Goal: Obtain resource: Download file/media

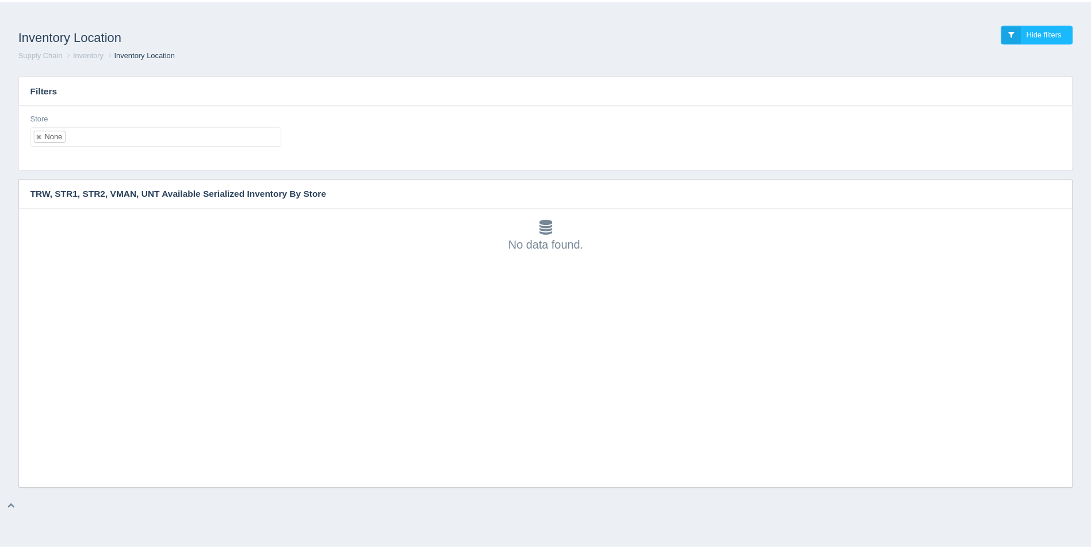
scroll to position [3, 0]
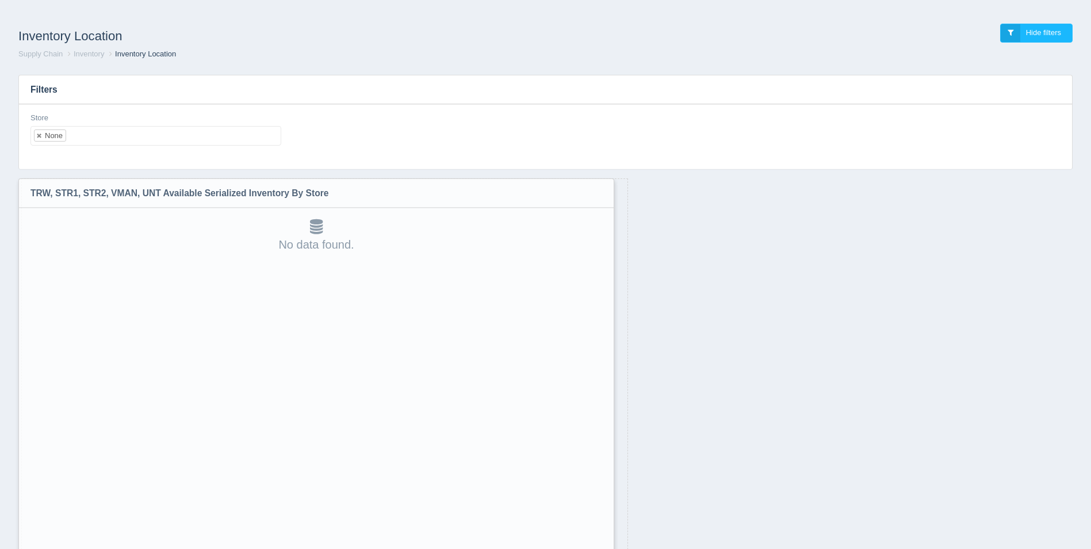
drag, startPoint x: 1071, startPoint y: 485, endPoint x: 604, endPoint y: 578, distance: 476.4
click at [604, 548] on html "Inventory Location Hide filters Supply Chain Inventory Inventory Location Filte…" at bounding box center [545, 304] width 1091 height 609
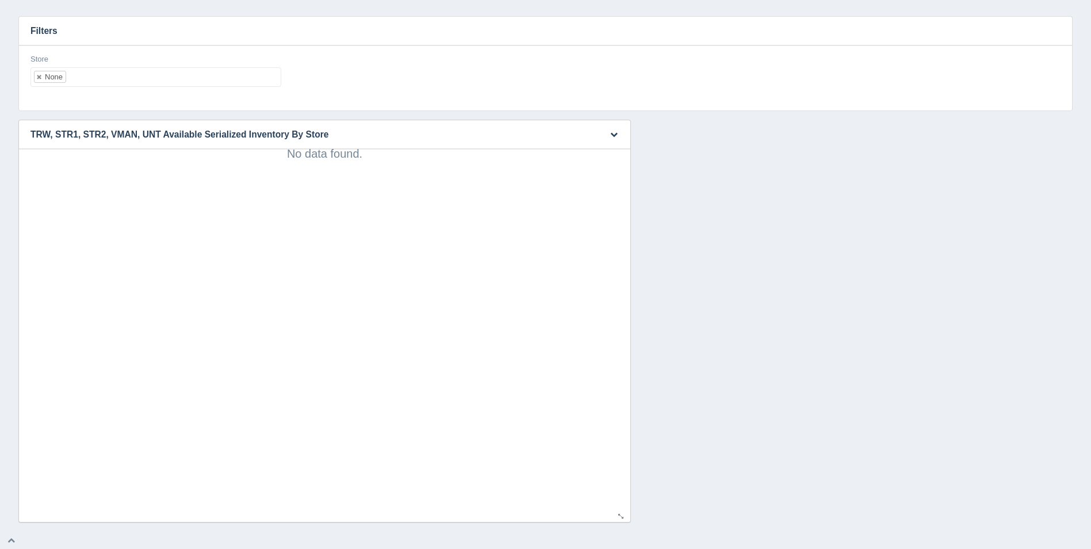
scroll to position [60, 0]
click at [221, 75] on ul "None" at bounding box center [155, 76] width 251 height 20
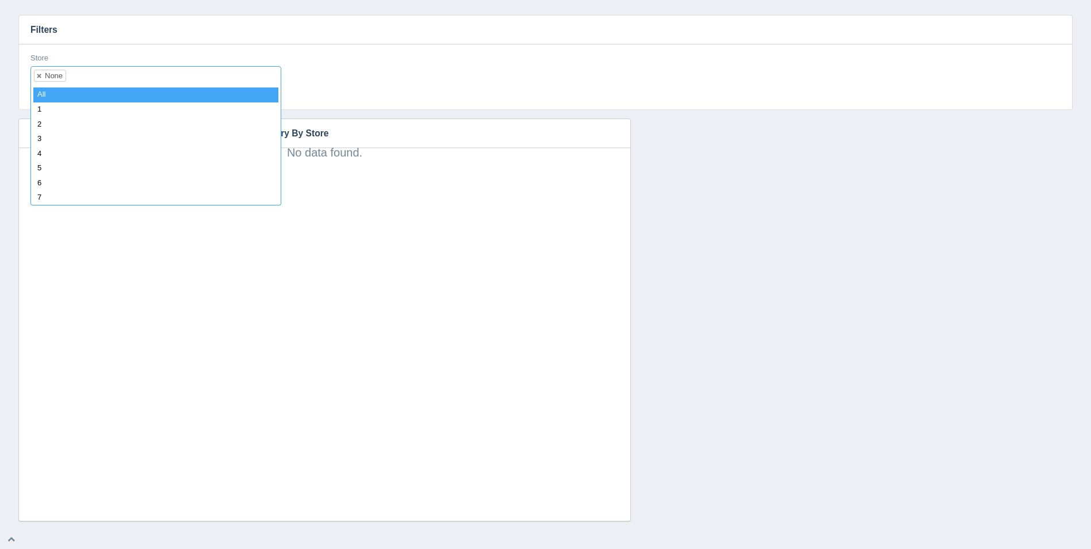
select select
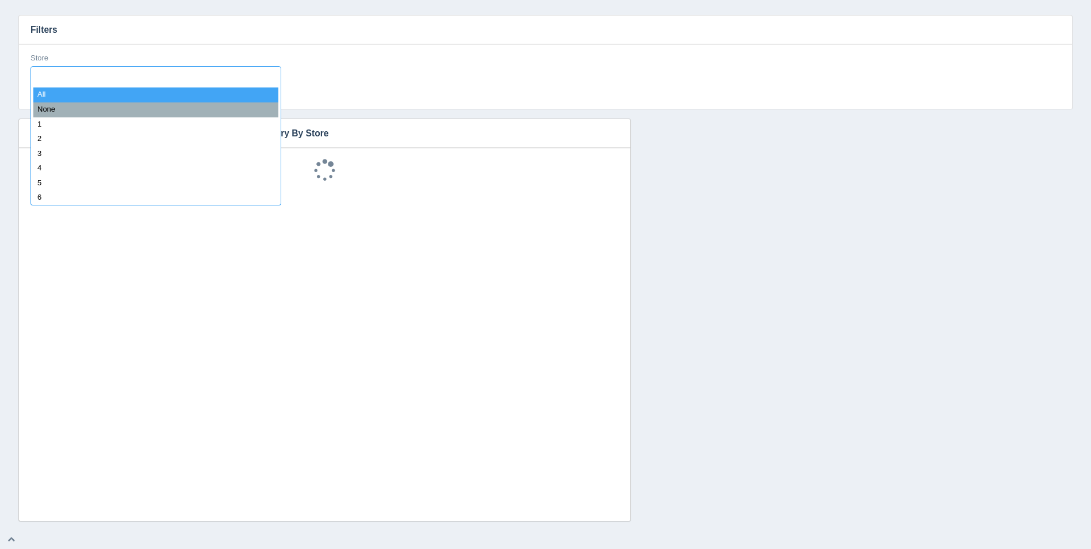
scroll to position [9, 0]
type input "8"
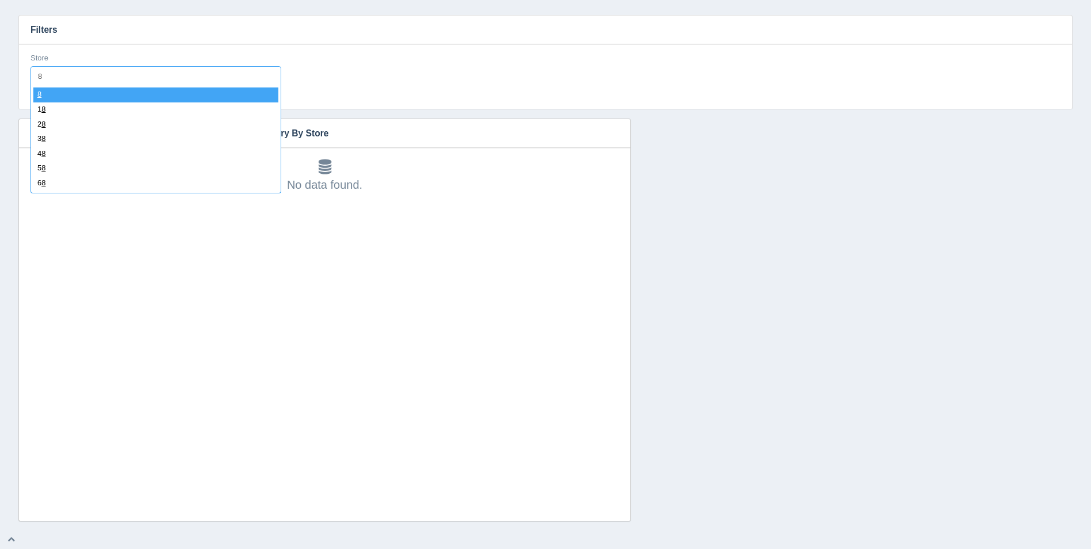
select select "8"
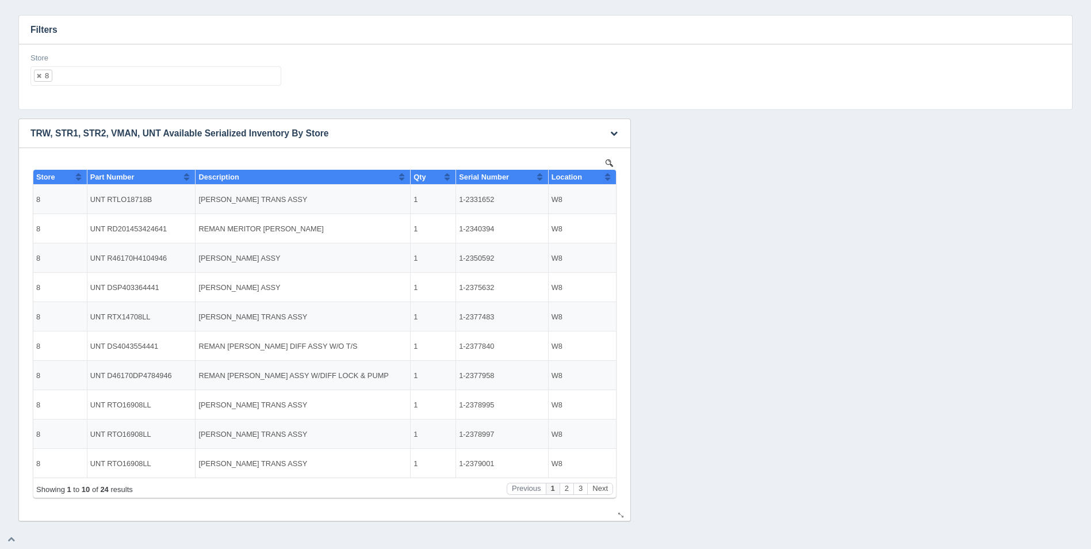
scroll to position [0, 0]
click at [608, 490] on button "Next" at bounding box center [600, 489] width 26 height 12
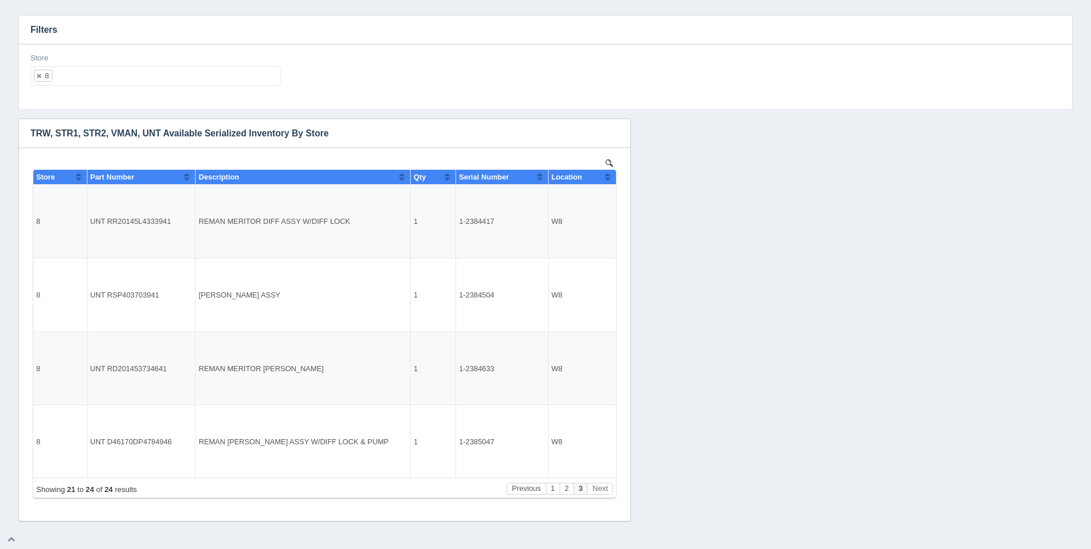
click at [91, 83] on ul "8" at bounding box center [155, 76] width 251 height 20
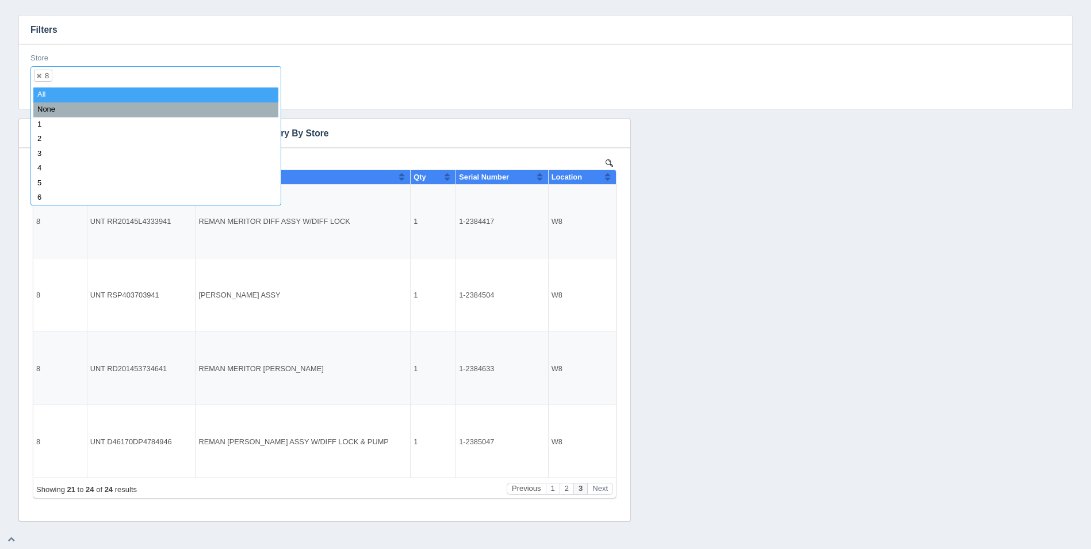
select select
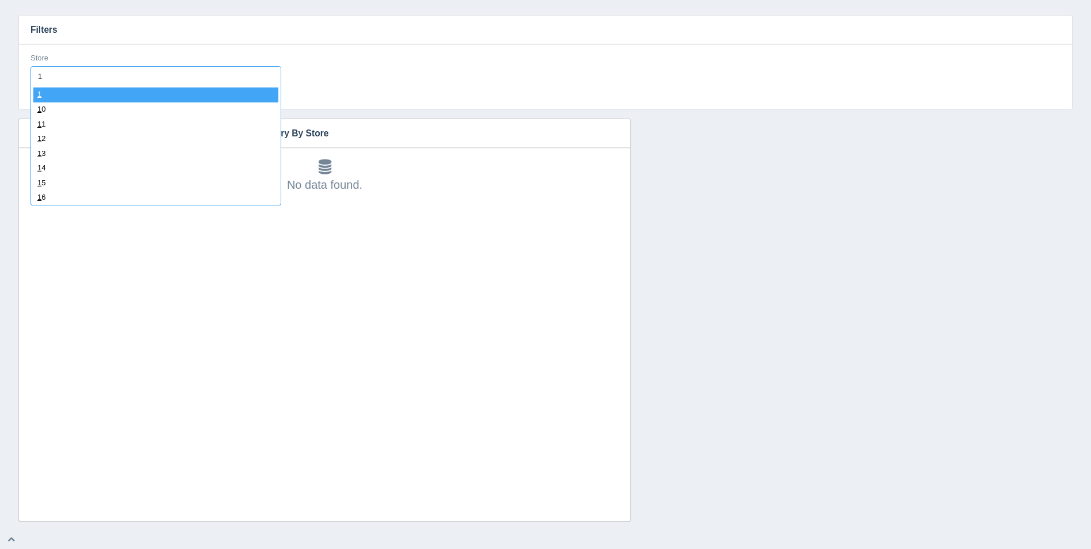
type input "11"
select select "11"
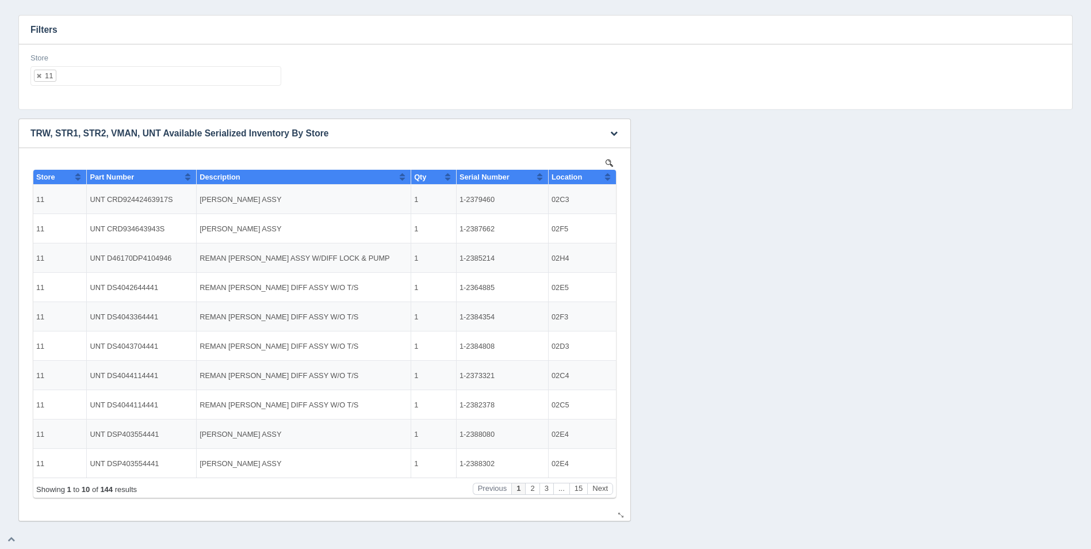
click at [610, 178] on button "Sort column ascending" at bounding box center [607, 177] width 7 height 14
click at [610, 178] on button "Sort column descending" at bounding box center [607, 177] width 7 height 14
click at [610, 178] on button "Sort column ascending" at bounding box center [607, 177] width 7 height 14
click at [604, 487] on button "Next" at bounding box center [600, 489] width 26 height 12
click at [602, 486] on button "Next" at bounding box center [600, 489] width 26 height 12
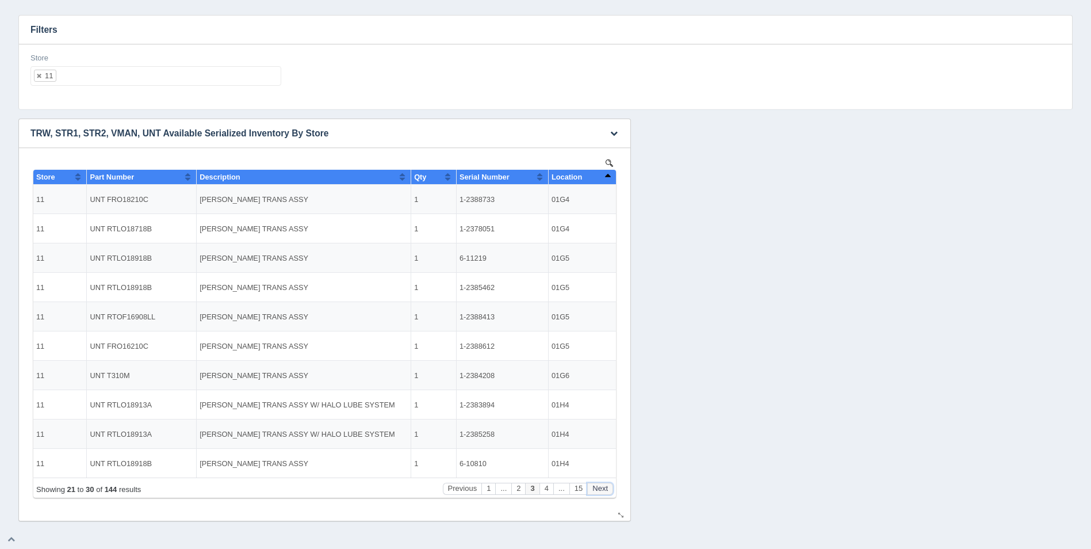
click at [602, 486] on button "Next" at bounding box center [600, 489] width 26 height 12
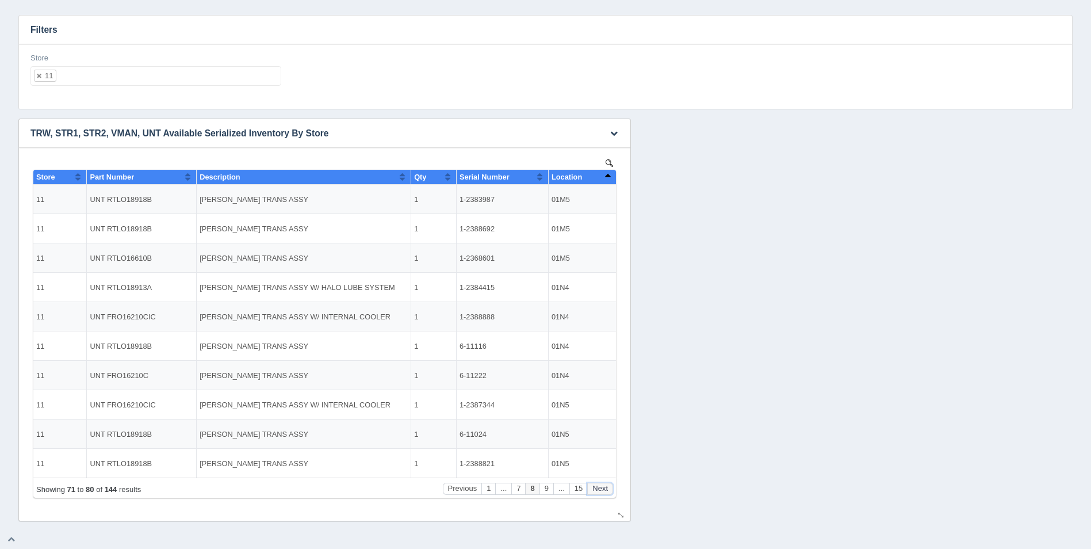
click at [602, 486] on button "Next" at bounding box center [600, 489] width 26 height 12
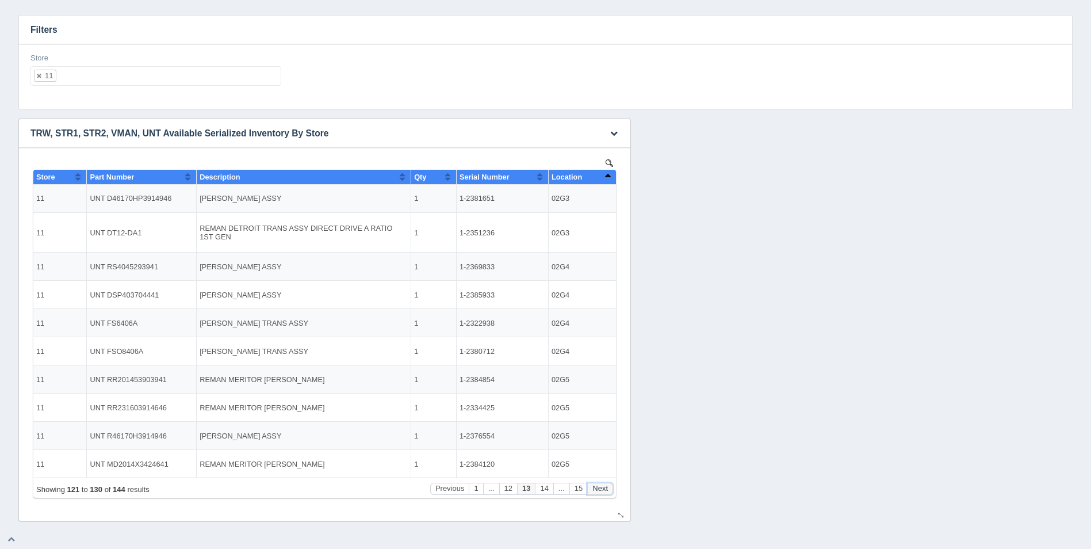
click at [602, 486] on button "Next" at bounding box center [600, 489] width 26 height 12
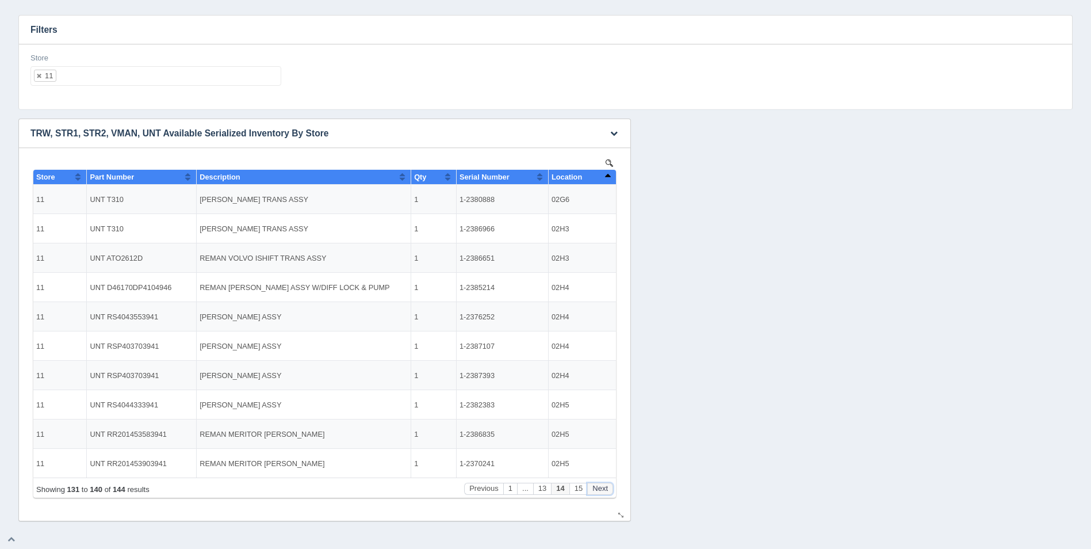
click at [602, 486] on button "Next" at bounding box center [600, 489] width 26 height 12
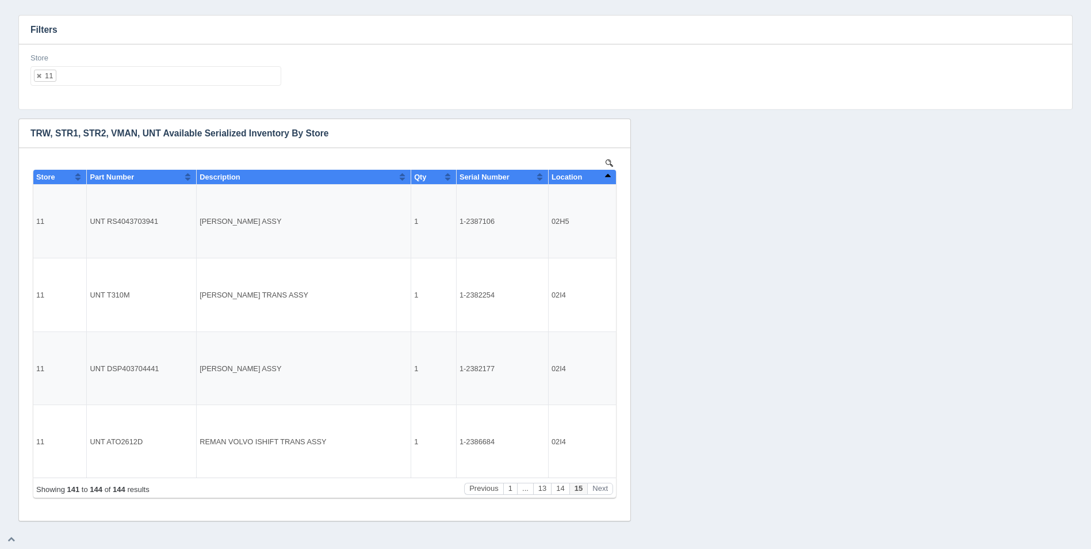
click at [159, 78] on ul "11" at bounding box center [155, 76] width 251 height 20
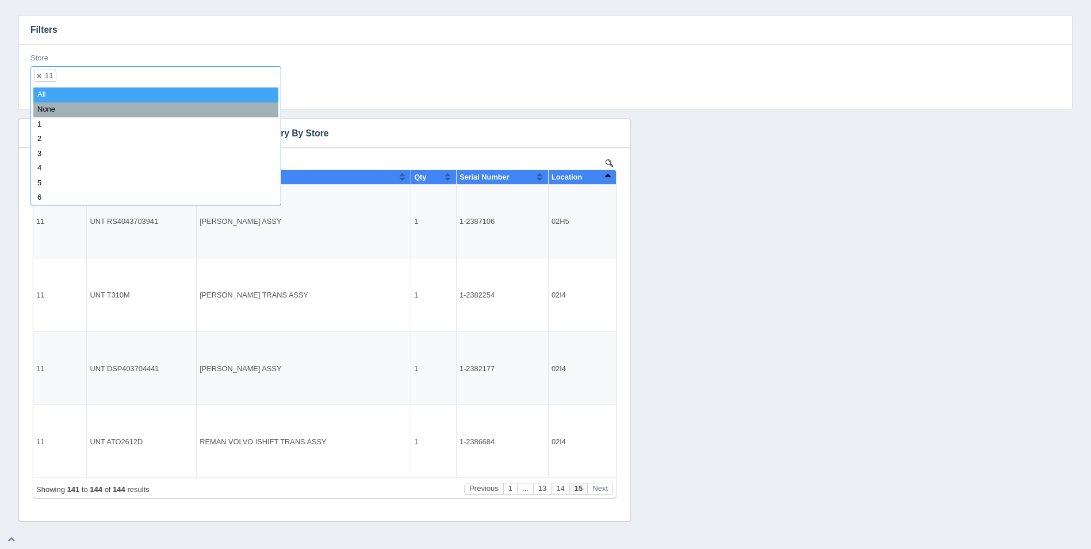
select select
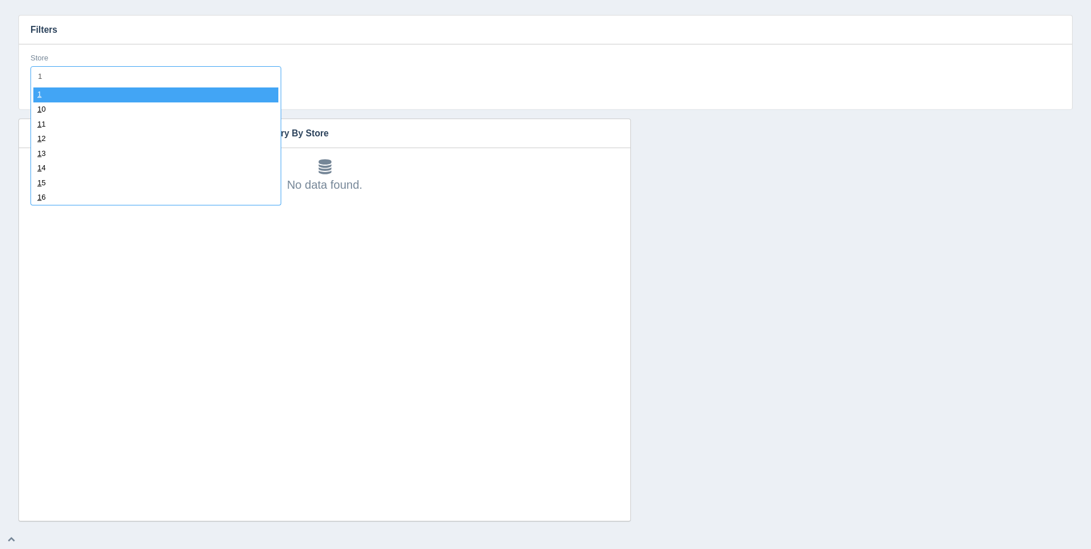
type input "12"
select select "12"
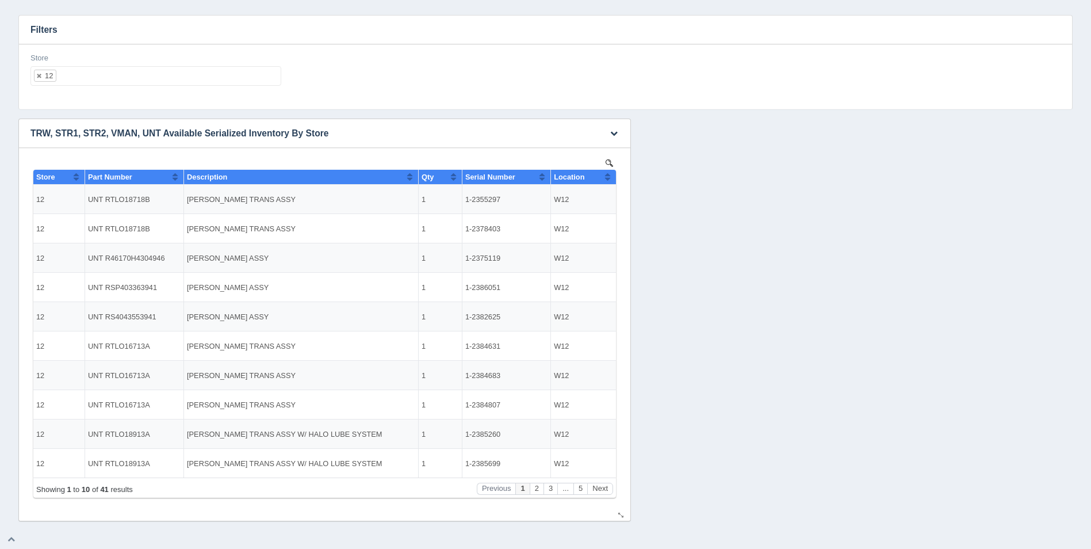
click at [604, 178] on button "Sort column ascending" at bounding box center [607, 177] width 7 height 14
drag, startPoint x: 604, startPoint y: 178, endPoint x: 575, endPoint y: 322, distance: 146.8
click at [604, 179] on button "Sort column descending" at bounding box center [607, 177] width 7 height 14
click at [605, 487] on button "Next" at bounding box center [600, 489] width 26 height 12
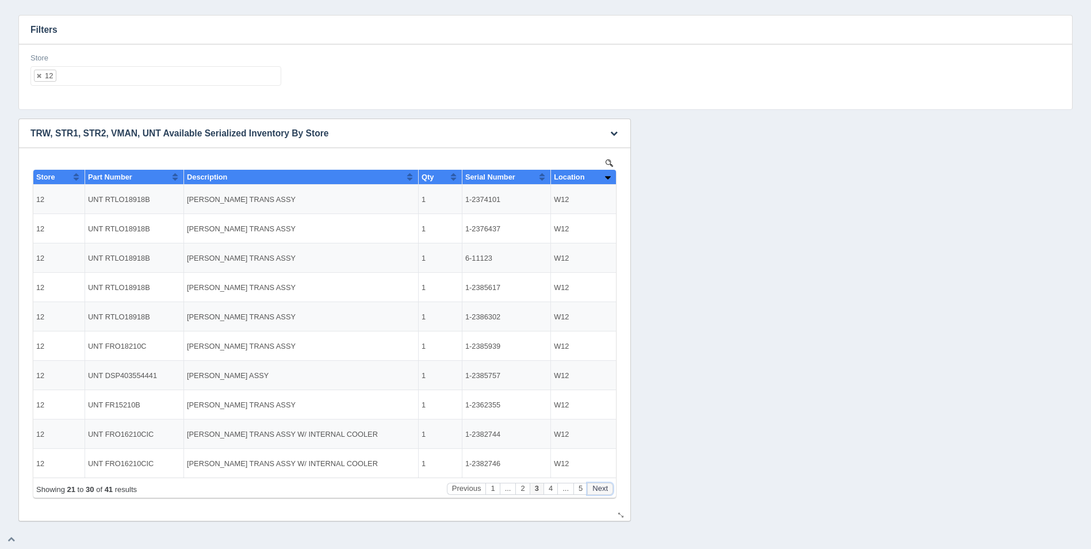
click at [605, 487] on button "Next" at bounding box center [600, 489] width 26 height 12
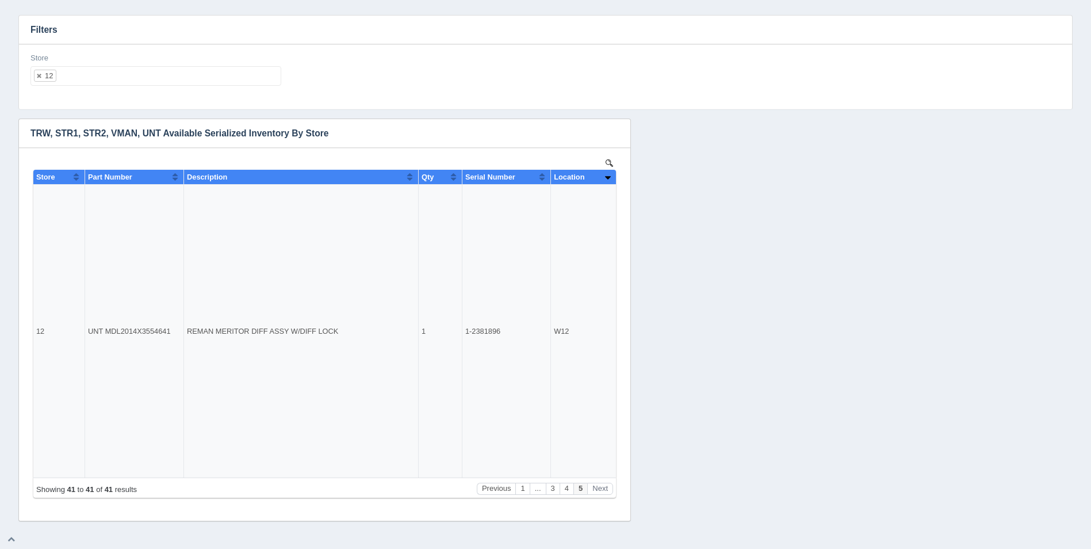
click at [200, 77] on ul "12" at bounding box center [155, 76] width 251 height 20
select select
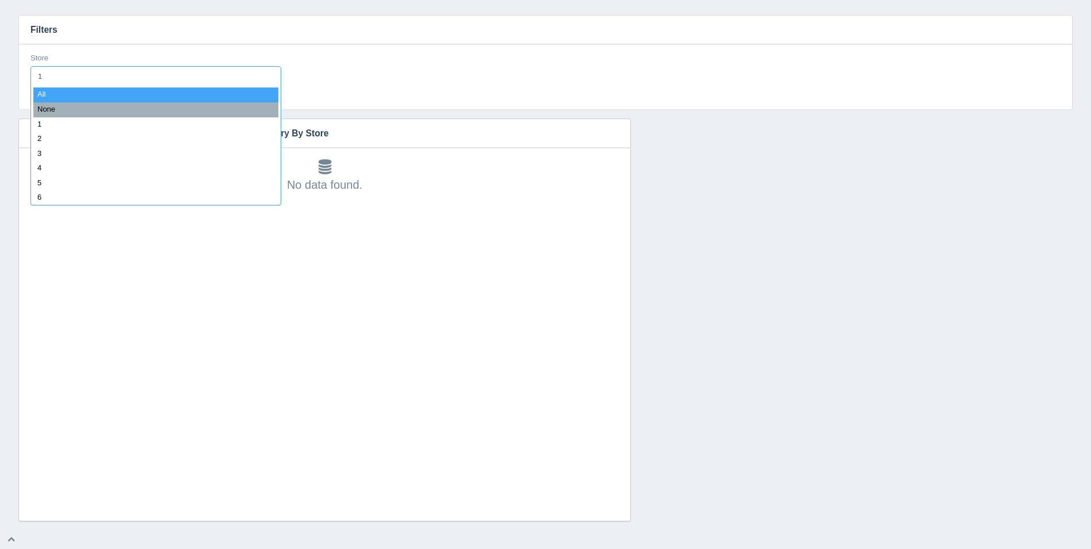
type input "13"
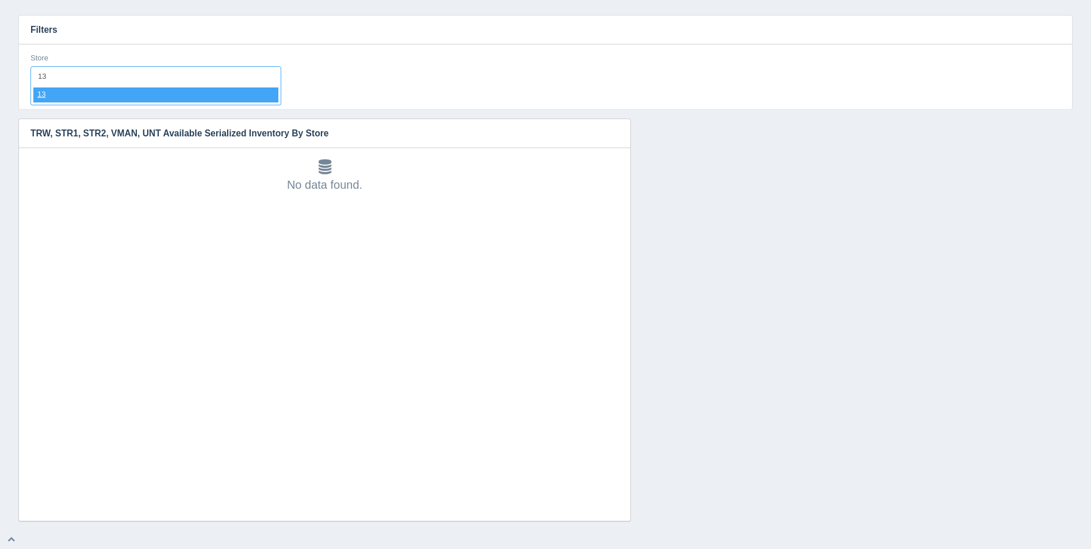
select select "13"
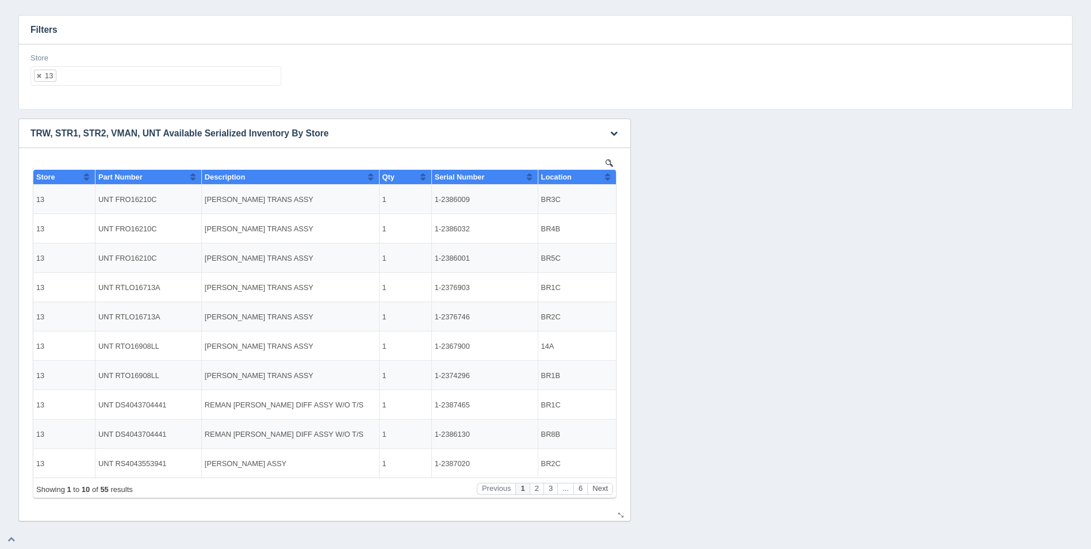
click at [607, 172] on button "Sort column ascending" at bounding box center [607, 177] width 7 height 14
click at [607, 172] on button "Sort column descending" at bounding box center [607, 177] width 7 height 14
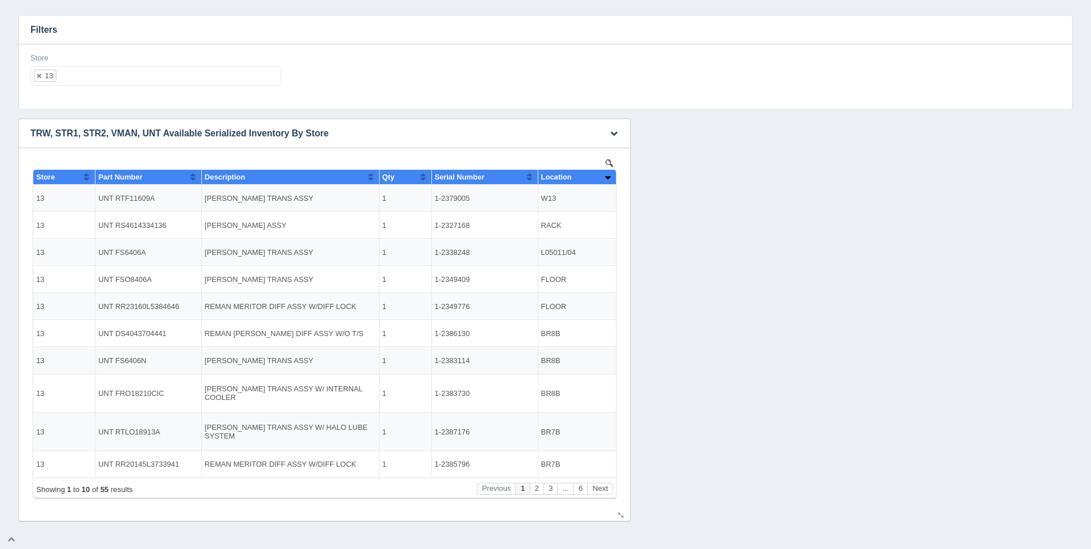
click at [607, 172] on button "Sort column ascending" at bounding box center [607, 177] width 7 height 14
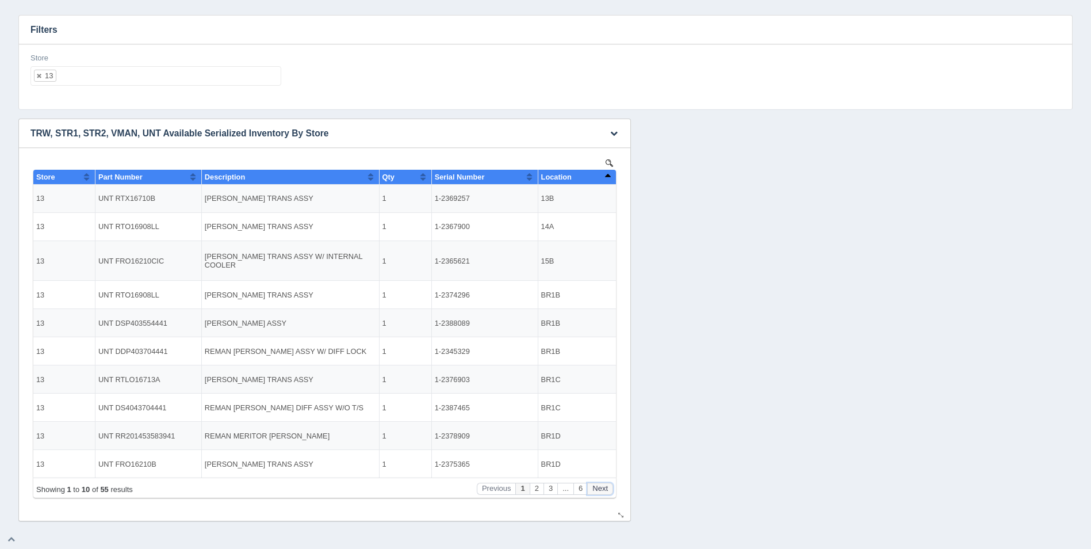
click at [605, 485] on button "Next" at bounding box center [600, 489] width 26 height 12
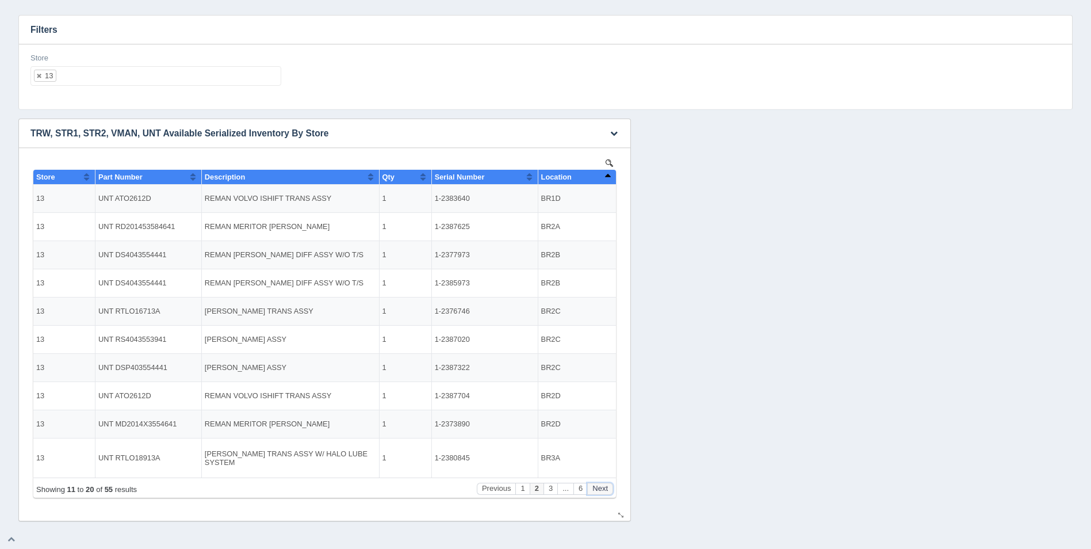
click at [605, 483] on button "Next" at bounding box center [600, 489] width 26 height 12
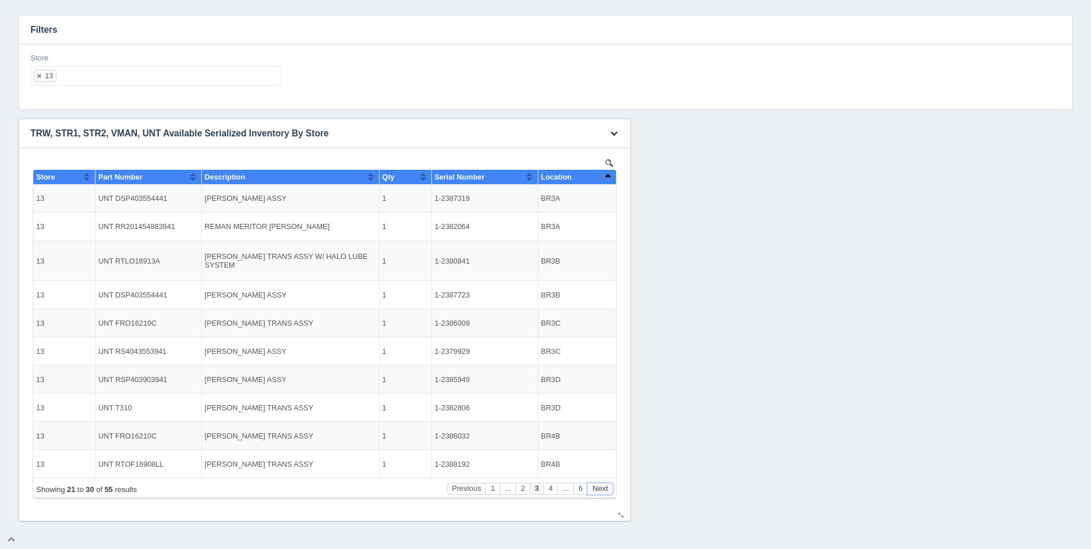
click at [605, 483] on button "Next" at bounding box center [600, 489] width 26 height 12
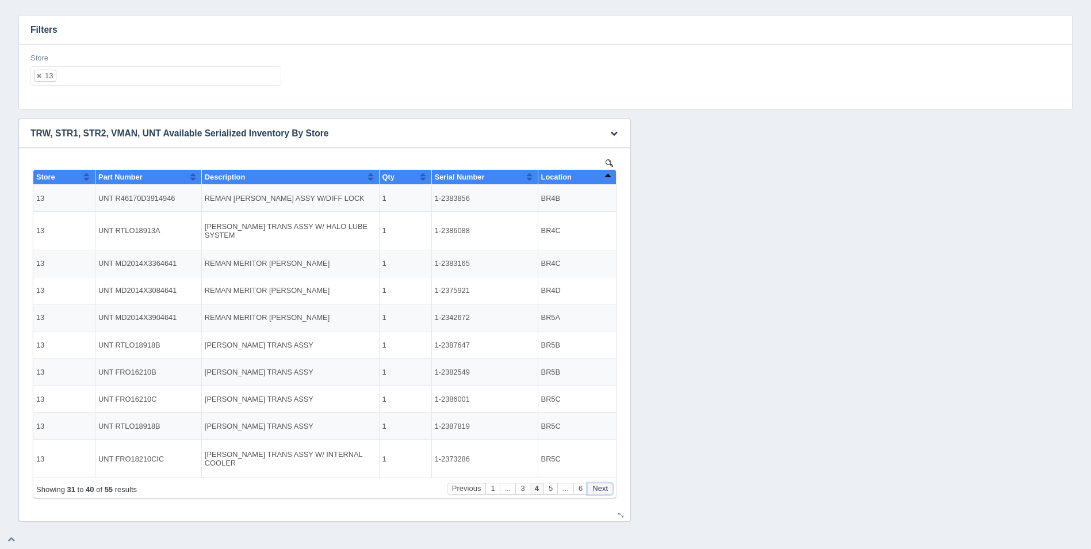
click at [605, 483] on button "Next" at bounding box center [600, 489] width 26 height 12
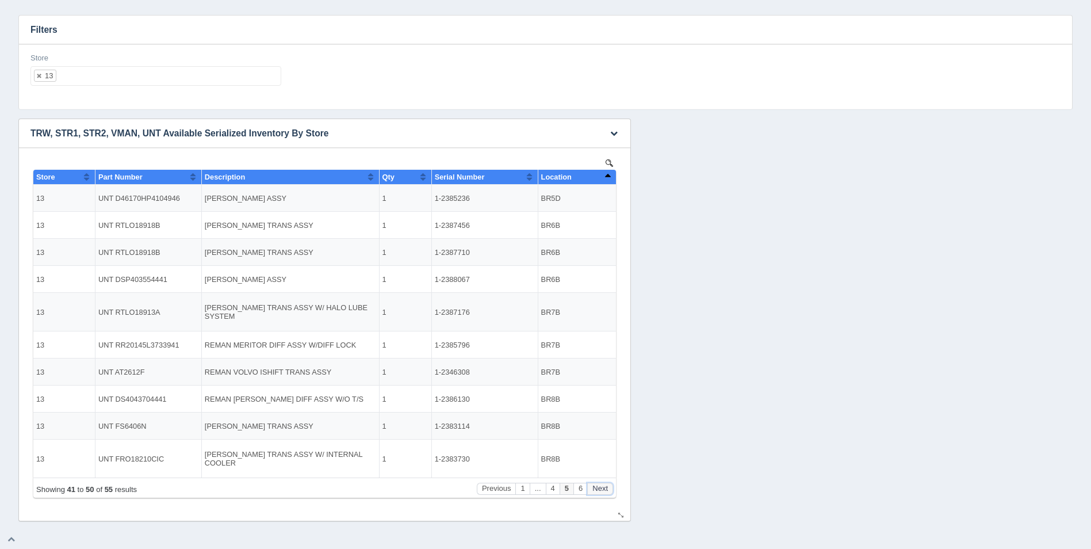
click at [605, 484] on button "Next" at bounding box center [600, 489] width 26 height 12
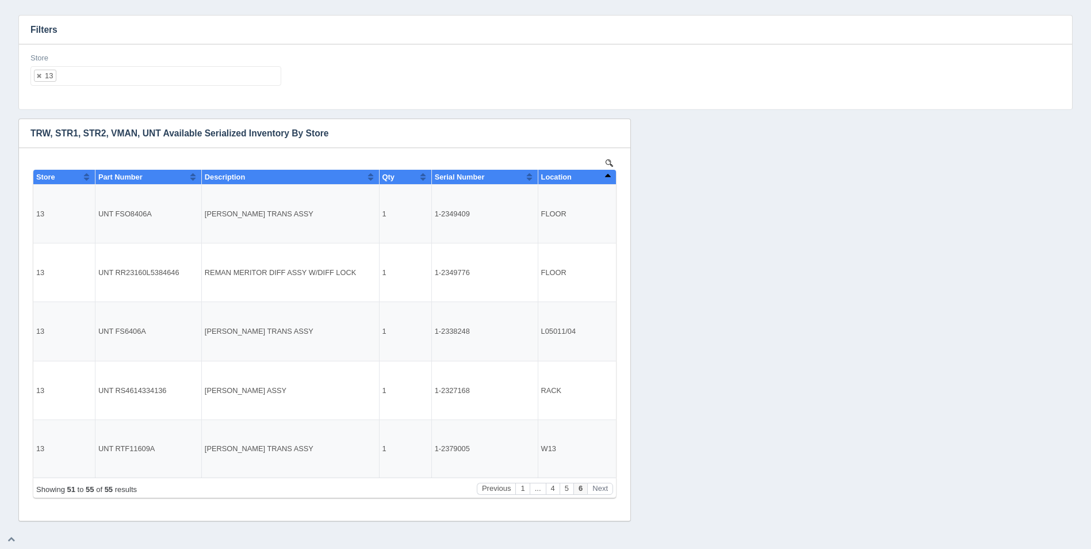
click at [168, 78] on ul "13" at bounding box center [155, 76] width 251 height 20
select select
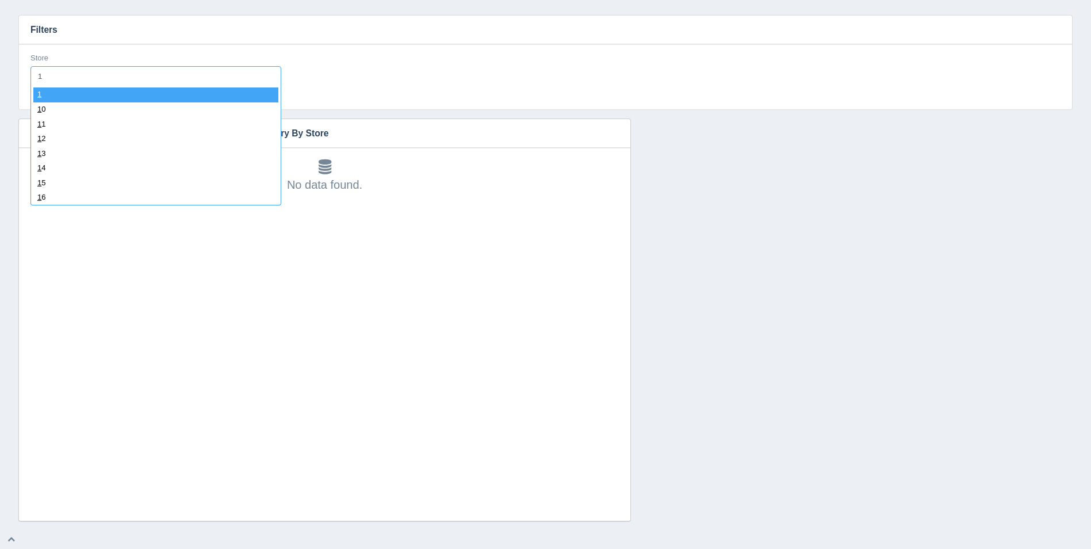
type input "14"
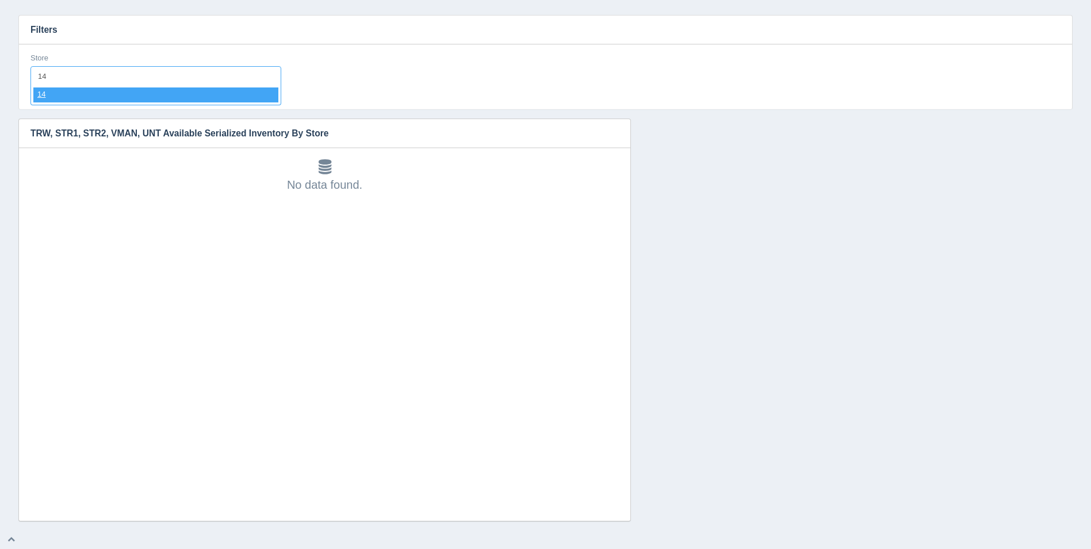
select select "14"
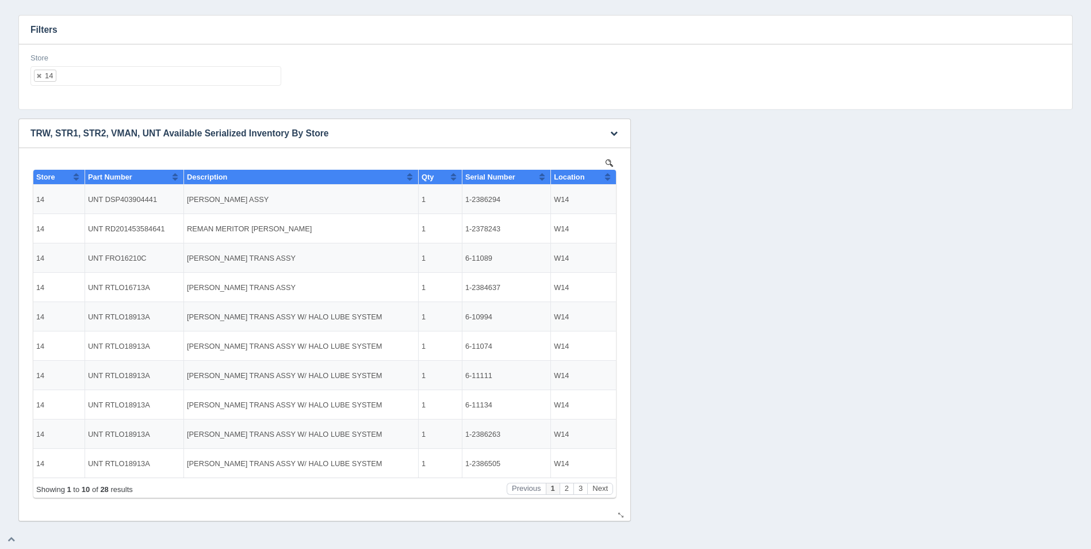
click at [607, 176] on button "Sort column ascending" at bounding box center [607, 177] width 7 height 14
click at [606, 176] on button "Sort column descending" at bounding box center [607, 177] width 7 height 14
click at [605, 486] on button "Next" at bounding box center [600, 489] width 26 height 12
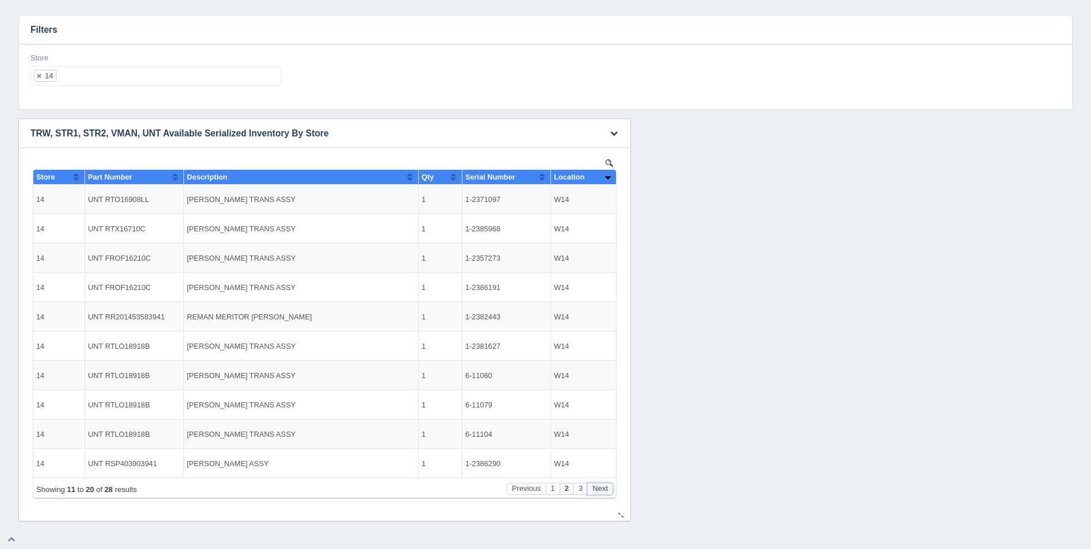
click at [605, 486] on button "Next" at bounding box center [600, 489] width 26 height 12
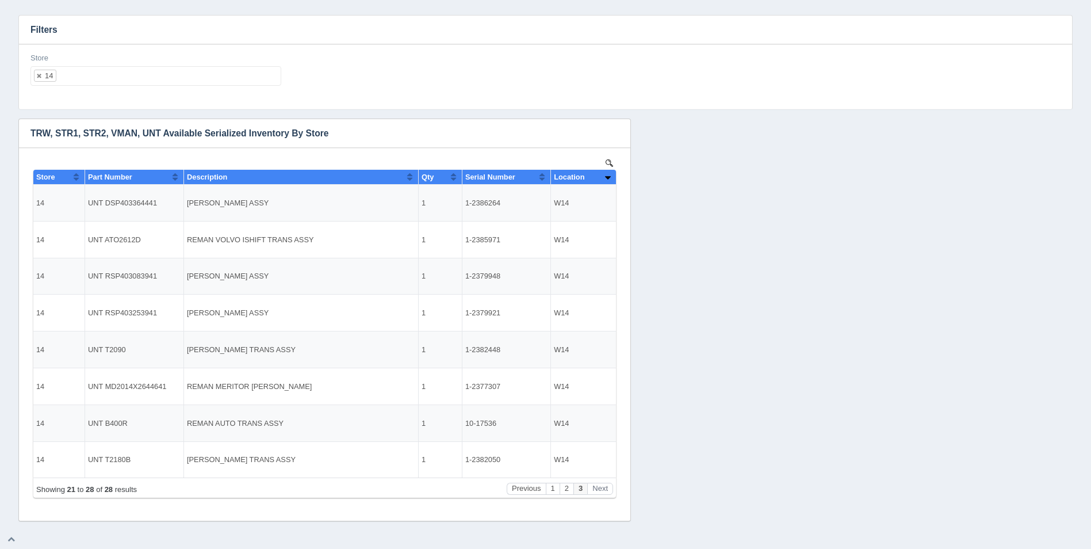
click at [186, 79] on ul "14" at bounding box center [155, 76] width 251 height 20
select select
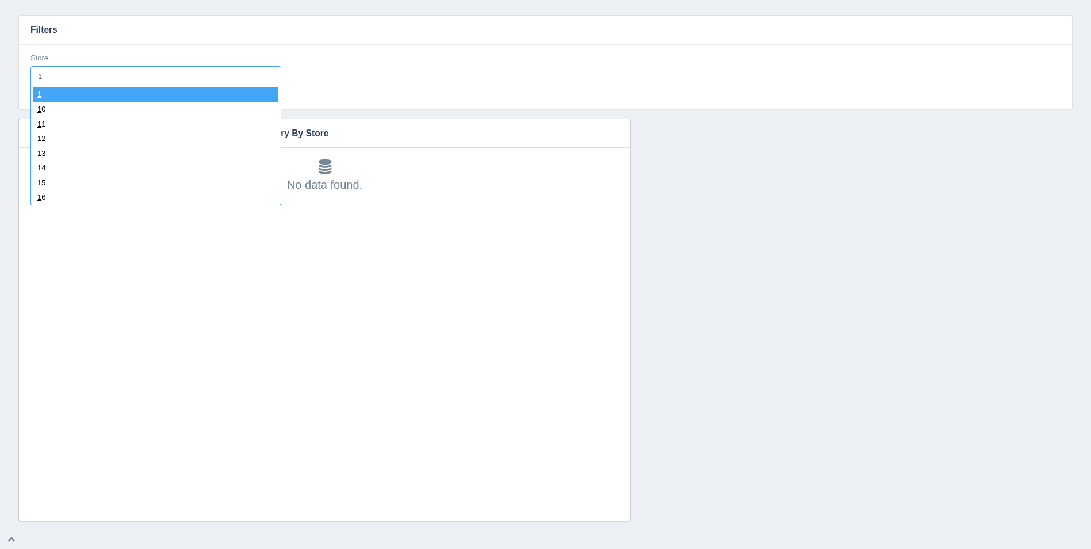
type input "15"
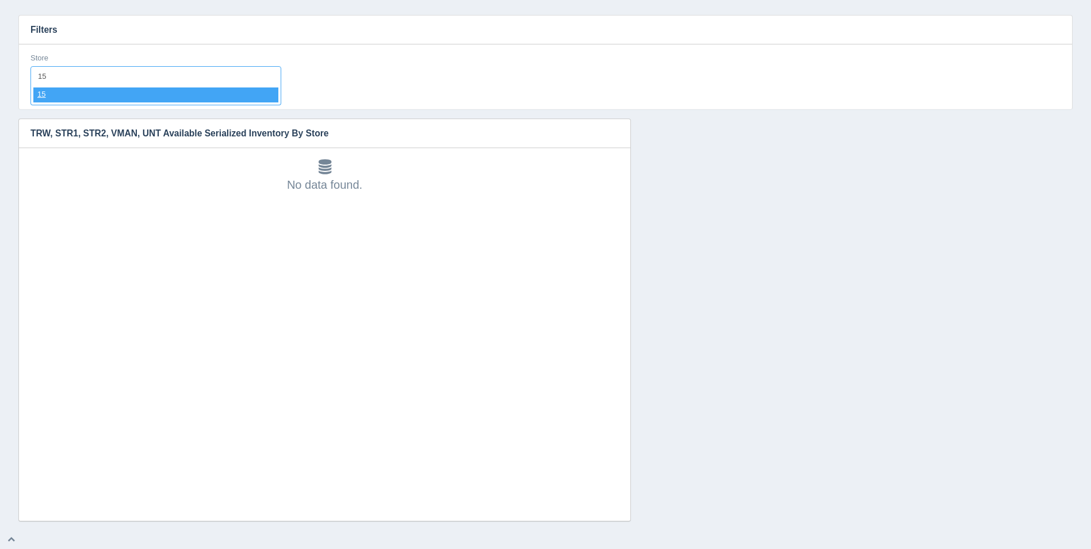
select select "15"
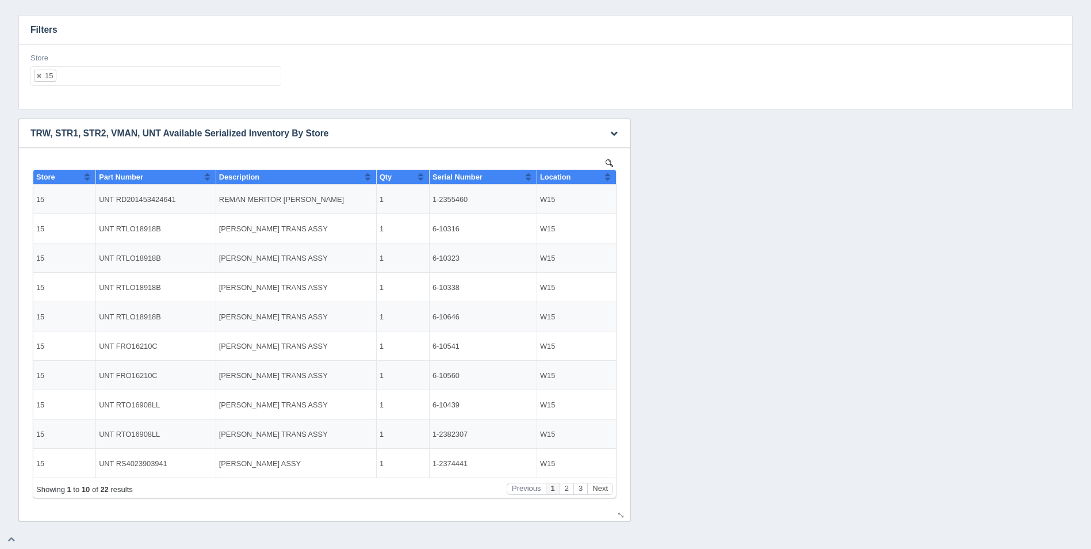
click at [605, 180] on button "Sort column ascending" at bounding box center [607, 177] width 7 height 14
click at [605, 180] on button "Sort column descending" at bounding box center [607, 177] width 7 height 14
click at [594, 495] on div "Showing 1 to 10 of 22 results Previous 1 2 3 Next" at bounding box center [324, 488] width 583 height 20
click at [596, 492] on button "Next" at bounding box center [600, 489] width 26 height 12
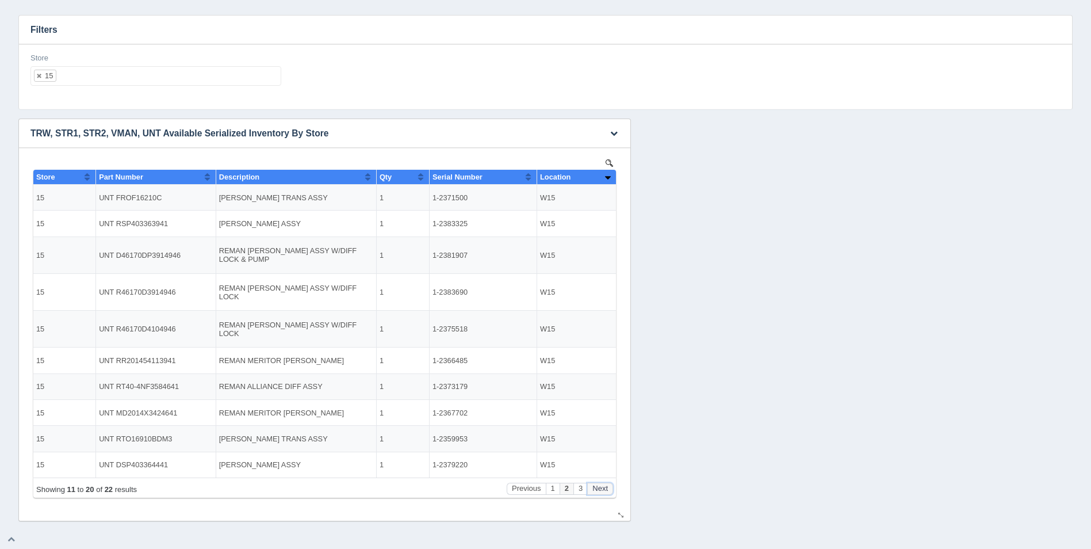
click at [596, 492] on button "Next" at bounding box center [600, 489] width 26 height 12
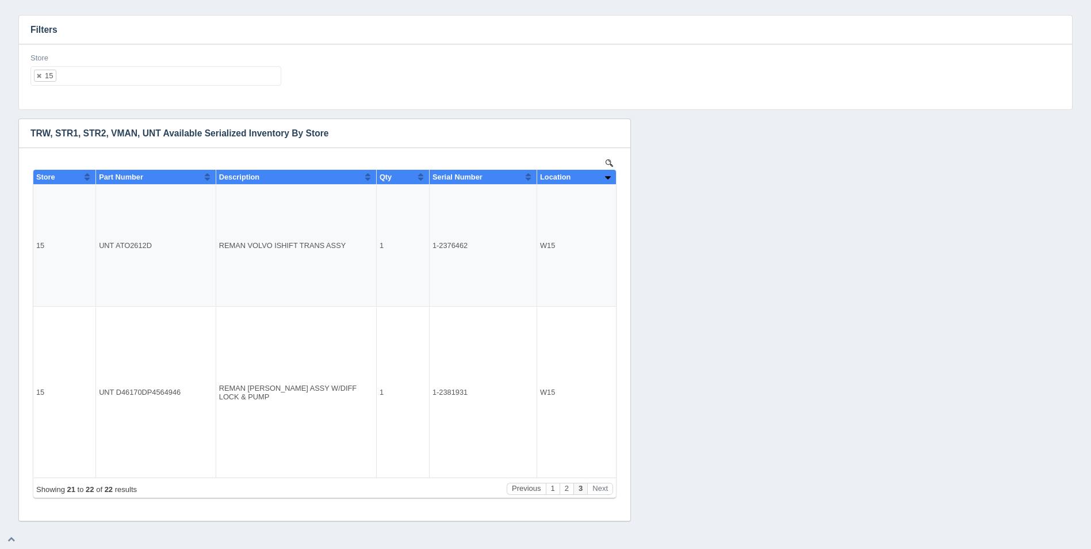
click at [123, 70] on ul "15" at bounding box center [155, 76] width 251 height 20
select select
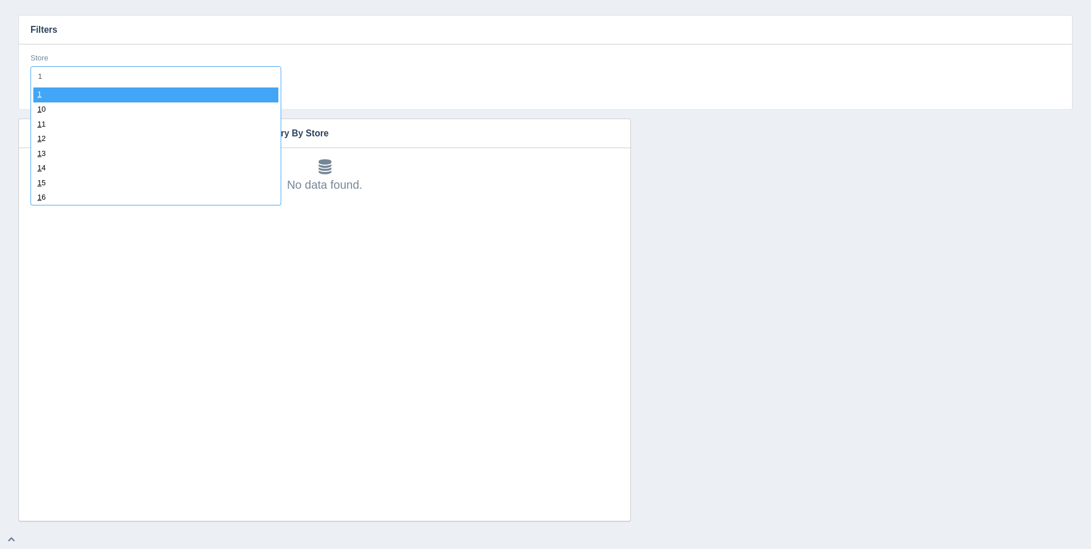
type input "16"
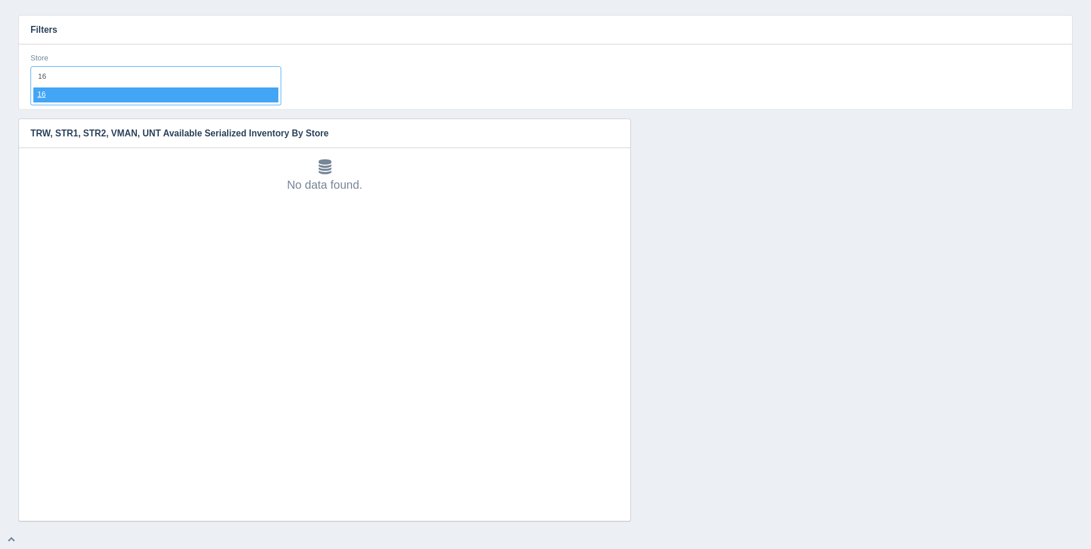
select select "16"
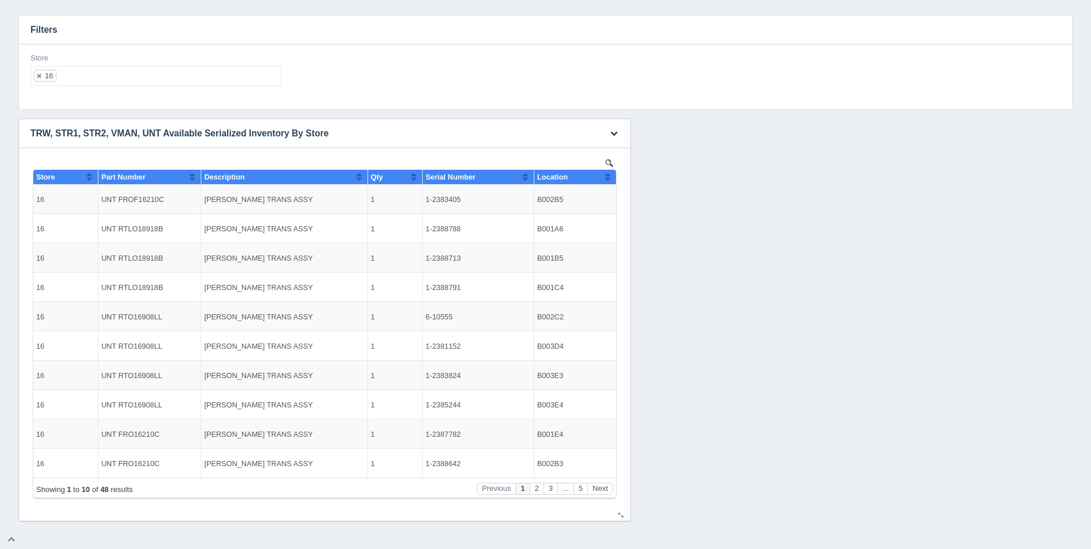
click at [607, 179] on button "Sort column ascending" at bounding box center [607, 177] width 7 height 14
click at [607, 179] on button "Sort column descending" at bounding box center [607, 177] width 7 height 14
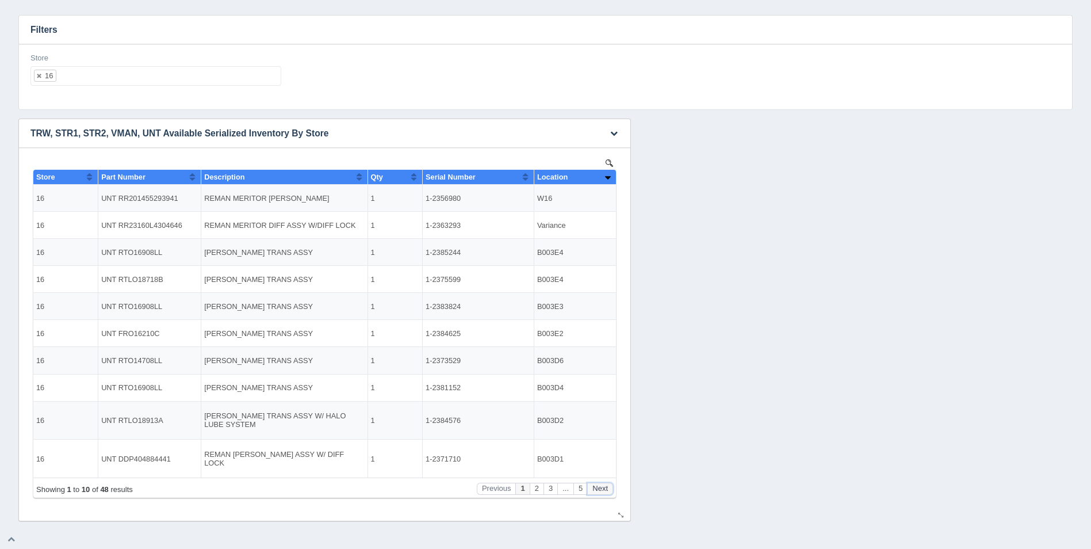
click at [607, 490] on button "Next" at bounding box center [600, 489] width 26 height 12
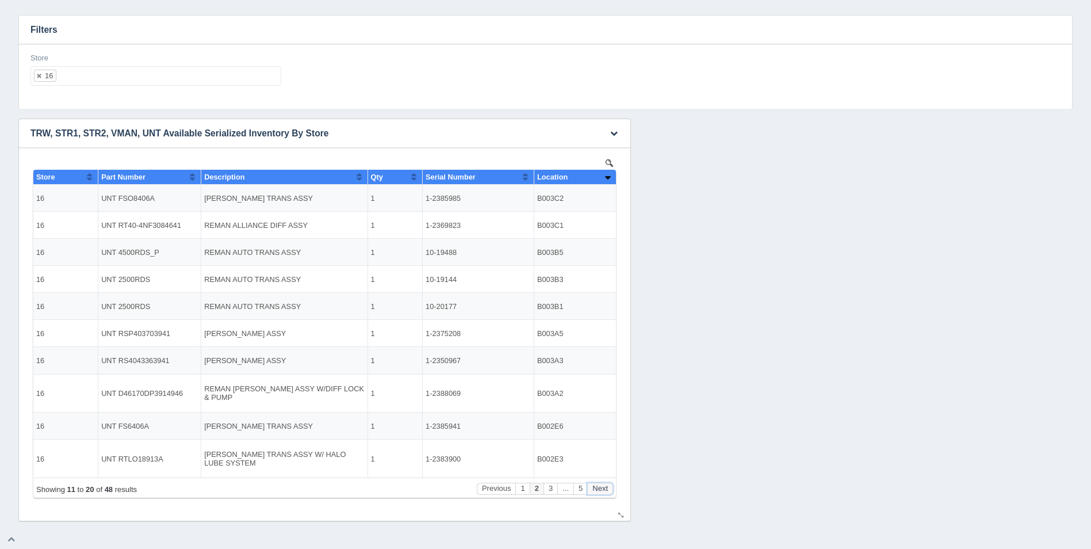
click at [607, 490] on button "Next" at bounding box center [600, 489] width 26 height 12
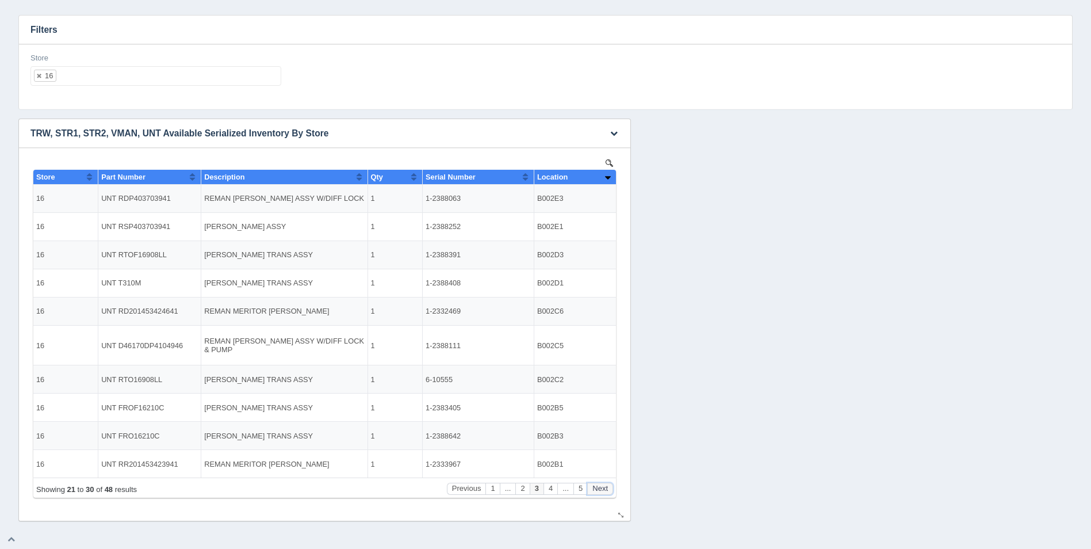
click at [607, 490] on button "Next" at bounding box center [600, 489] width 26 height 12
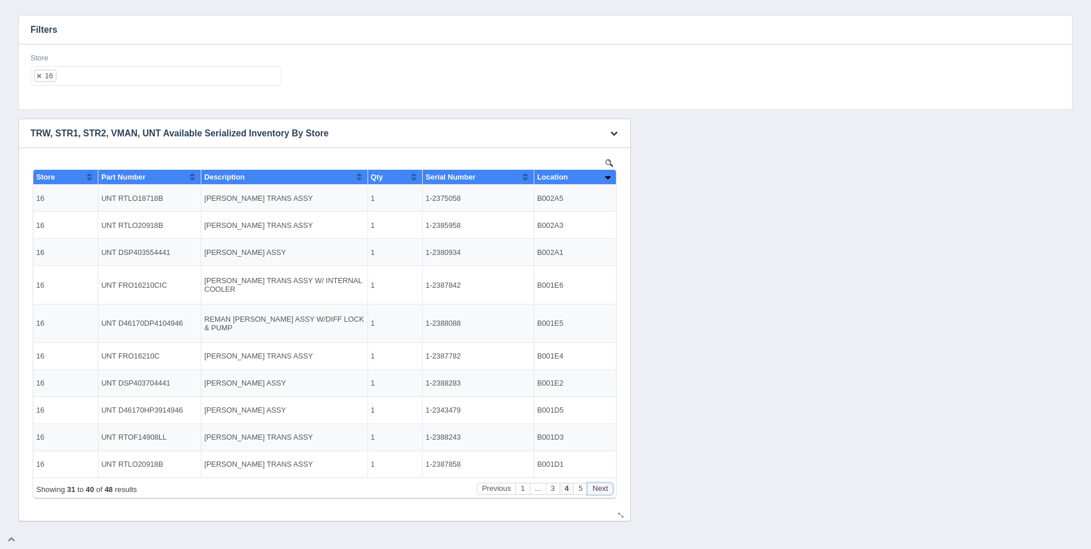
click at [607, 490] on button "Next" at bounding box center [600, 489] width 26 height 12
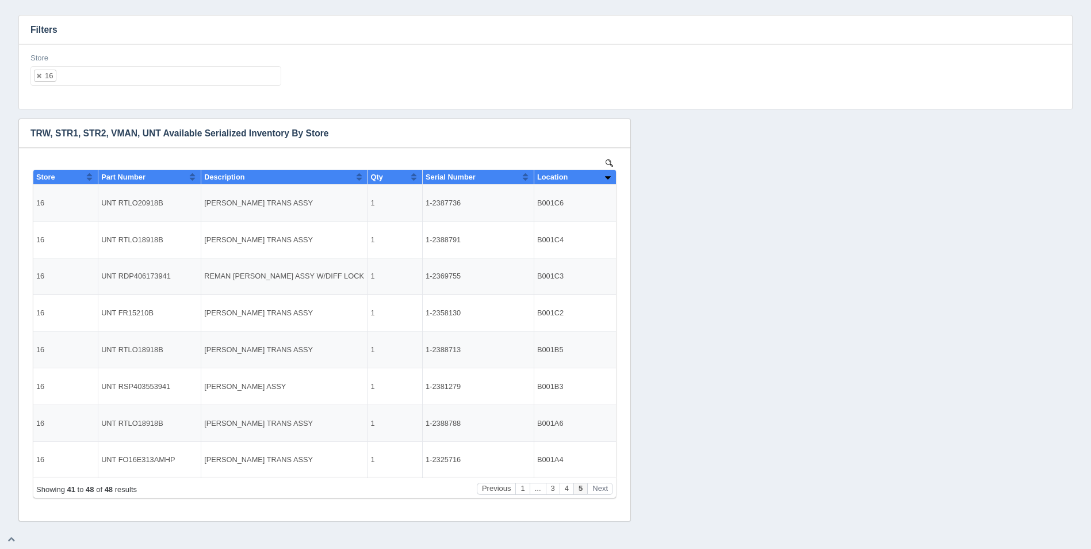
click at [199, 70] on ul "16" at bounding box center [155, 76] width 251 height 20
select select
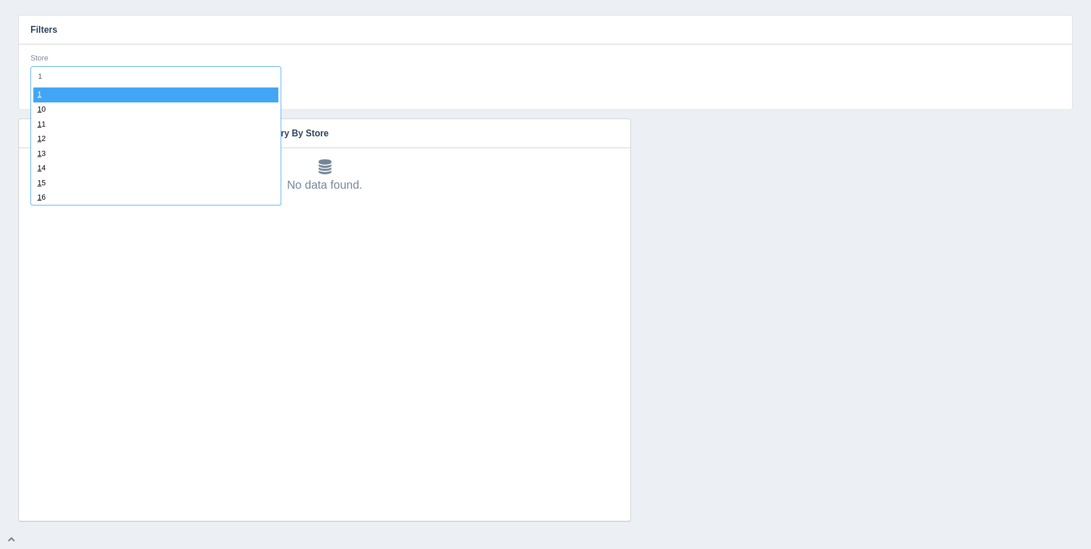
type input "17"
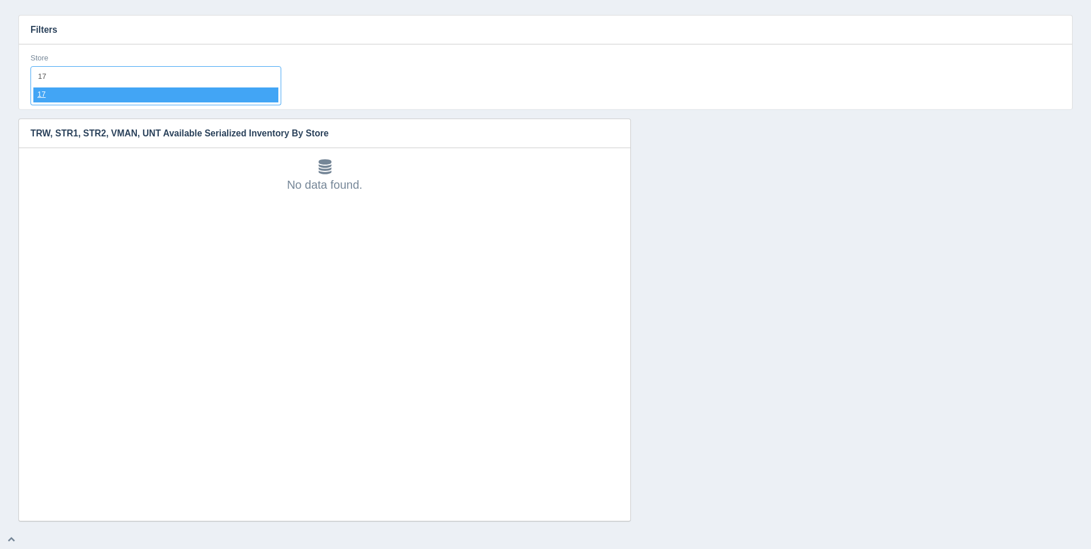
select select "17"
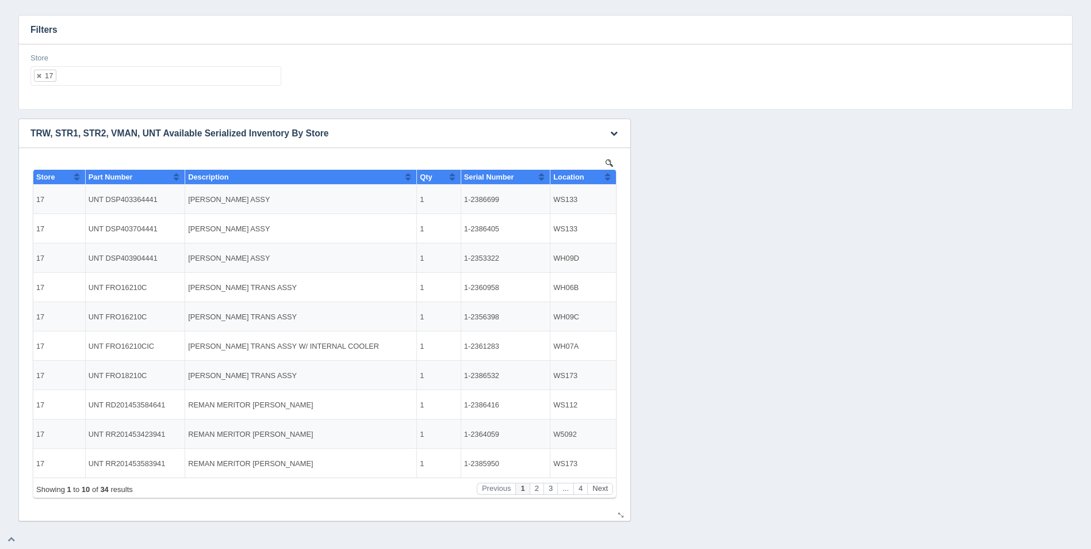
click at [605, 176] on button "Sort column ascending" at bounding box center [607, 177] width 7 height 14
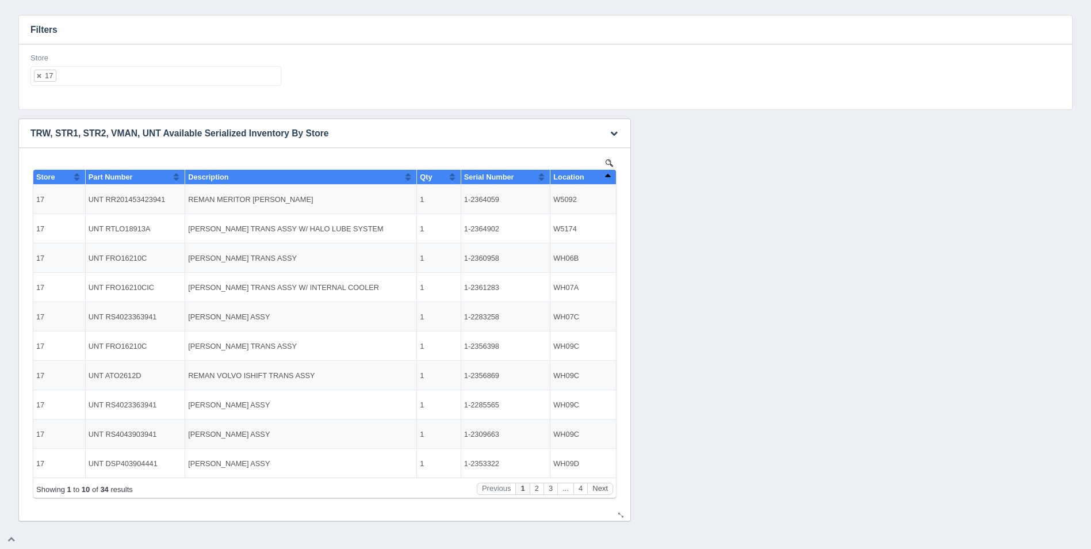
click at [605, 175] on button "Sort column descending" at bounding box center [607, 177] width 7 height 14
click at [602, 490] on button "Next" at bounding box center [600, 489] width 26 height 12
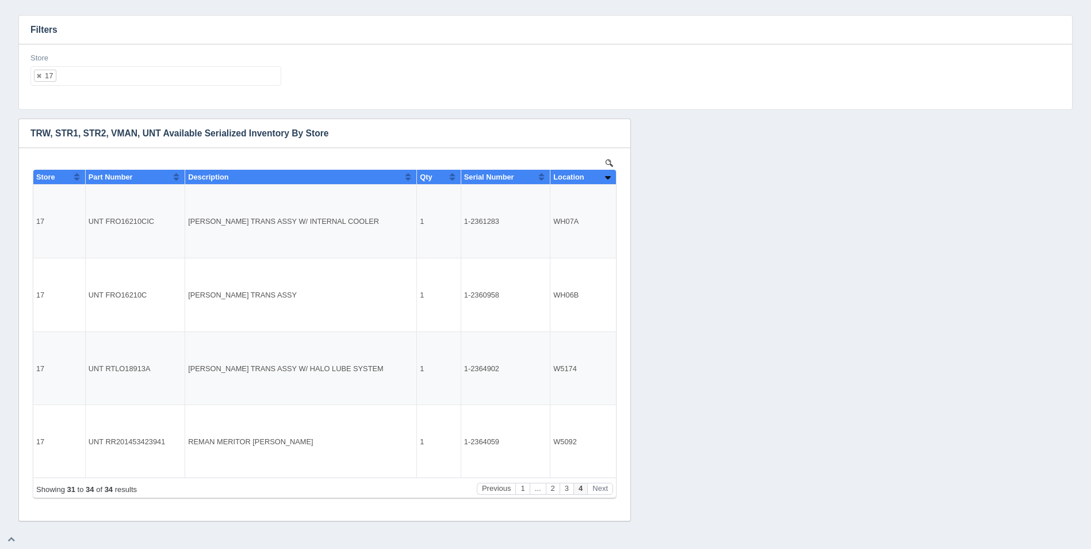
click at [178, 78] on ul "17" at bounding box center [155, 76] width 251 height 20
select select
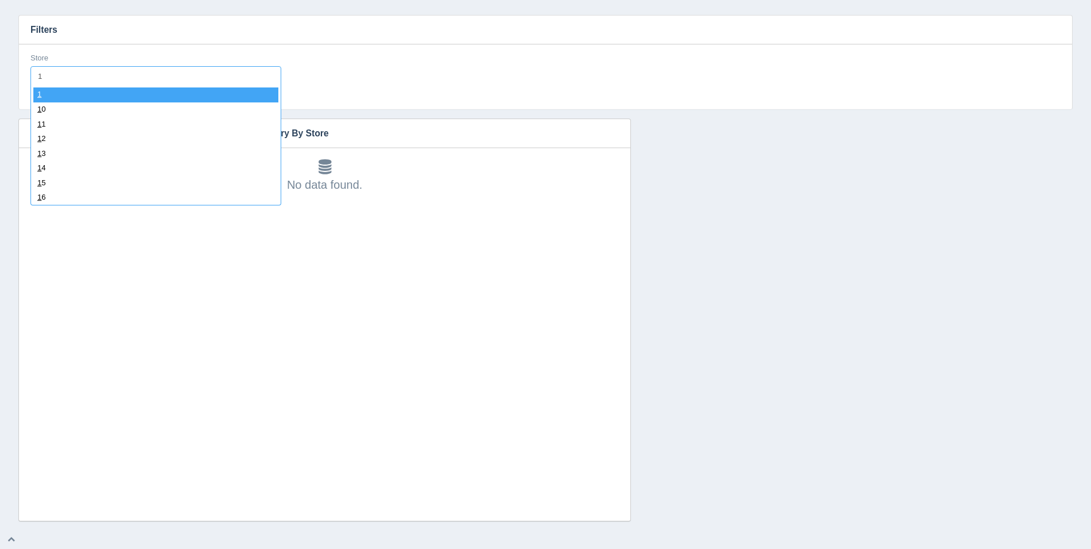
type input "18"
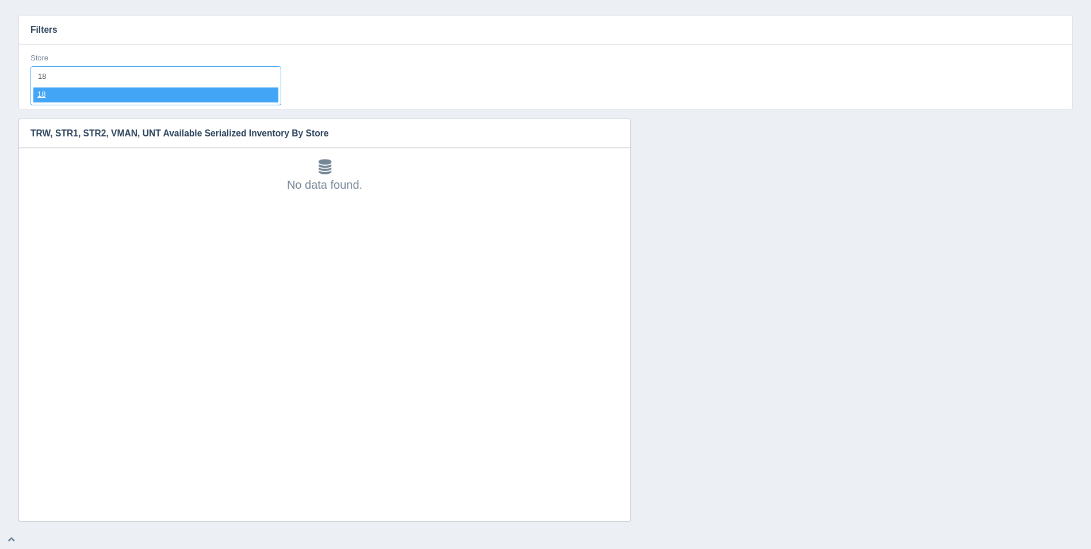
select select "18"
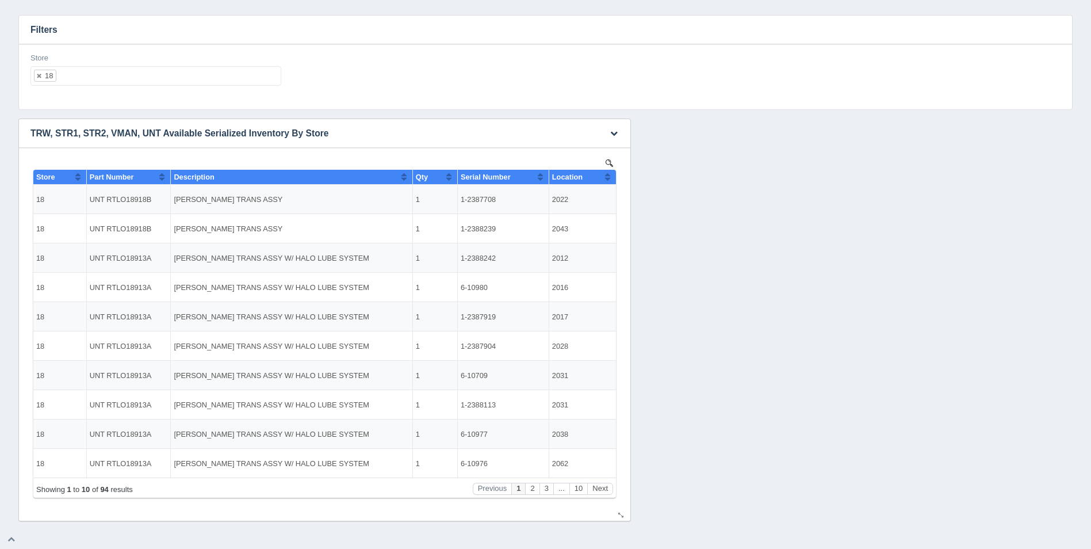
click at [613, 179] on th "Location" at bounding box center [582, 177] width 67 height 15
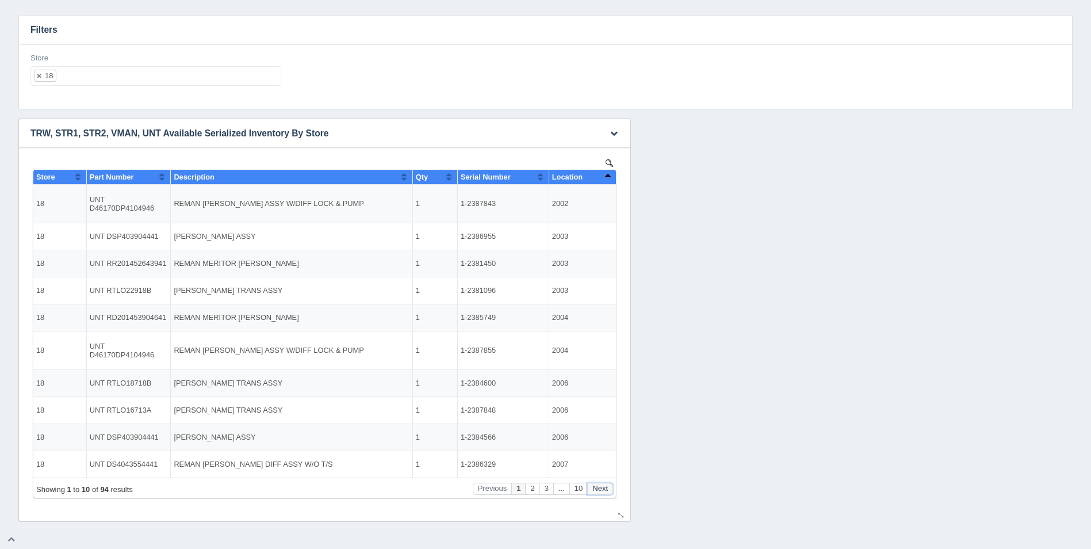
click at [605, 490] on button "Next" at bounding box center [600, 489] width 26 height 12
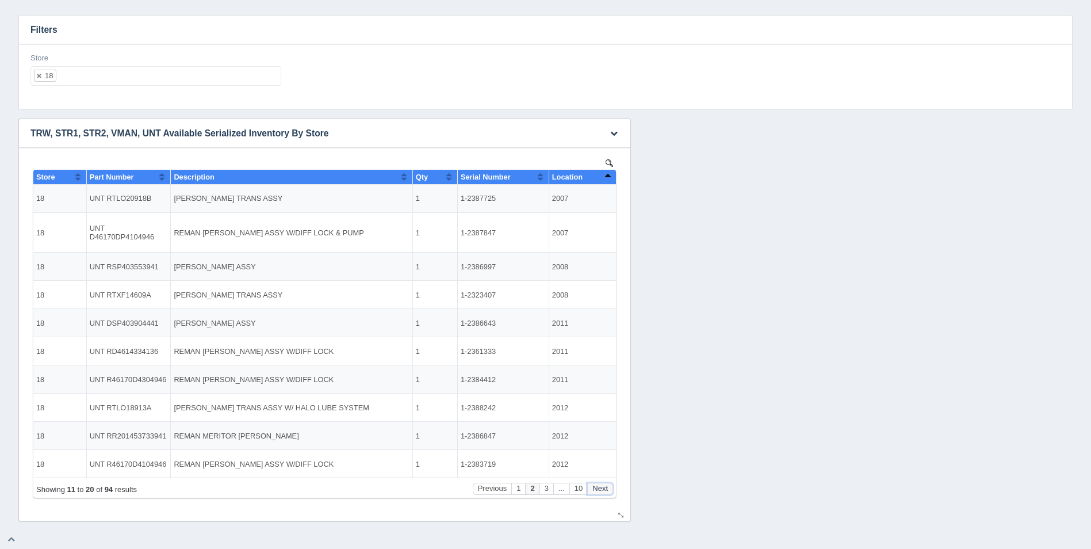
click at [605, 490] on button "Next" at bounding box center [600, 489] width 26 height 12
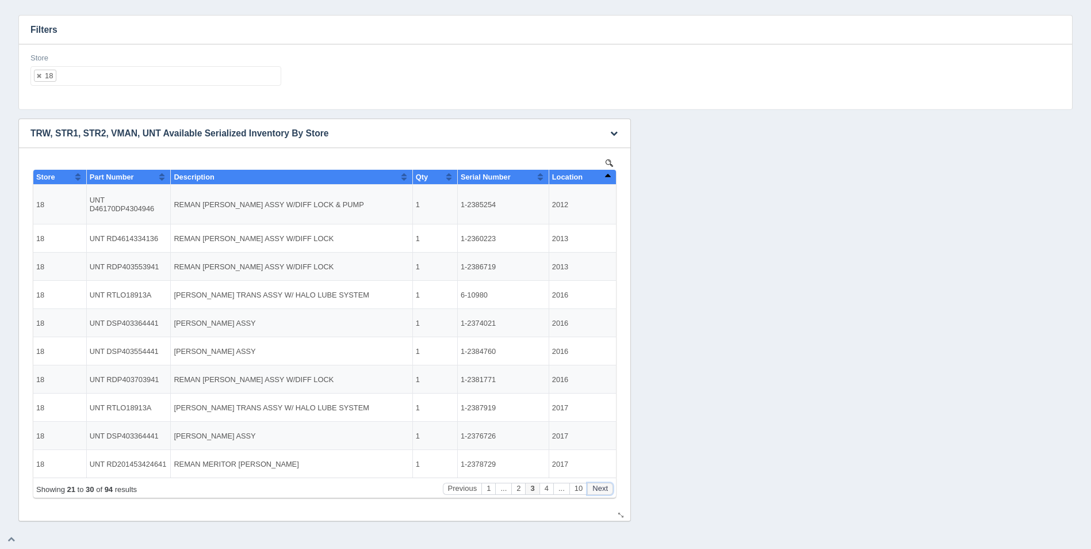
click at [605, 490] on button "Next" at bounding box center [600, 489] width 26 height 12
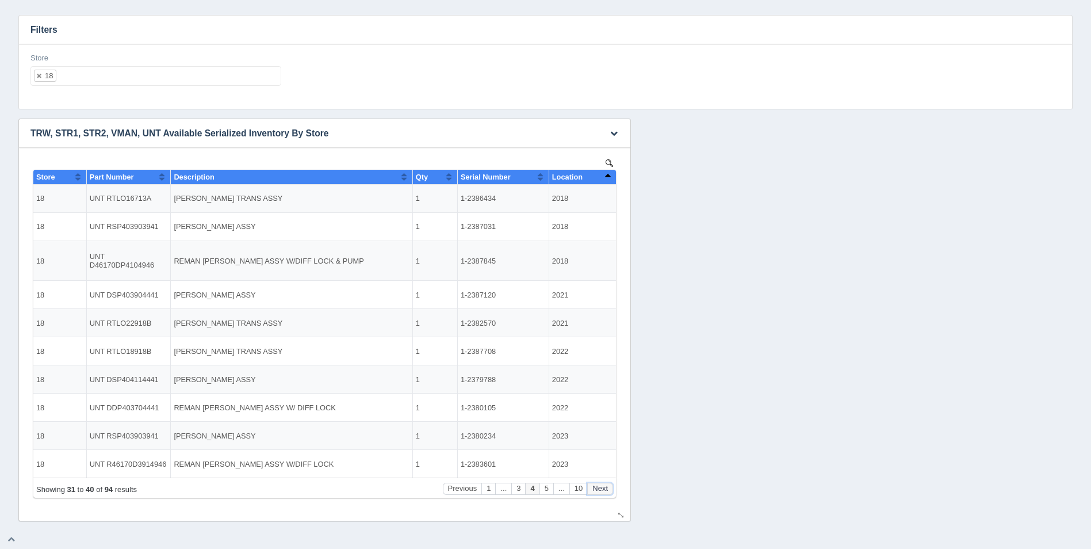
click at [605, 490] on button "Next" at bounding box center [600, 489] width 26 height 12
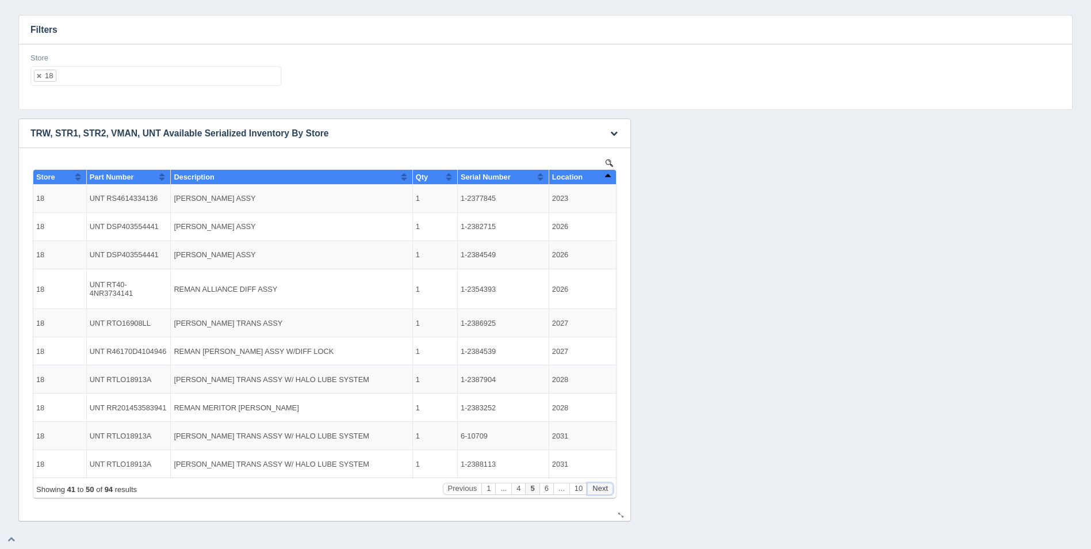
click at [605, 490] on button "Next" at bounding box center [600, 489] width 26 height 12
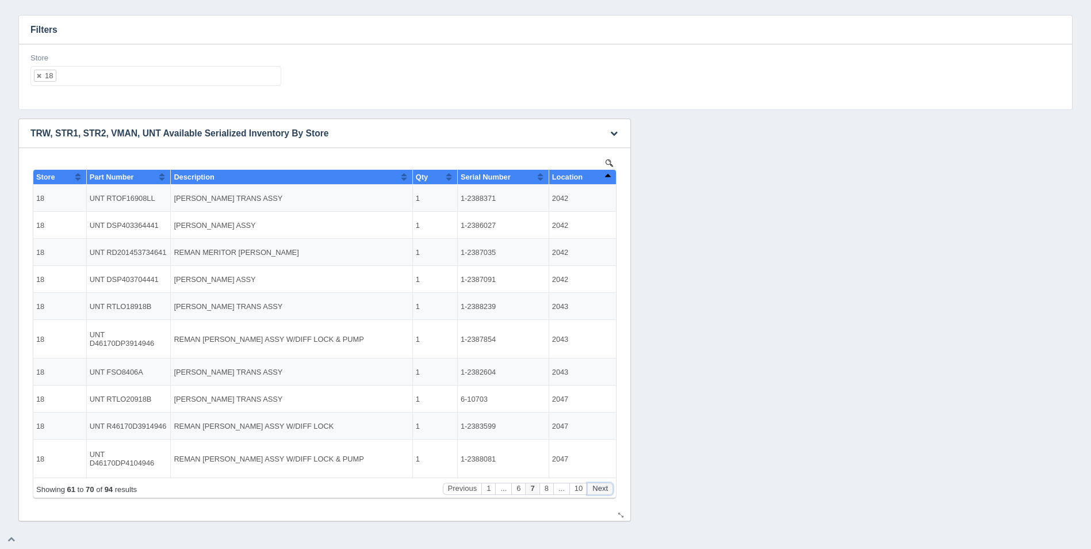
click at [605, 490] on button "Next" at bounding box center [600, 489] width 26 height 12
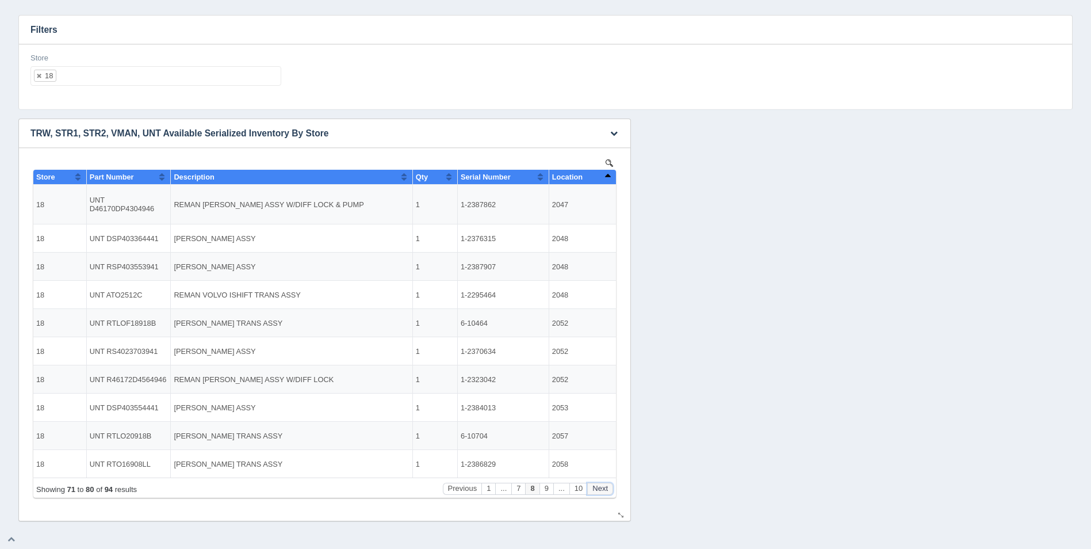
click at [605, 490] on button "Next" at bounding box center [600, 489] width 26 height 12
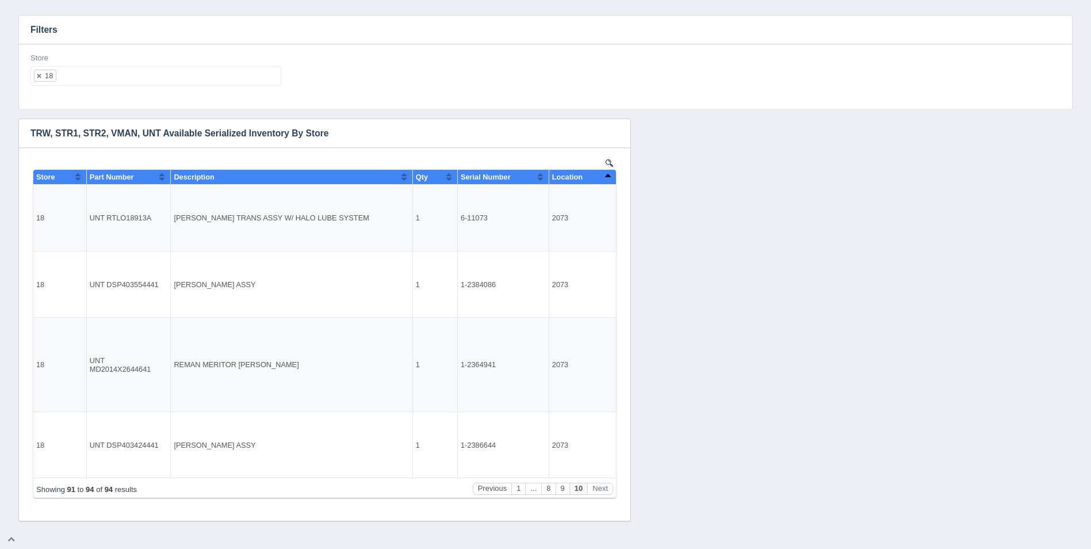
click at [128, 81] on ul "18" at bounding box center [155, 76] width 251 height 20
select select
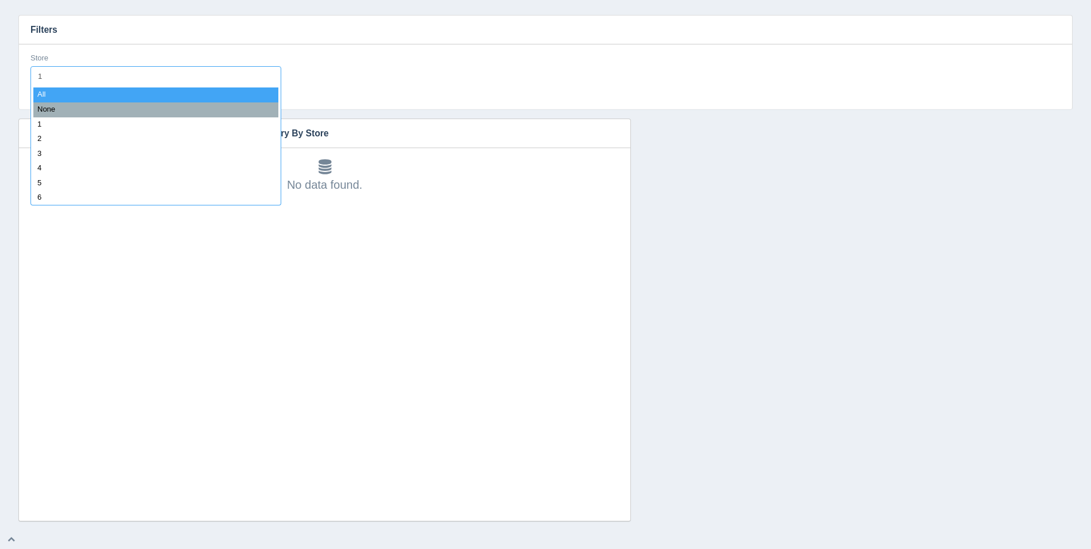
type input "19"
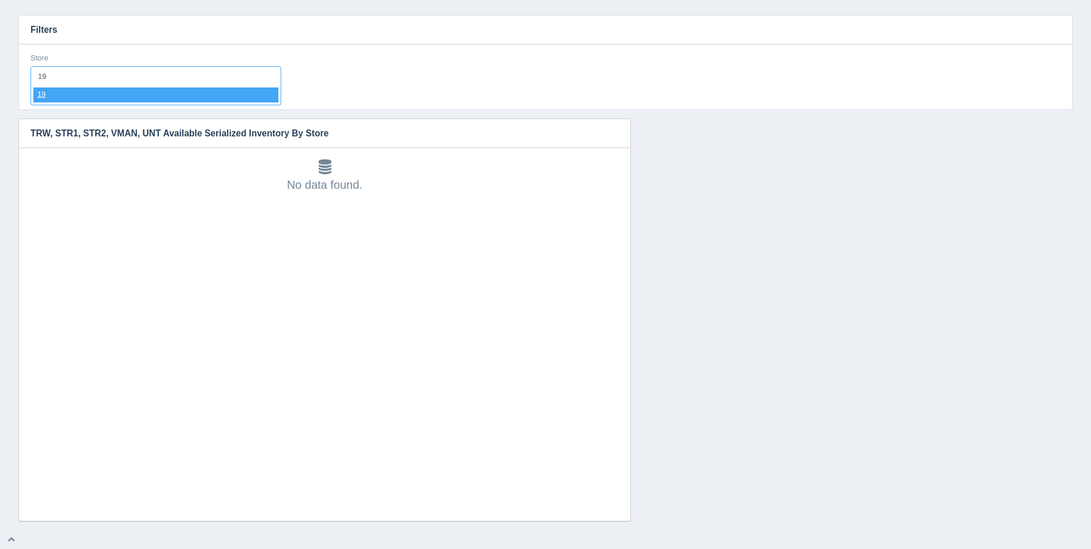
select select "19"
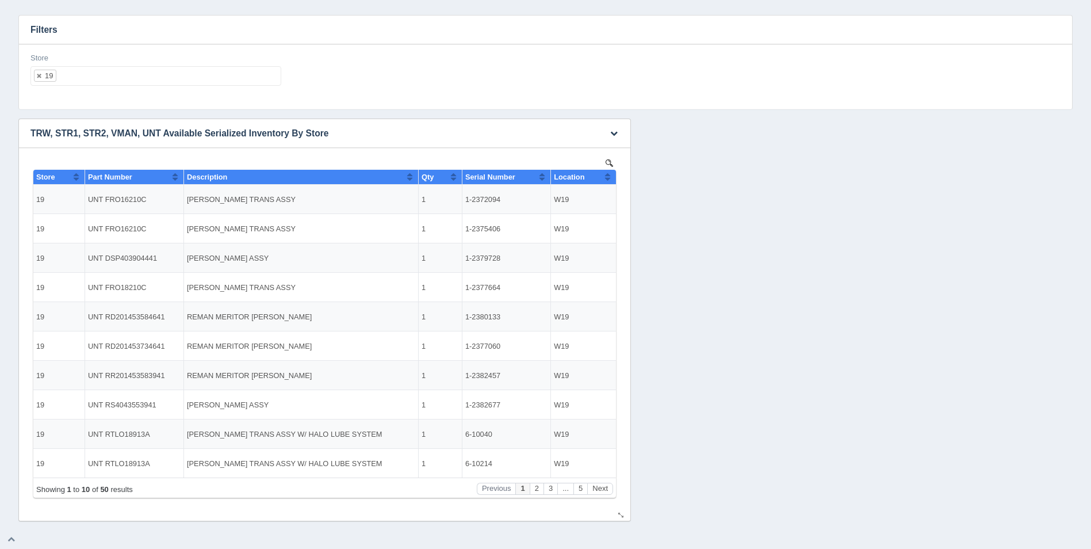
click at [612, 178] on th "Location" at bounding box center [583, 177] width 65 height 15
click at [602, 487] on button "Next" at bounding box center [600, 489] width 26 height 12
click at [603, 487] on button "Next" at bounding box center [600, 489] width 26 height 12
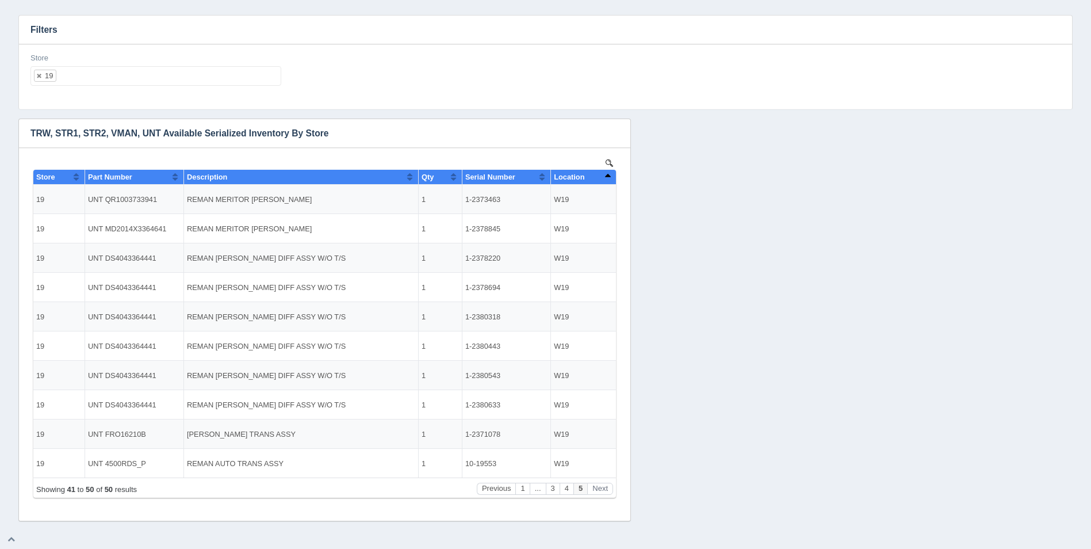
click at [111, 82] on ul "19" at bounding box center [155, 76] width 251 height 20
select select
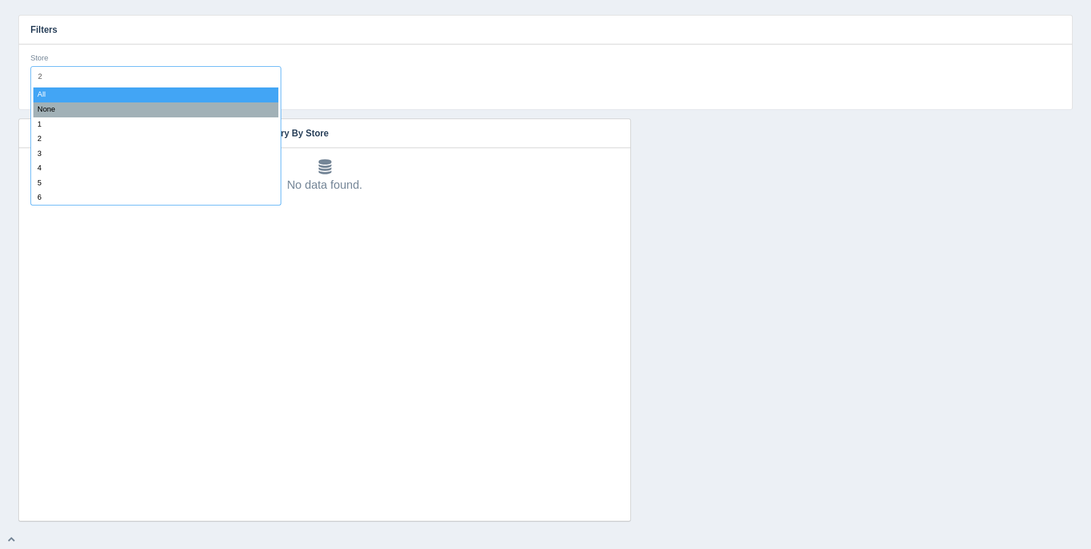
type input "21"
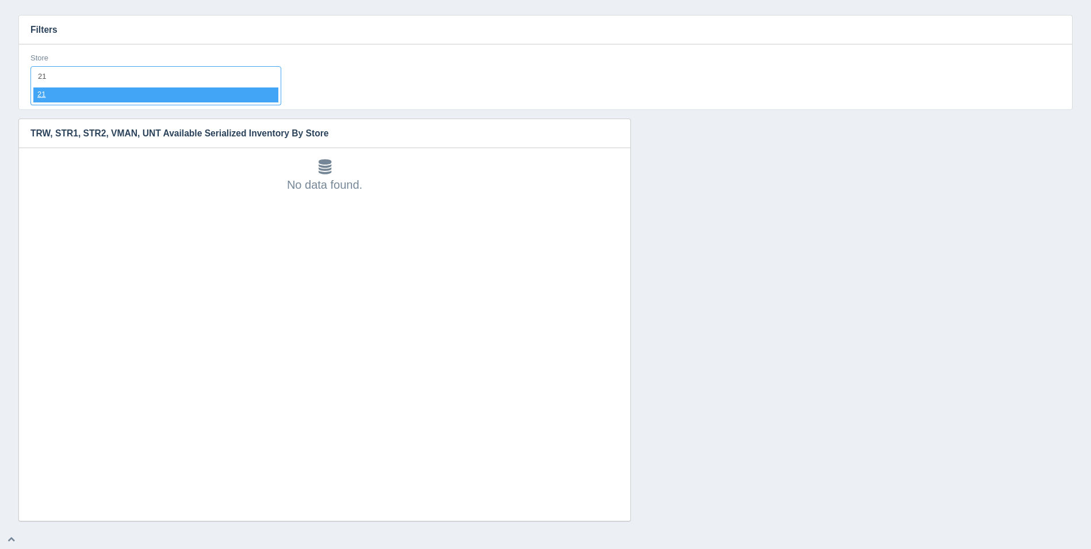
select select "21"
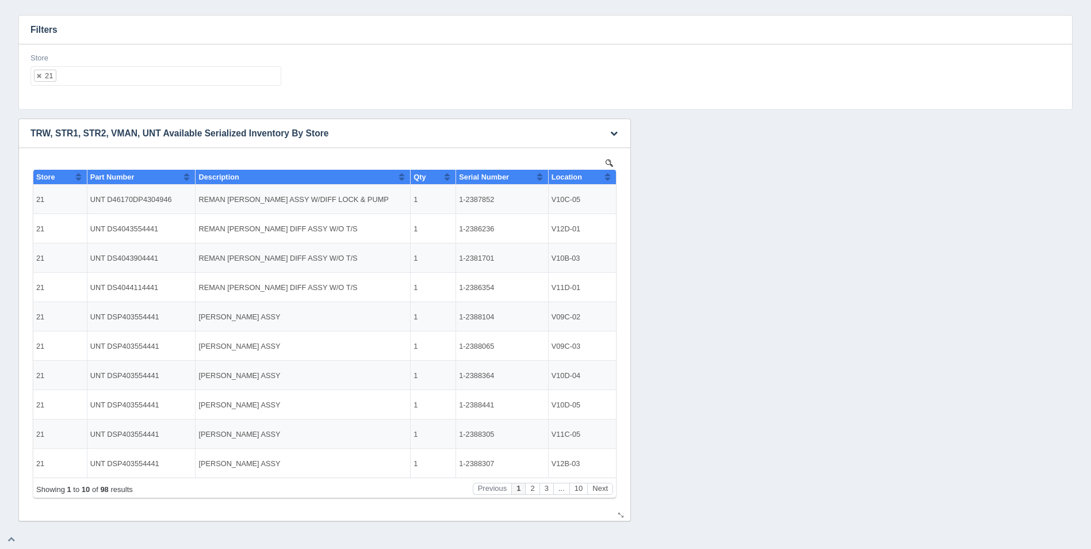
click at [604, 174] on button "Sort column ascending" at bounding box center [607, 177] width 7 height 14
click at [608, 172] on button "Sort column descending" at bounding box center [607, 177] width 7 height 14
click at [609, 172] on button "Sort column ascending" at bounding box center [607, 177] width 7 height 14
click at [606, 487] on button "Next" at bounding box center [600, 489] width 26 height 12
click at [602, 485] on button "Next" at bounding box center [600, 489] width 26 height 12
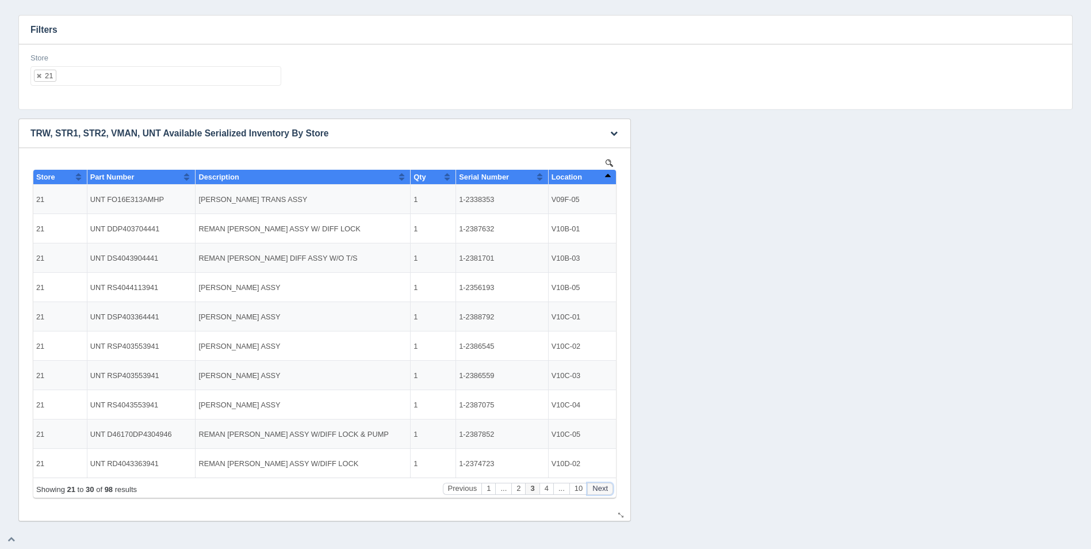
click at [602, 485] on button "Next" at bounding box center [600, 489] width 26 height 12
click at [599, 485] on button "Next" at bounding box center [600, 489] width 26 height 12
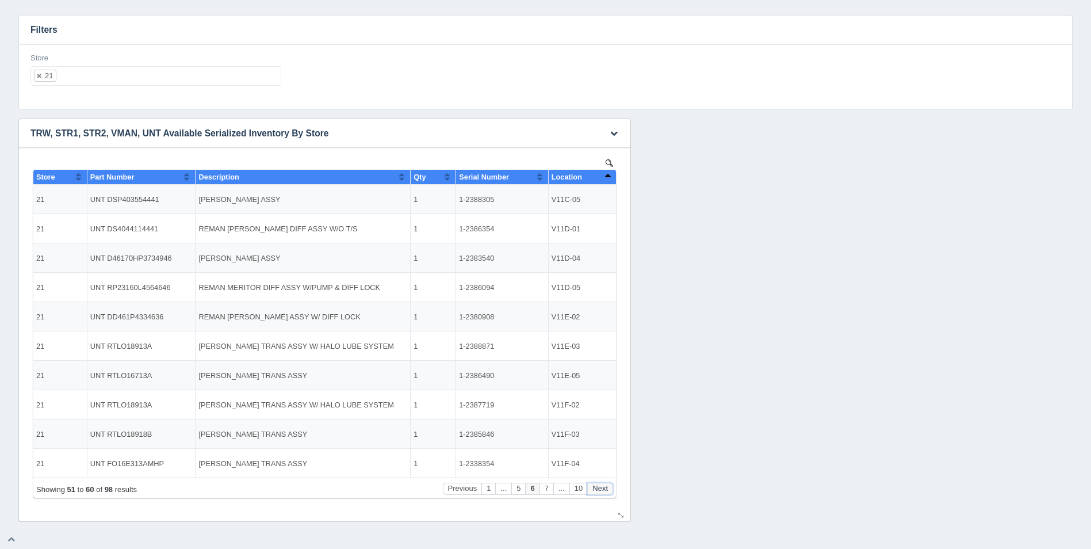
click at [599, 485] on button "Next" at bounding box center [600, 489] width 26 height 12
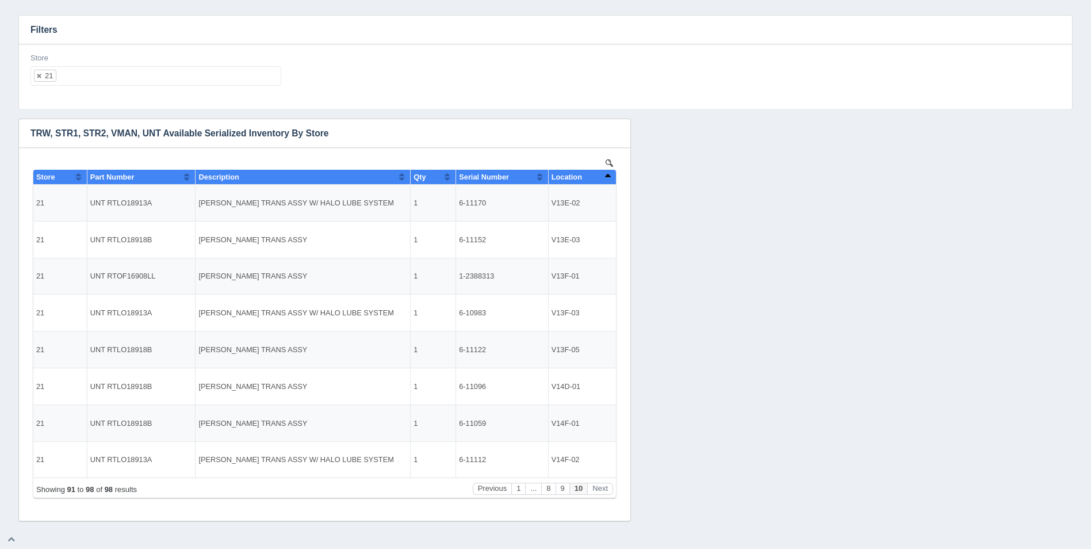
click at [144, 74] on ul "21" at bounding box center [155, 76] width 251 height 20
select select
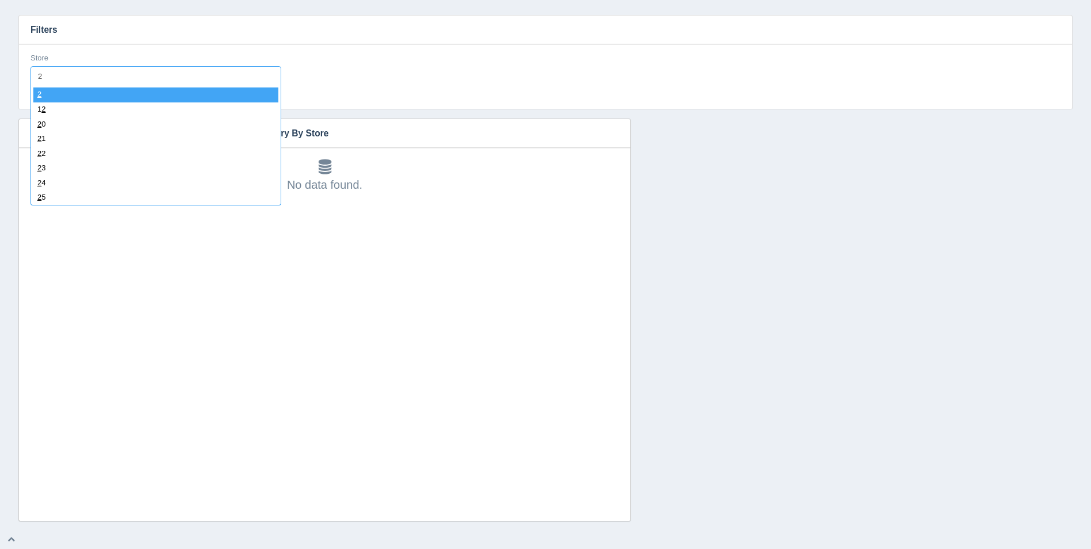
type input "22"
select select "22"
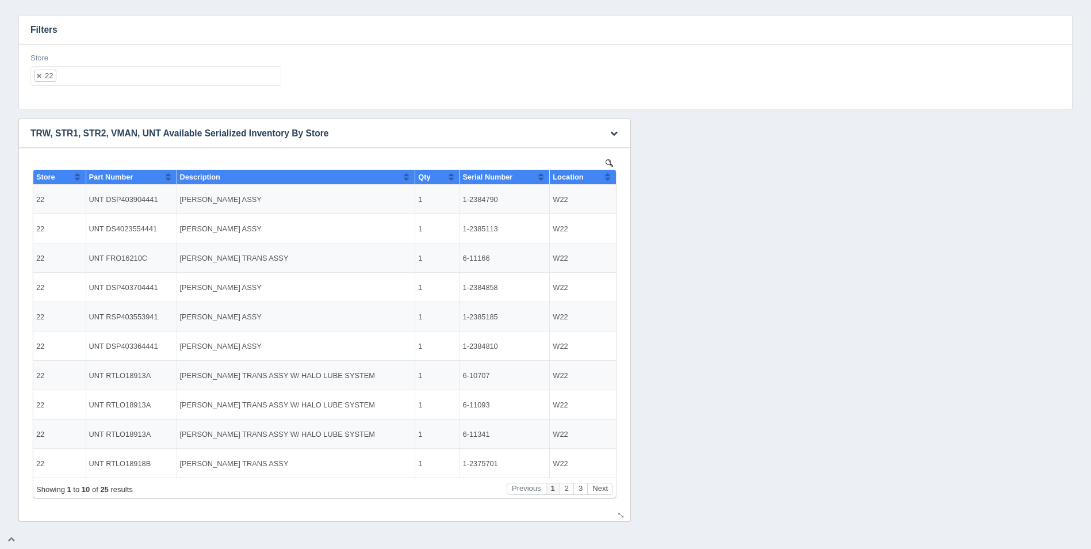
click at [606, 178] on button "Sort column ascending" at bounding box center [607, 177] width 7 height 14
click at [606, 178] on button "Sort column descending" at bounding box center [607, 177] width 7 height 14
click at [598, 483] on button "Next" at bounding box center [600, 489] width 26 height 12
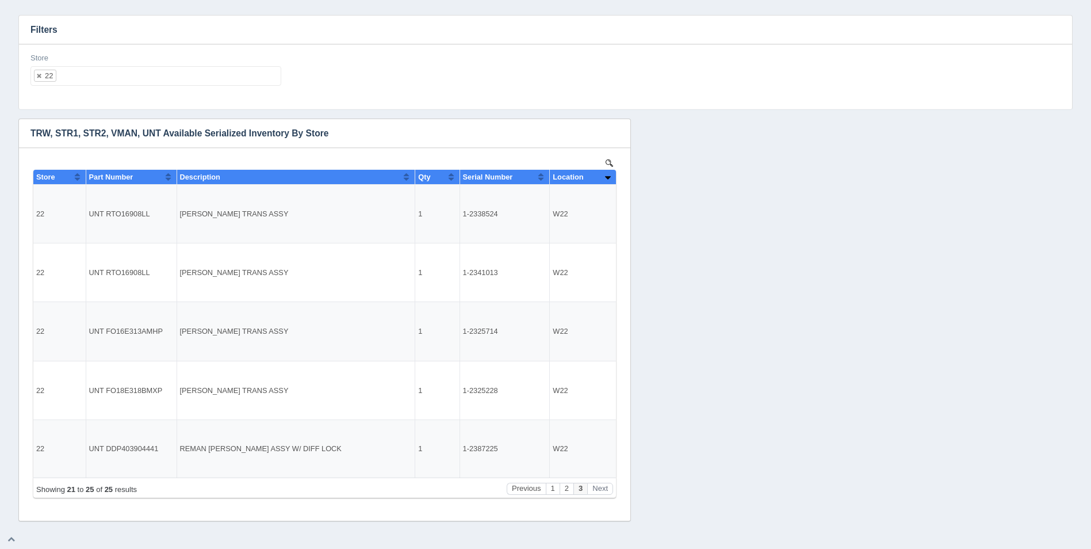
click at [108, 79] on ul "22" at bounding box center [155, 76] width 251 height 20
select select
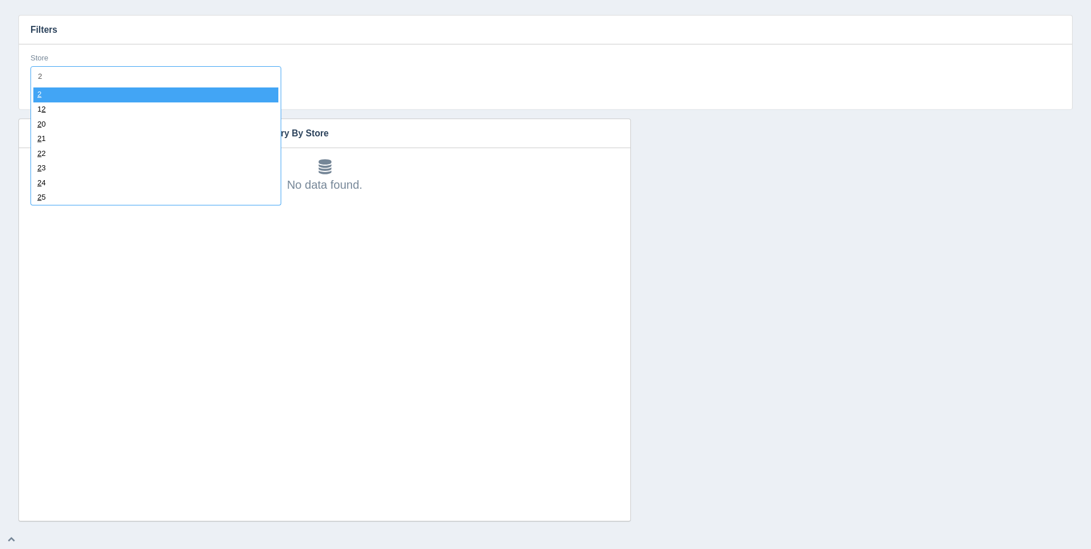
type input "23"
select select "23"
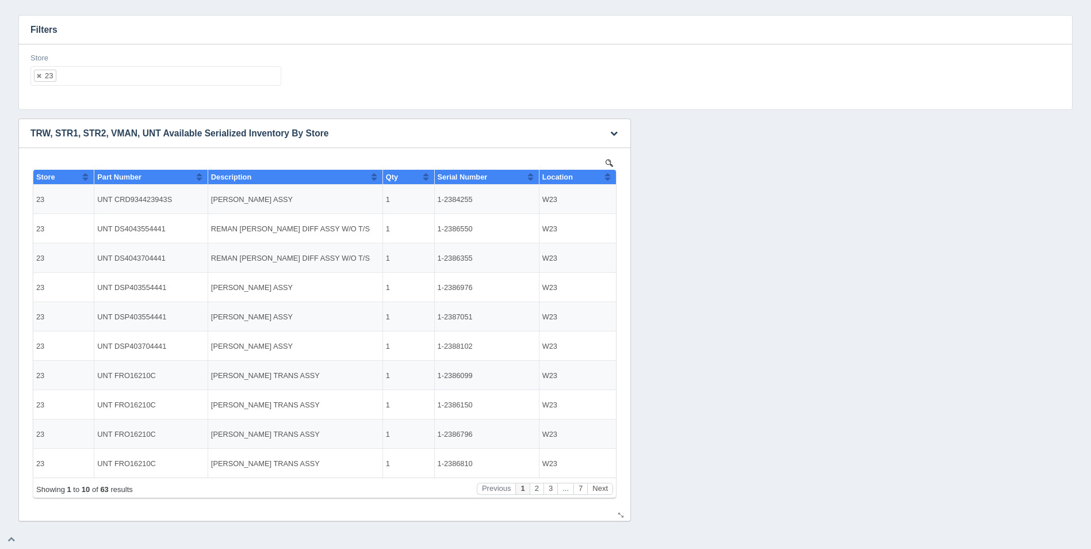
click at [602, 179] on div "Location" at bounding box center [574, 177] width 62 height 9
click at [604, 178] on div "Location" at bounding box center [574, 177] width 62 height 9
click at [605, 485] on button "Next" at bounding box center [600, 489] width 26 height 12
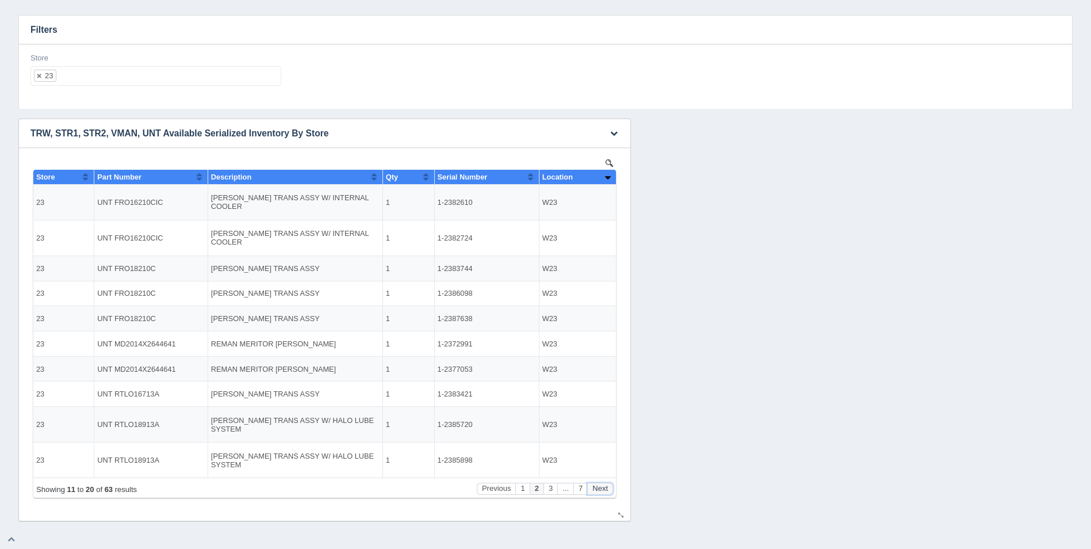
click at [605, 484] on button "Next" at bounding box center [600, 489] width 26 height 12
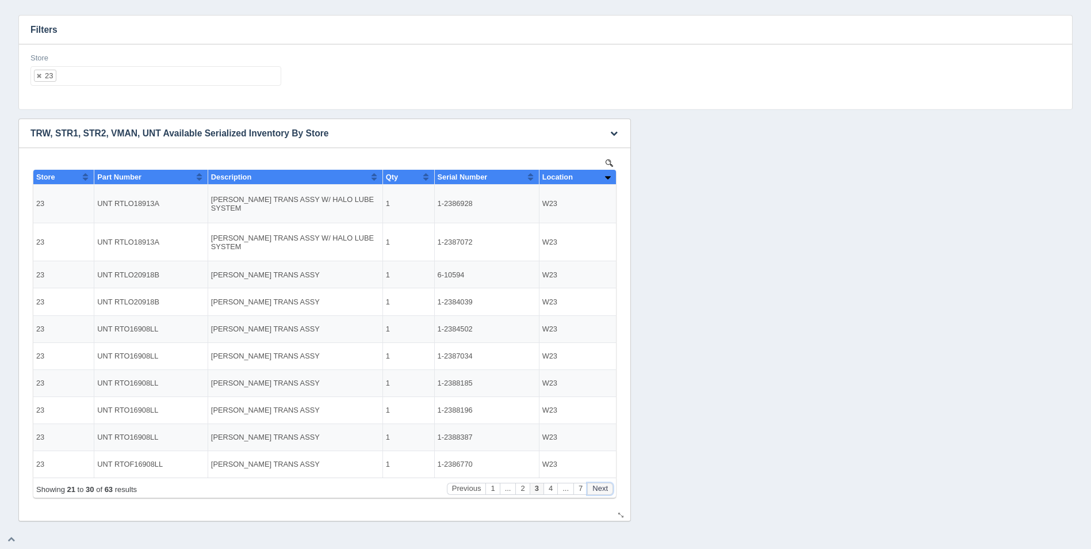
click at [605, 484] on button "Next" at bounding box center [600, 489] width 26 height 12
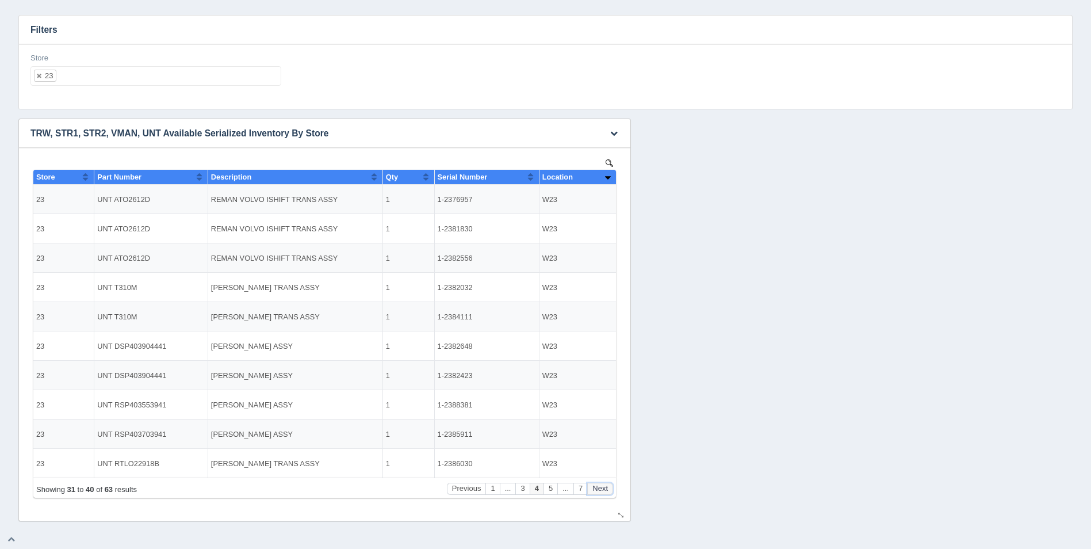
click at [605, 484] on button "Next" at bounding box center [600, 489] width 26 height 12
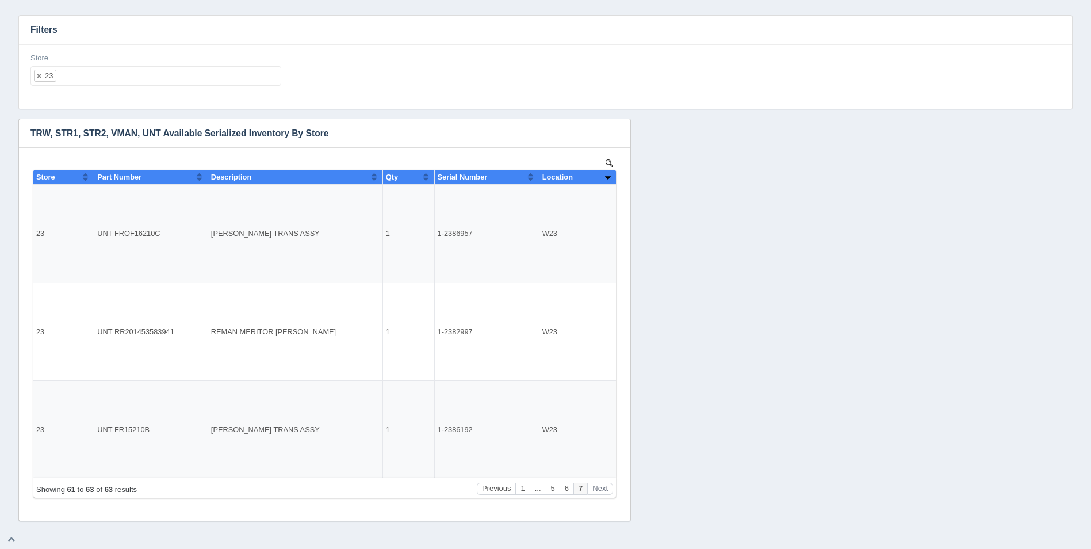
click at [166, 79] on ul "23" at bounding box center [155, 76] width 251 height 20
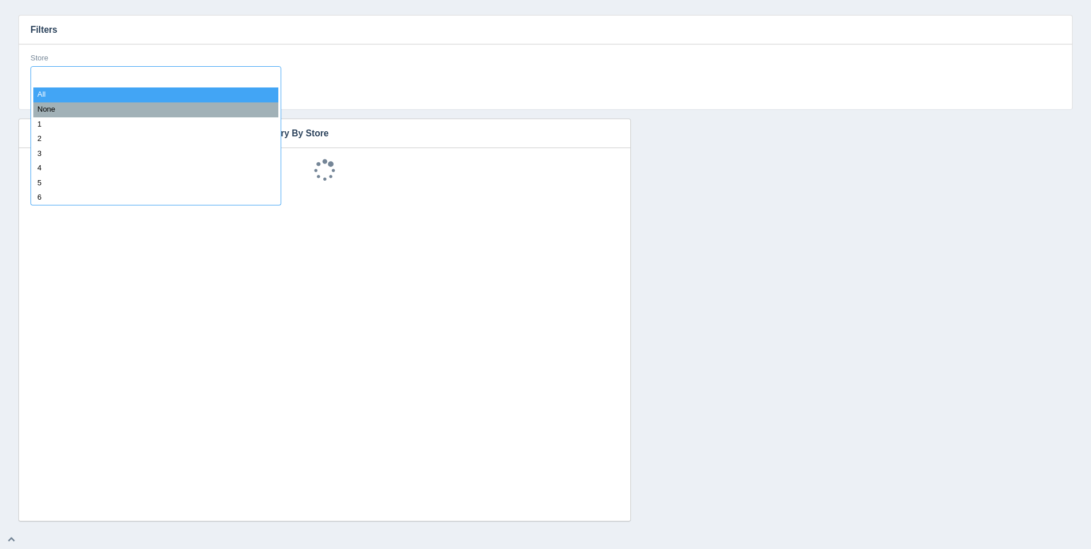
select select
type input "24"
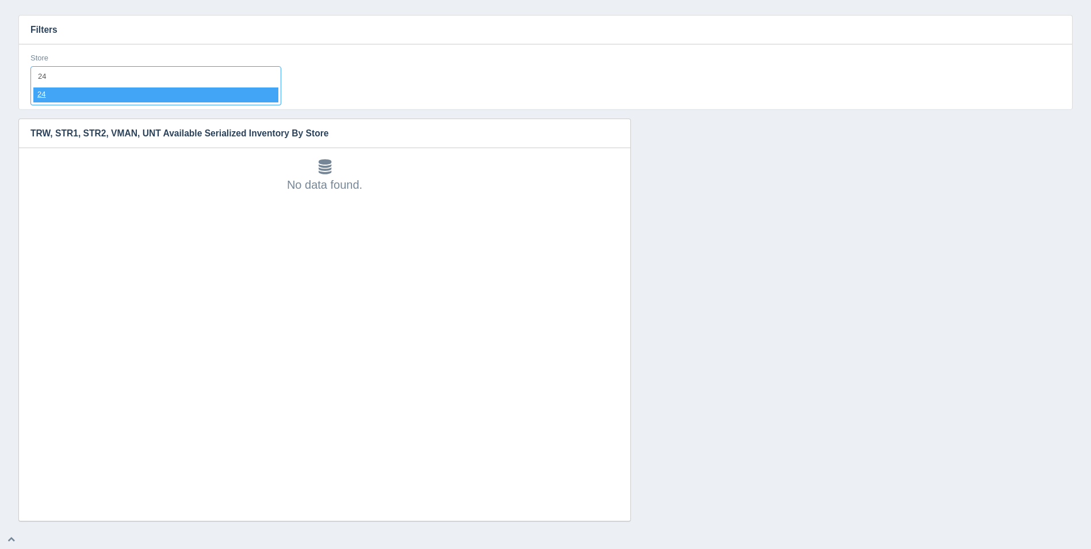
select select "24"
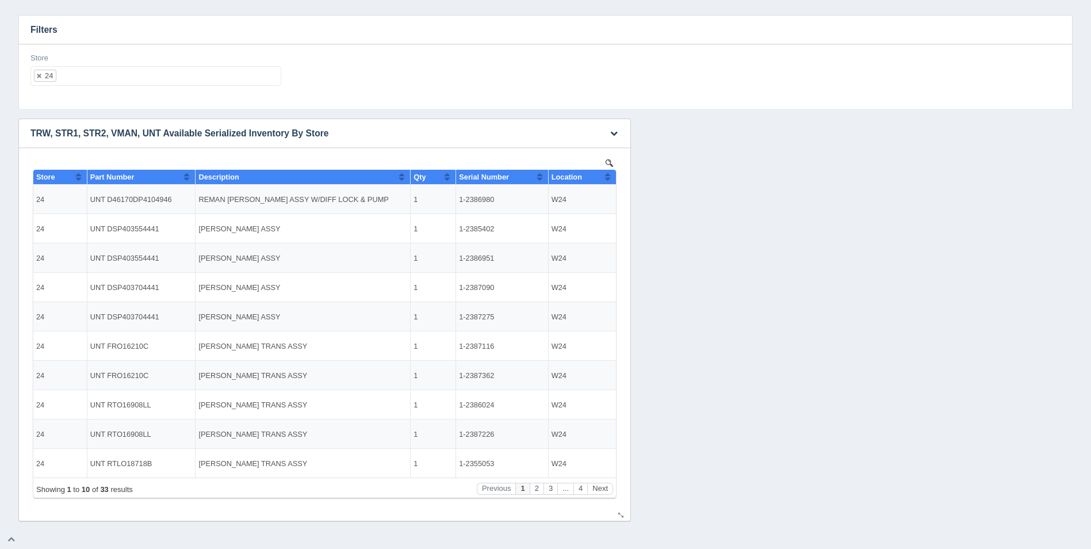
click at [606, 178] on button "Sort column ascending" at bounding box center [607, 177] width 7 height 14
click at [605, 490] on button "Next" at bounding box center [600, 489] width 26 height 12
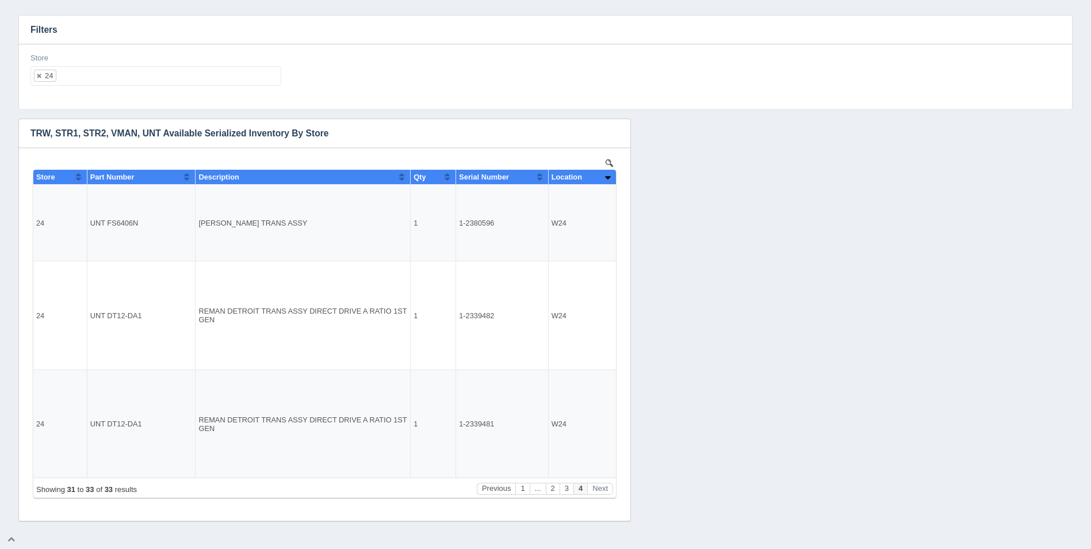
click at [119, 88] on div "Store 24 All None 1 2 3 4 5 6 7 8 9 10 11 12 13 14 15 16 17 18 19 20 21 22 23 2…" at bounding box center [156, 74] width 260 height 42
click at [129, 72] on ul "24" at bounding box center [155, 76] width 251 height 20
select select
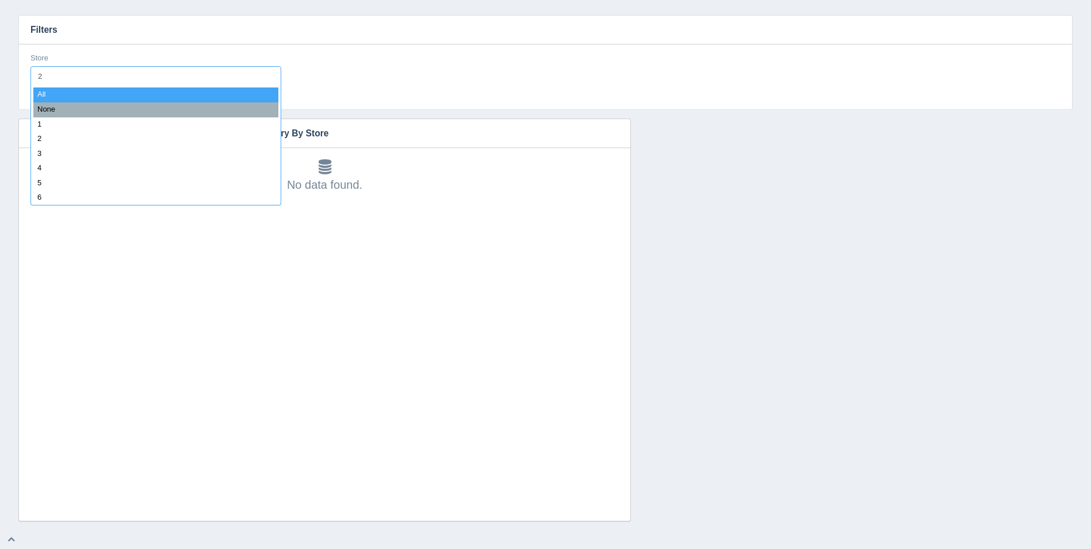
type input "25"
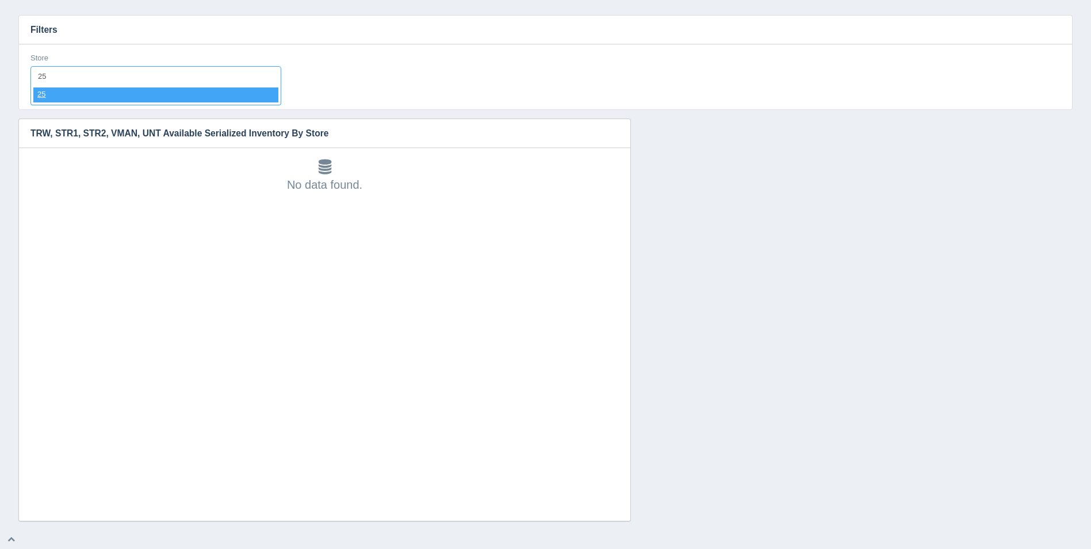
select select "25"
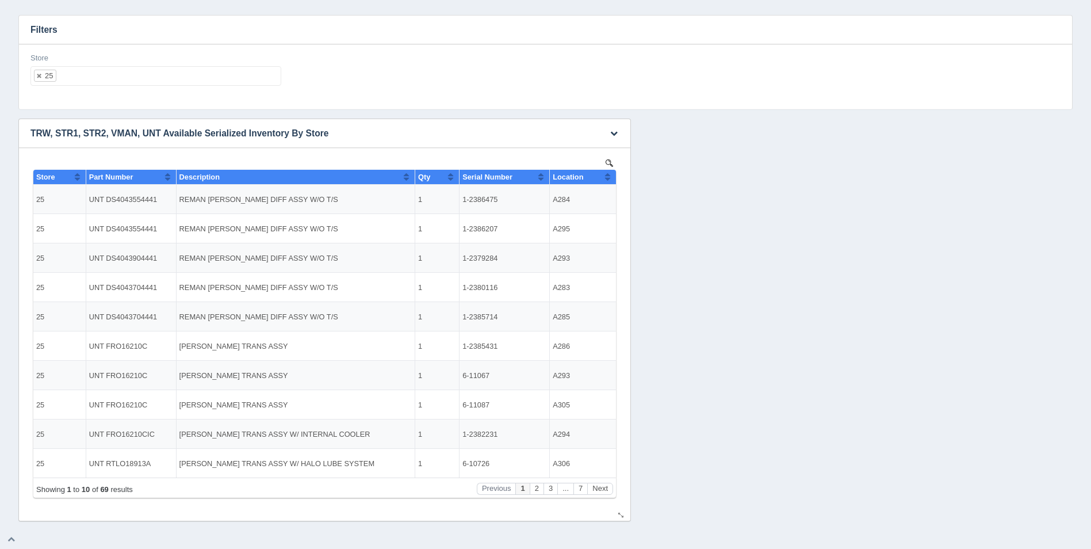
click at [612, 173] on th "Location" at bounding box center [583, 177] width 66 height 15
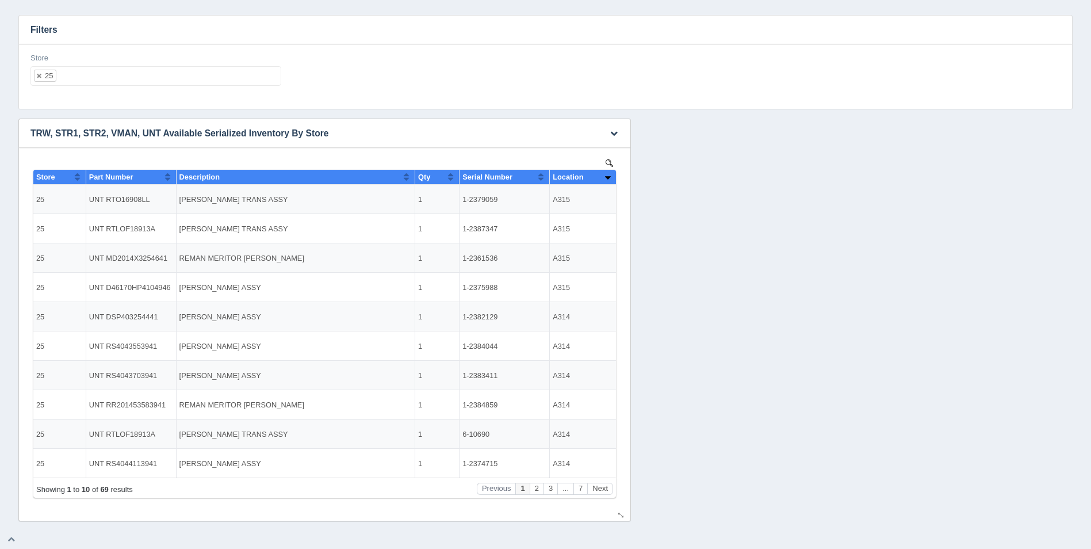
click at [612, 173] on th "Location" at bounding box center [583, 177] width 66 height 15
click at [604, 484] on button "Next" at bounding box center [600, 489] width 26 height 12
click at [604, 483] on button "Next" at bounding box center [600, 489] width 26 height 12
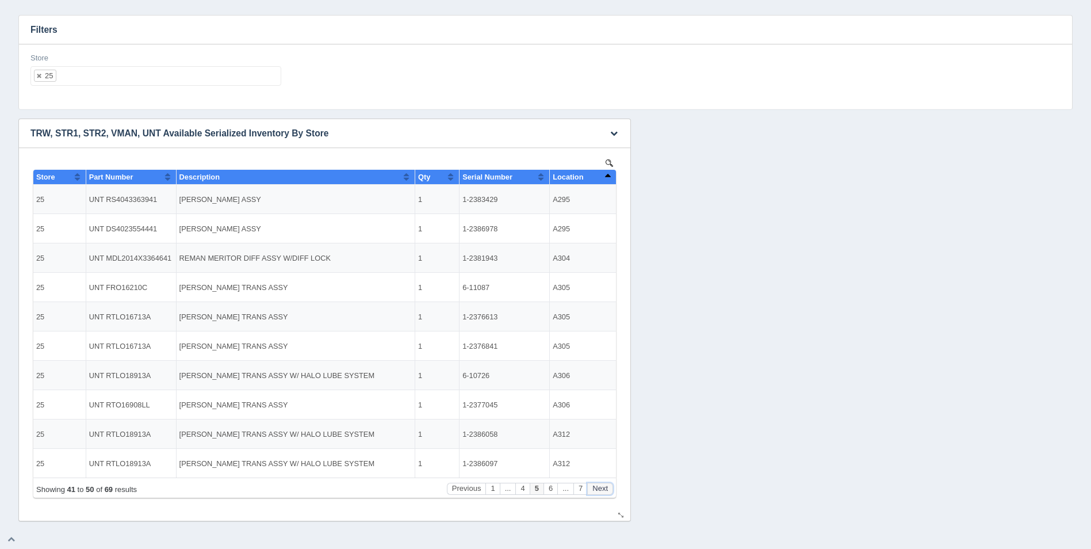
click at [604, 483] on button "Next" at bounding box center [600, 489] width 26 height 12
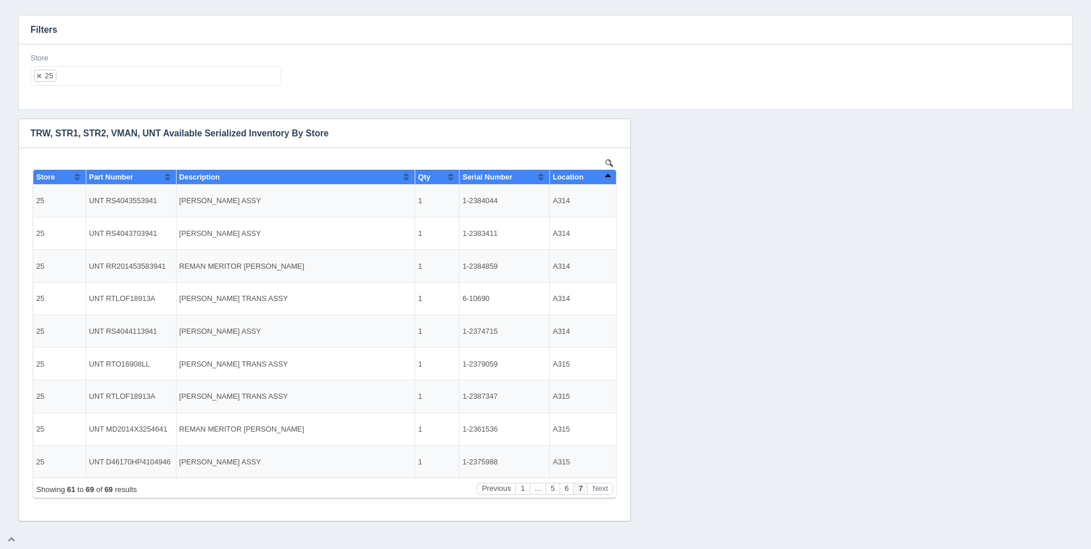
click at [163, 79] on ul "25" at bounding box center [155, 76] width 251 height 20
select select
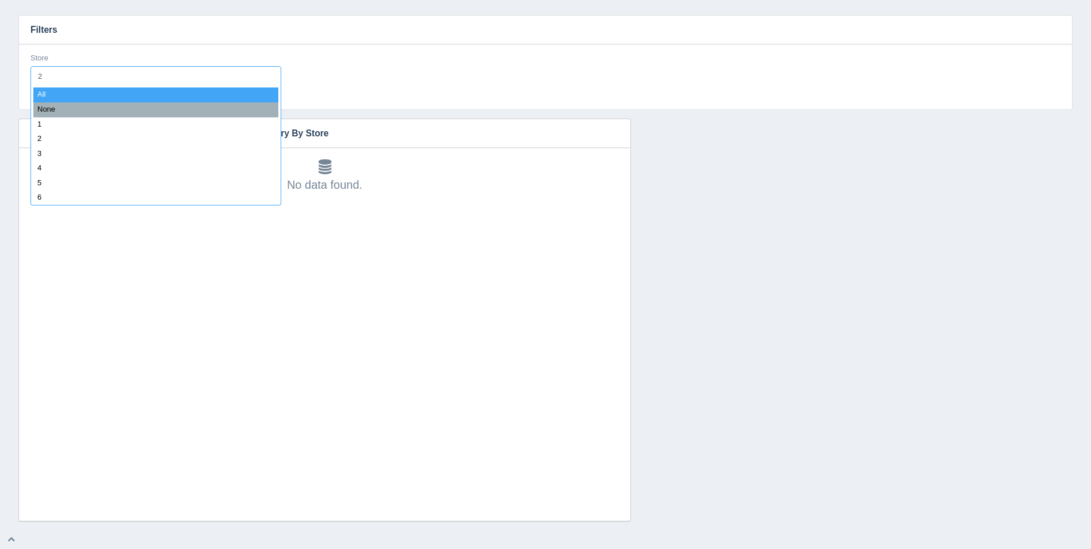
type input "26"
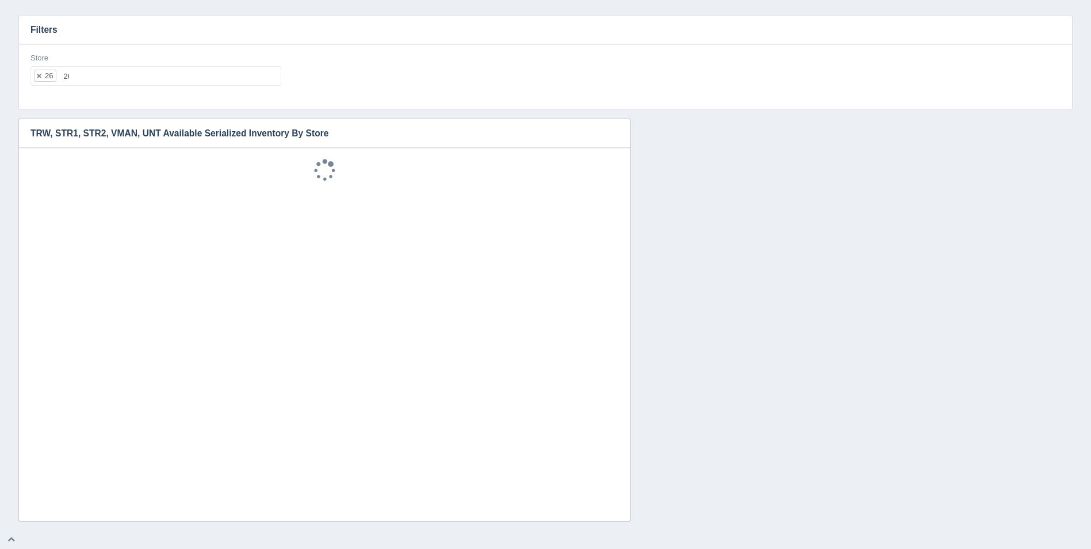
select select "26"
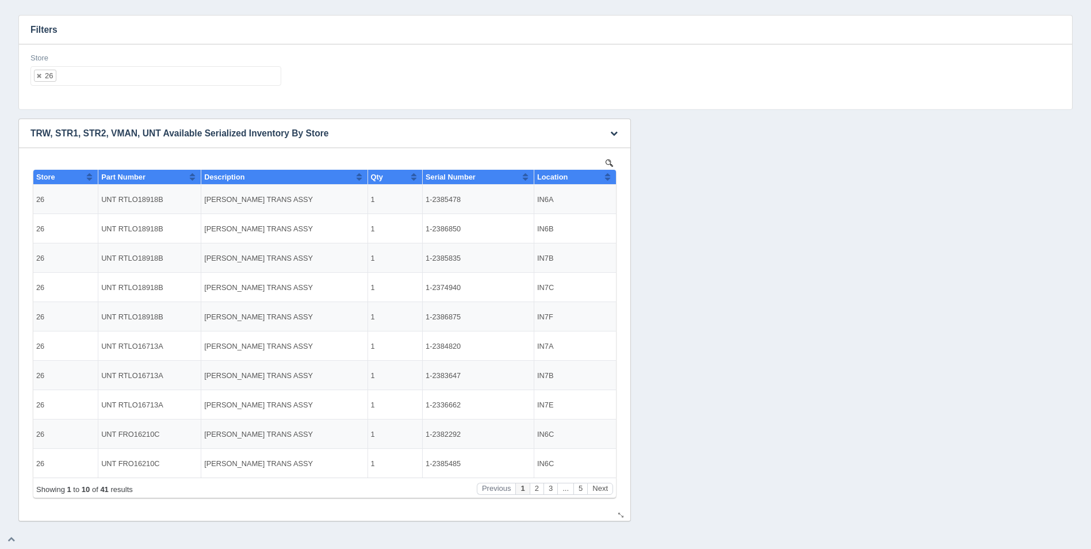
click at [612, 176] on th "Location" at bounding box center [575, 177] width 82 height 15
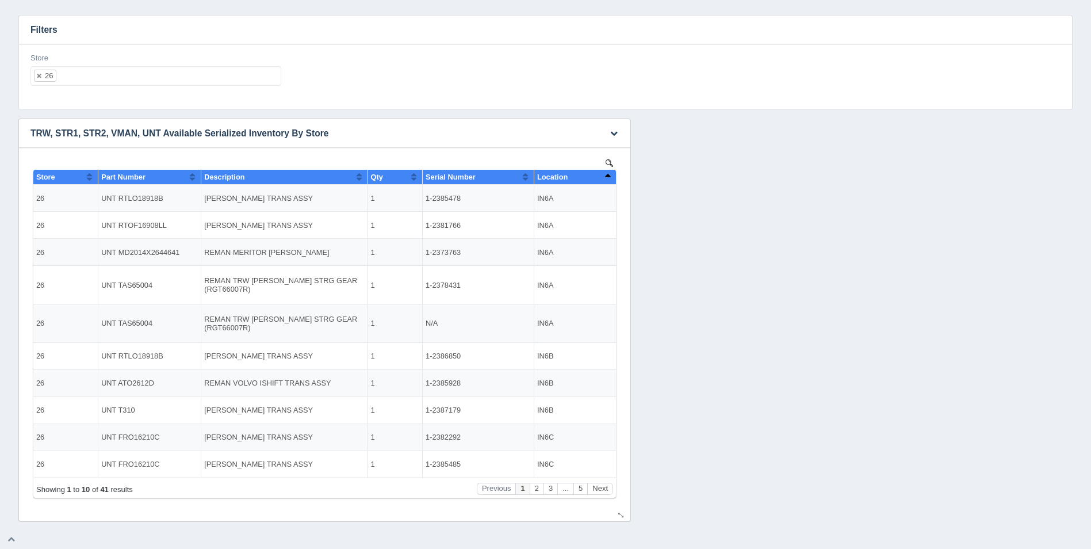
drag, startPoint x: 610, startPoint y: 177, endPoint x: 603, endPoint y: 179, distance: 7.8
click at [610, 177] on button "Sort column descending" at bounding box center [607, 177] width 7 height 14
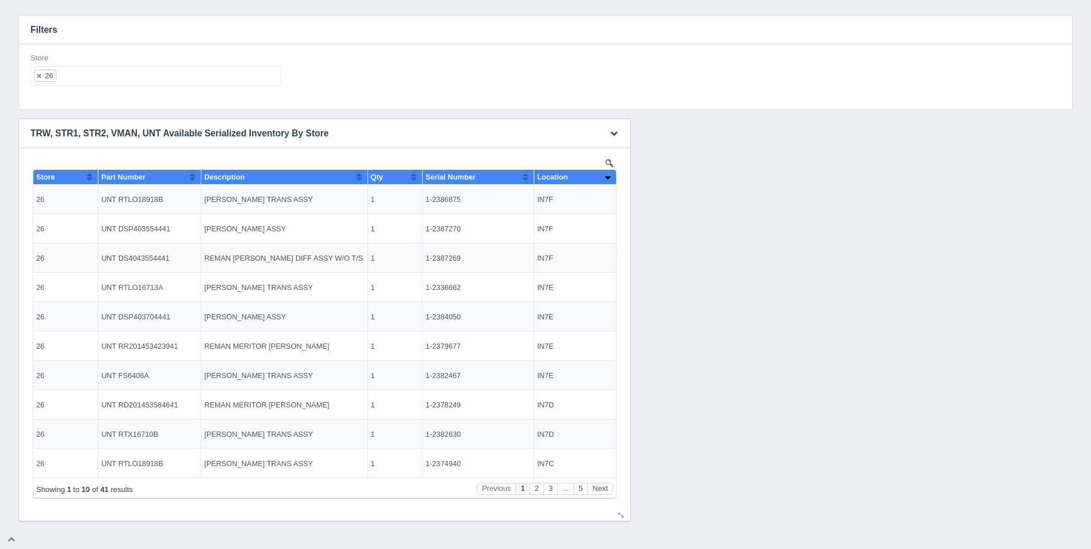
click at [616, 178] on th "Location" at bounding box center [575, 177] width 82 height 15
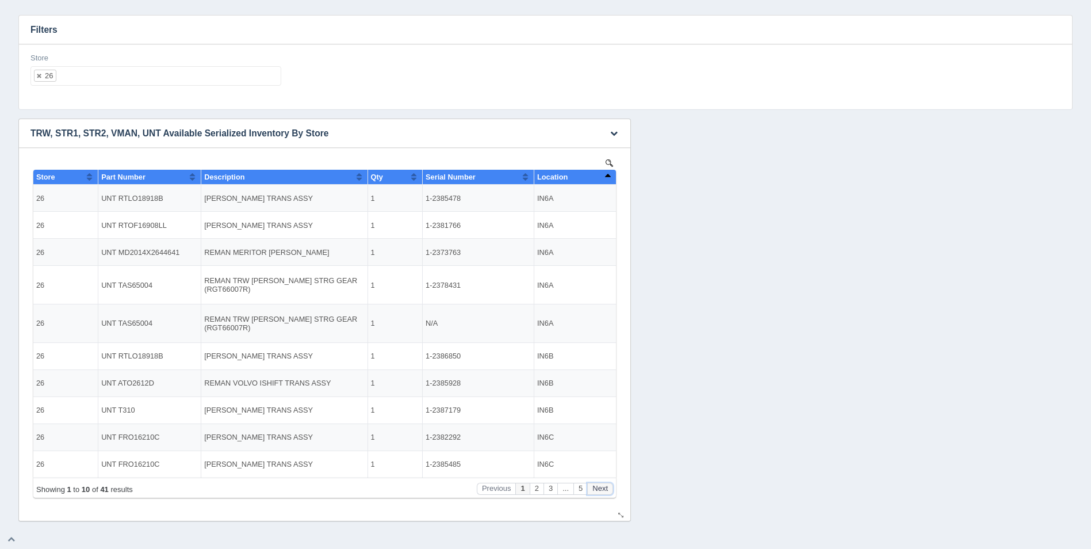
click at [605, 490] on button "Next" at bounding box center [600, 489] width 26 height 12
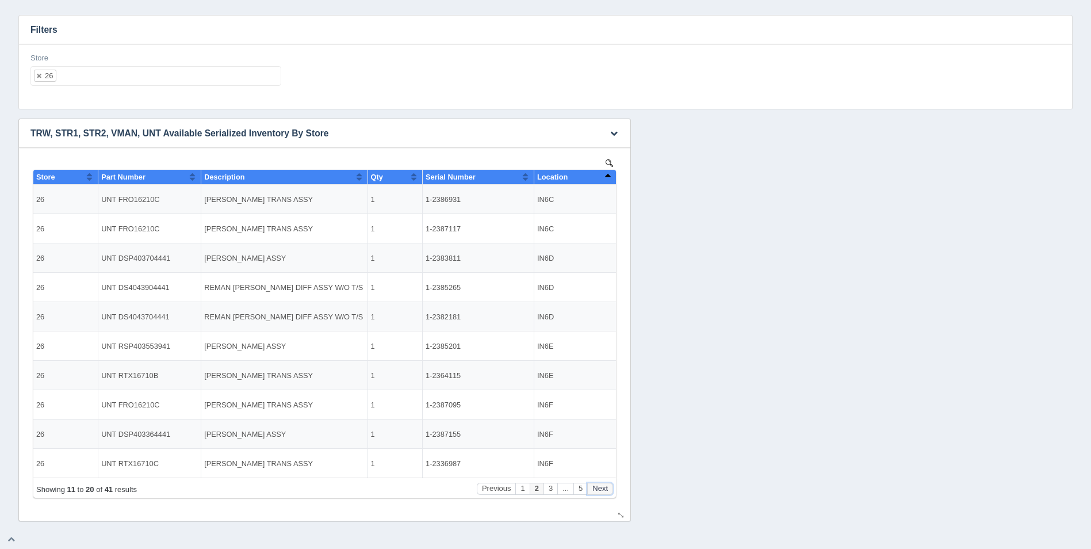
click at [605, 490] on button "Next" at bounding box center [600, 489] width 26 height 12
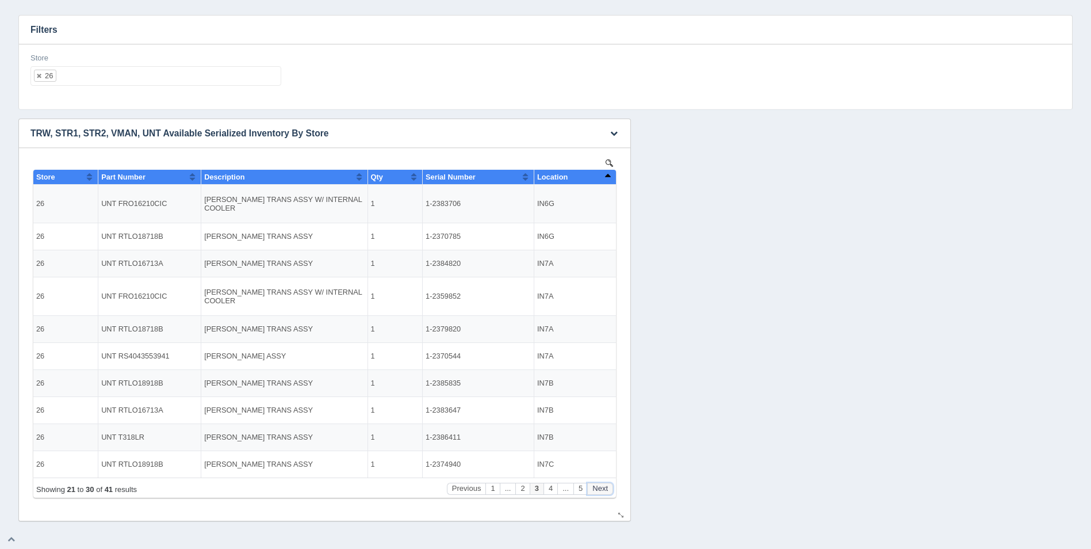
click at [605, 490] on button "Next" at bounding box center [600, 489] width 26 height 12
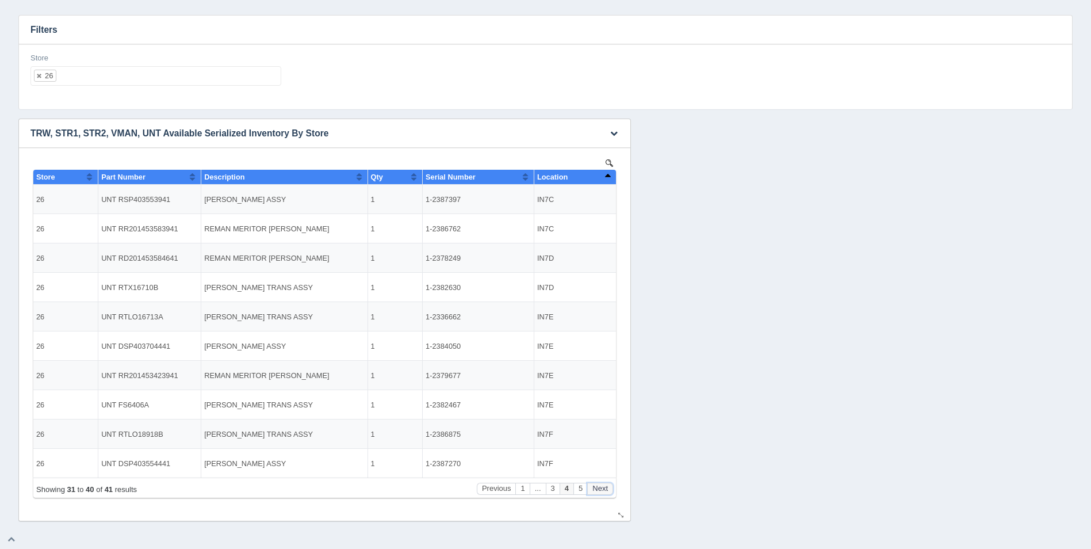
click at [605, 490] on button "Next" at bounding box center [600, 489] width 26 height 12
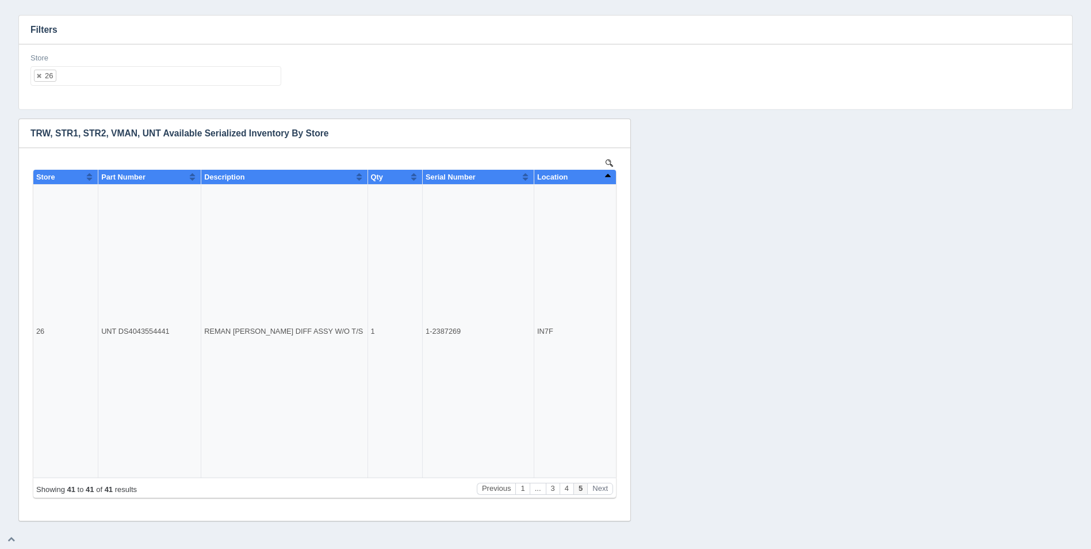
click at [173, 81] on ul "26" at bounding box center [155, 76] width 251 height 20
select select
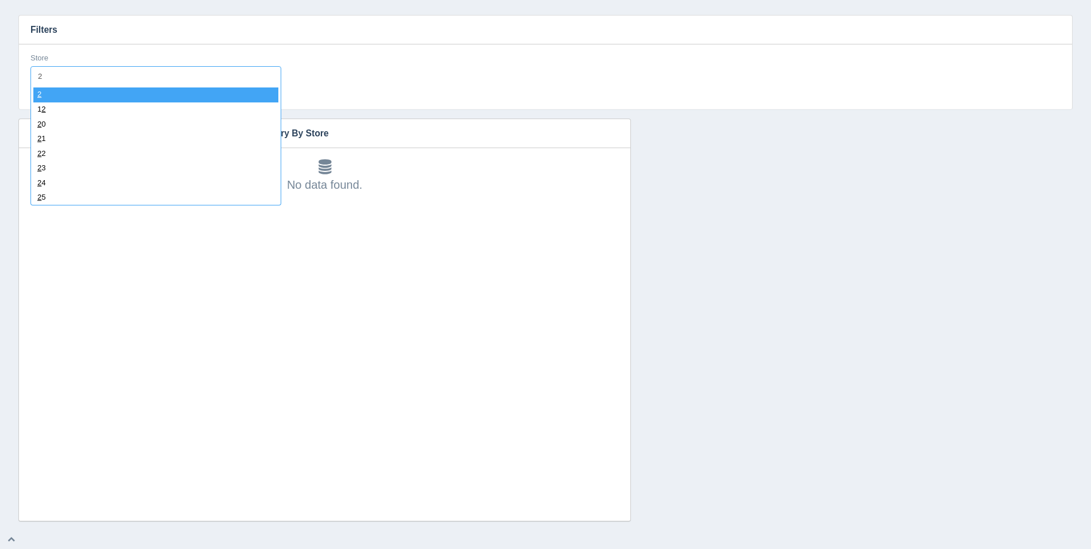
type input "27"
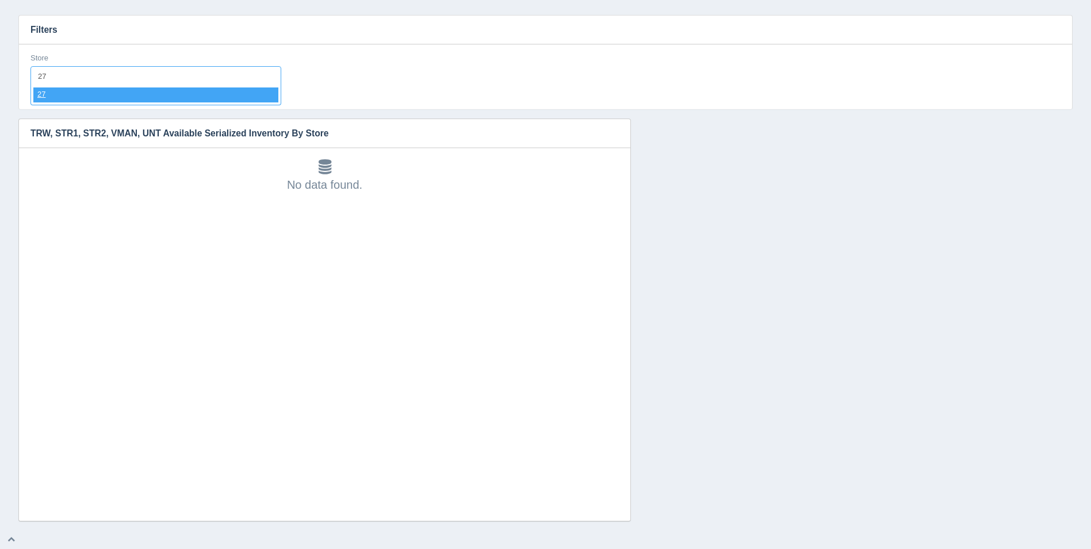
select select "27"
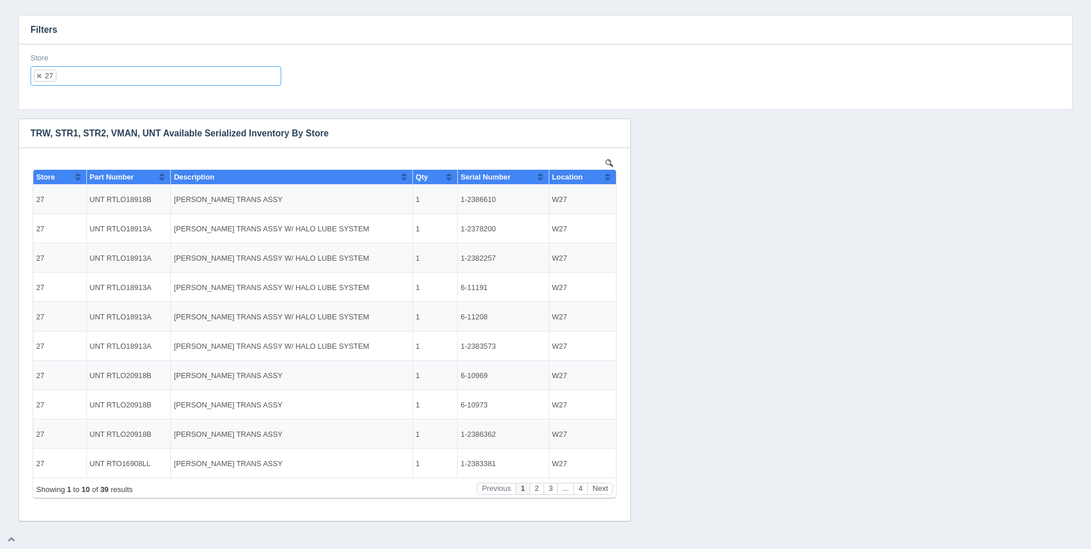
select select
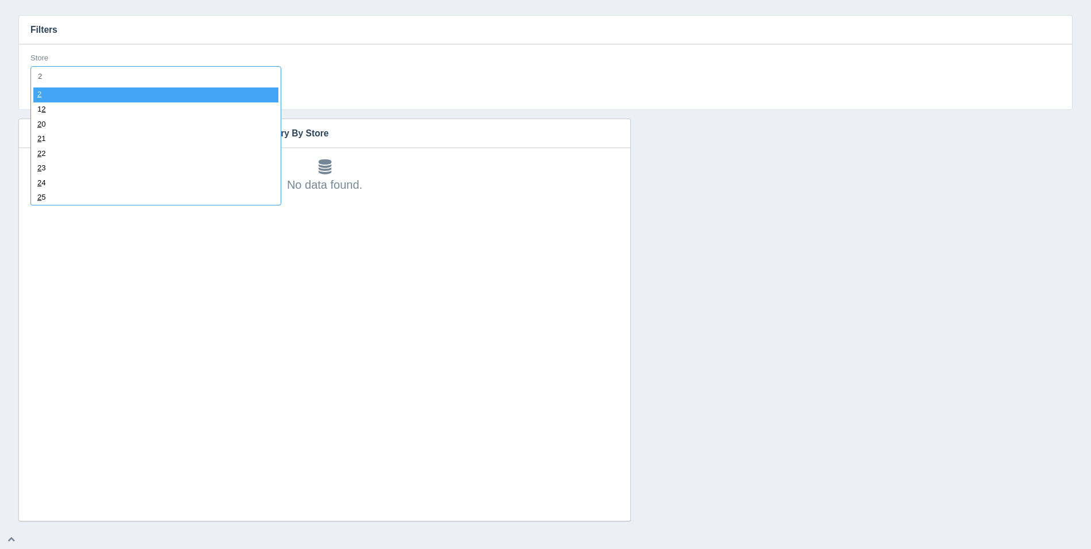
type input "28"
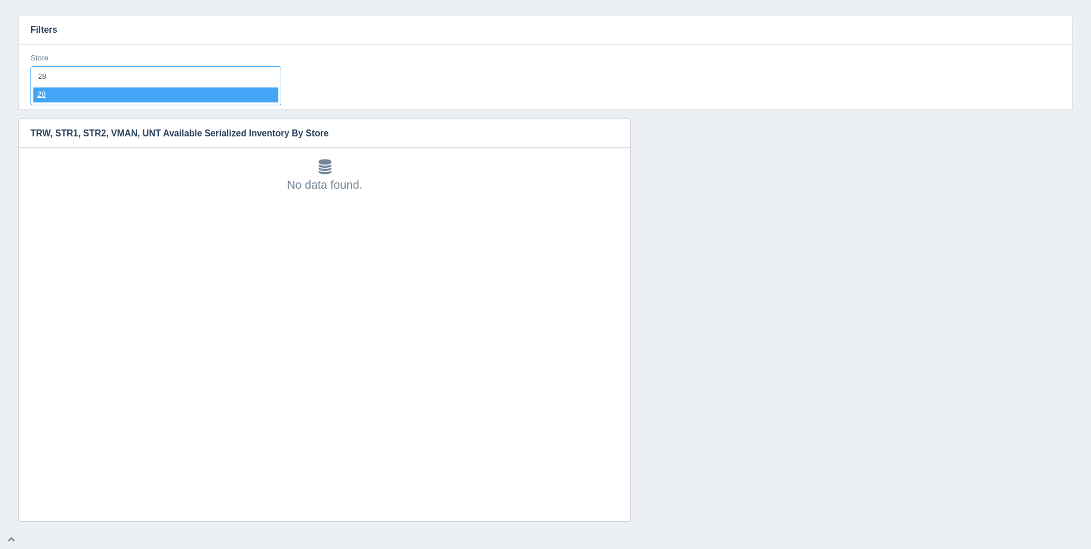
select select "28"
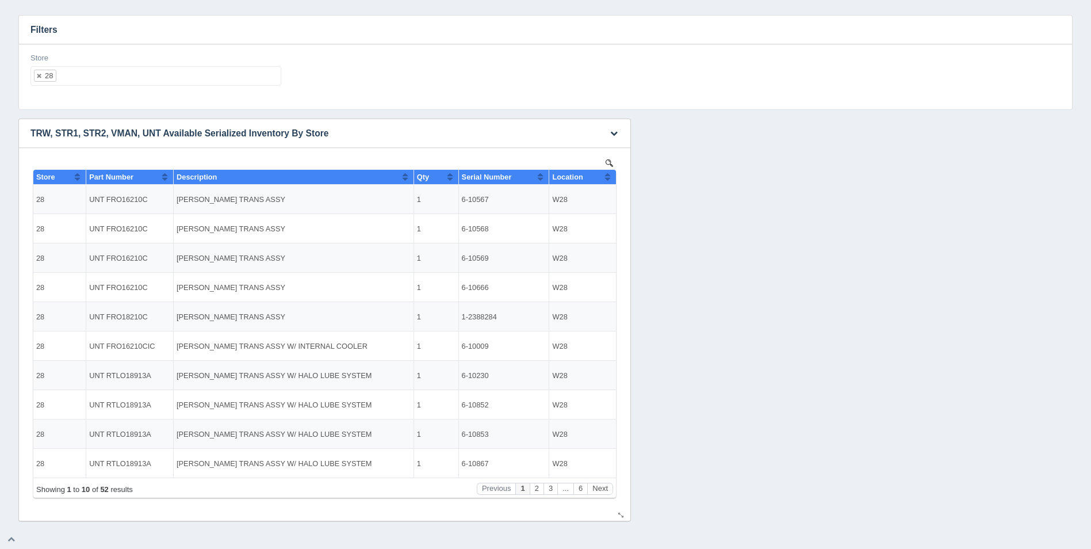
click at [612, 177] on th "Location" at bounding box center [582, 177] width 67 height 15
click at [610, 494] on button "Next" at bounding box center [600, 489] width 26 height 12
click at [609, 488] on button "Next" at bounding box center [600, 489] width 26 height 12
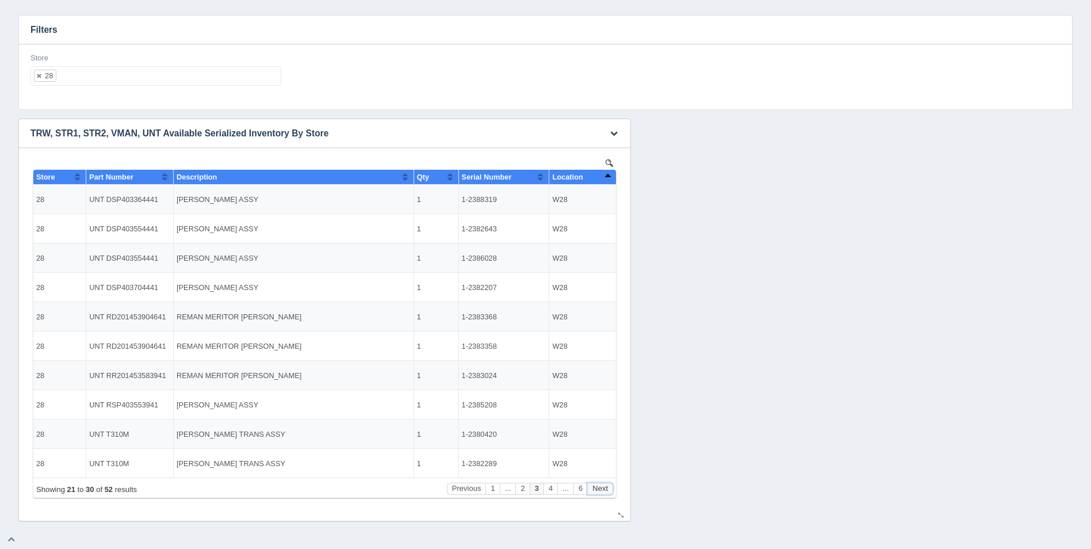
click at [609, 488] on button "Next" at bounding box center [600, 489] width 26 height 12
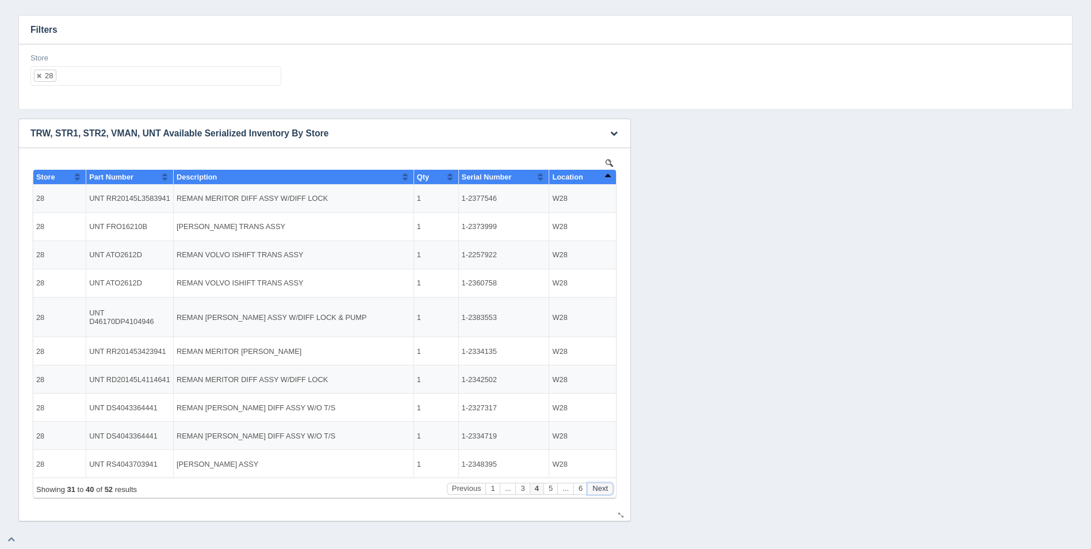
click at [609, 488] on button "Next" at bounding box center [600, 489] width 26 height 12
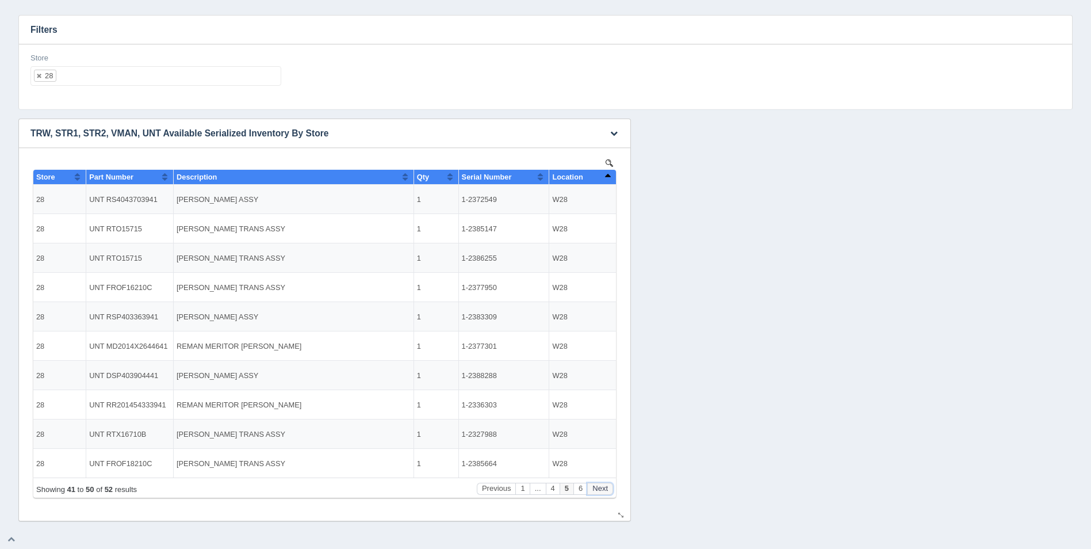
click at [609, 488] on button "Next" at bounding box center [600, 489] width 26 height 12
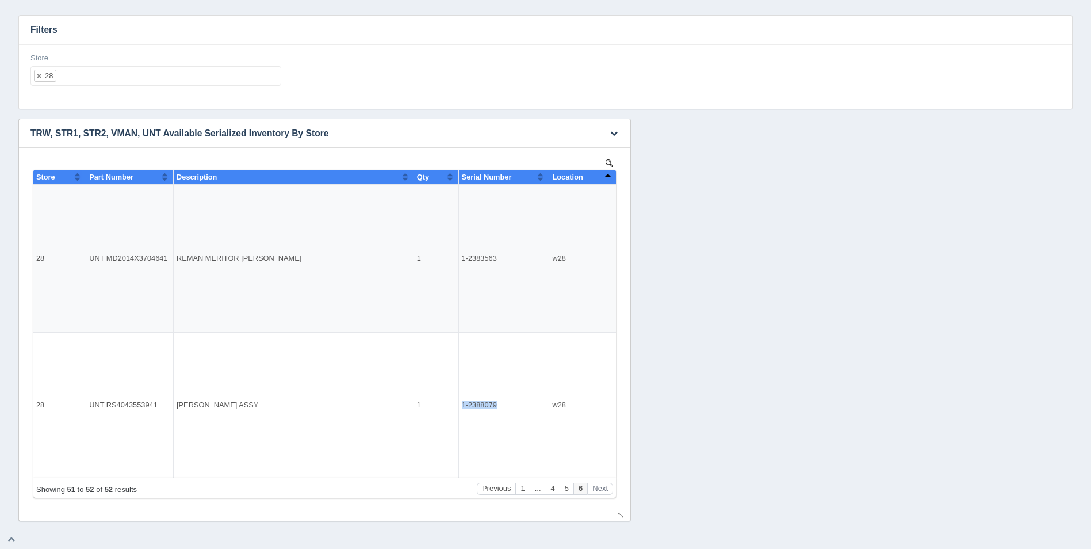
drag, startPoint x: 496, startPoint y: 402, endPoint x: 454, endPoint y: 404, distance: 42.0
click at [454, 404] on tr "28 UNT RS4043553941 [PERSON_NAME] ASSY 1 1-2388079 w28" at bounding box center [324, 405] width 583 height 146
copy tr "1-2388079"
drag, startPoint x: 462, startPoint y: 256, endPoint x: 495, endPoint y: 258, distance: 33.4
click at [495, 258] on td "1-2383563" at bounding box center [504, 259] width 91 height 148
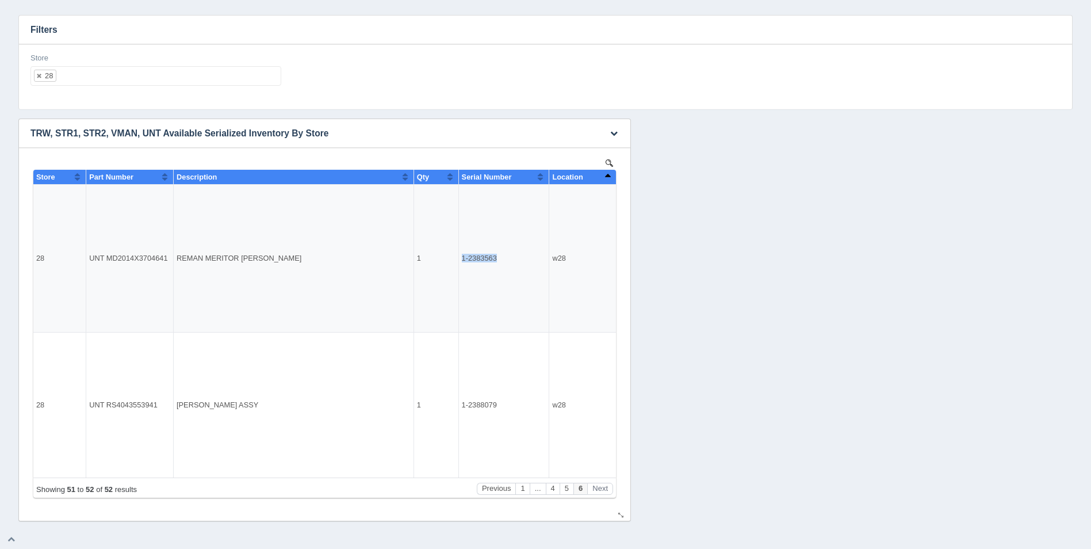
copy td "1-2383563"
click at [498, 484] on button "Previous" at bounding box center [496, 489] width 39 height 12
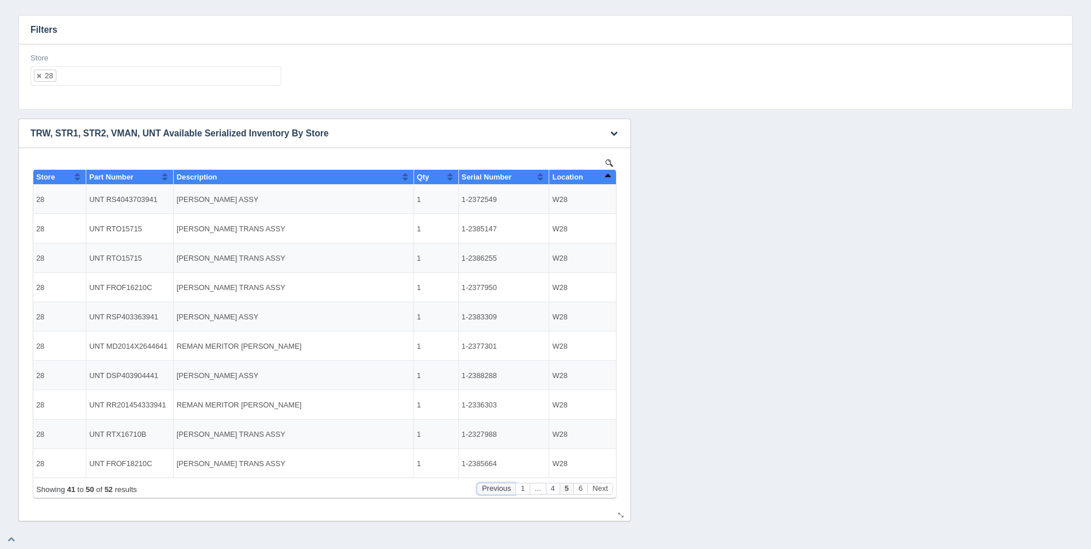
click at [503, 486] on button "Previous" at bounding box center [496, 489] width 39 height 12
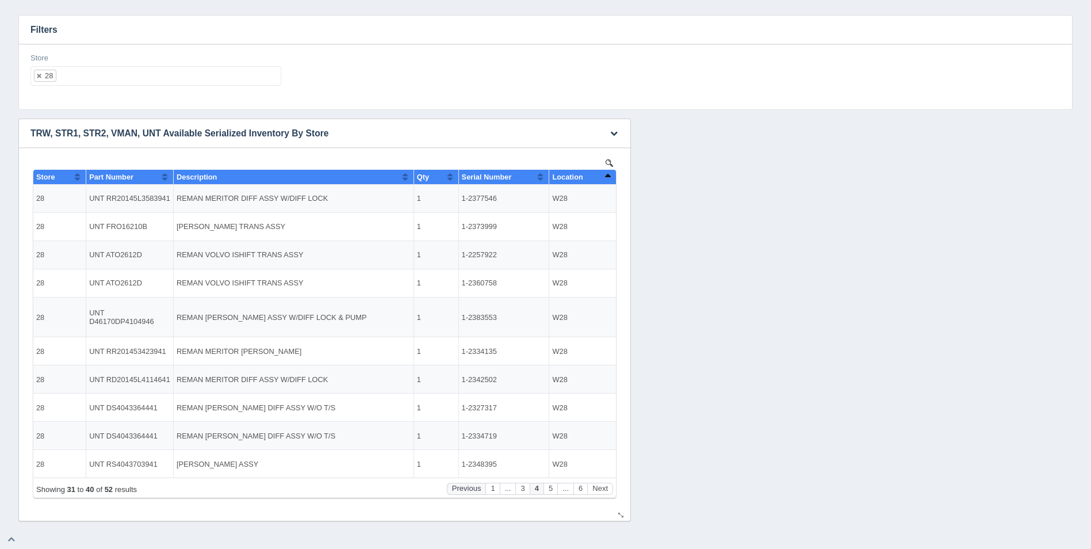
click at [503, 486] on button "..." at bounding box center [508, 489] width 16 height 12
click at [612, 173] on th "Location" at bounding box center [582, 177] width 67 height 15
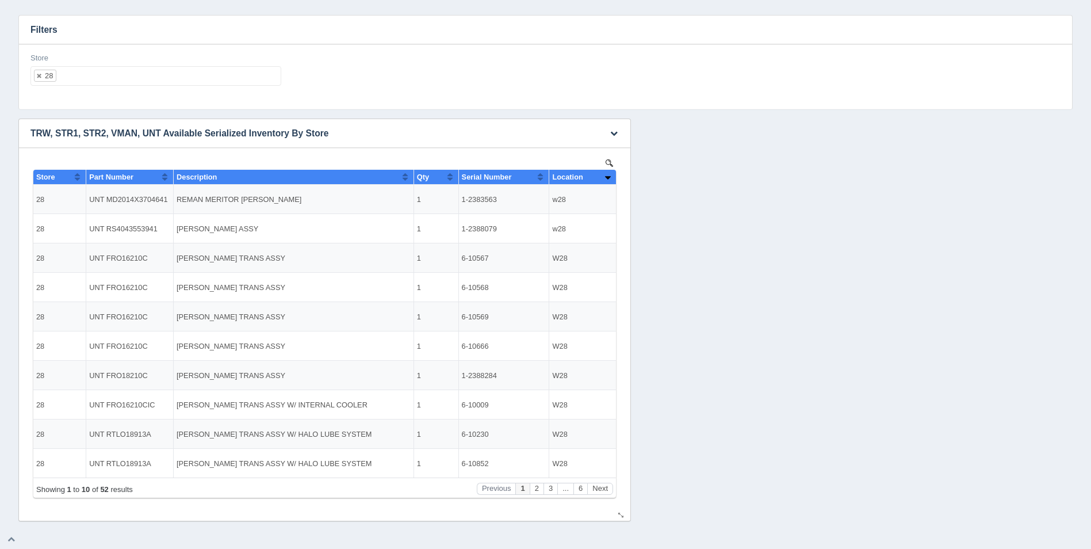
click at [609, 173] on button "Sort column ascending" at bounding box center [607, 177] width 7 height 14
click at [609, 173] on button "Sort column descending" at bounding box center [607, 177] width 7 height 14
click at [121, 75] on ul "28" at bounding box center [155, 76] width 251 height 20
select select
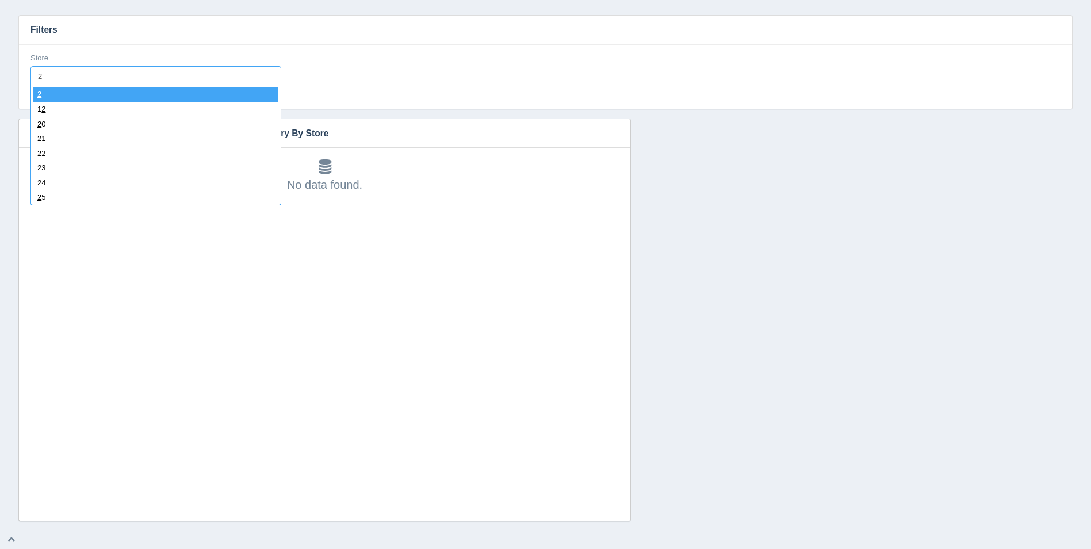
type input "28"
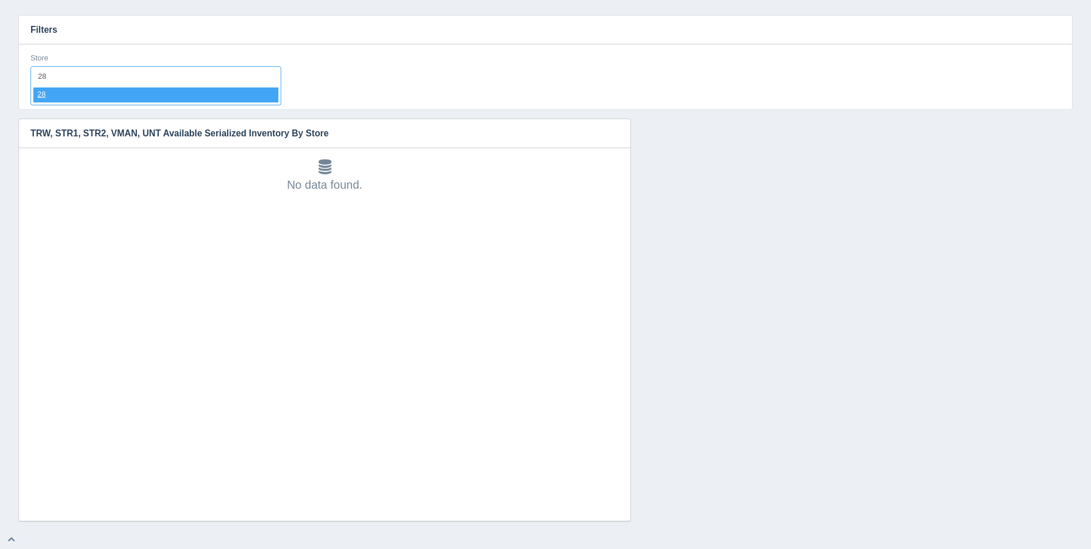
select select "28"
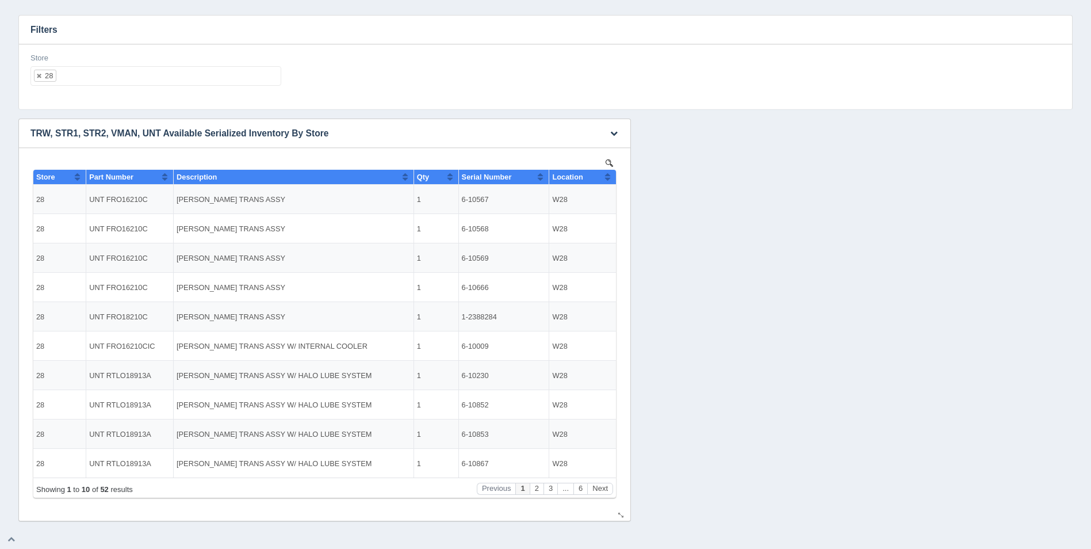
click at [613, 176] on th "Location" at bounding box center [582, 177] width 67 height 15
click at [213, 78] on ul "28" at bounding box center [155, 76] width 251 height 20
select select
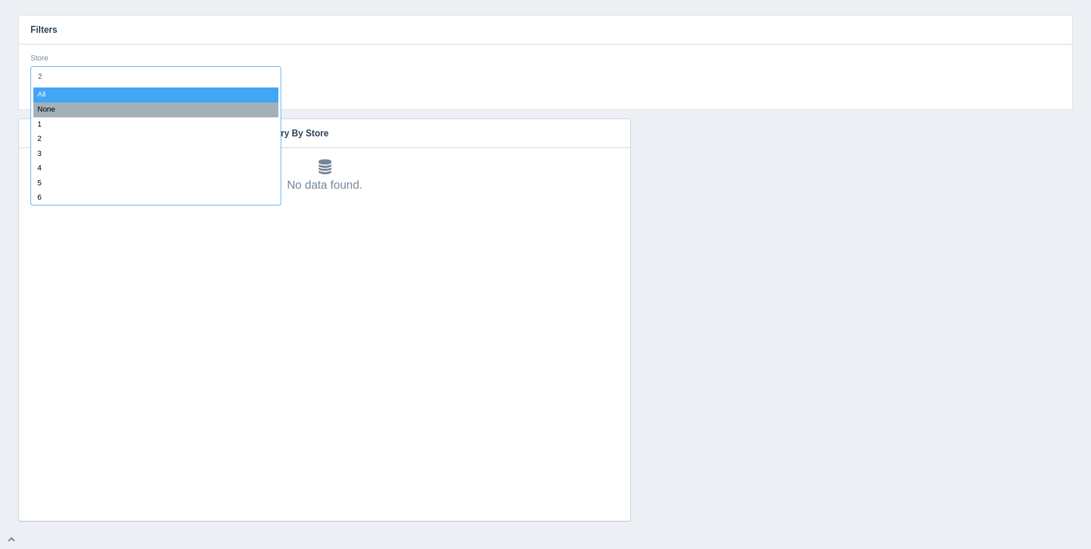
type input "29"
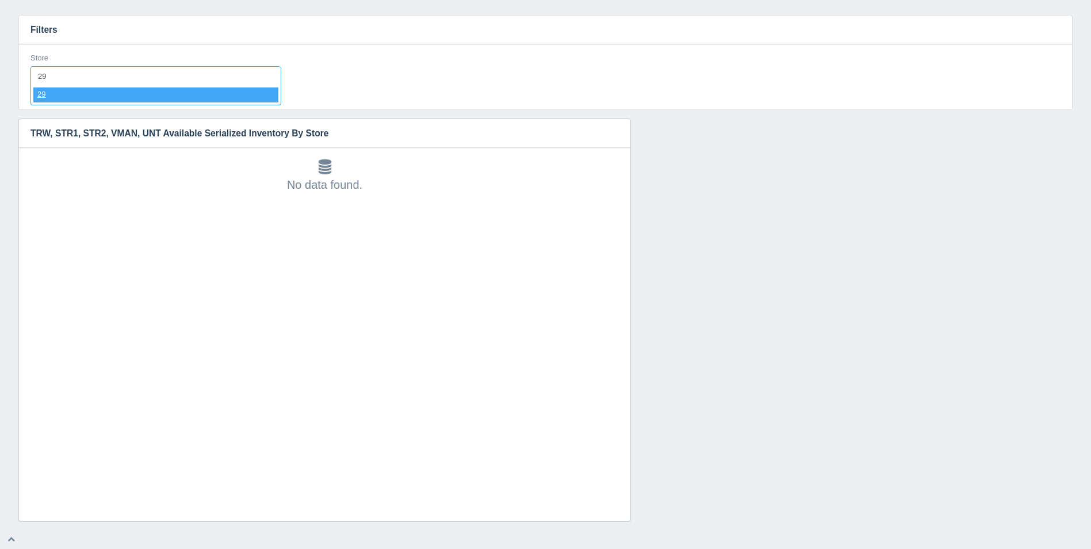
select select "29"
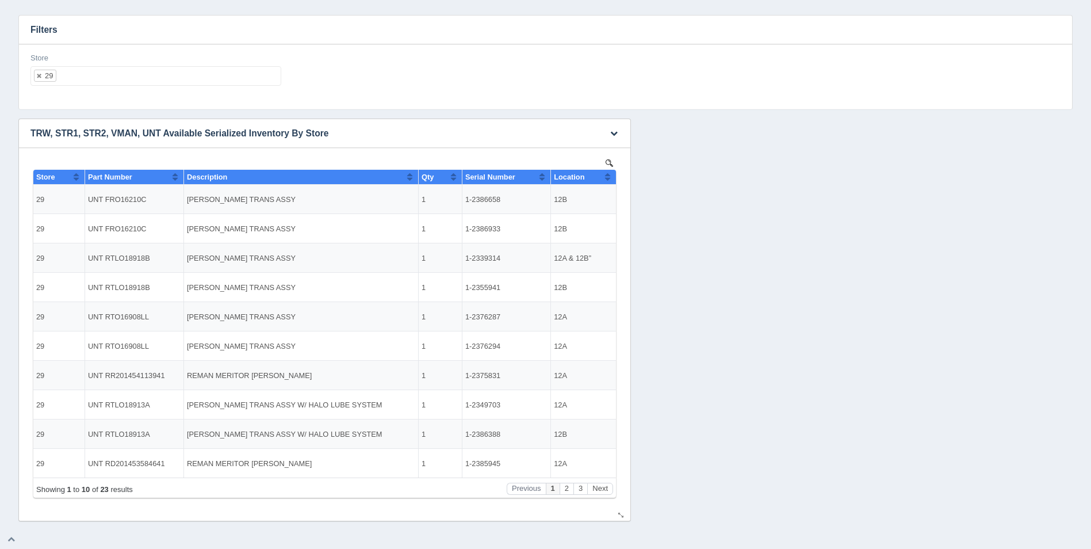
click at [606, 174] on button "Sort column ascending" at bounding box center [607, 177] width 7 height 14
click at [607, 173] on button "Sort column descending" at bounding box center [607, 177] width 7 height 14
click at [601, 488] on button "Next" at bounding box center [600, 489] width 26 height 12
click at [602, 488] on button "Next" at bounding box center [600, 489] width 26 height 12
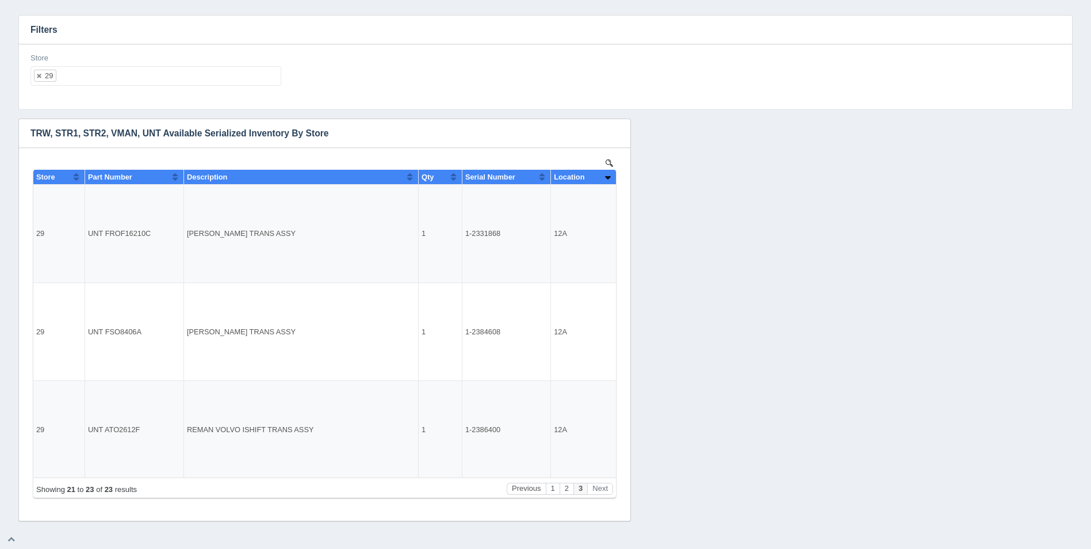
click at [210, 77] on ul "29" at bounding box center [155, 76] width 251 height 20
select select
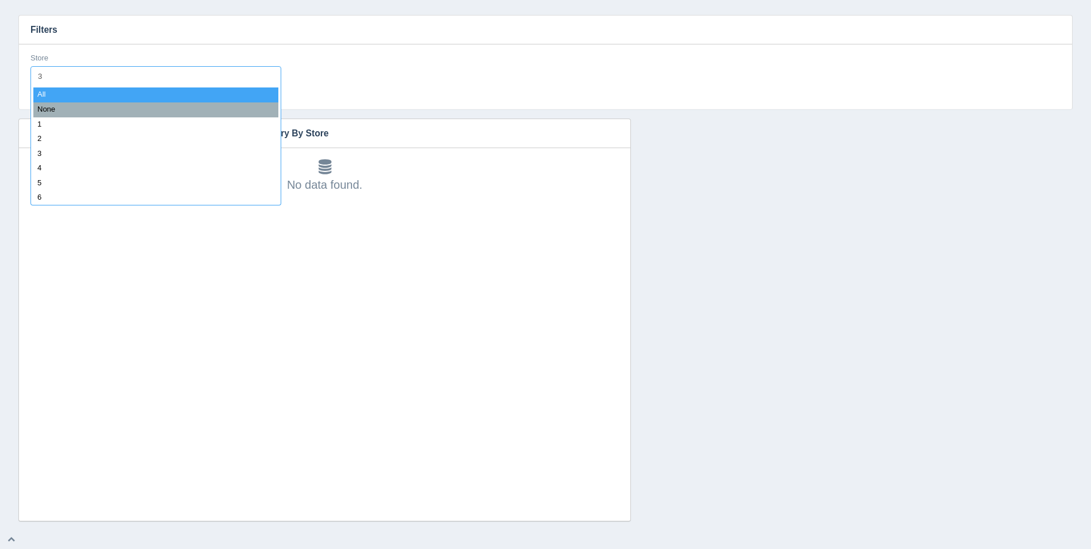
type input "30"
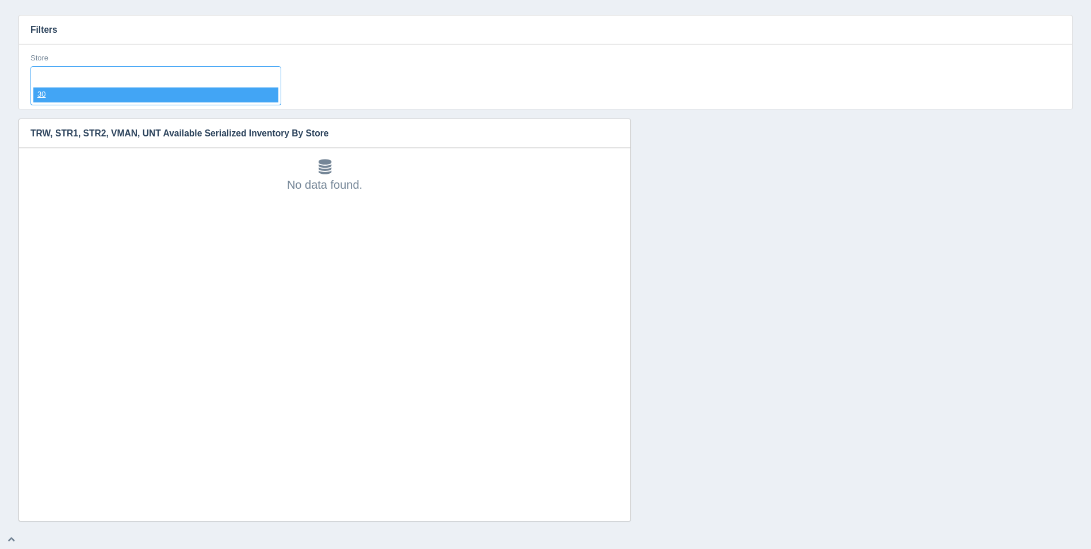
select select "30"
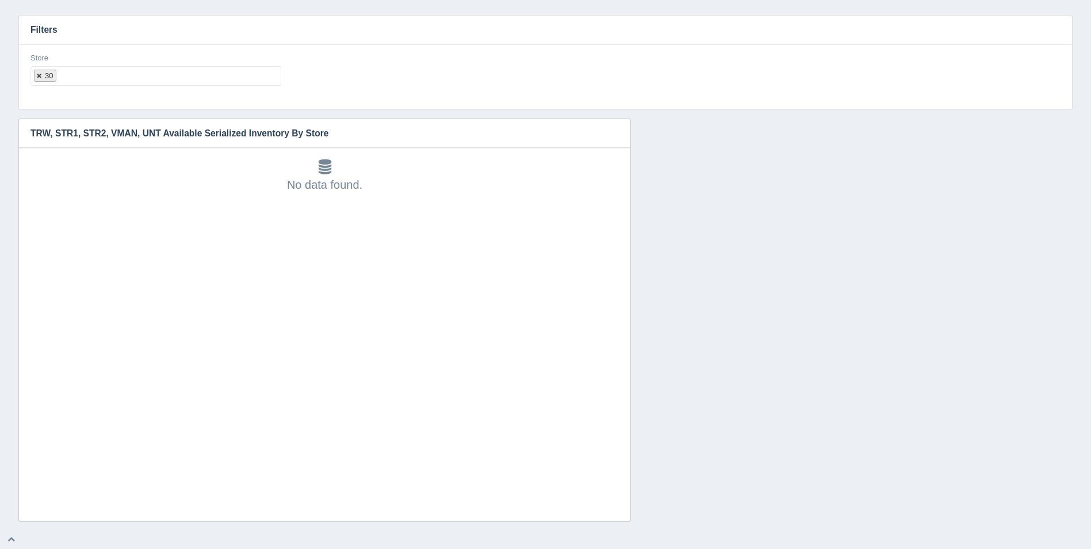
select select
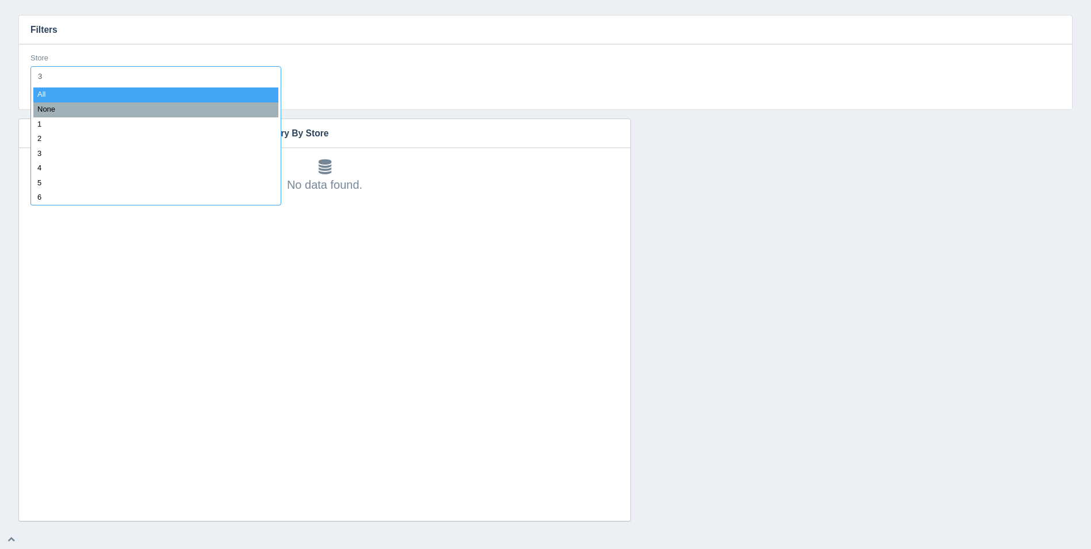
type input "31"
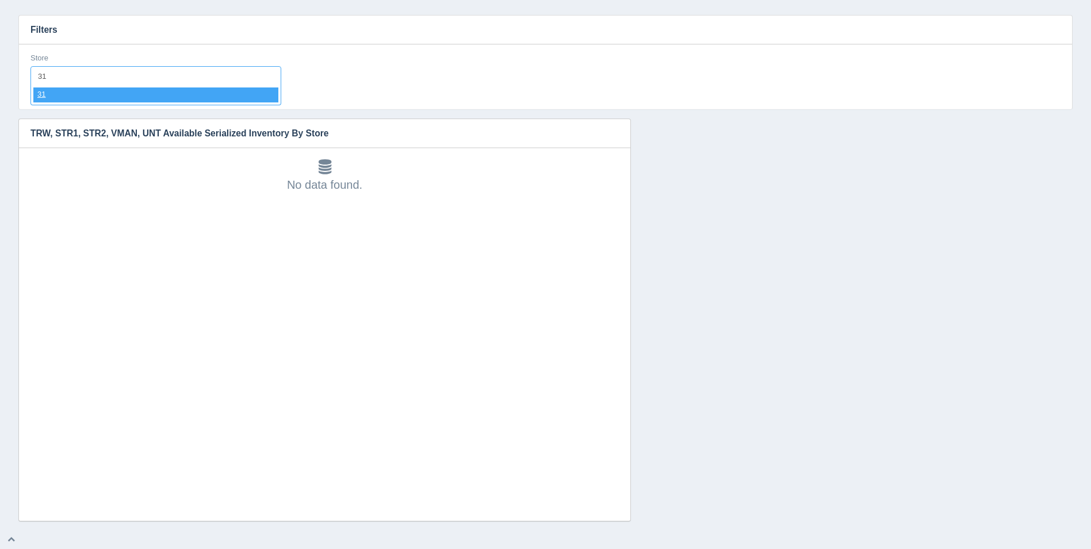
select select "31"
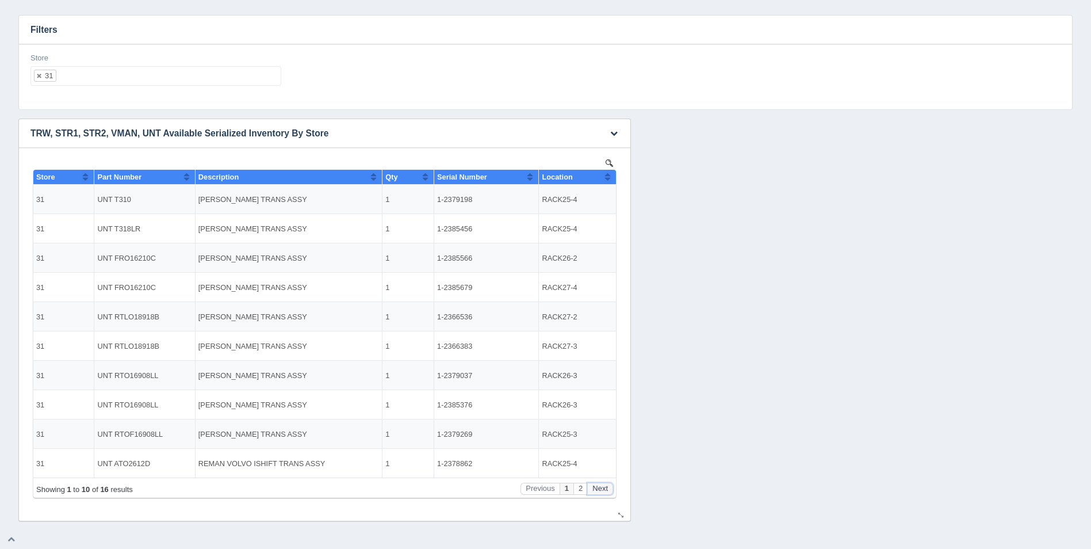
click at [604, 486] on button "Next" at bounding box center [600, 489] width 26 height 12
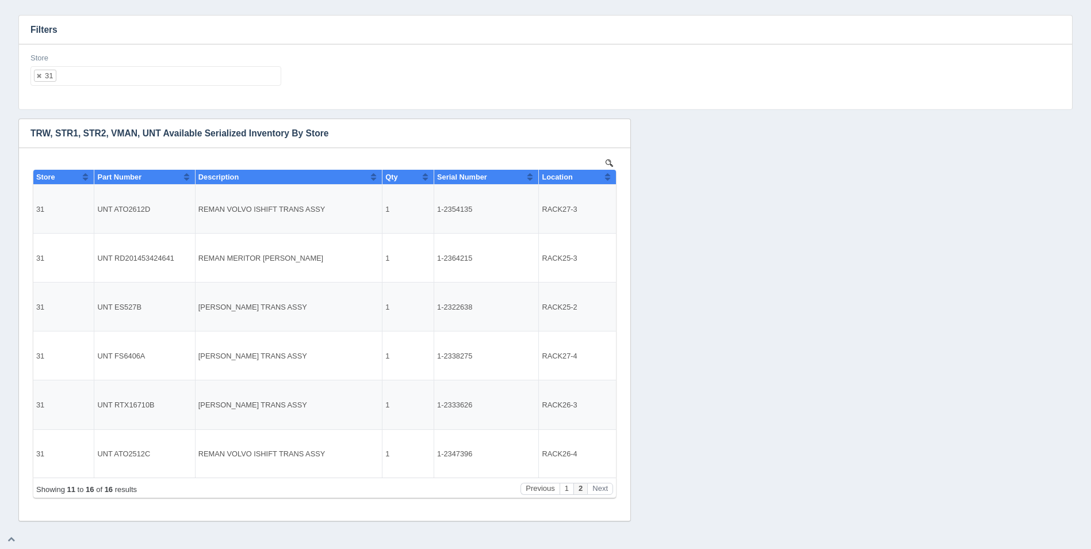
click at [181, 74] on ul "31" at bounding box center [155, 76] width 251 height 20
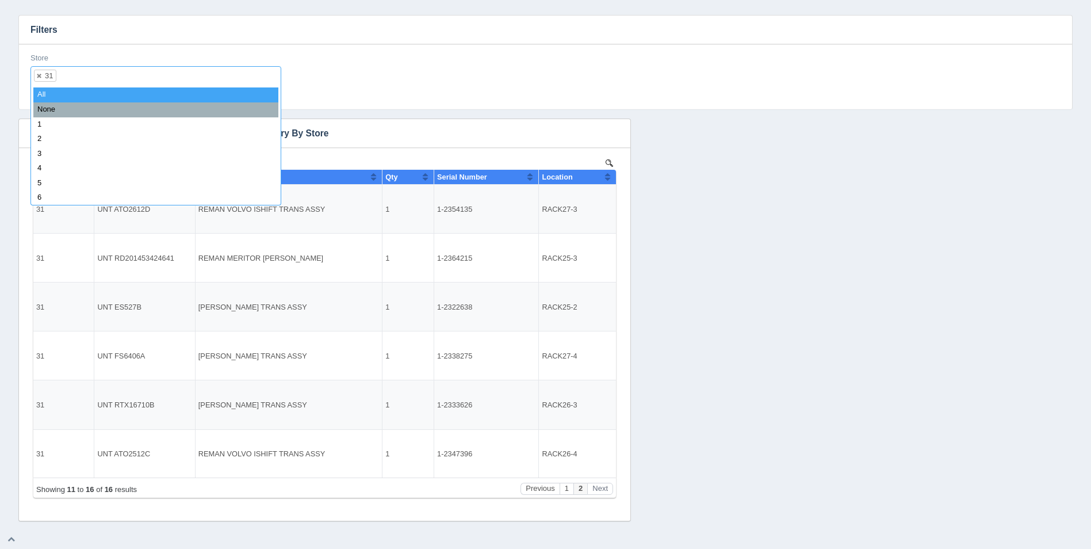
select select
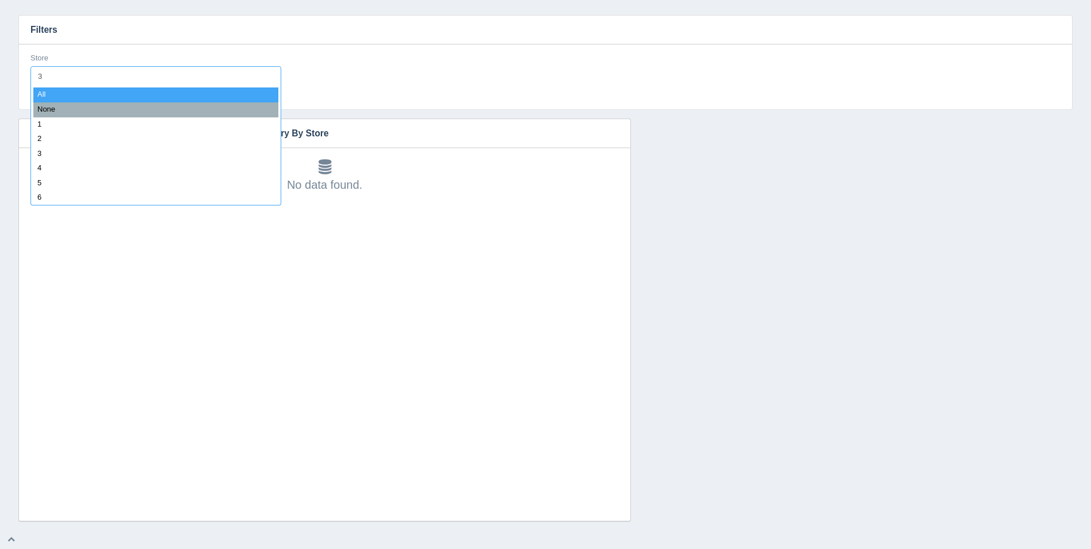
type input "32"
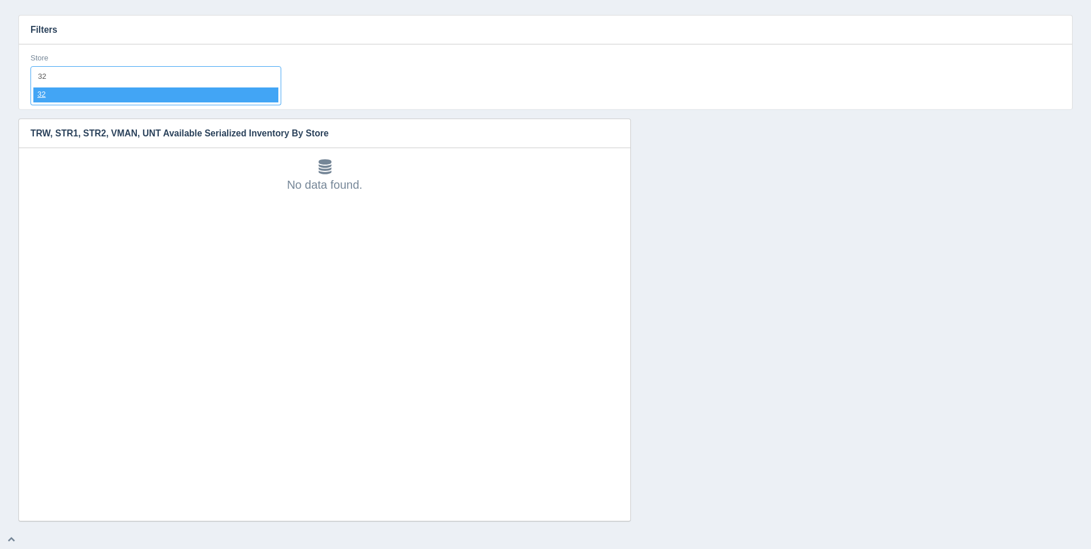
select select "32"
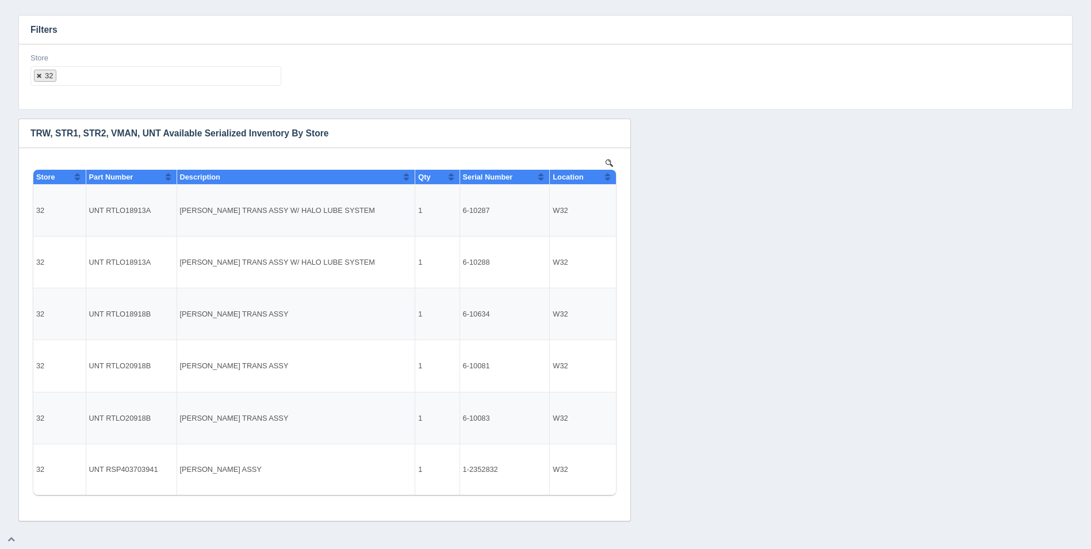
select select
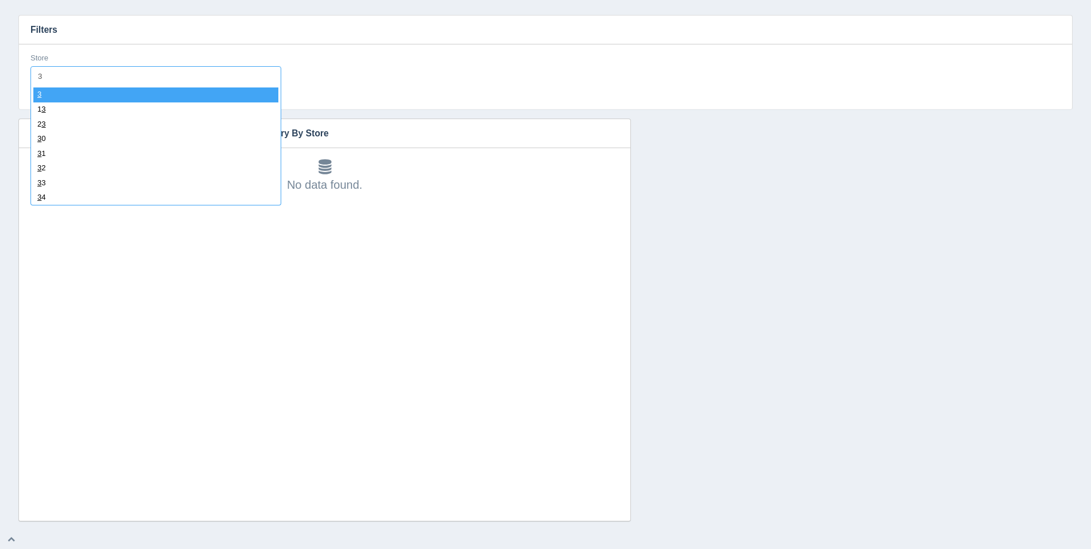
type input "33"
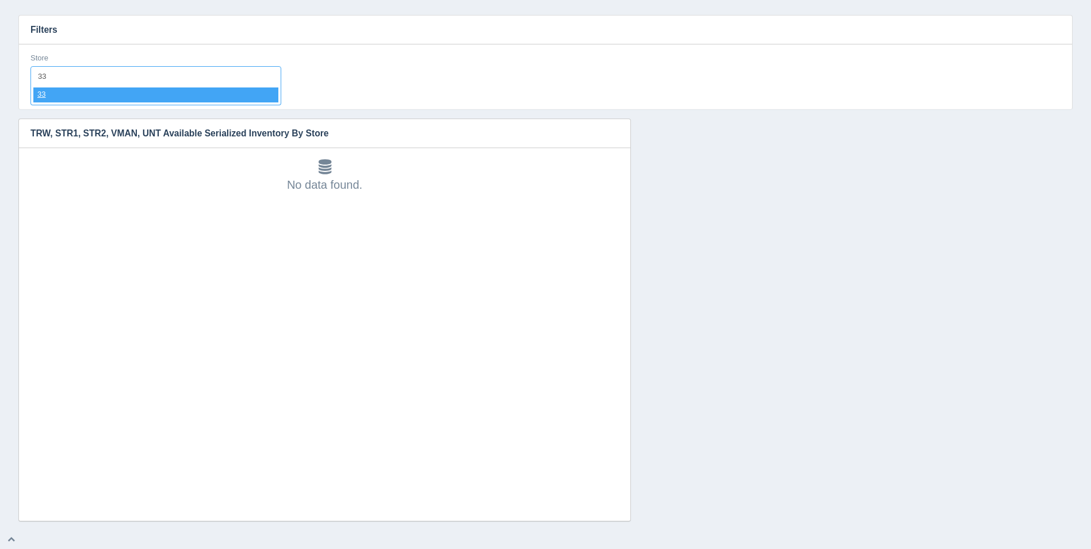
select select "33"
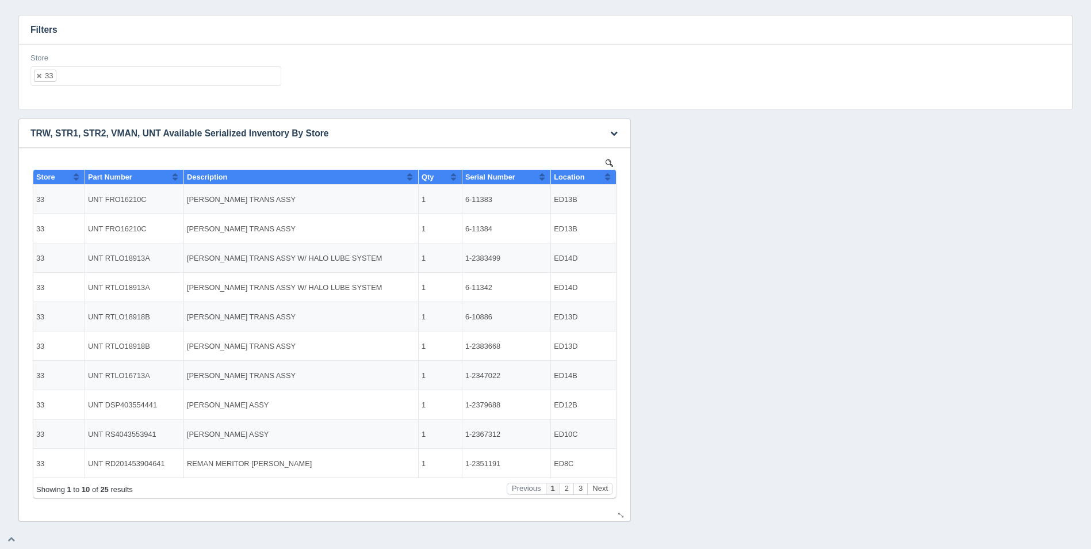
click at [608, 177] on button "Sort column ascending" at bounding box center [607, 177] width 7 height 14
click at [608, 177] on button "Sort column descending" at bounding box center [607, 177] width 7 height 14
click at [591, 485] on button "Next" at bounding box center [600, 489] width 26 height 12
click at [596, 486] on button "Next" at bounding box center [600, 489] width 26 height 12
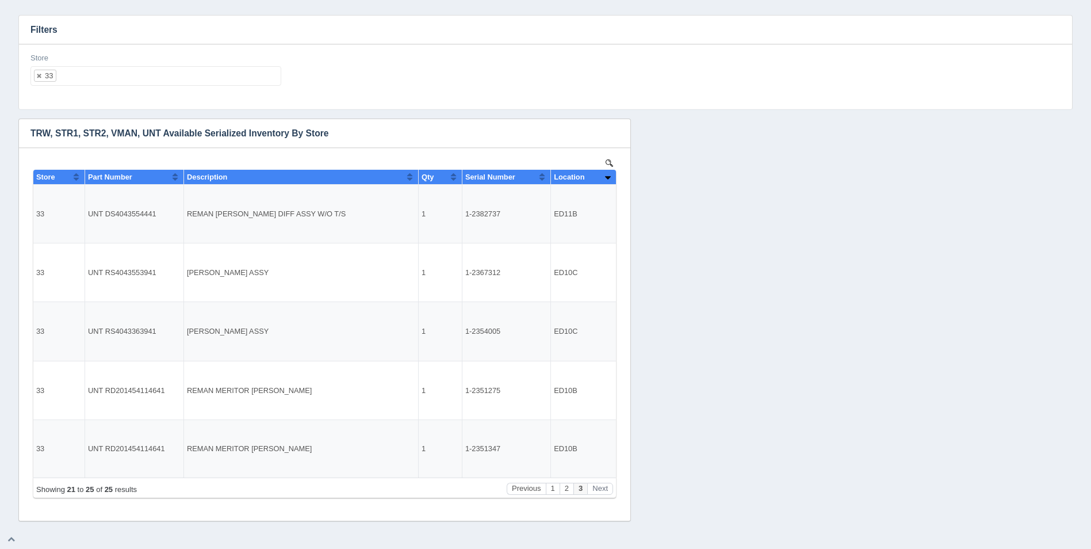
click at [179, 66] on div "Store 33 All None 1 2 3 4 5 6 7 8 9 10 11 12 13 14 15 16 17 18 19 20 21 22 23 2…" at bounding box center [155, 69] width 251 height 33
click at [183, 79] on ul "33" at bounding box center [155, 76] width 251 height 20
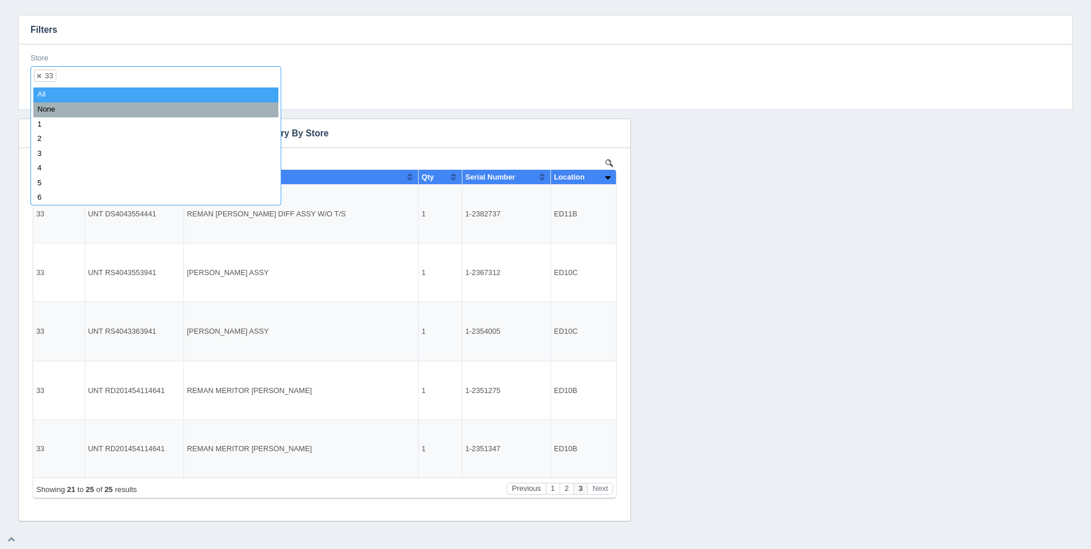
select select
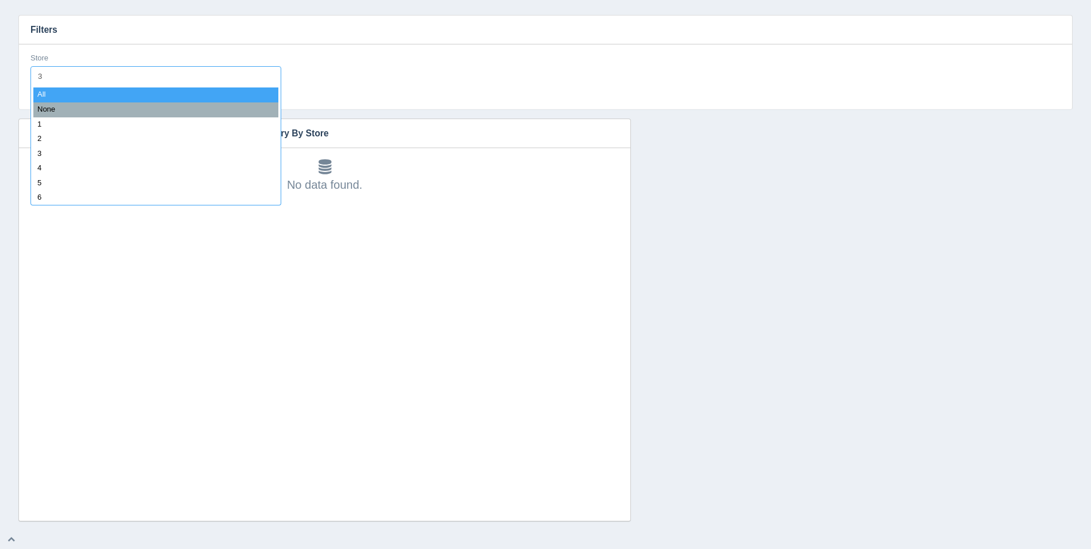
type input "34"
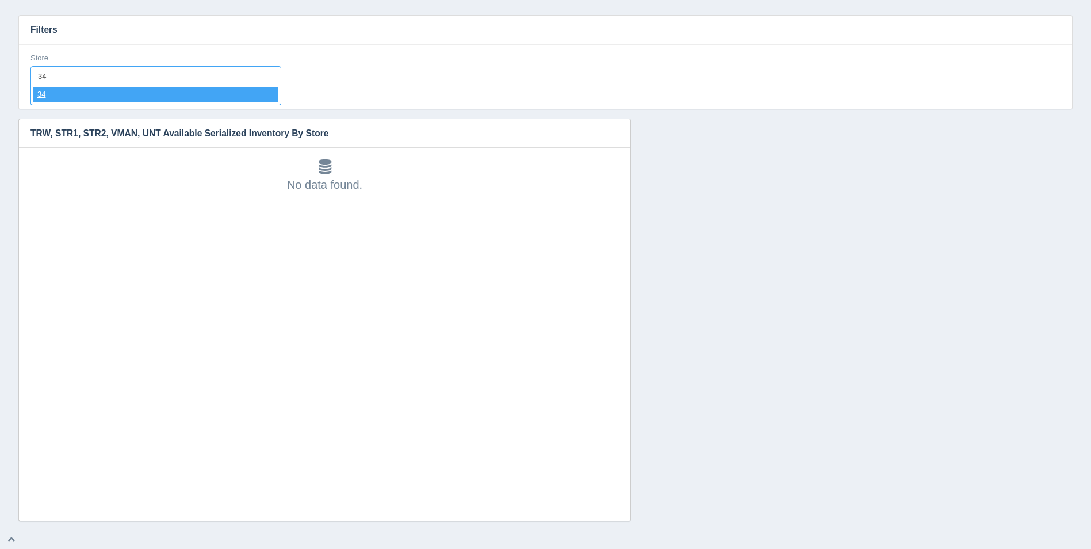
select select "34"
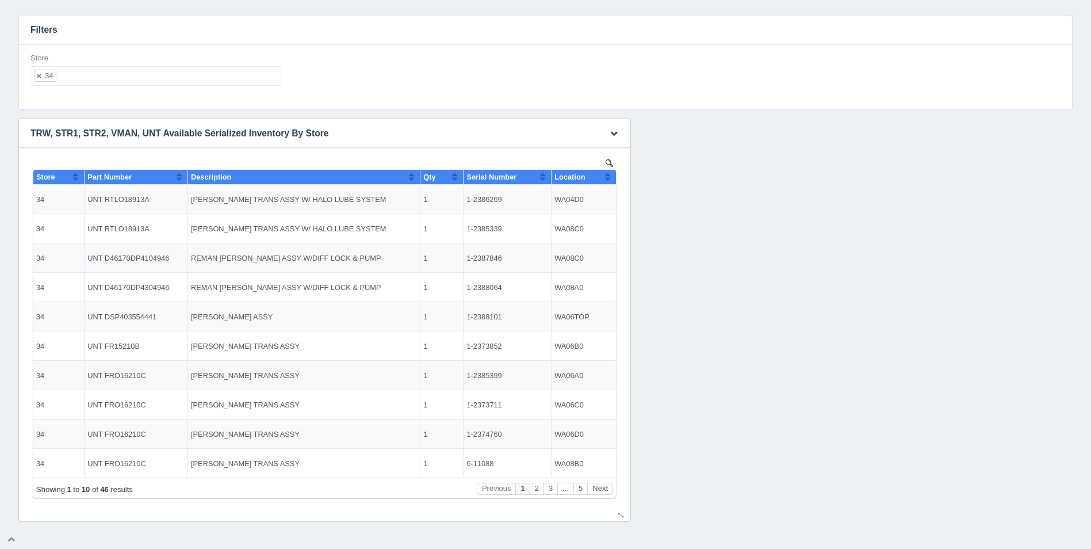
click at [609, 178] on button "Sort column ascending" at bounding box center [607, 177] width 7 height 14
click at [611, 178] on button "Sort column descending" at bounding box center [607, 177] width 7 height 14
click at [601, 485] on button "Next" at bounding box center [600, 489] width 26 height 12
click at [602, 485] on button "Next" at bounding box center [600, 489] width 26 height 12
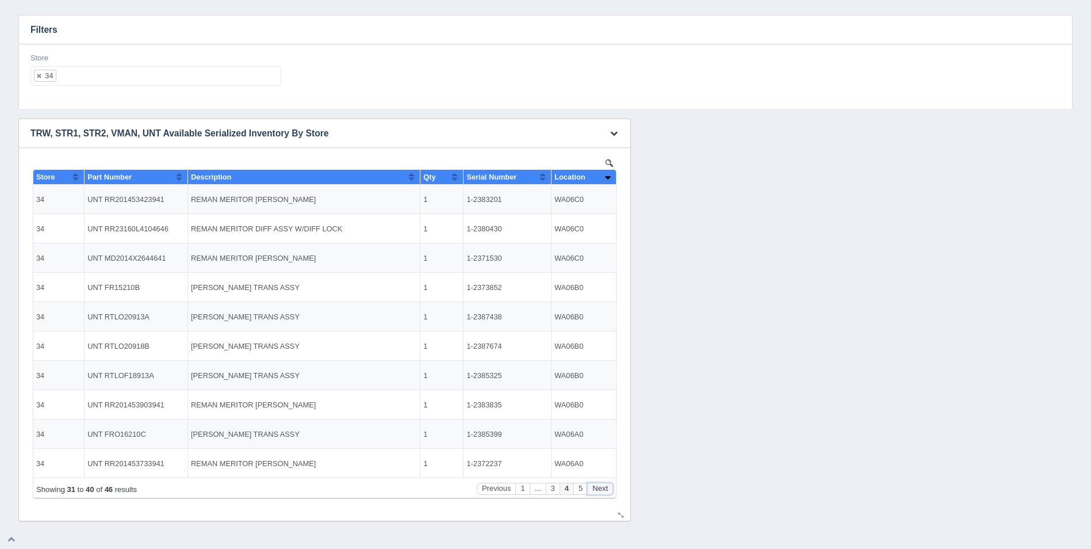
click at [602, 485] on button "Next" at bounding box center [600, 489] width 26 height 12
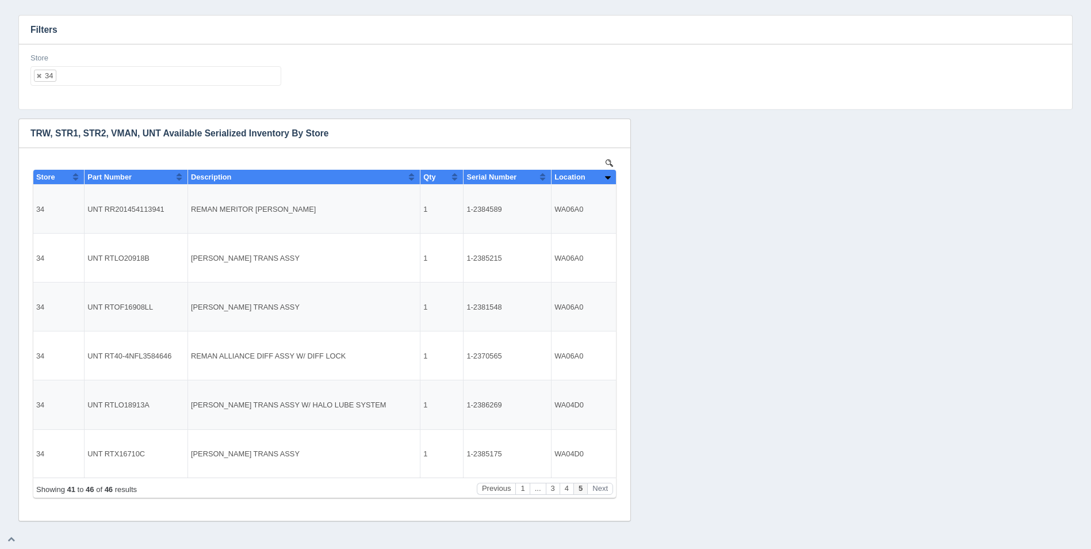
click at [197, 60] on div "Store 34 All None 1 2 3 4 5 6 7 8 9 10 11 12 13 14 15 16 17 18 19 20 21 22 23 2…" at bounding box center [155, 69] width 251 height 33
click at [198, 74] on ul "34" at bounding box center [155, 76] width 251 height 20
select select
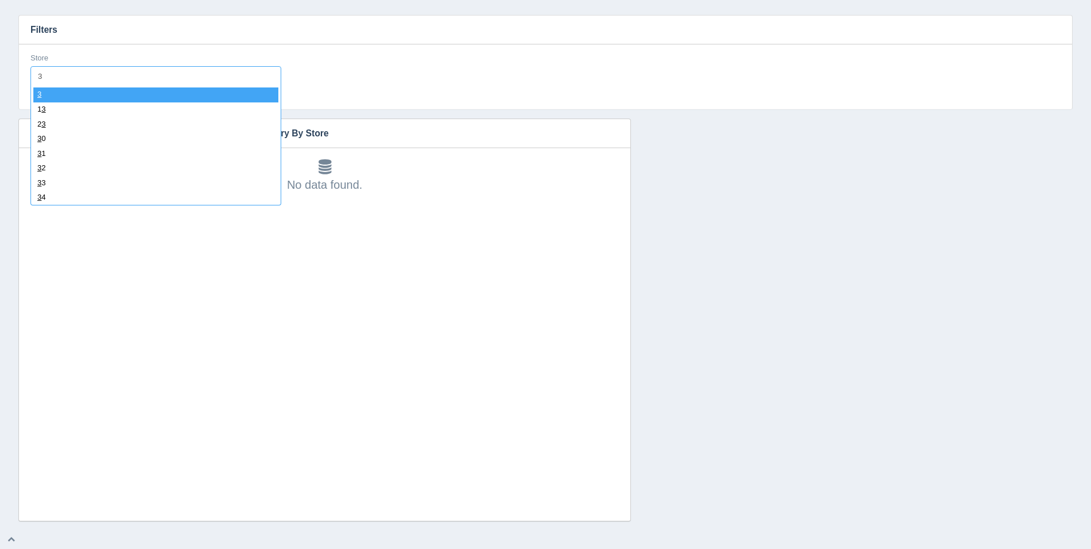
type input "35"
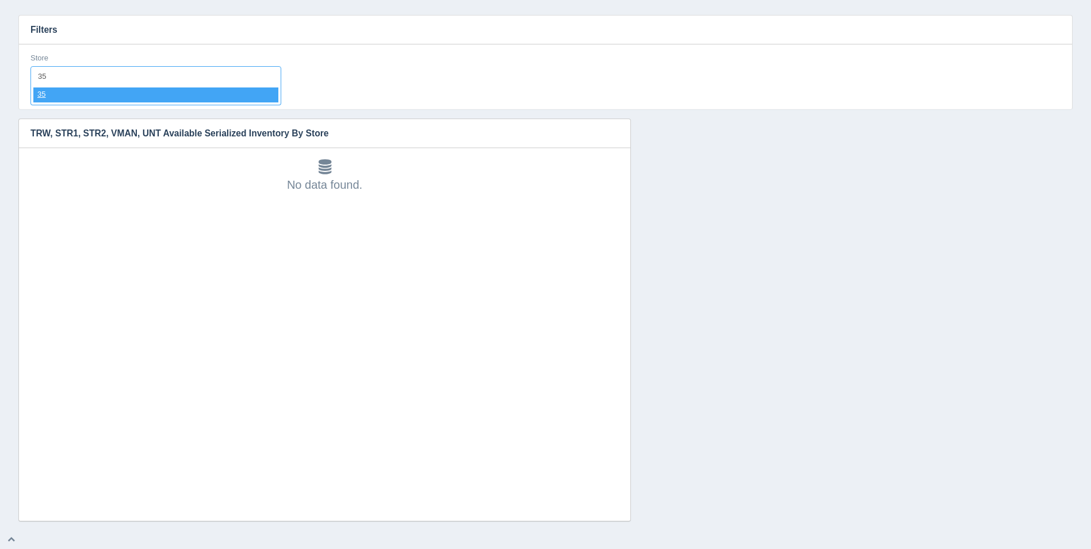
select select "35"
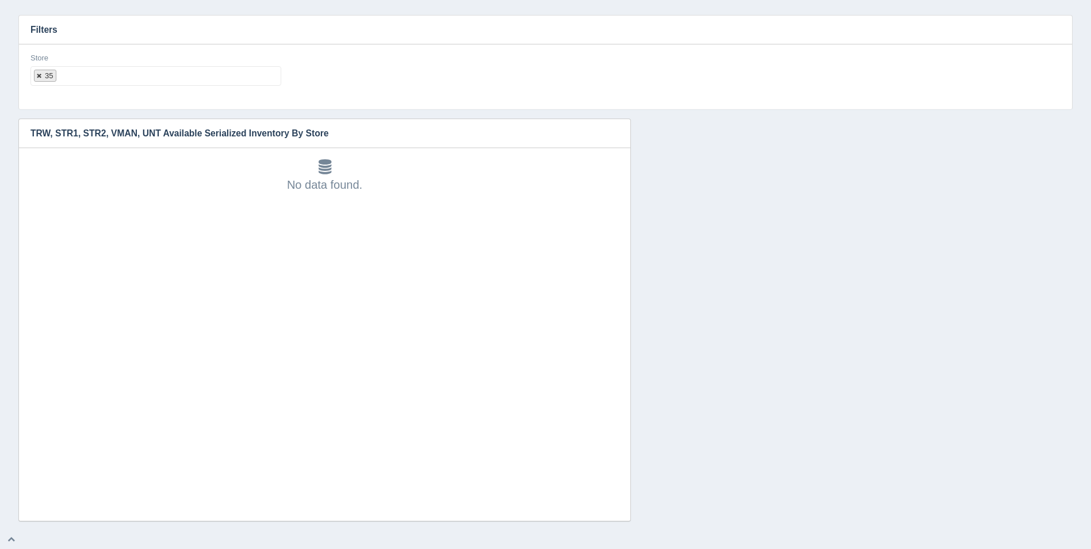
select select
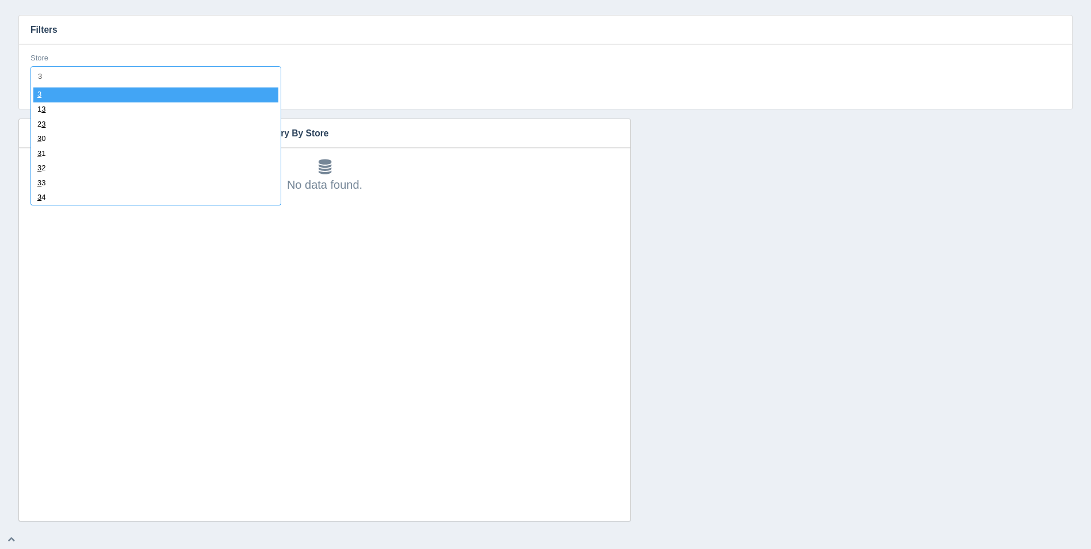
type input "36"
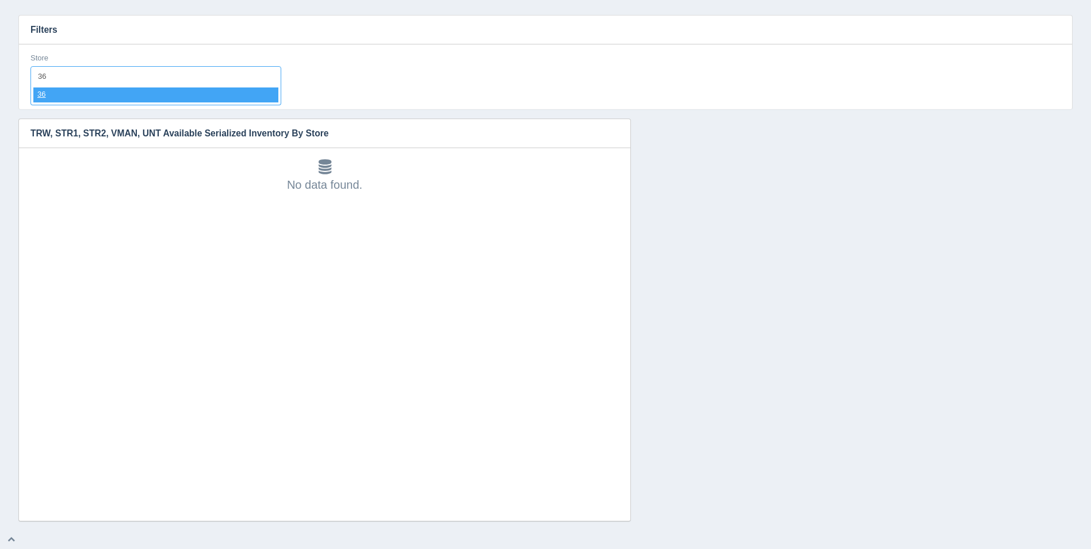
select select "36"
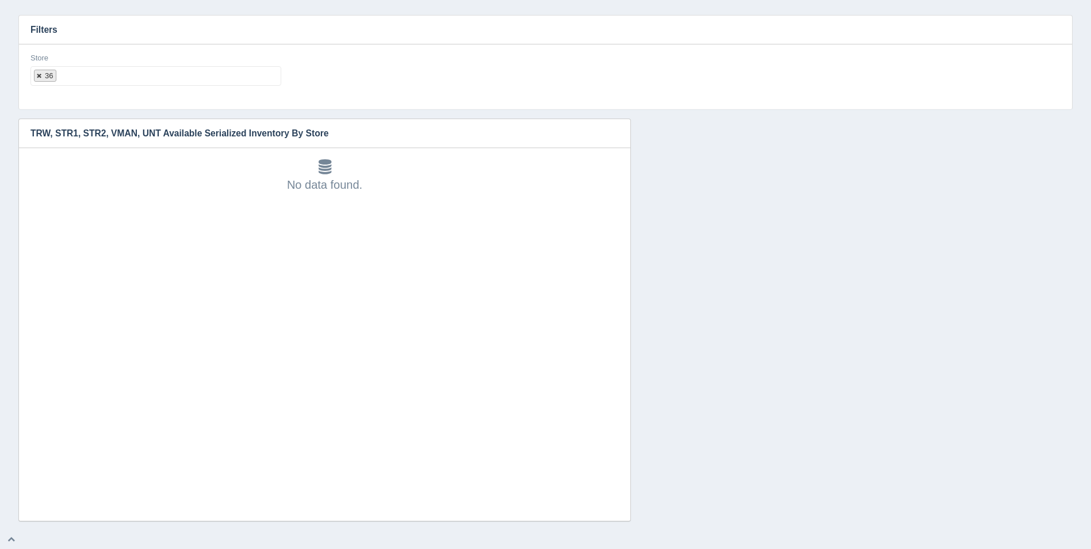
select select
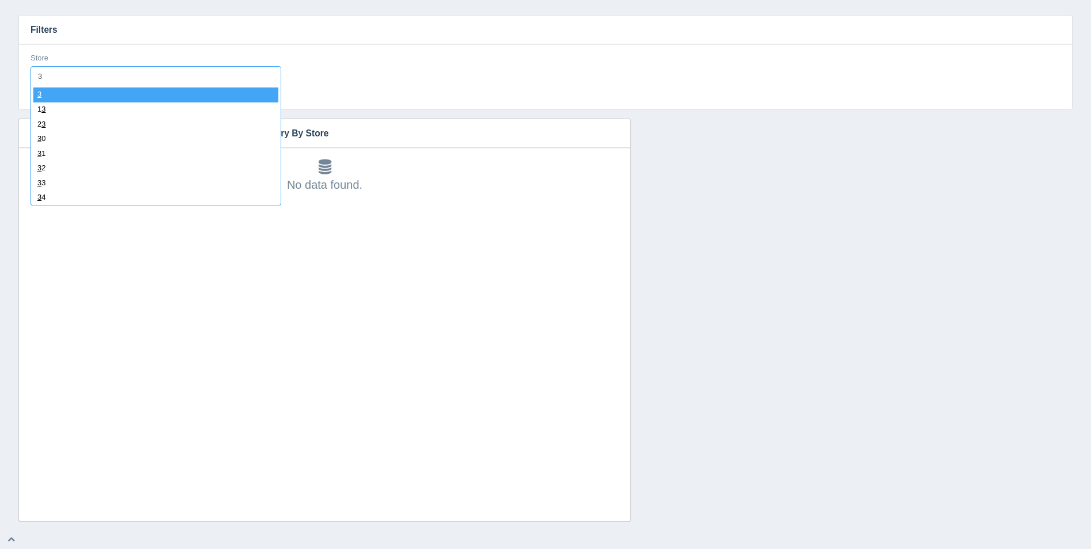
type input "37"
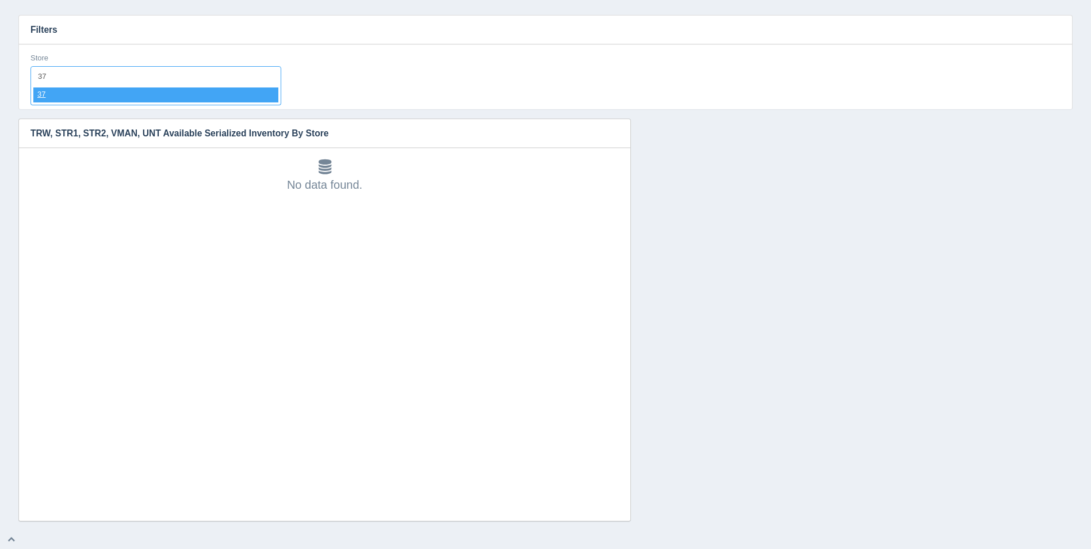
select select "37"
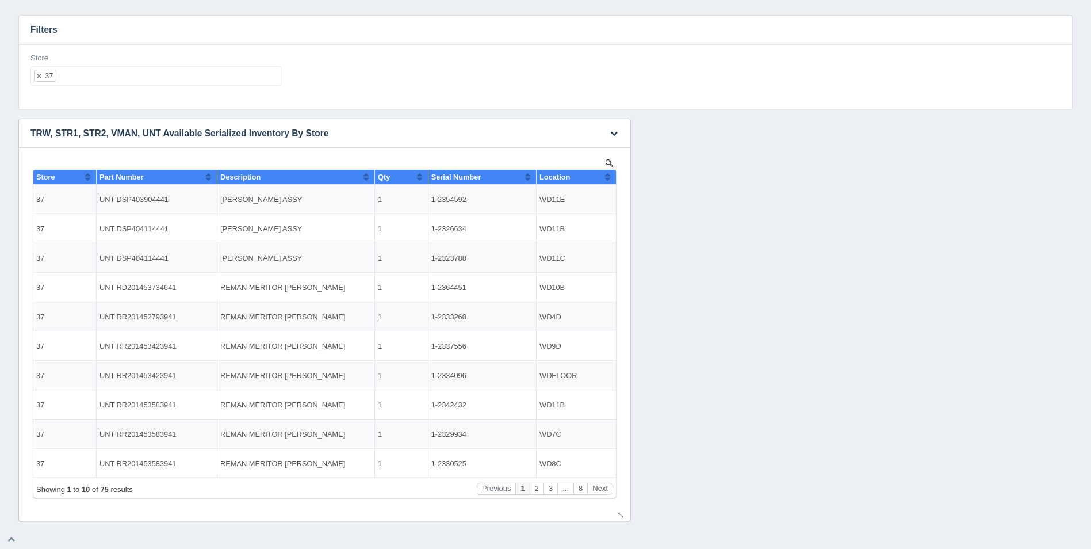
click at [610, 170] on button "Sort column ascending" at bounding box center [607, 177] width 7 height 14
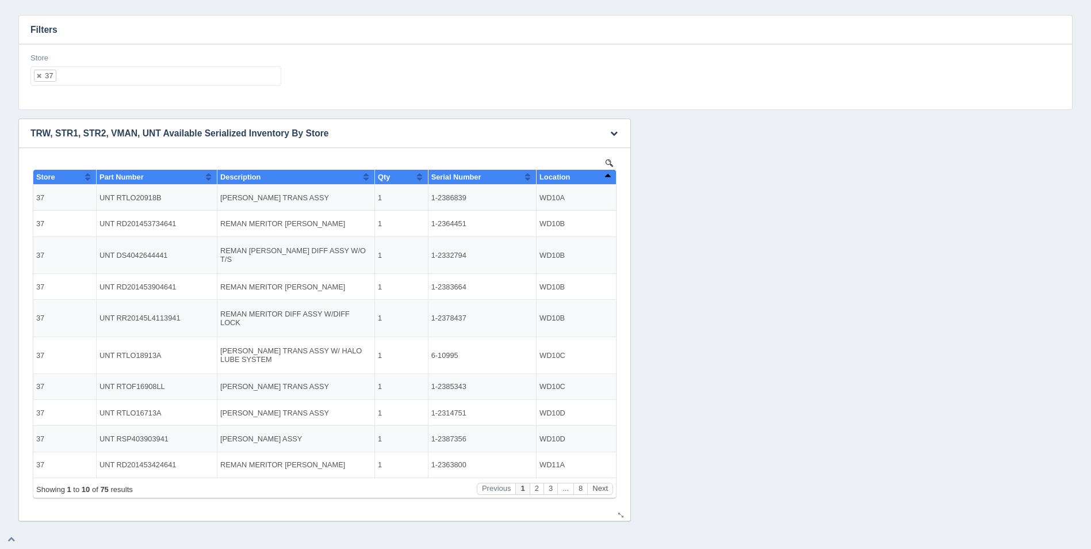
click at [610, 172] on button "Sort column descending" at bounding box center [607, 177] width 7 height 14
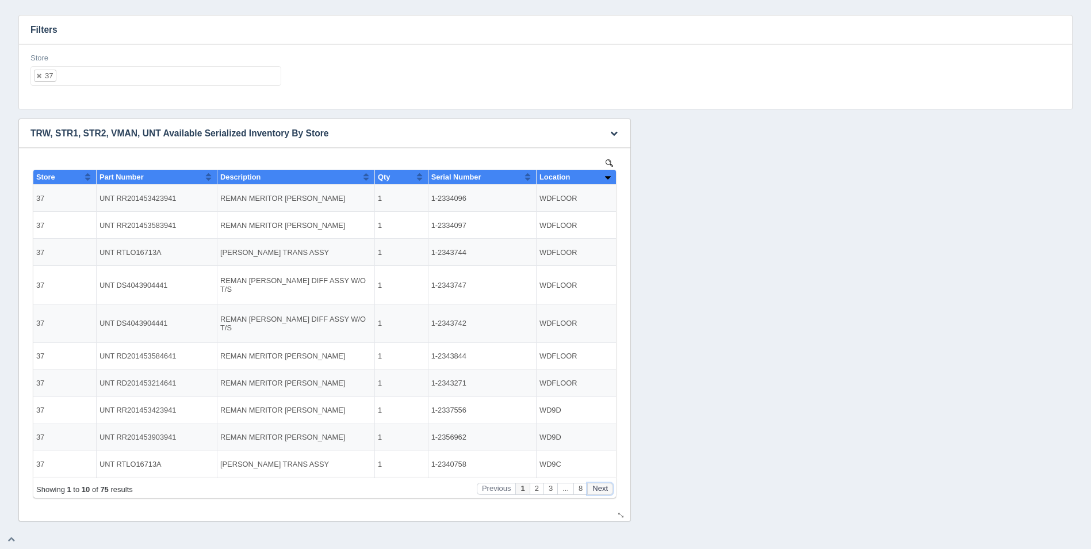
click at [609, 487] on button "Next" at bounding box center [600, 489] width 26 height 12
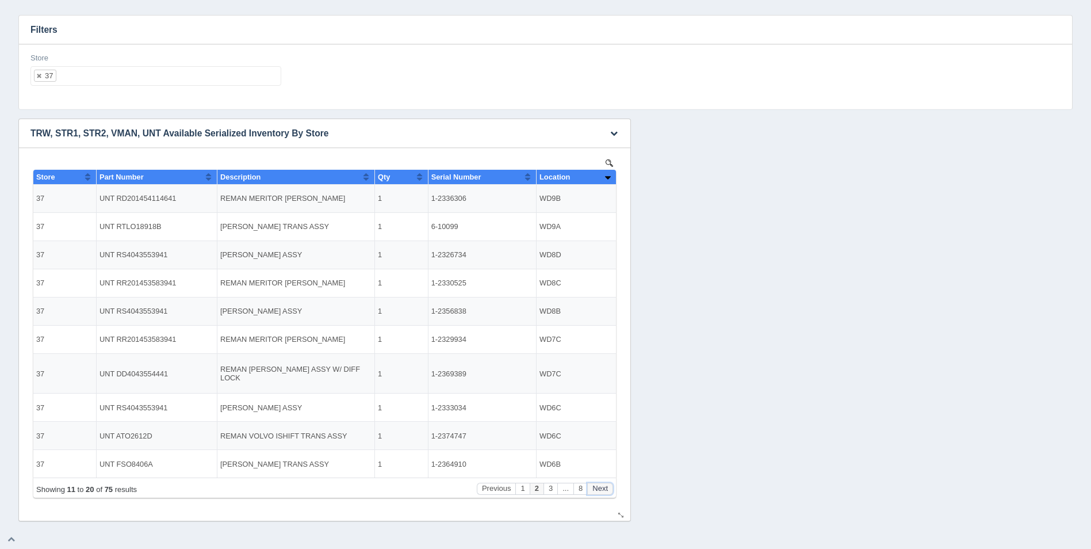
click at [610, 487] on button "Next" at bounding box center [600, 489] width 26 height 12
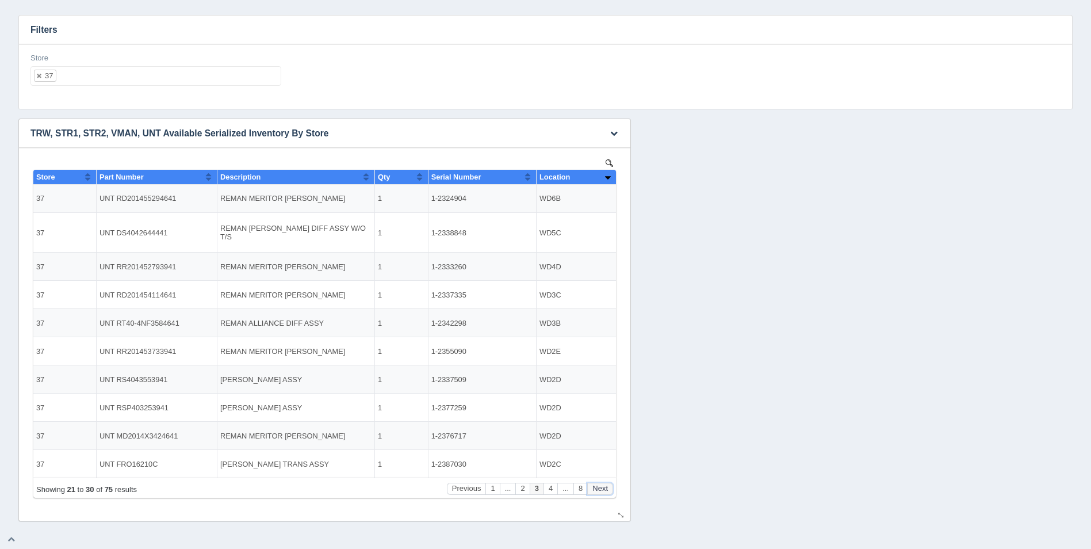
click at [610, 487] on button "Next" at bounding box center [600, 489] width 26 height 12
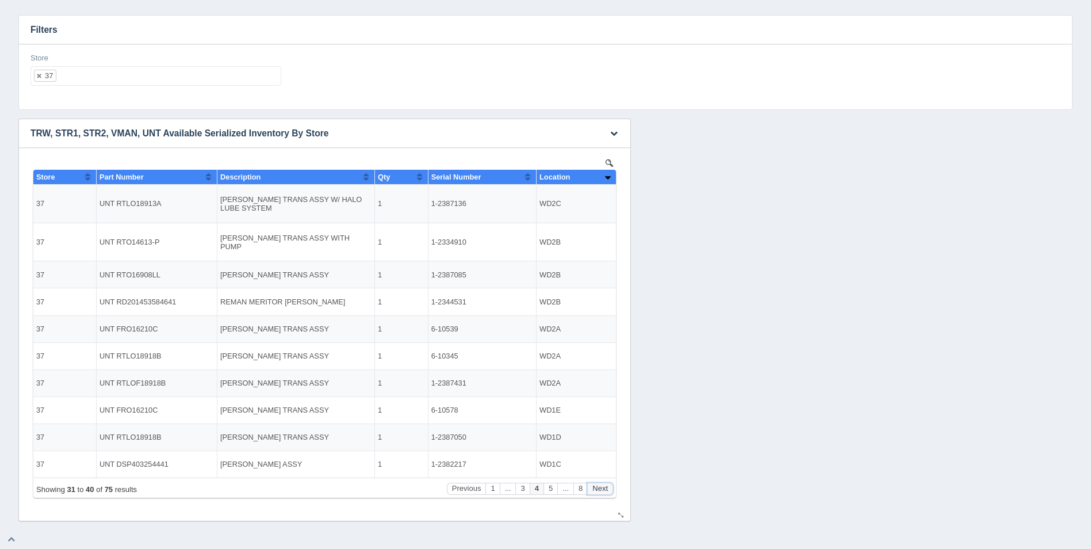
click at [610, 487] on button "Next" at bounding box center [600, 489] width 26 height 12
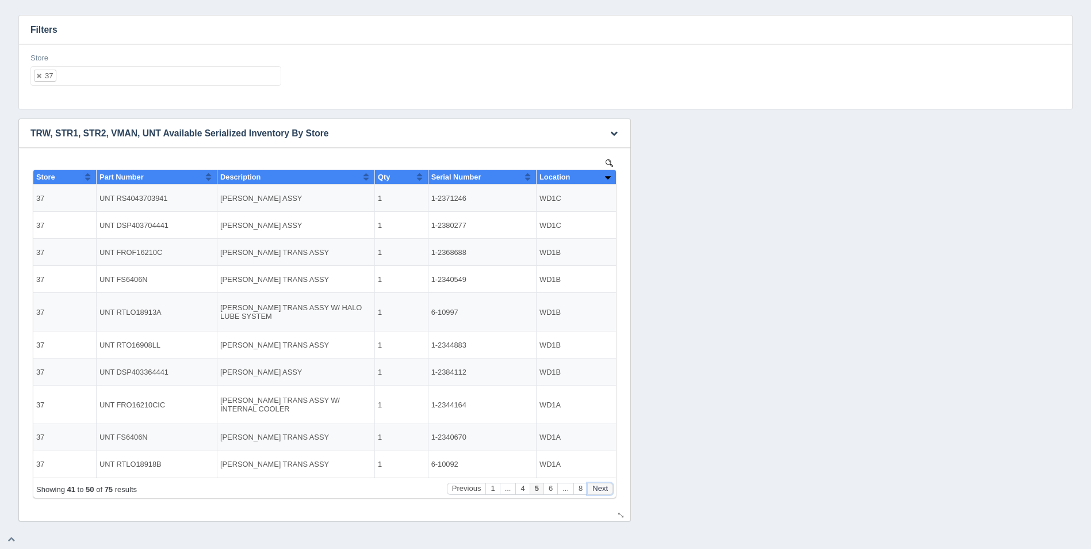
click at [610, 487] on button "Next" at bounding box center [600, 489] width 26 height 12
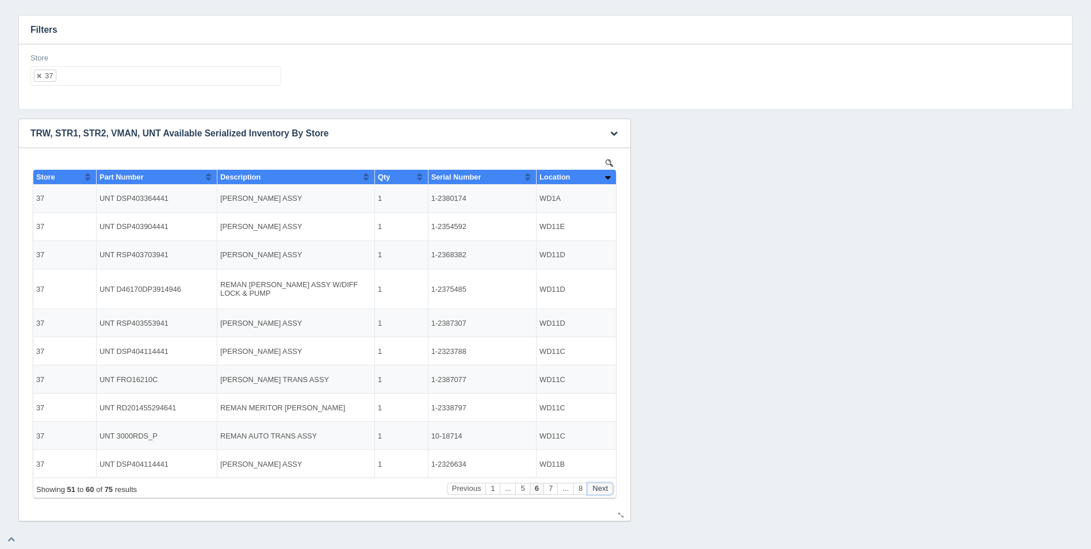
click at [610, 486] on button "Next" at bounding box center [600, 489] width 26 height 12
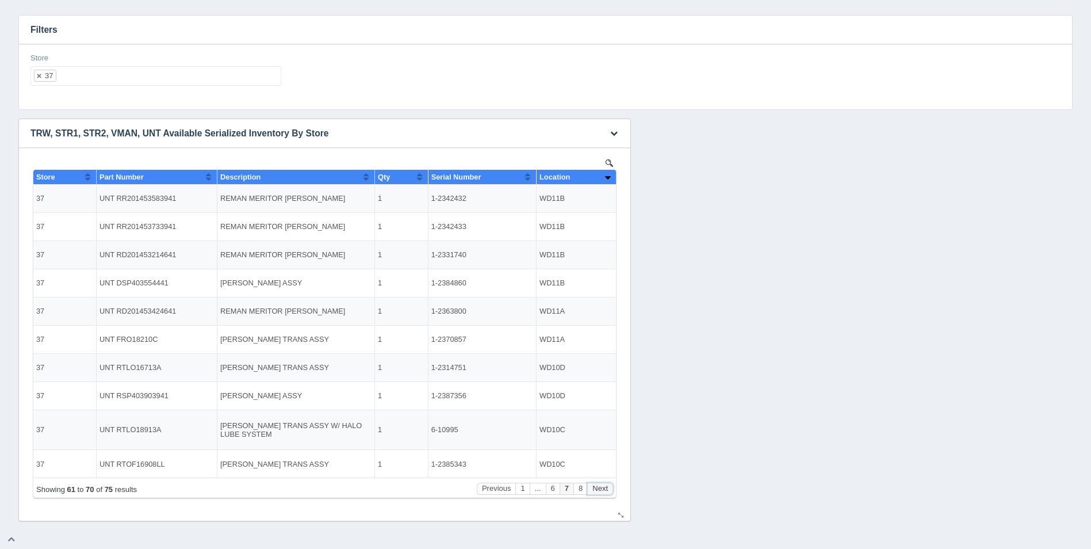
click at [611, 486] on button "Next" at bounding box center [600, 489] width 26 height 12
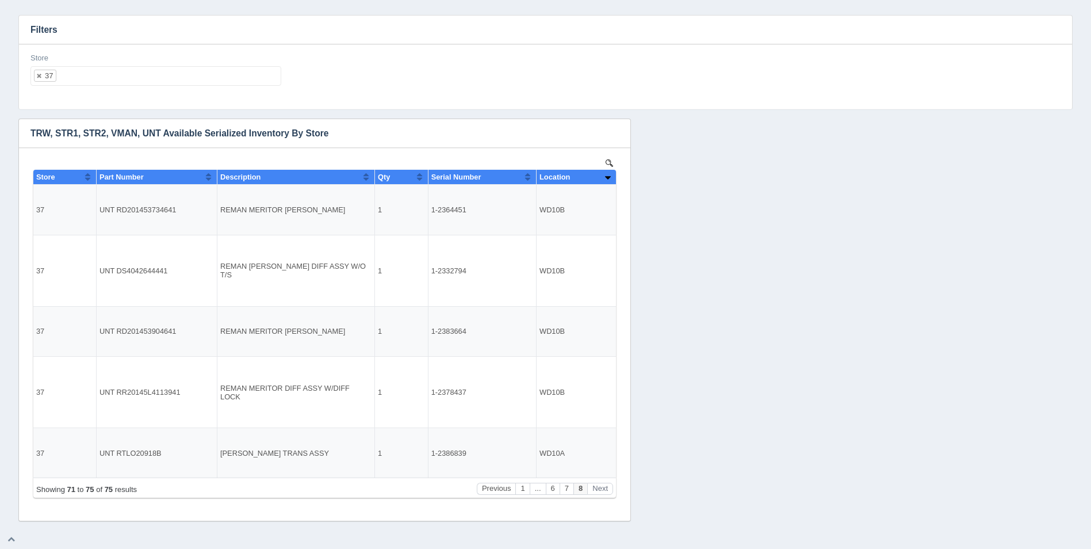
click at [208, 71] on ul "37" at bounding box center [155, 76] width 251 height 20
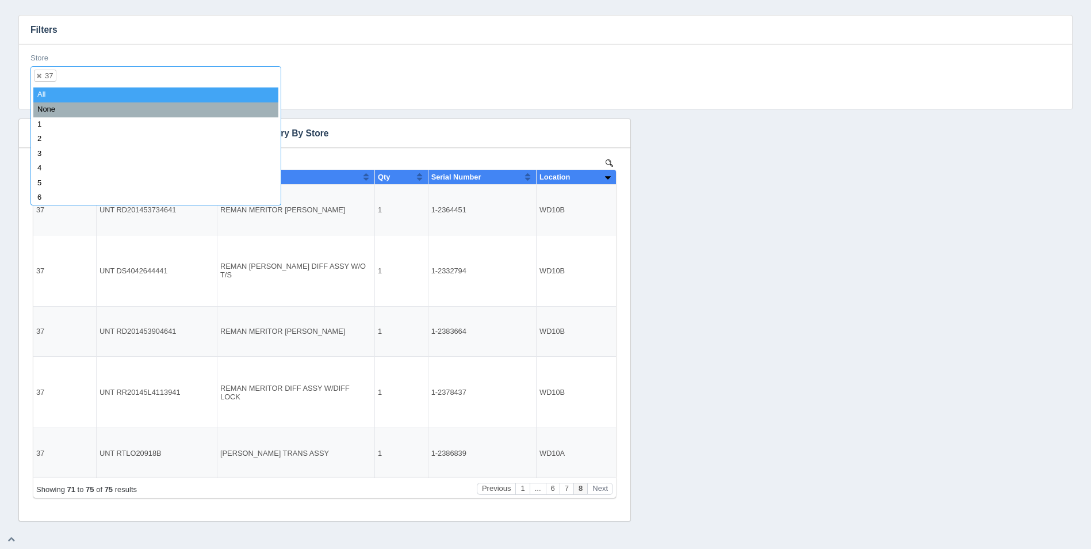
select select
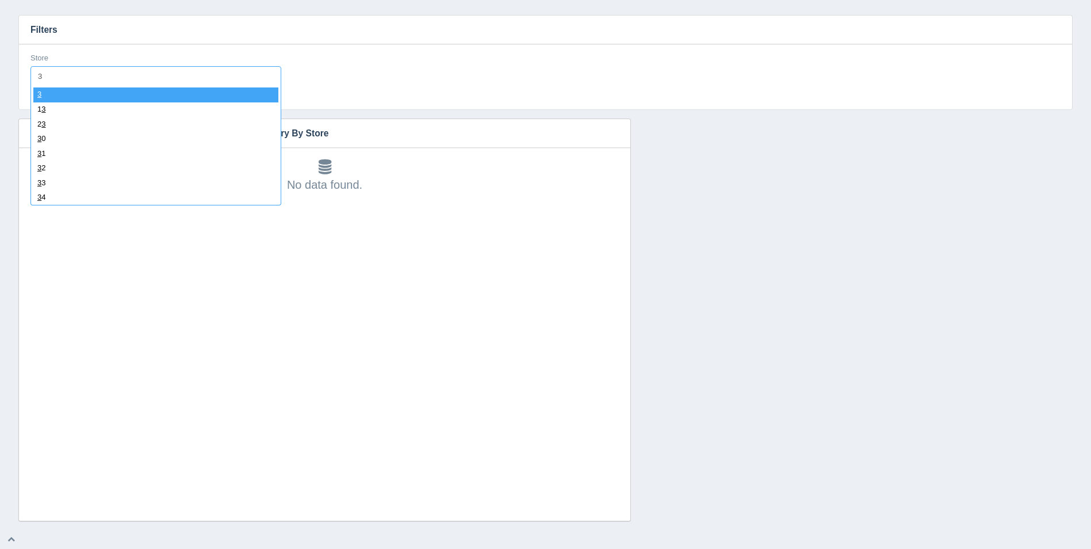
type input "38"
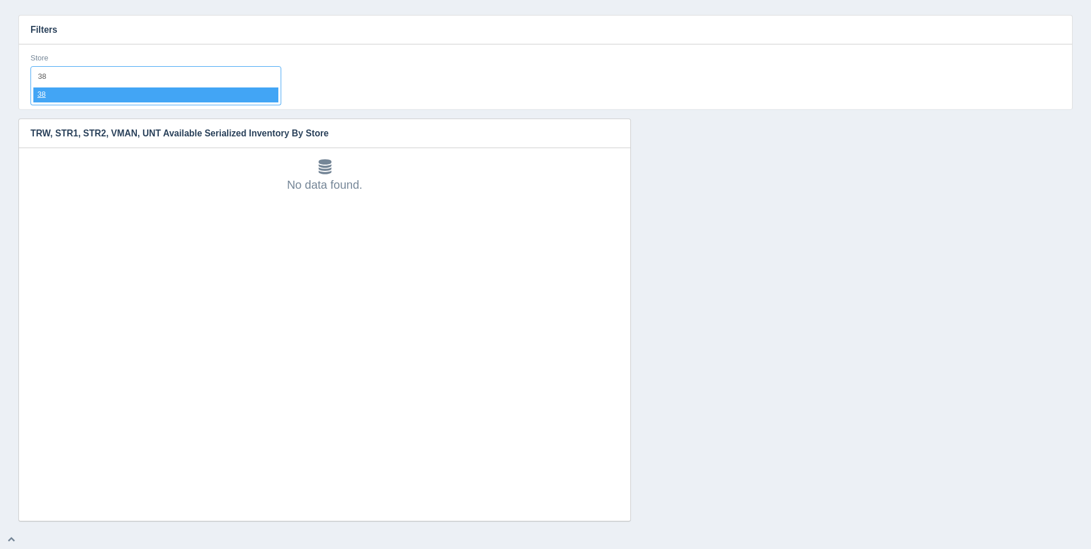
select select "38"
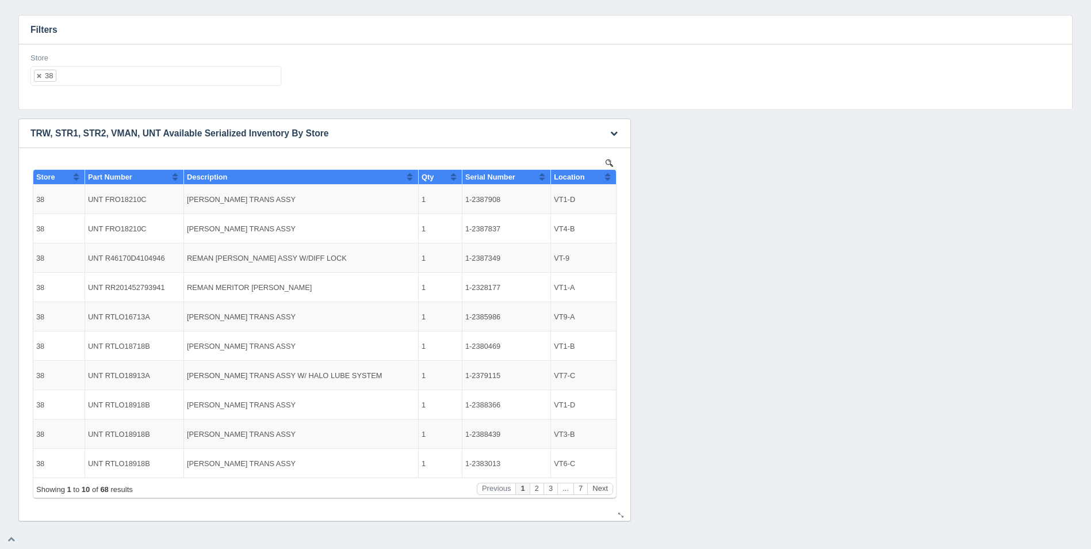
click at [607, 181] on button "Sort column ascending" at bounding box center [607, 177] width 7 height 14
drag, startPoint x: 499, startPoint y: 227, endPoint x: 467, endPoint y: 226, distance: 32.3
click at [467, 226] on td "1-2387349" at bounding box center [506, 228] width 89 height 29
copy td "1-2387349"
click at [602, 487] on button "Next" at bounding box center [600, 489] width 26 height 12
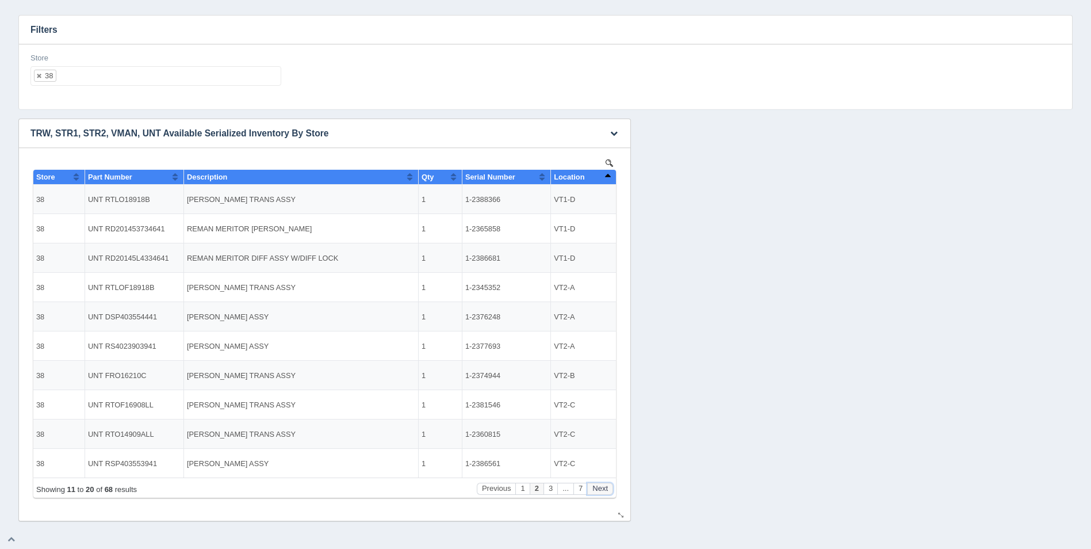
click at [602, 487] on button "Next" at bounding box center [600, 489] width 26 height 12
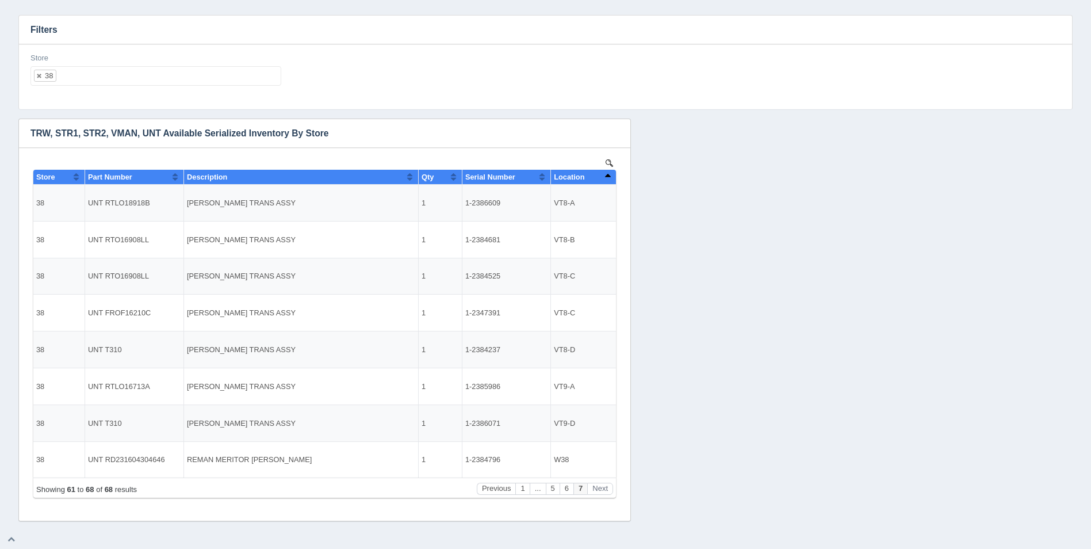
click at [112, 80] on ul "38" at bounding box center [155, 76] width 251 height 20
select select
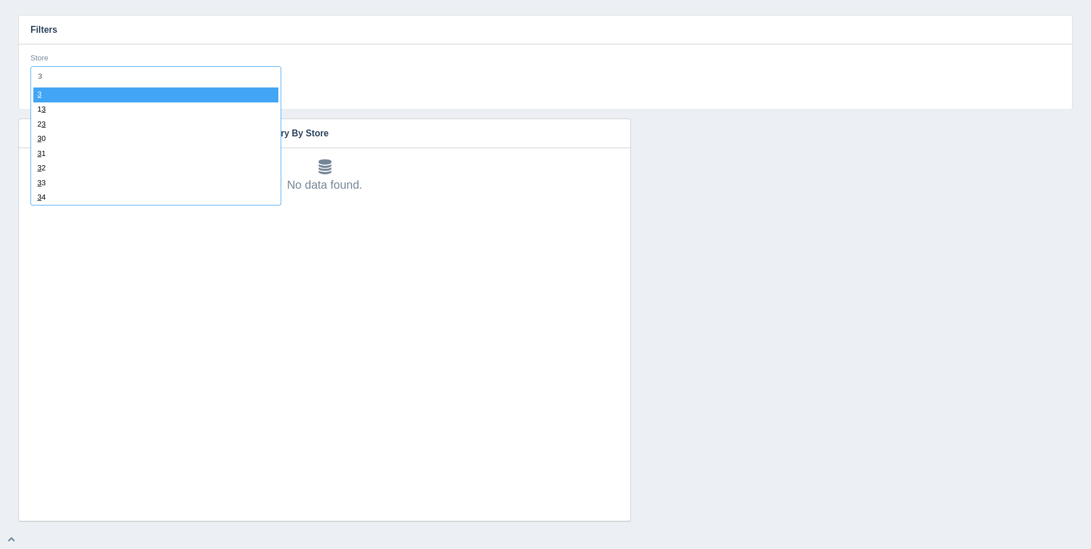
type input "39"
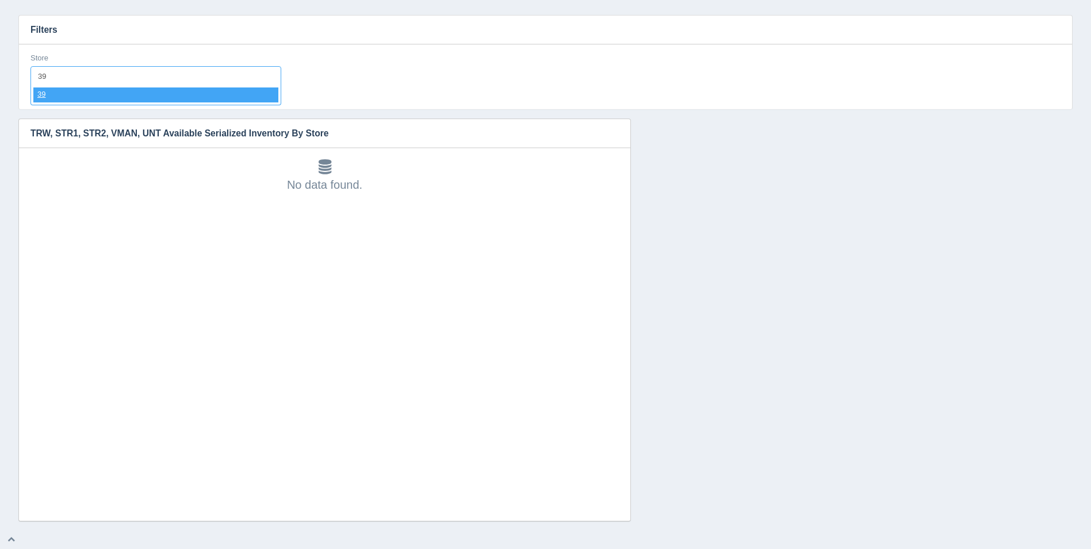
select select "39"
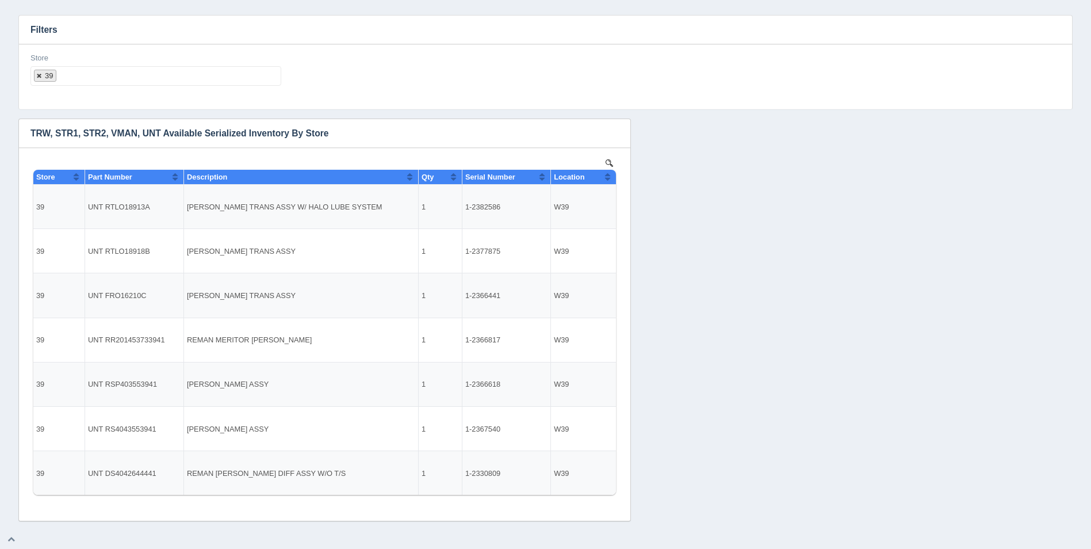
select select
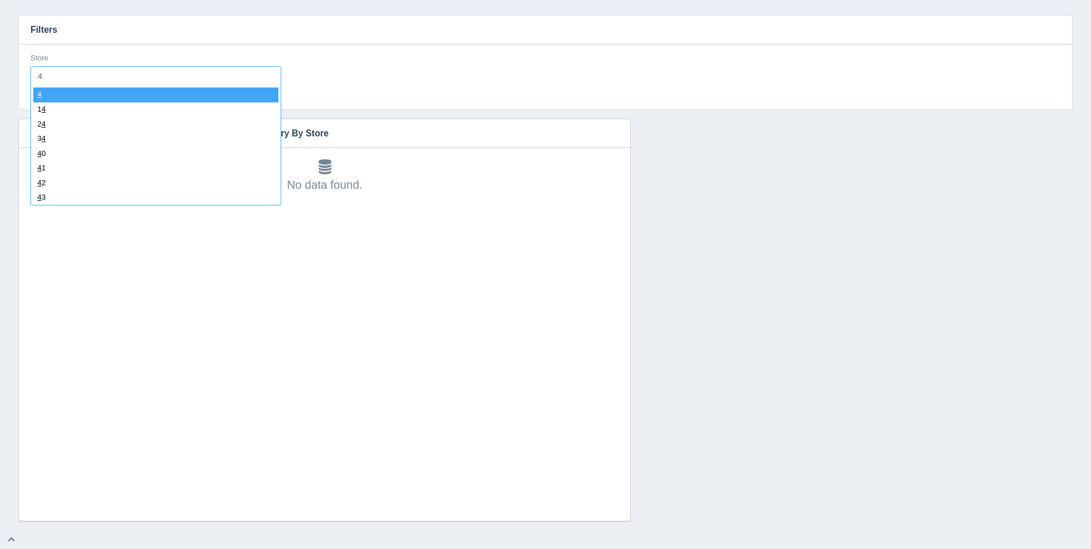
type input "40"
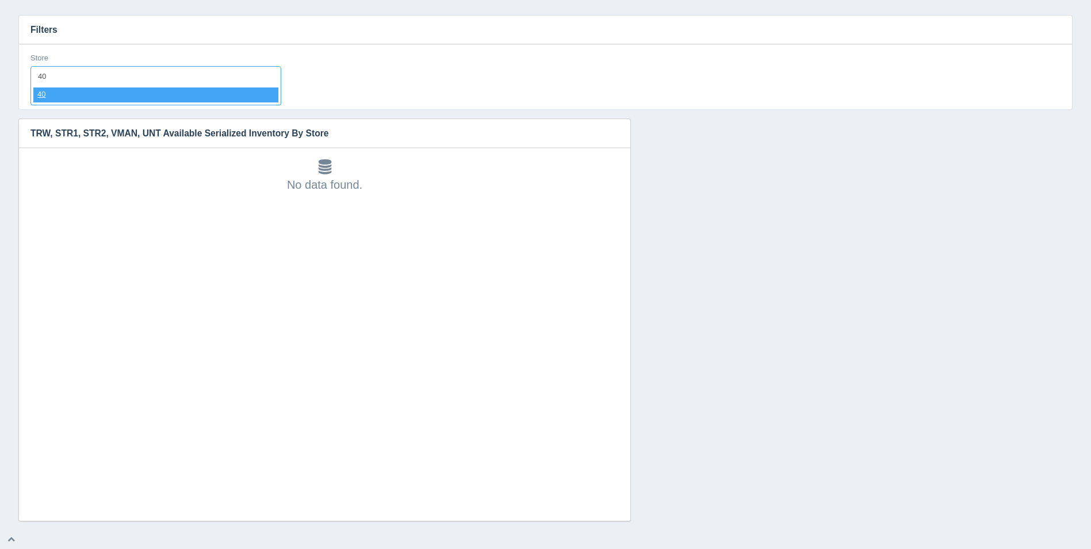
select select "40"
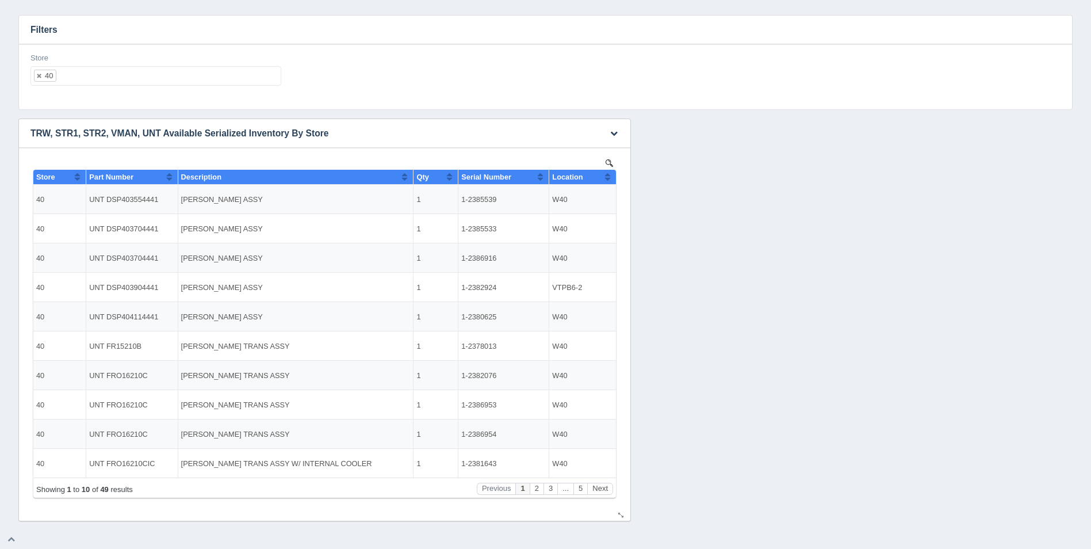
click at [612, 178] on th "Location" at bounding box center [582, 177] width 67 height 15
click at [608, 491] on button "Next" at bounding box center [600, 489] width 26 height 12
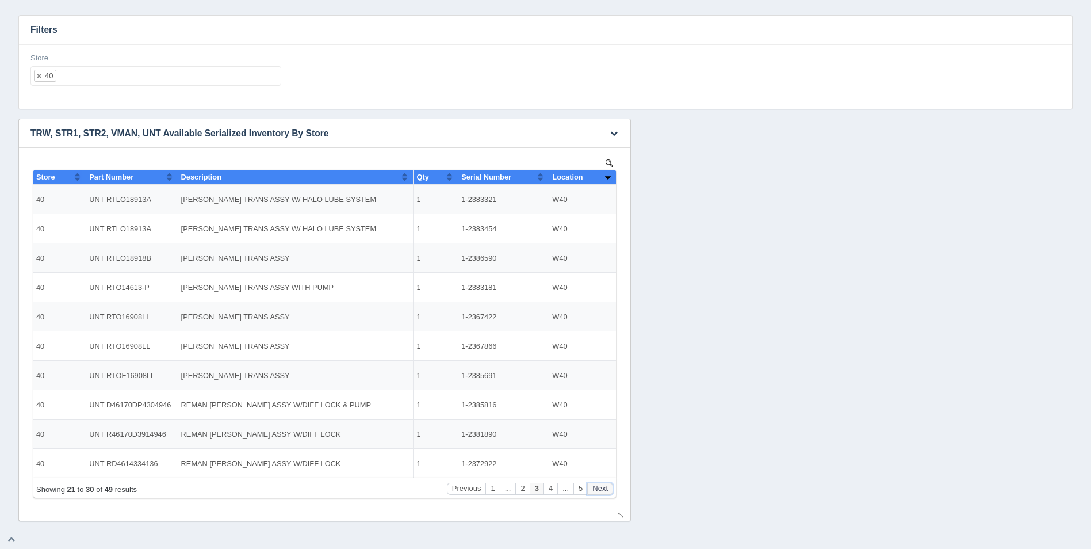
click at [608, 491] on button "Next" at bounding box center [600, 489] width 26 height 12
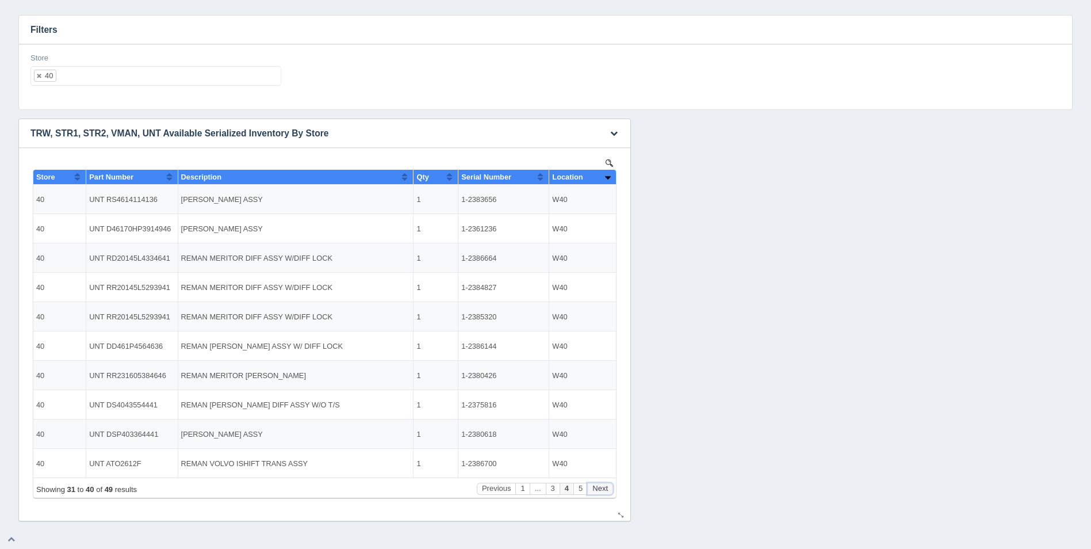
click at [608, 491] on button "Next" at bounding box center [600, 489] width 26 height 12
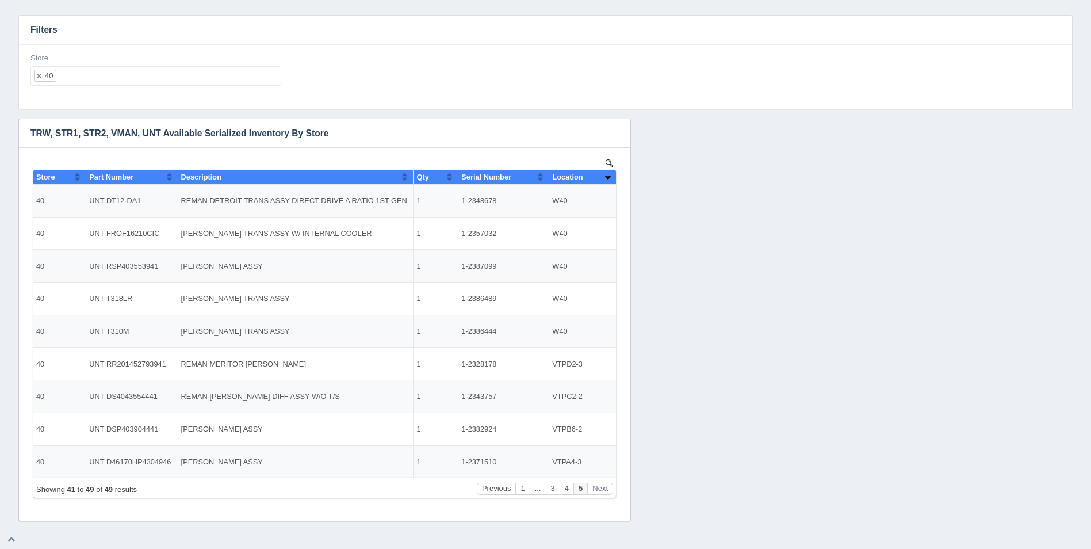
click at [89, 75] on ul "40" at bounding box center [155, 76] width 251 height 20
select select
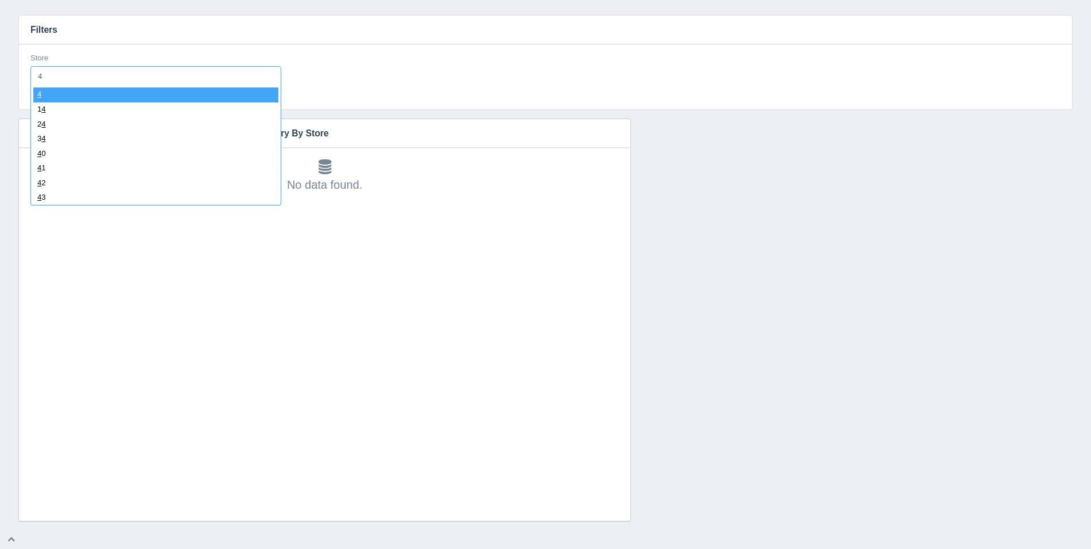
type input "41"
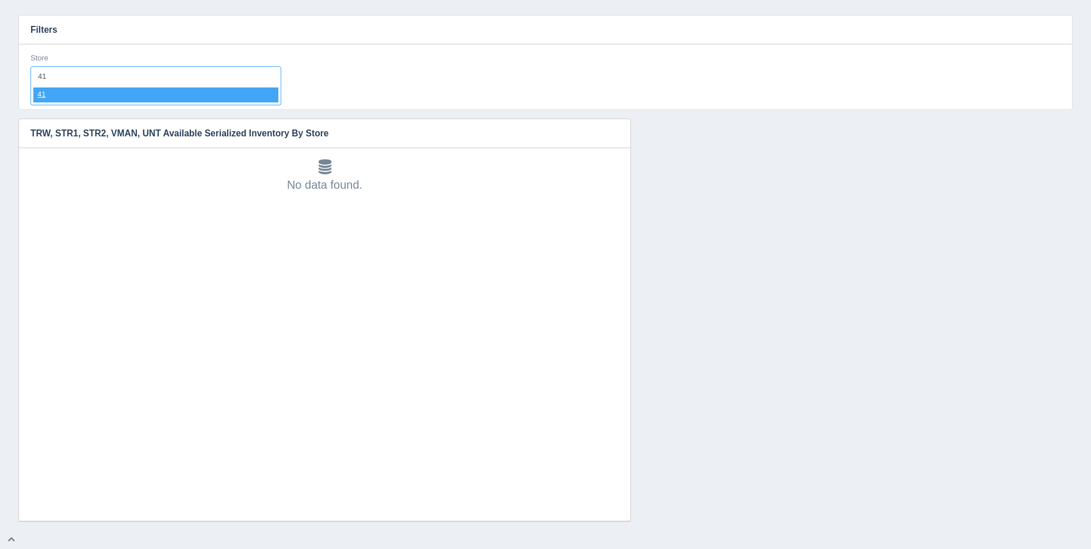
select select "41"
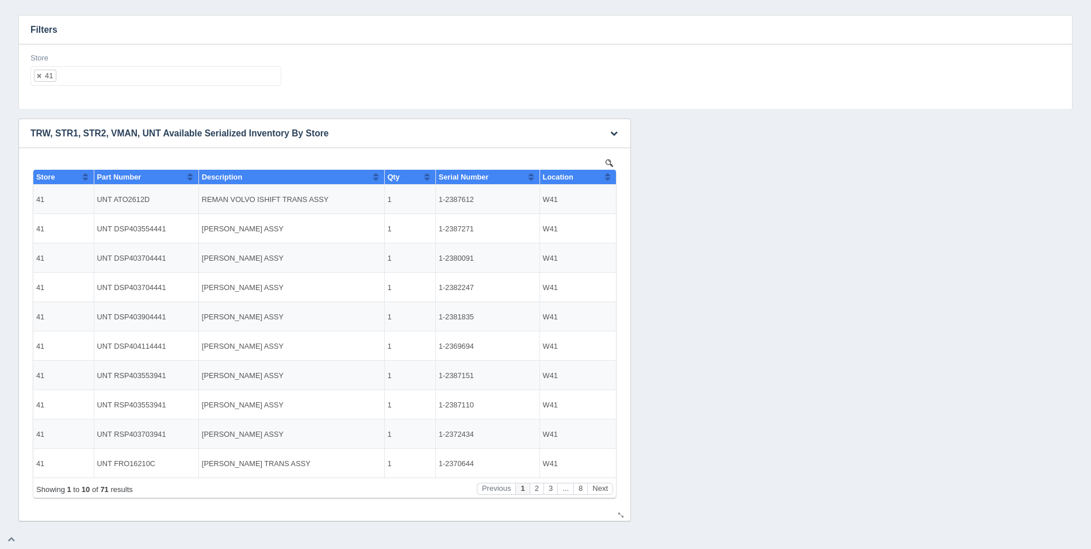
click at [606, 183] on button "Sort column ascending" at bounding box center [607, 177] width 7 height 14
click at [606, 183] on button "Sort column descending" at bounding box center [607, 177] width 7 height 14
click at [603, 483] on button "Next" at bounding box center [600, 489] width 26 height 12
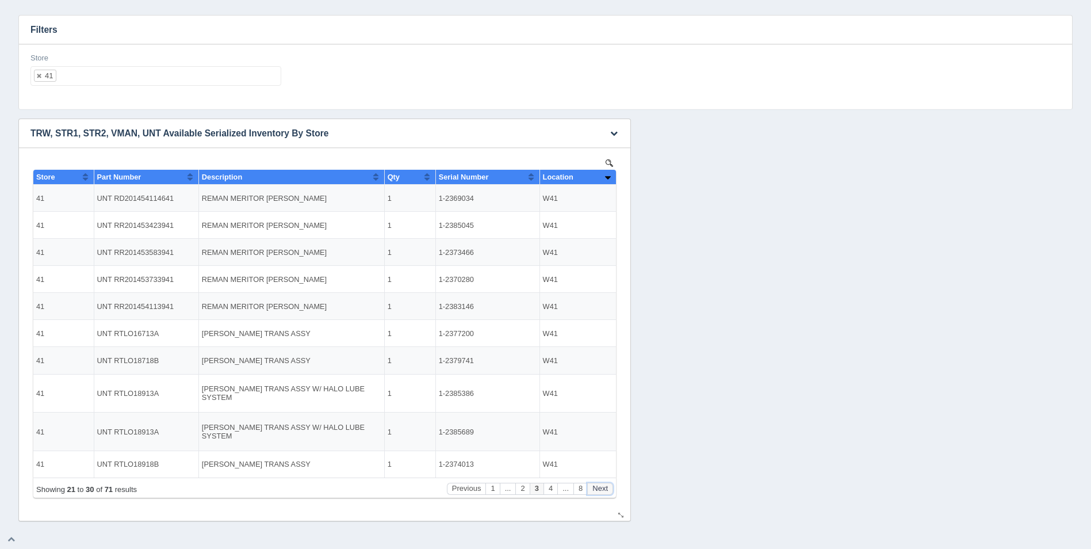
click at [603, 483] on button "Next" at bounding box center [600, 489] width 26 height 12
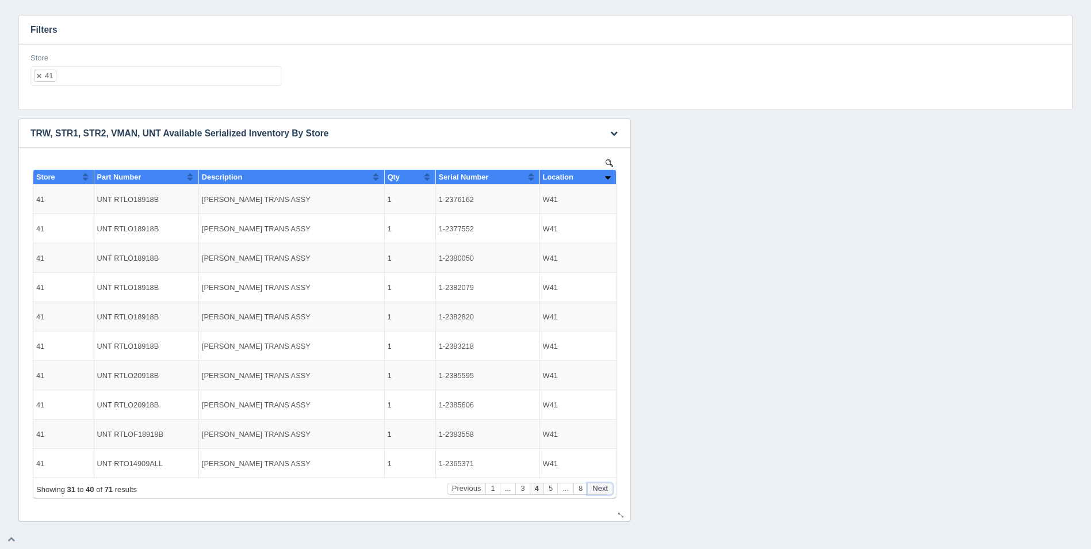
click at [603, 483] on button "Next" at bounding box center [600, 489] width 26 height 12
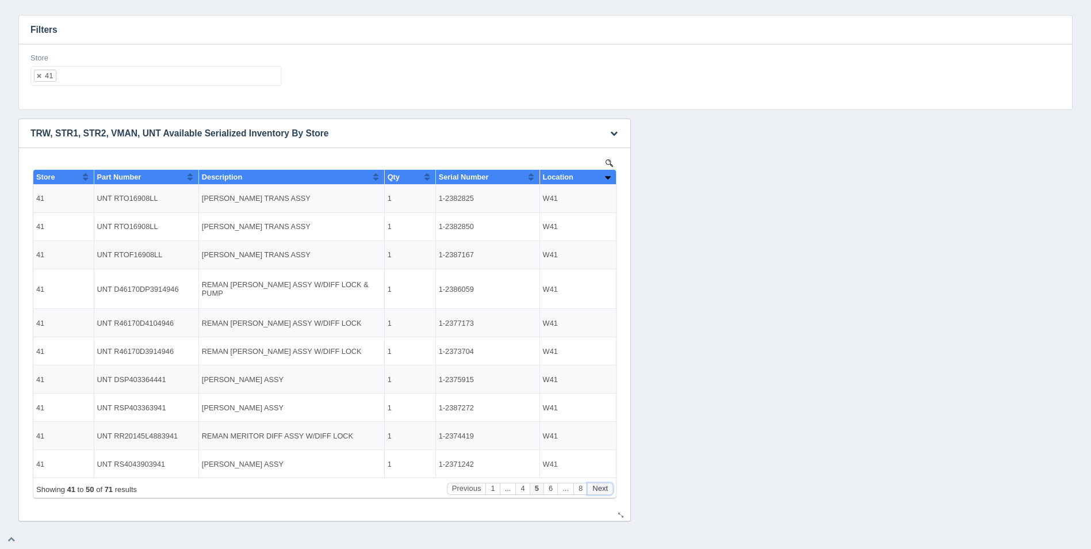
click at [603, 483] on button "Next" at bounding box center [600, 489] width 26 height 12
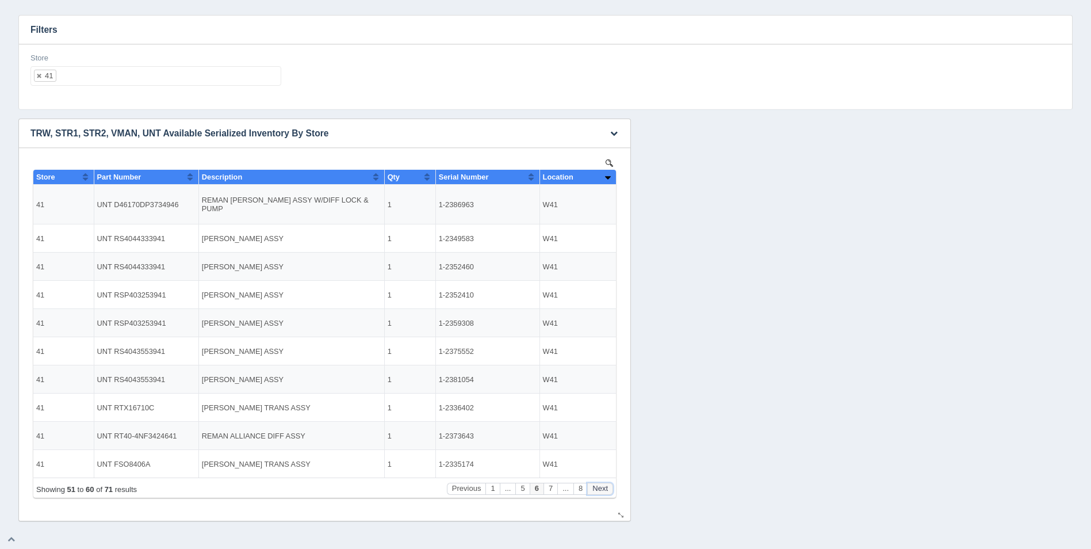
click at [603, 483] on button "Next" at bounding box center [600, 489] width 26 height 12
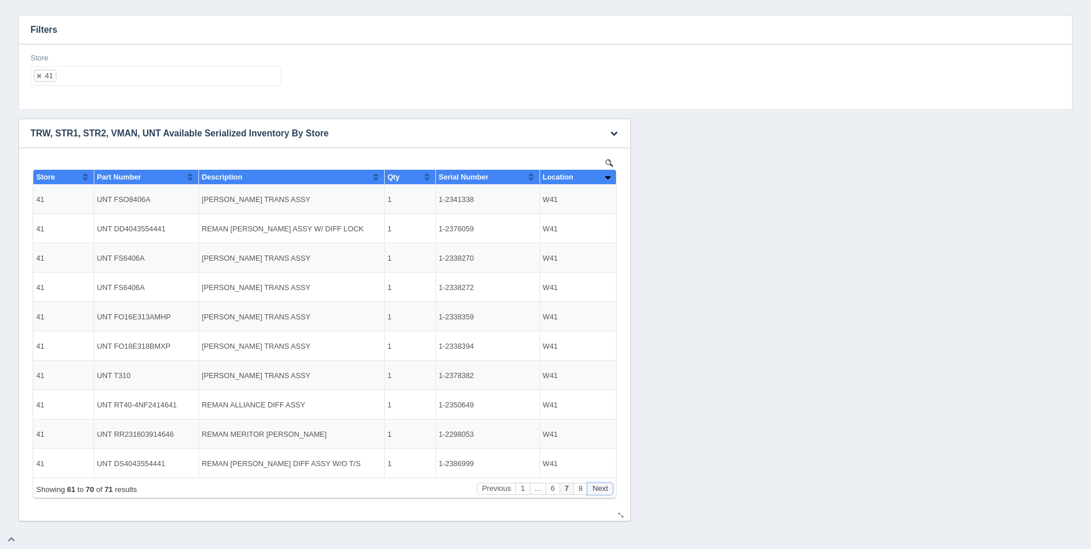
click at [603, 483] on button "Next" at bounding box center [600, 489] width 26 height 12
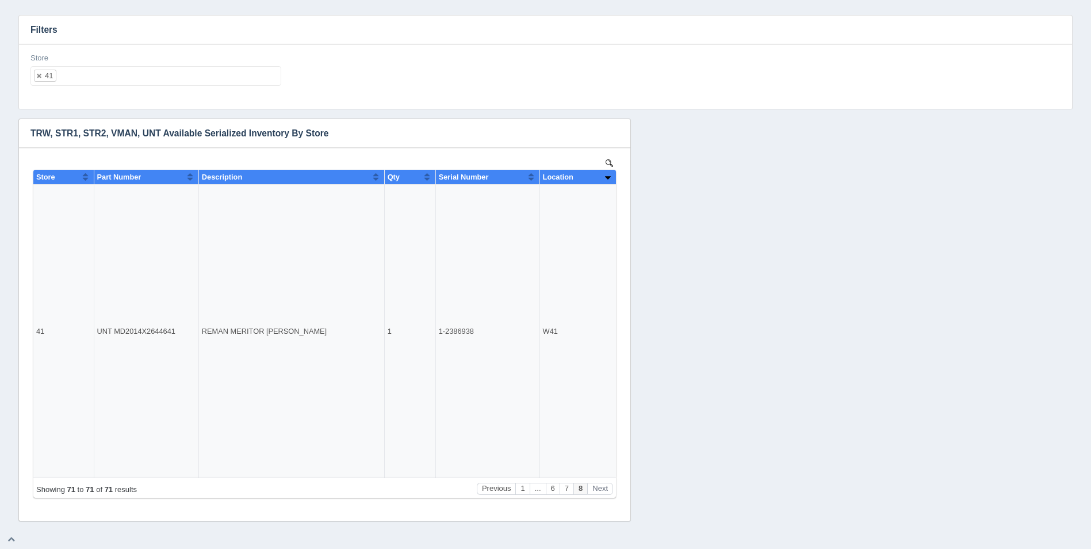
click at [87, 73] on ul "41" at bounding box center [155, 76] width 251 height 20
select select
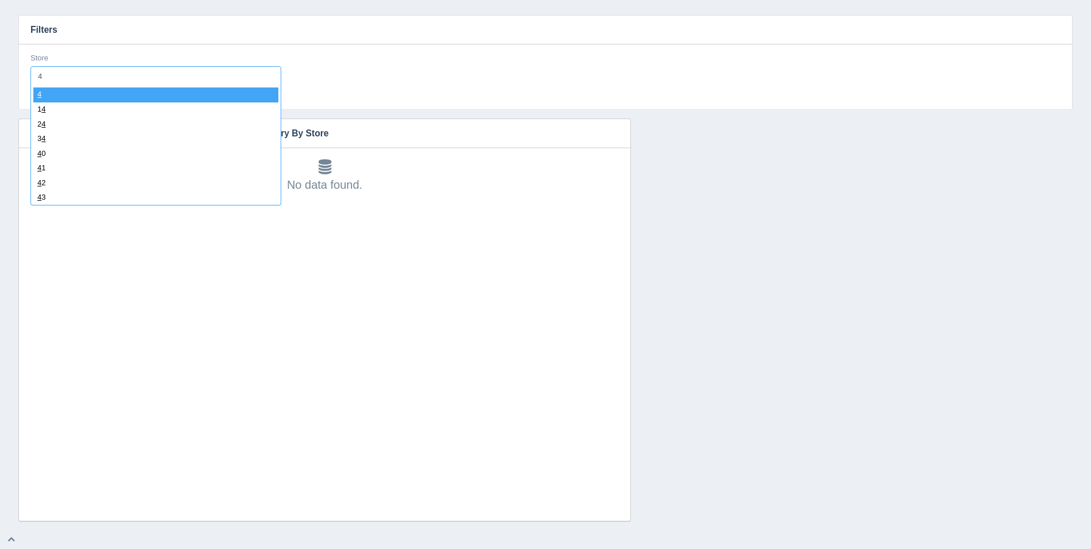
type input "42"
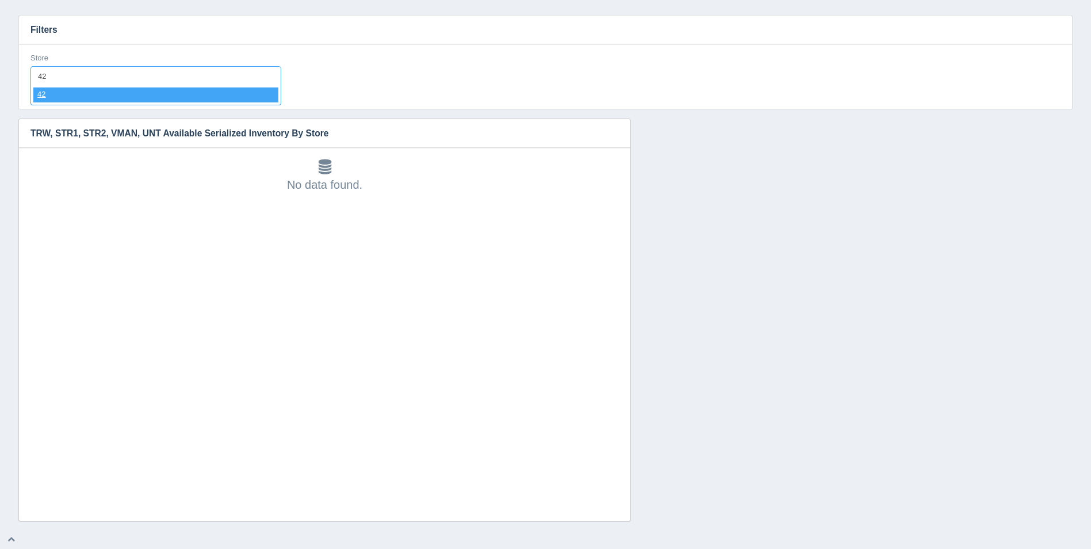
select select "42"
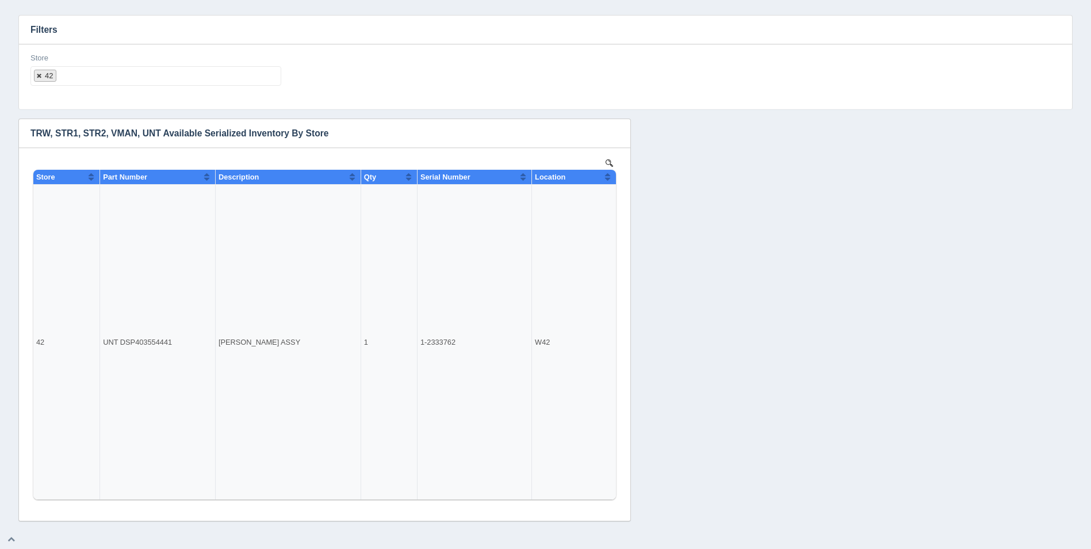
select select
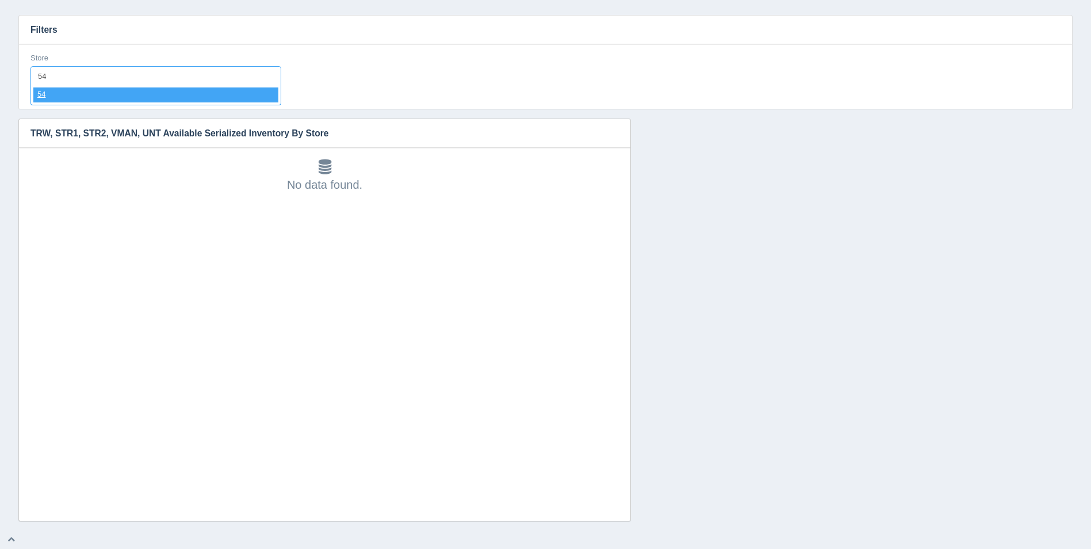
type input "5"
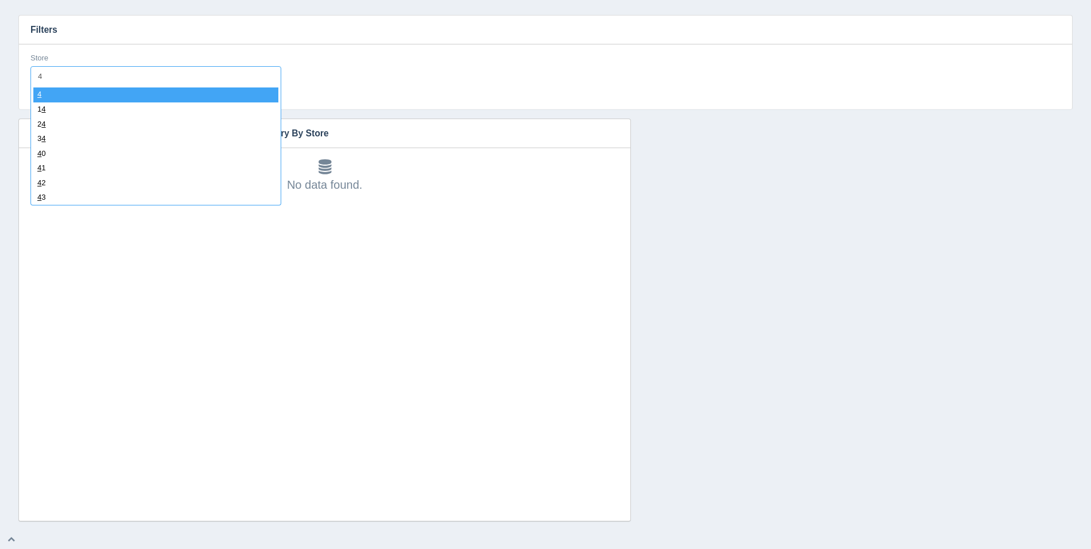
type input "43"
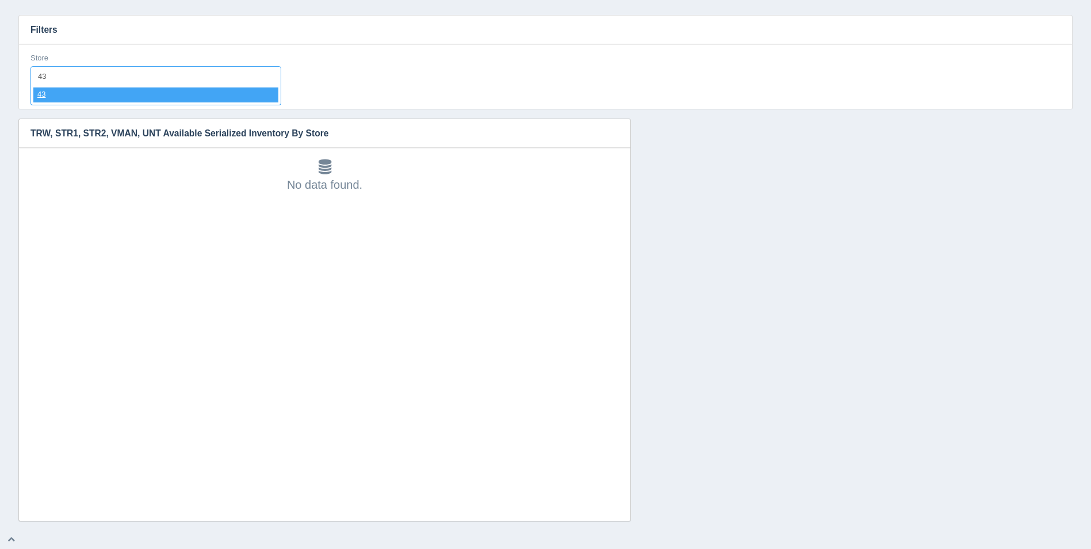
select select "43"
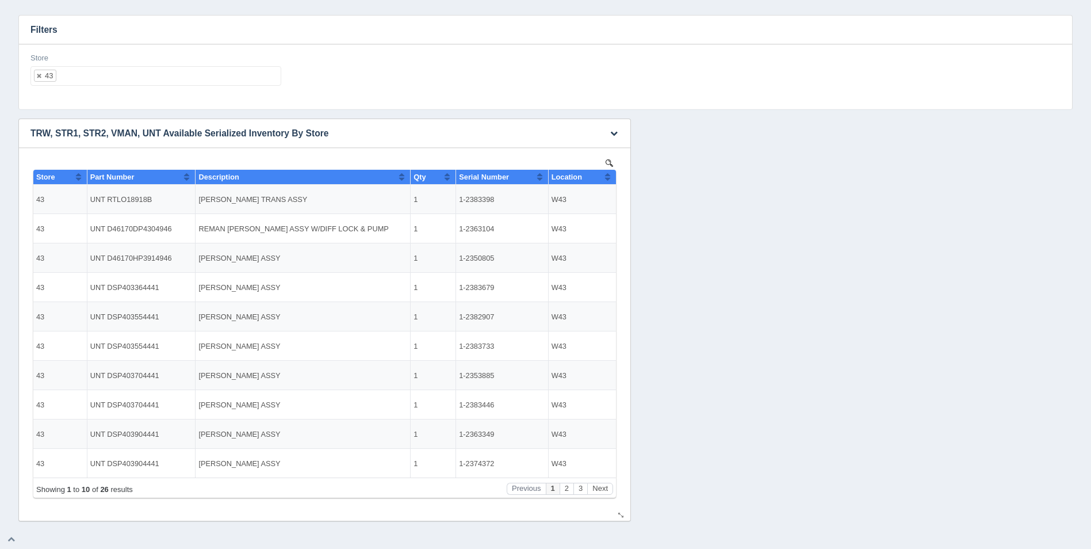
click at [602, 179] on div "Location" at bounding box center [578, 177] width 53 height 9
click at [605, 488] on button "Next" at bounding box center [600, 489] width 26 height 12
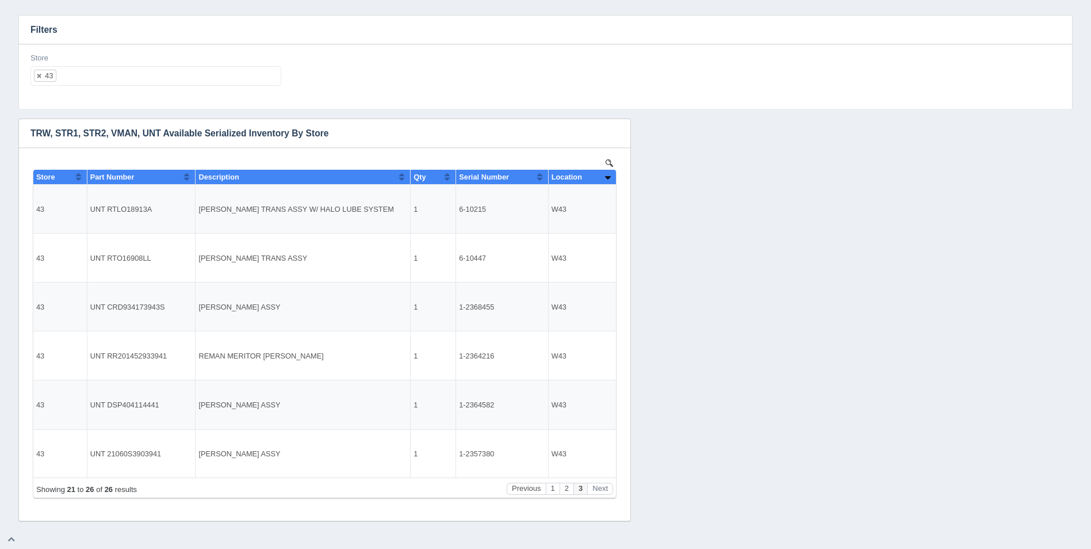
click at [178, 84] on ul "43" at bounding box center [155, 76] width 251 height 20
select select
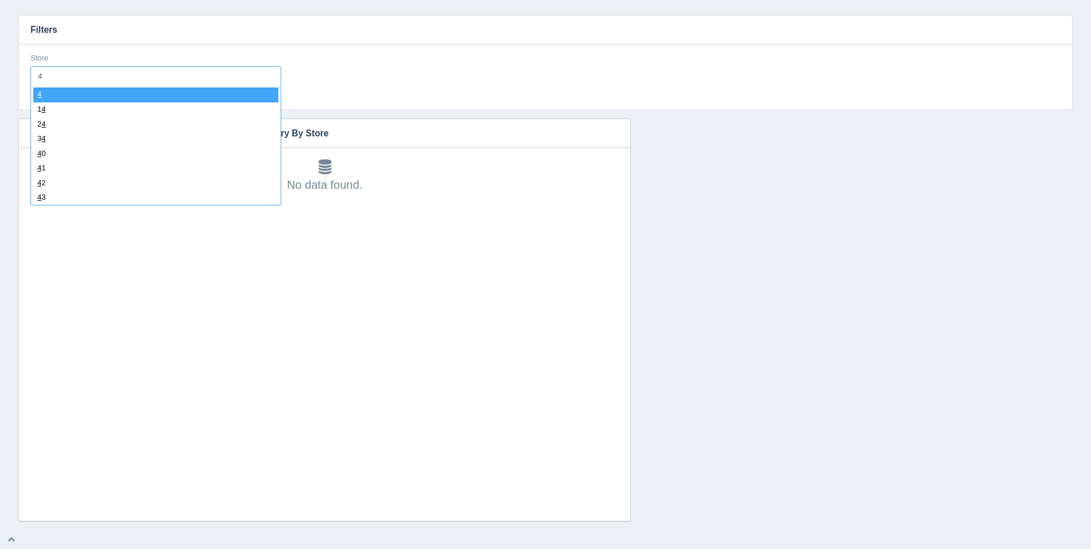
type input "44"
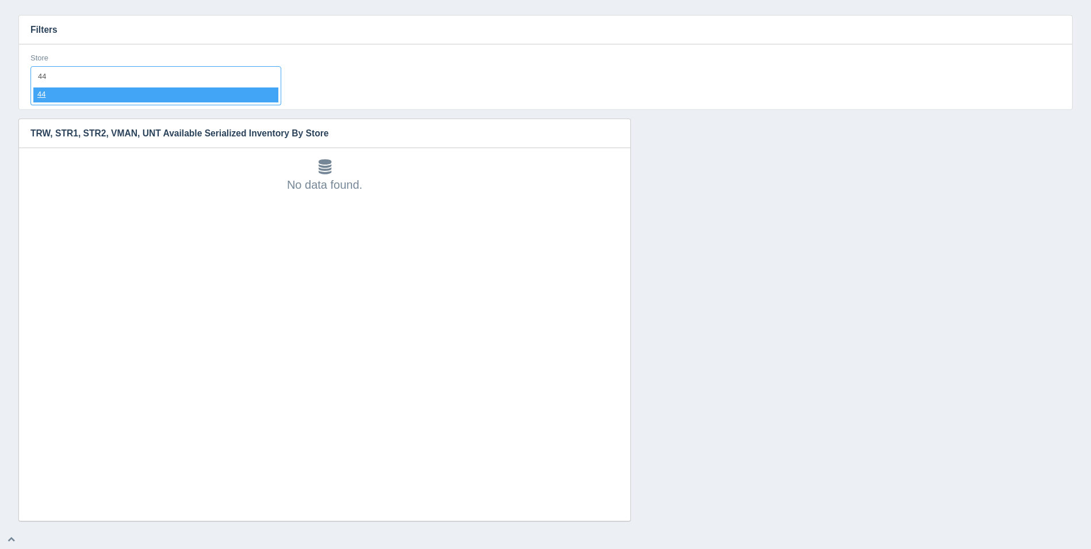
select select "44"
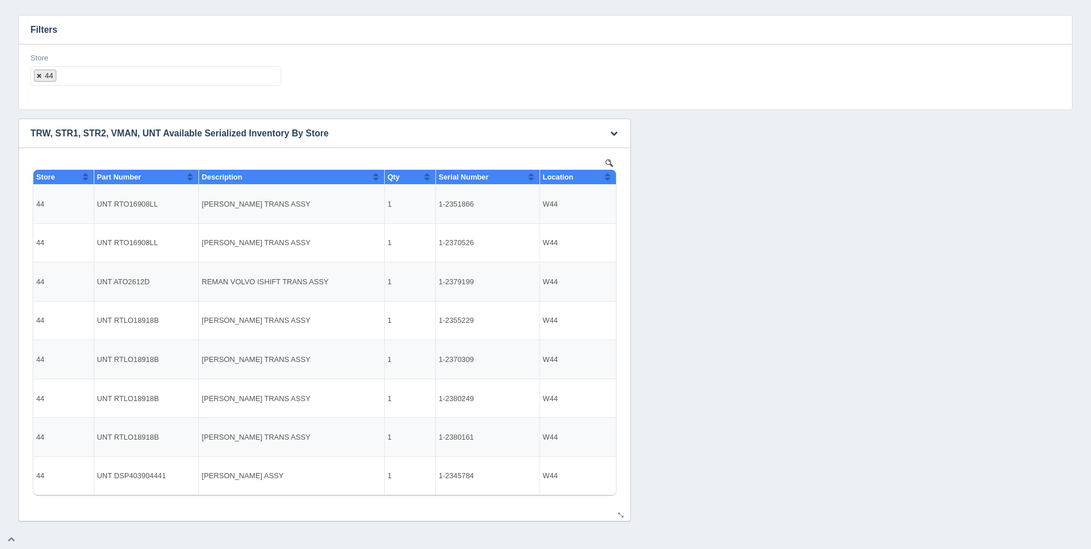
select select
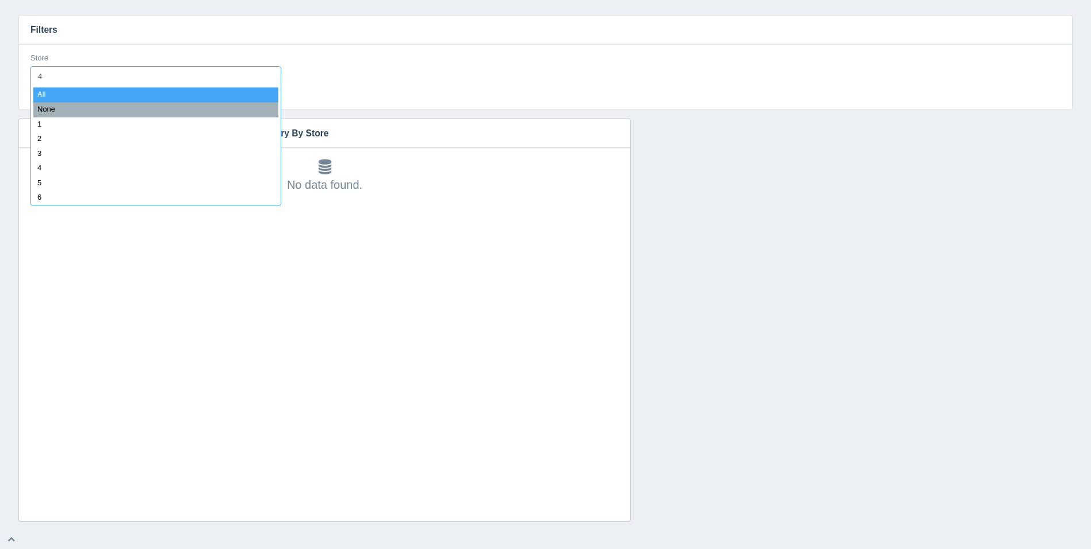
type input "45"
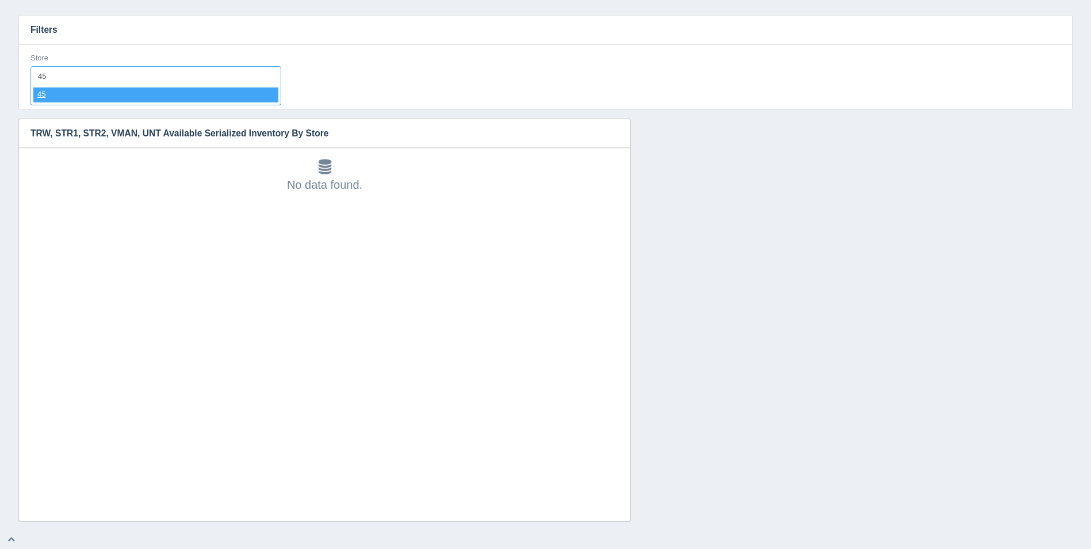
select select "45"
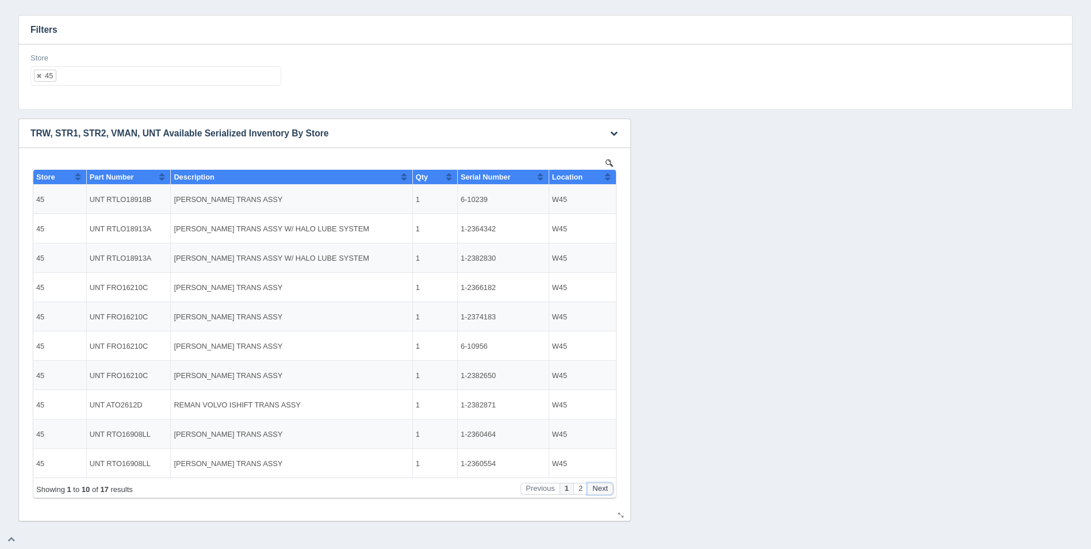
click at [597, 489] on button "Next" at bounding box center [600, 489] width 26 height 12
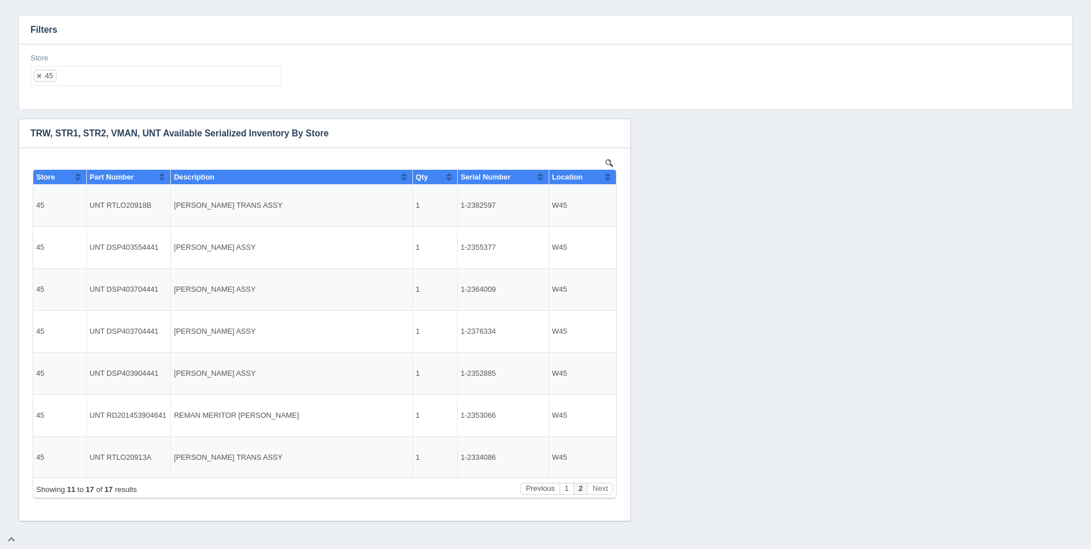
click at [133, 67] on ul "45" at bounding box center [155, 76] width 251 height 20
select select
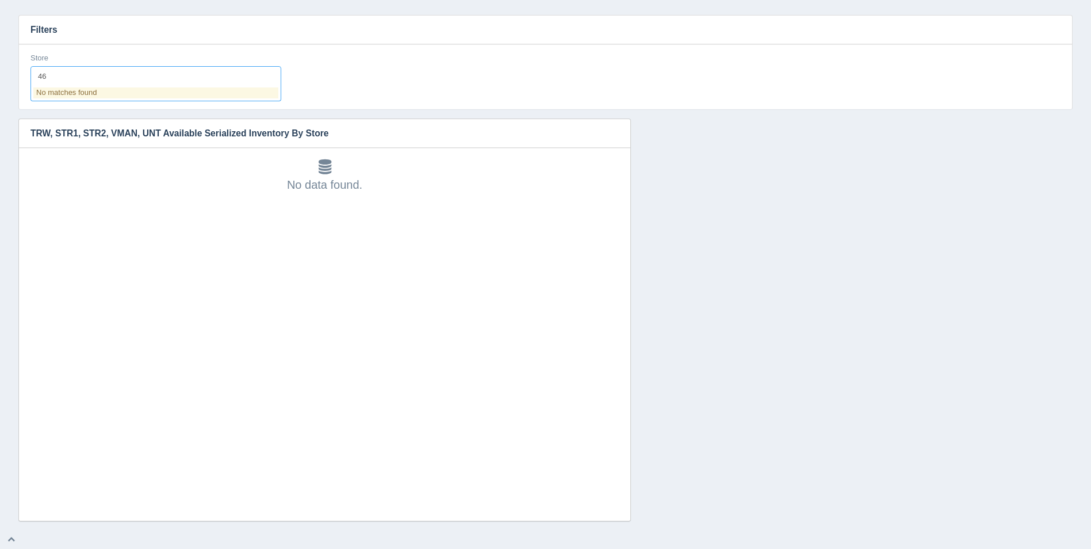
type input "4"
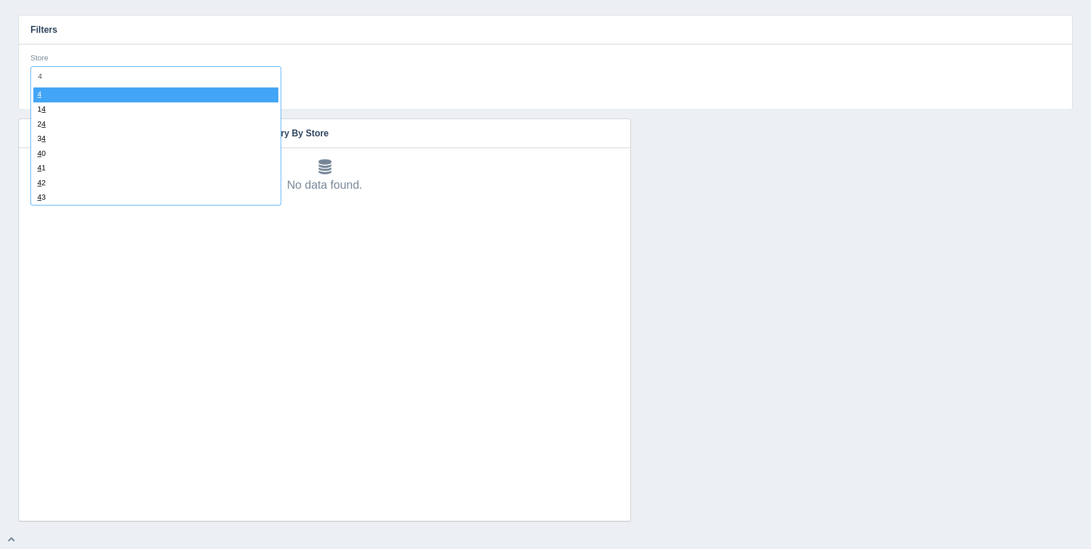
type input "47"
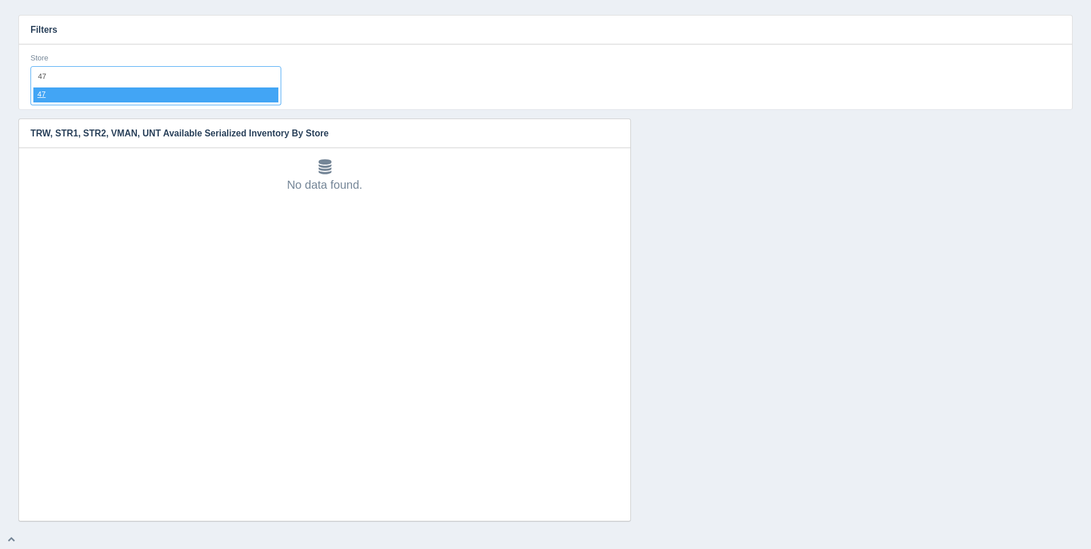
select select "47"
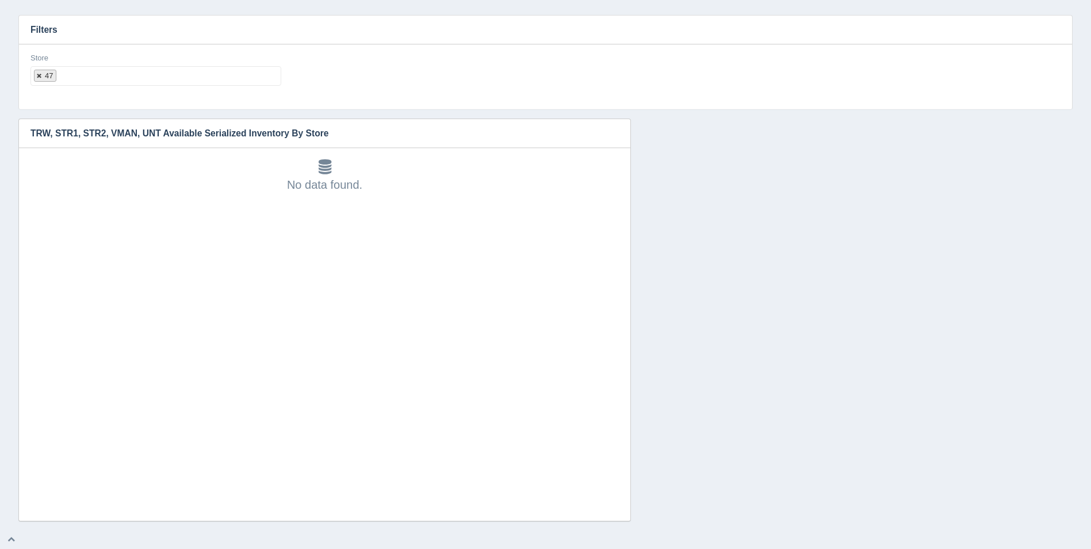
select select
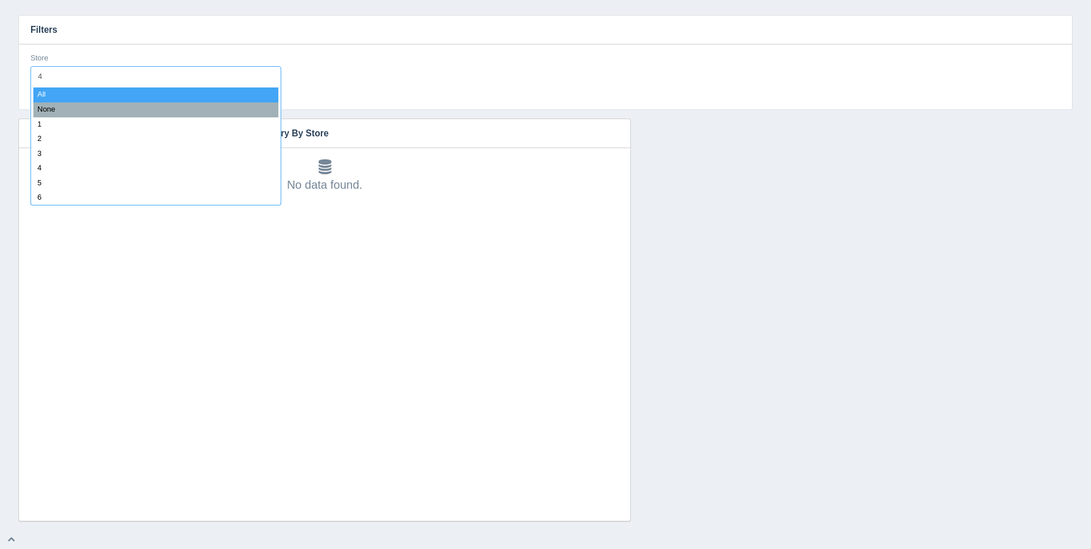
type input "48"
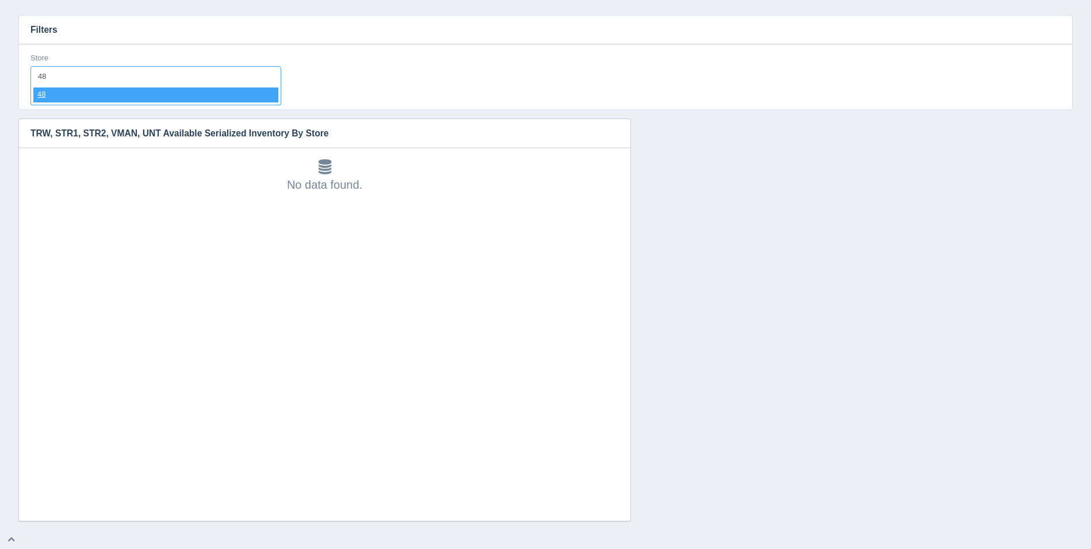
select select "48"
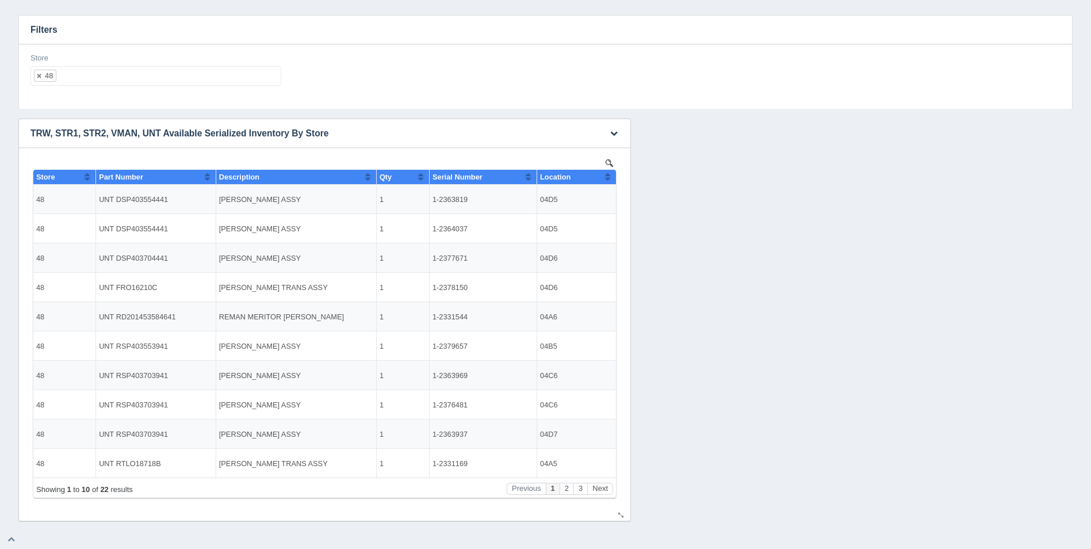
click at [609, 176] on button "Sort column ascending" at bounding box center [607, 177] width 7 height 14
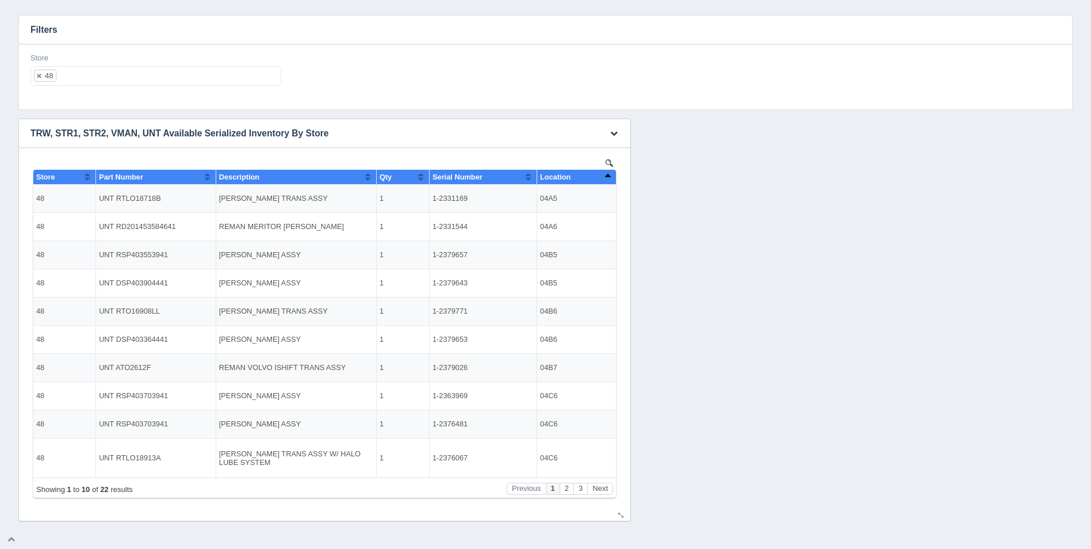
click at [608, 176] on button "Sort column descending" at bounding box center [607, 177] width 7 height 14
click at [608, 176] on button "Sort column ascending" at bounding box center [607, 177] width 7 height 14
click at [608, 492] on button "Next" at bounding box center [600, 489] width 26 height 12
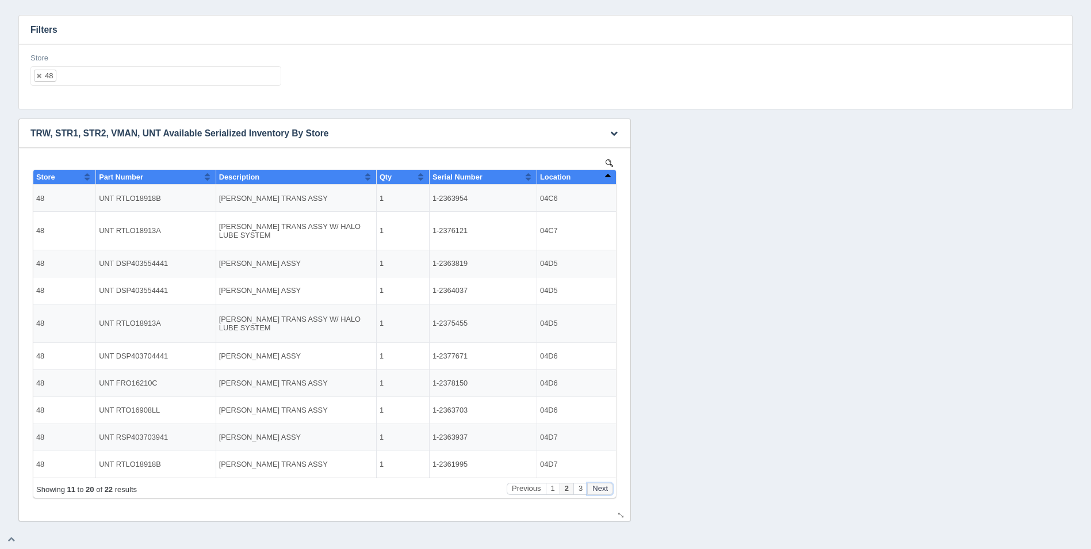
click at [608, 491] on button "Next" at bounding box center [600, 489] width 26 height 12
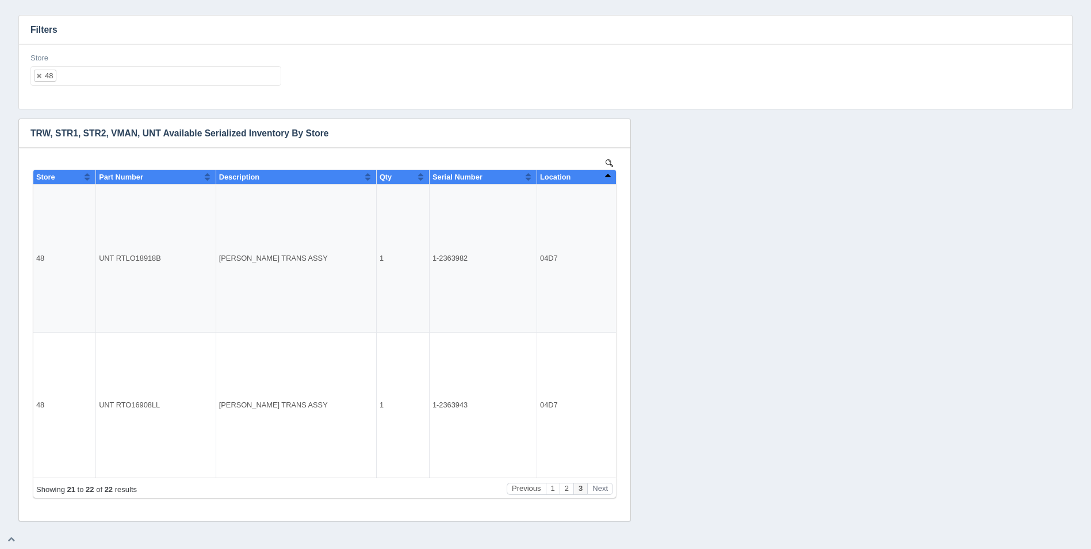
click at [143, 70] on ul "48" at bounding box center [155, 76] width 251 height 20
select select
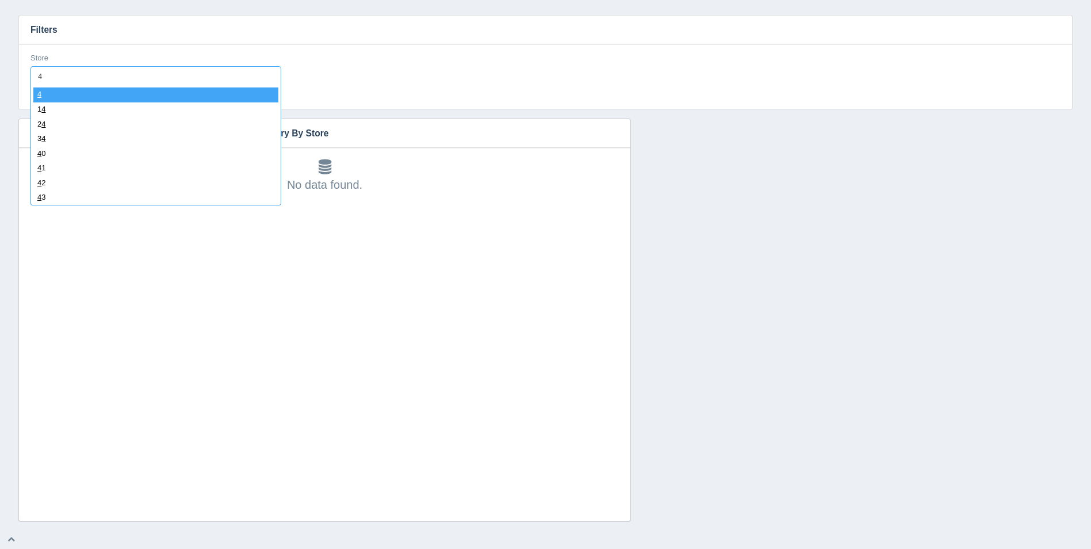
type input "49"
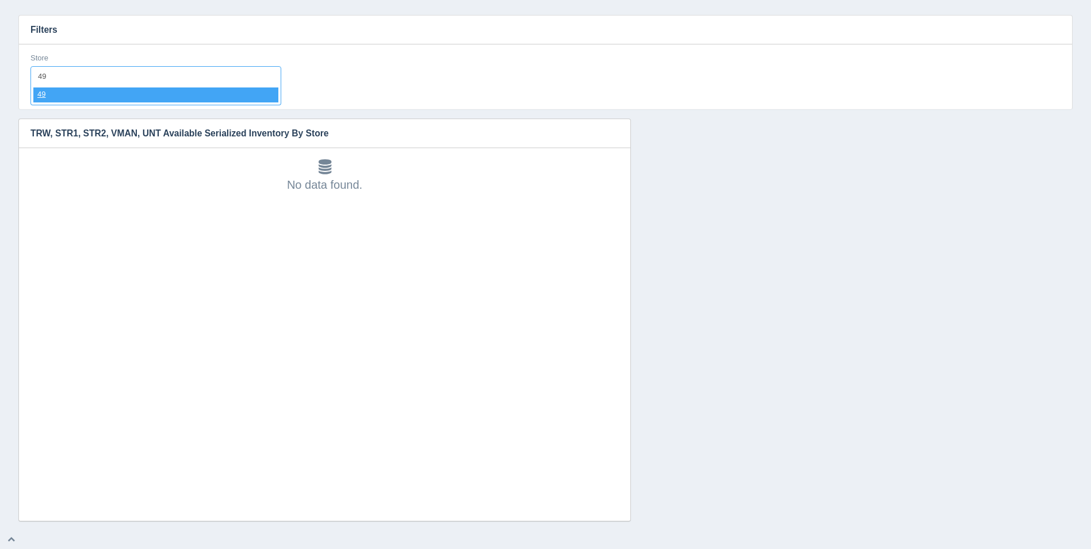
select select "49"
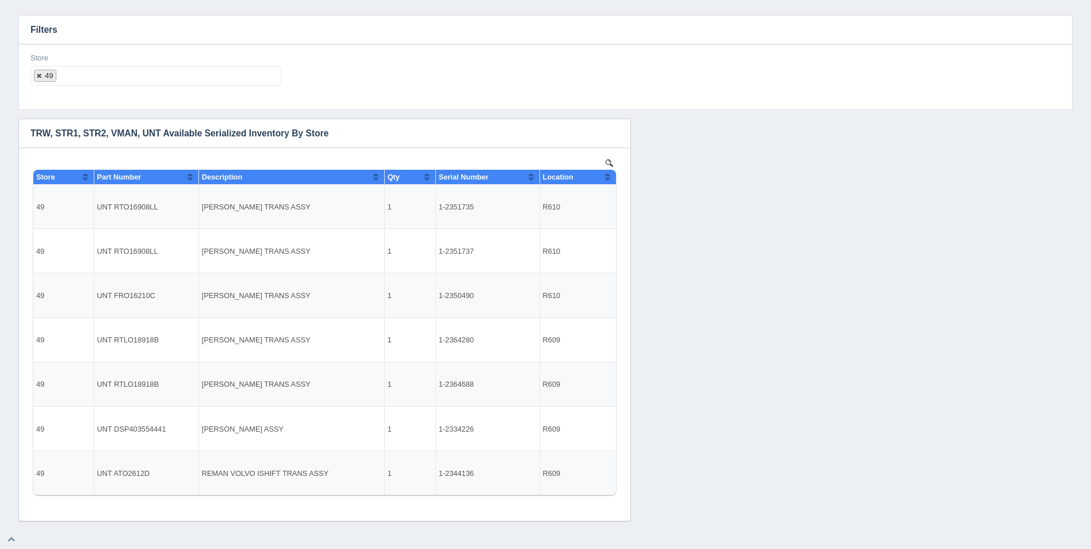
select select
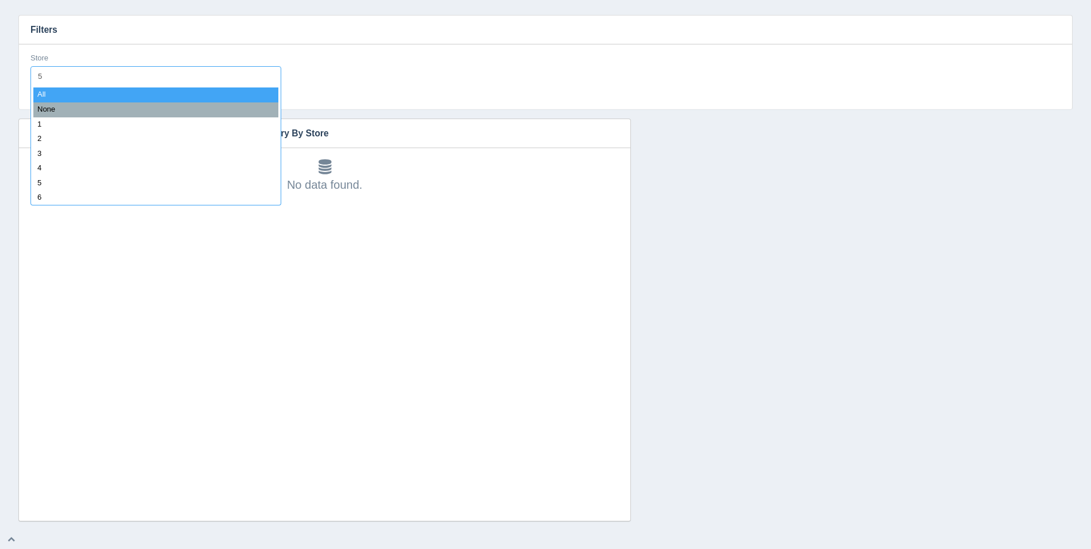
type input "50"
select select "50"
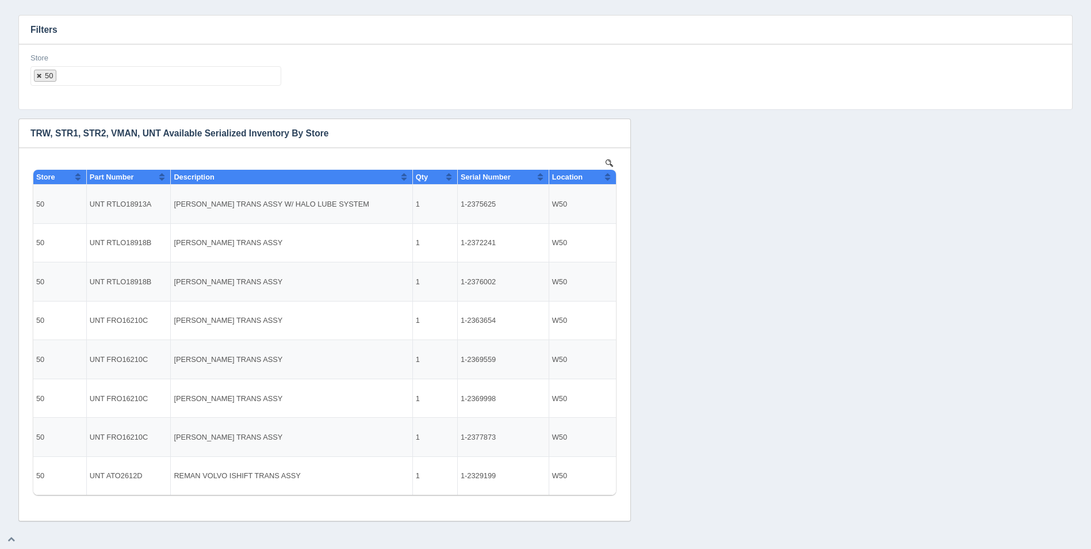
select select
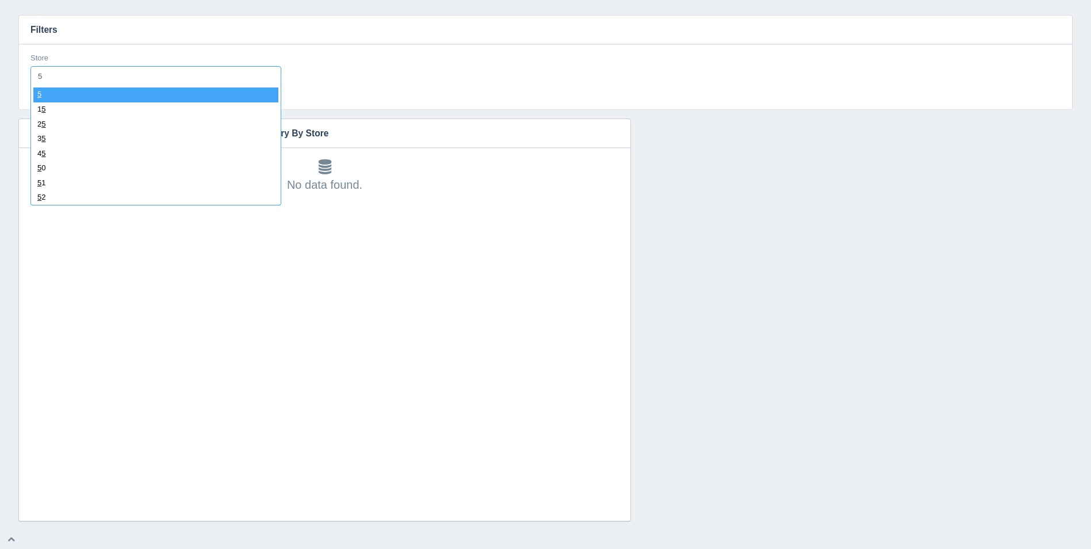
type input "51"
select select "51"
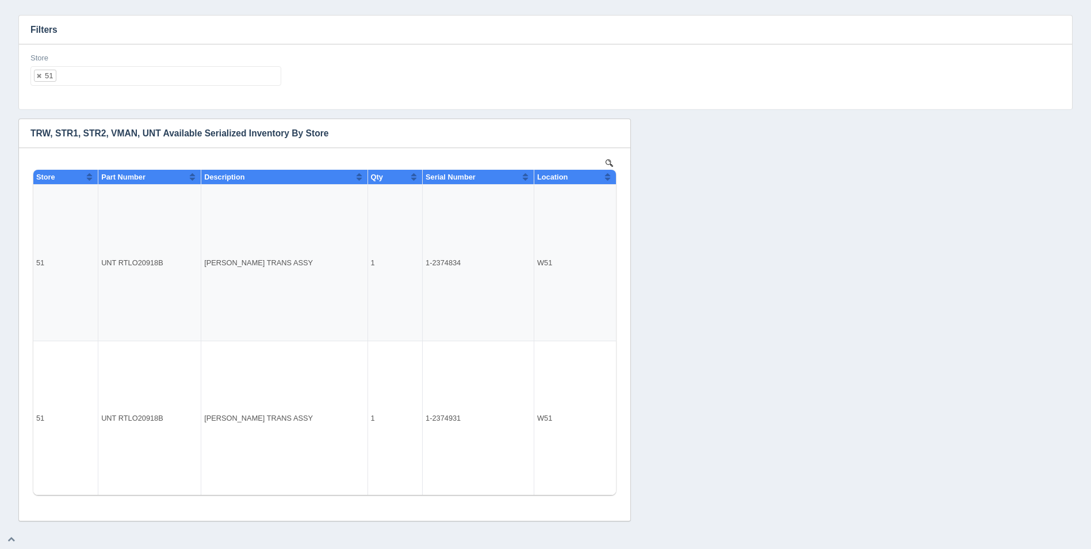
select select
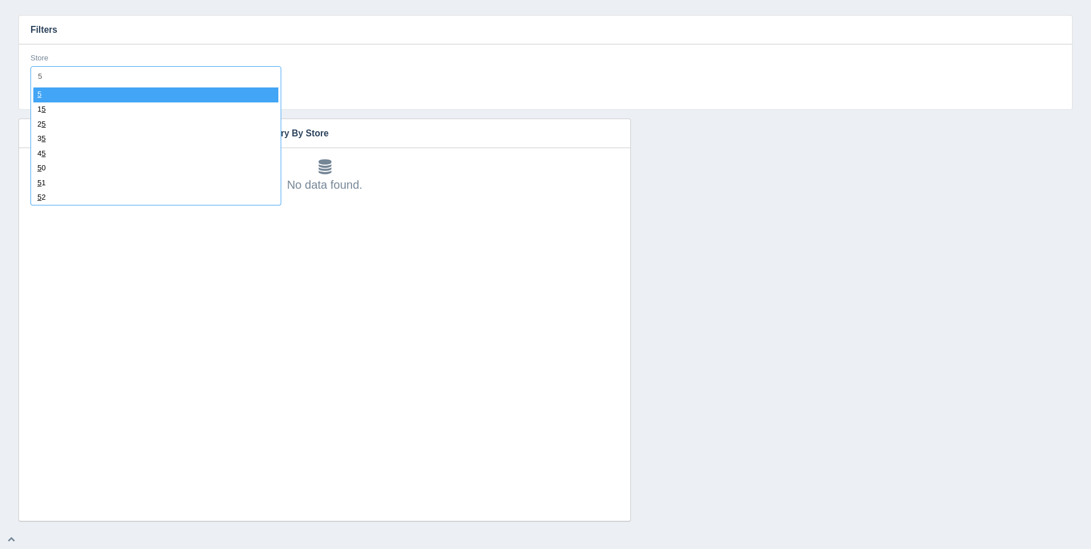
type input "52"
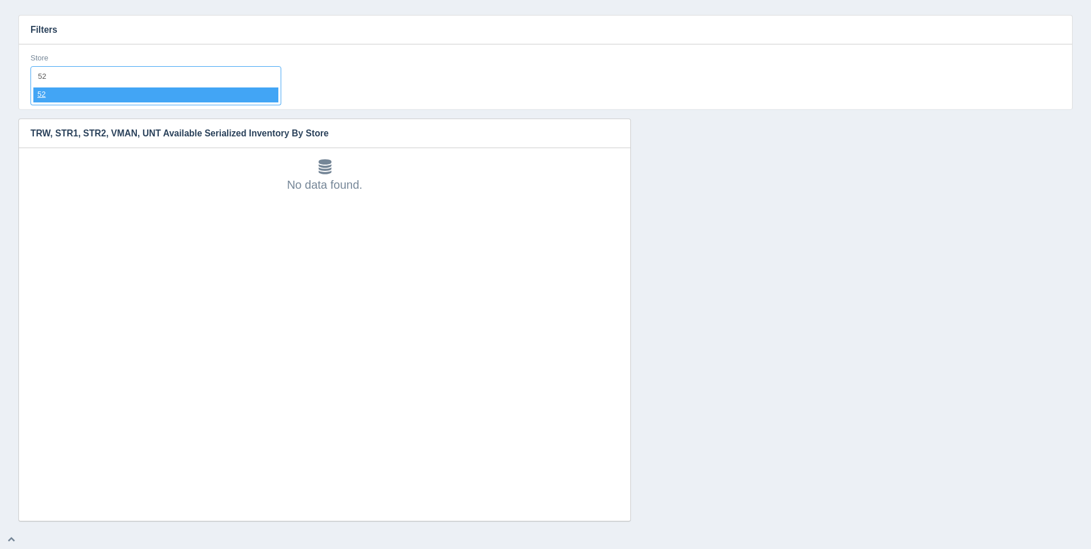
select select "52"
select select
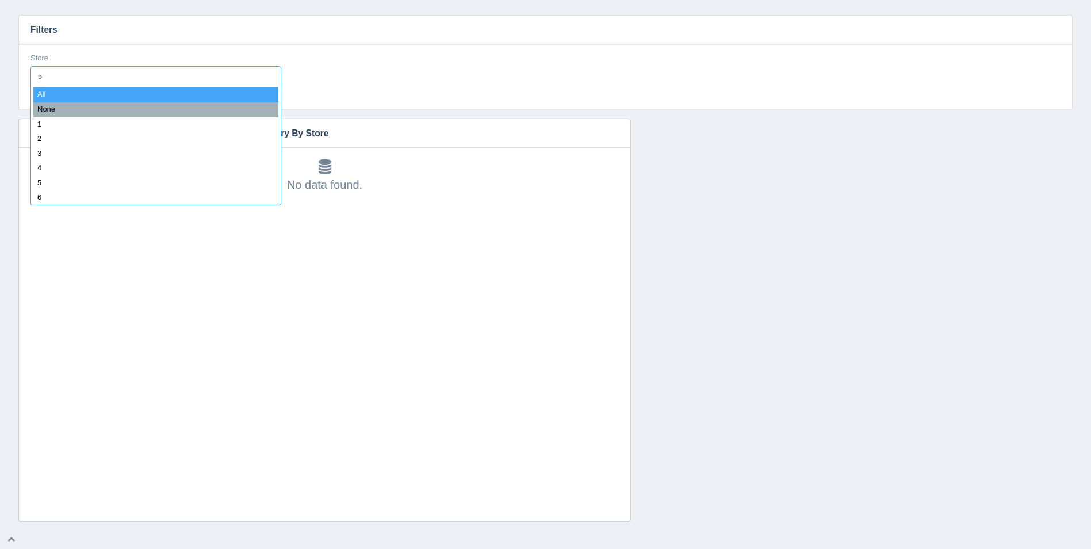
type input "53"
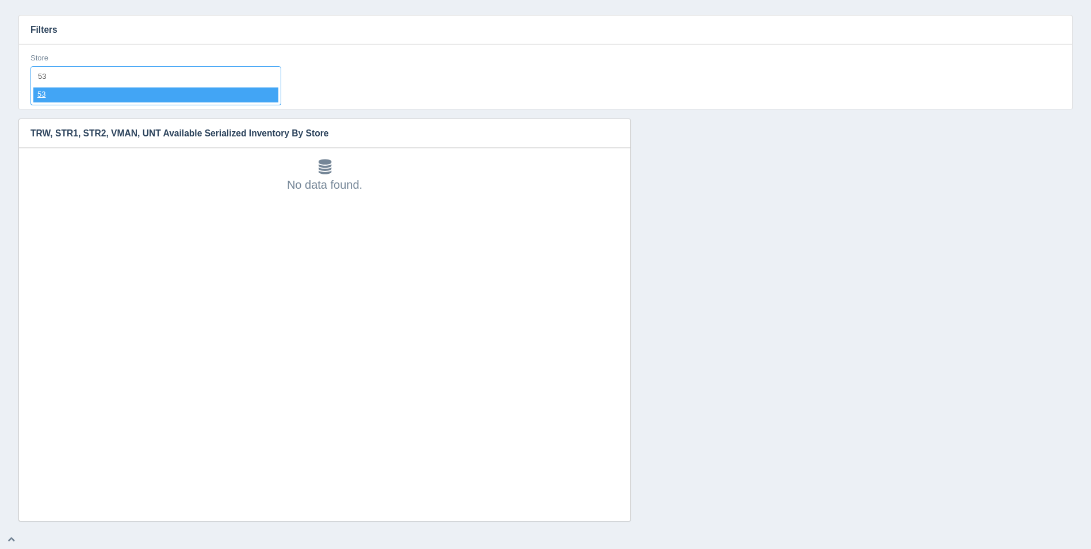
select select "53"
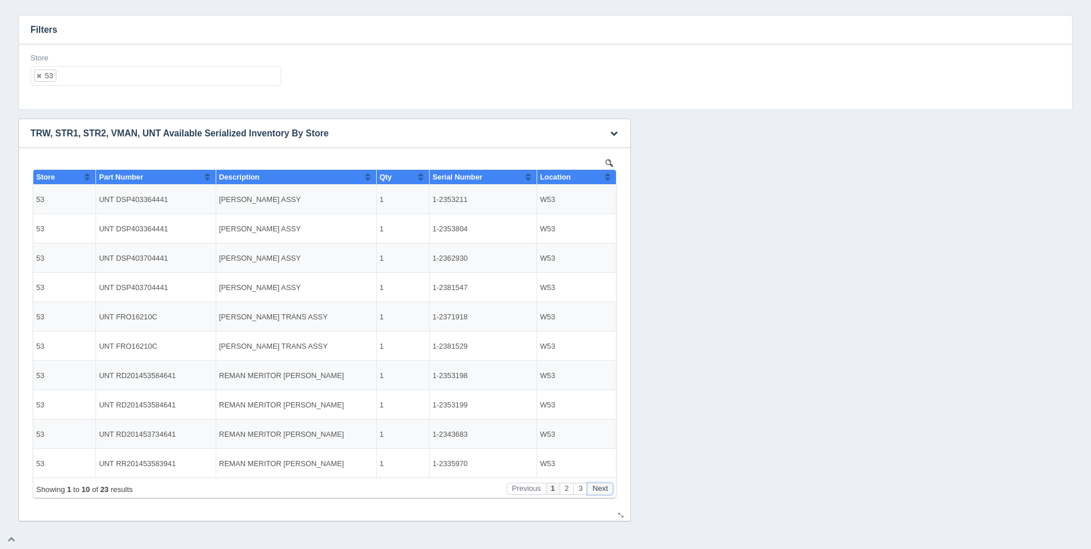
click at [602, 485] on button "Next" at bounding box center [600, 489] width 26 height 12
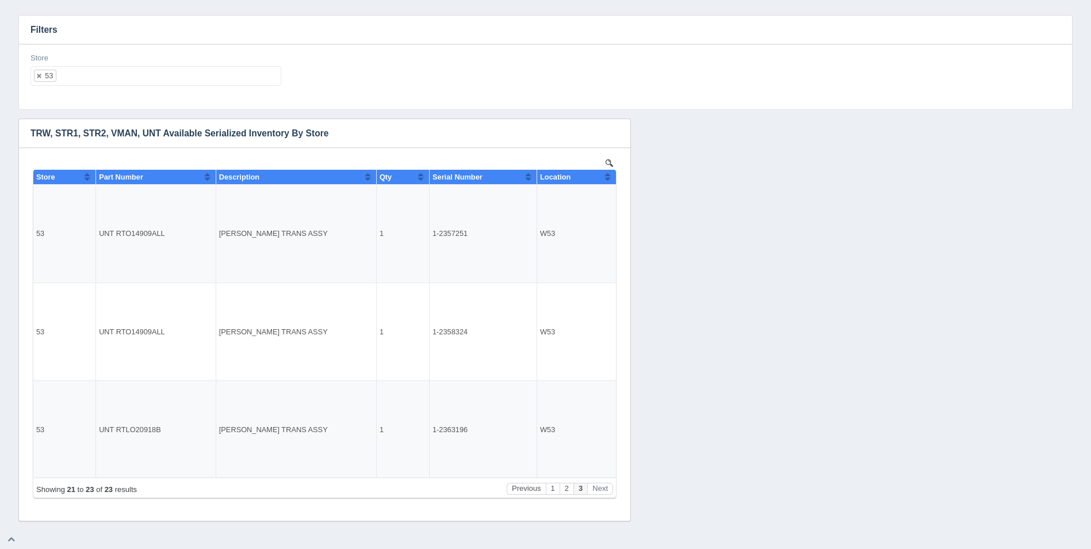
click at [159, 79] on ul "53" at bounding box center [155, 76] width 251 height 20
select select
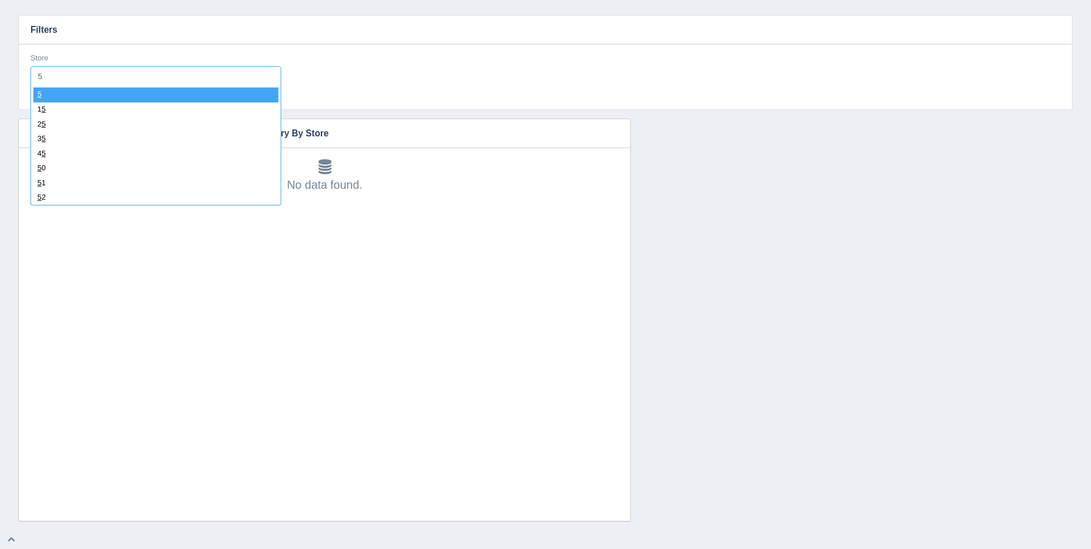
type input "54"
select select "54"
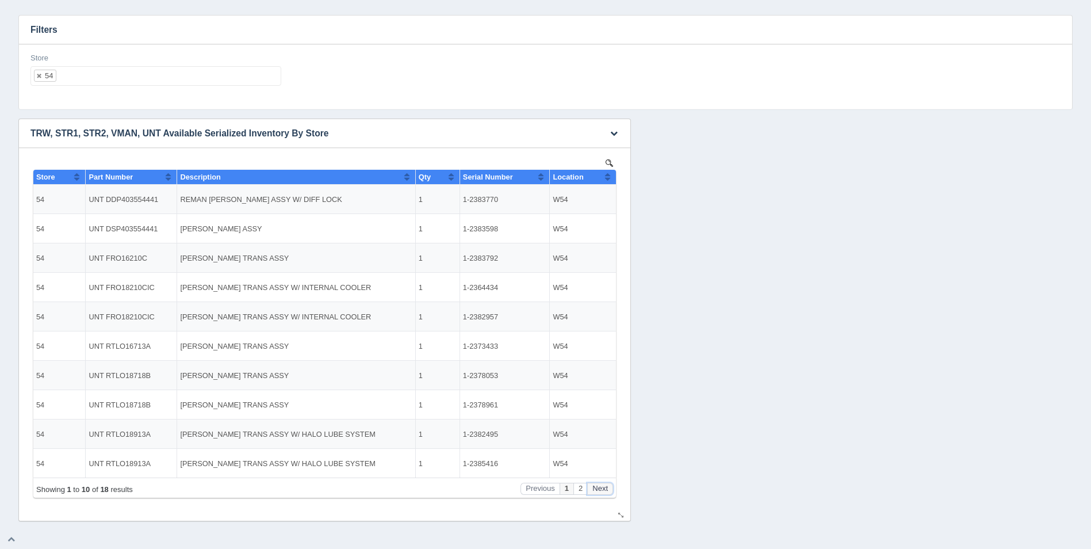
click at [600, 490] on button "Next" at bounding box center [600, 489] width 26 height 12
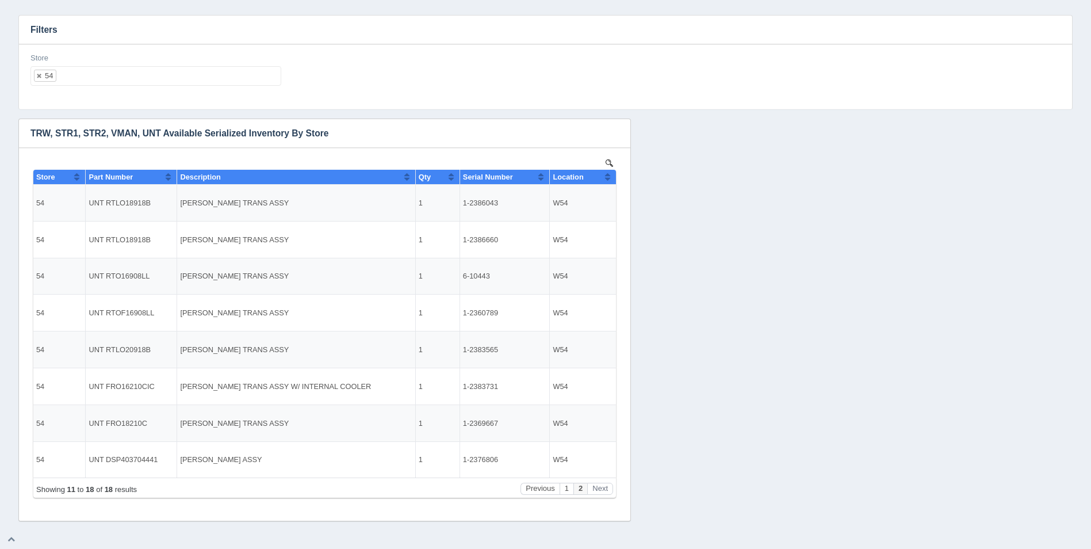
click at [154, 76] on ul "54" at bounding box center [155, 76] width 251 height 20
select select
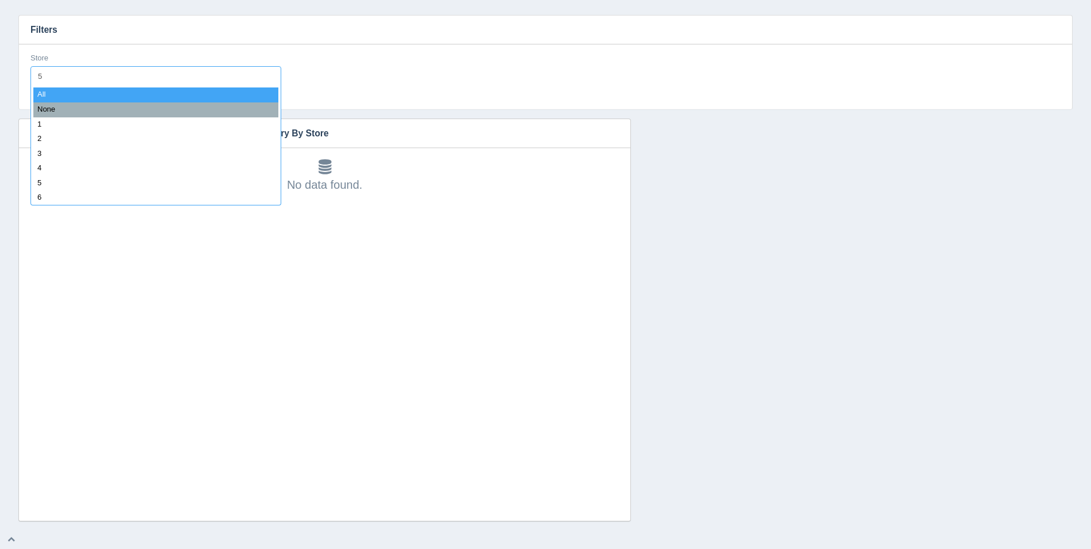
type input "55"
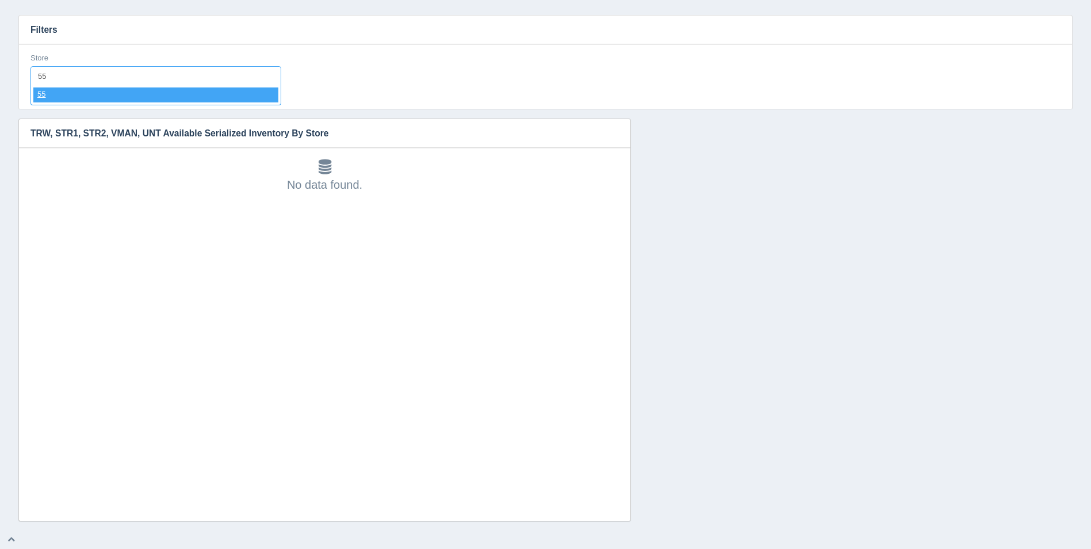
select select "55"
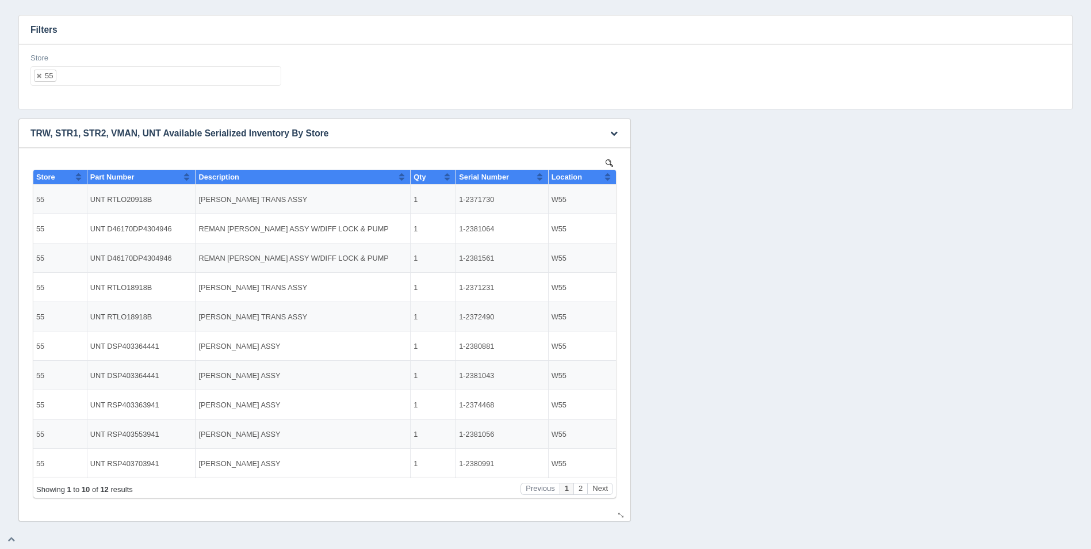
click at [605, 178] on button "Sort column ascending" at bounding box center [607, 177] width 7 height 14
drag, startPoint x: 606, startPoint y: 178, endPoint x: 689, endPoint y: 526, distance: 358.3
click at [606, 178] on button "Sort column descending" at bounding box center [607, 177] width 7 height 14
click at [607, 488] on button "Next" at bounding box center [600, 489] width 26 height 12
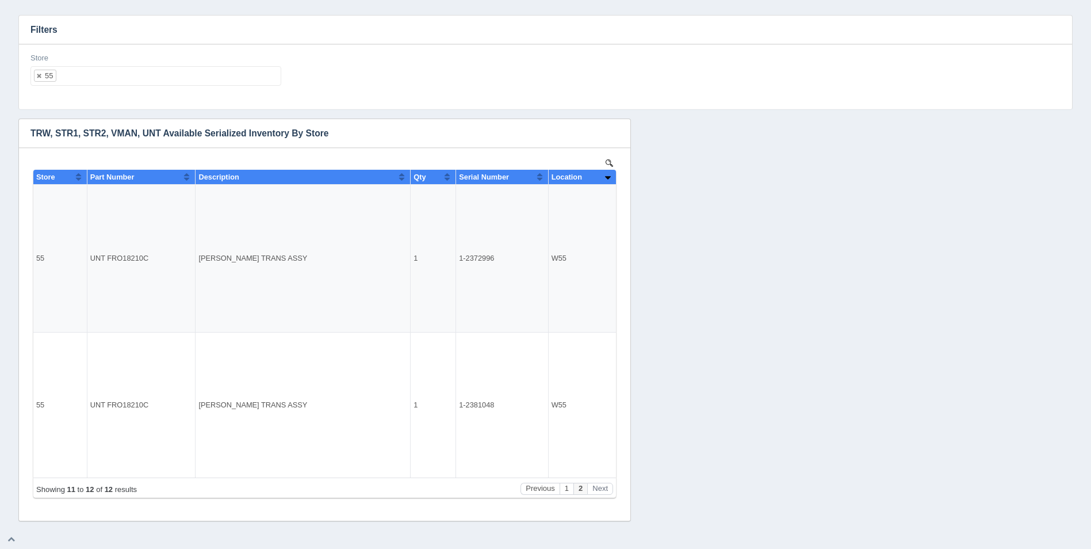
click at [140, 78] on ul "55" at bounding box center [155, 76] width 251 height 20
select select
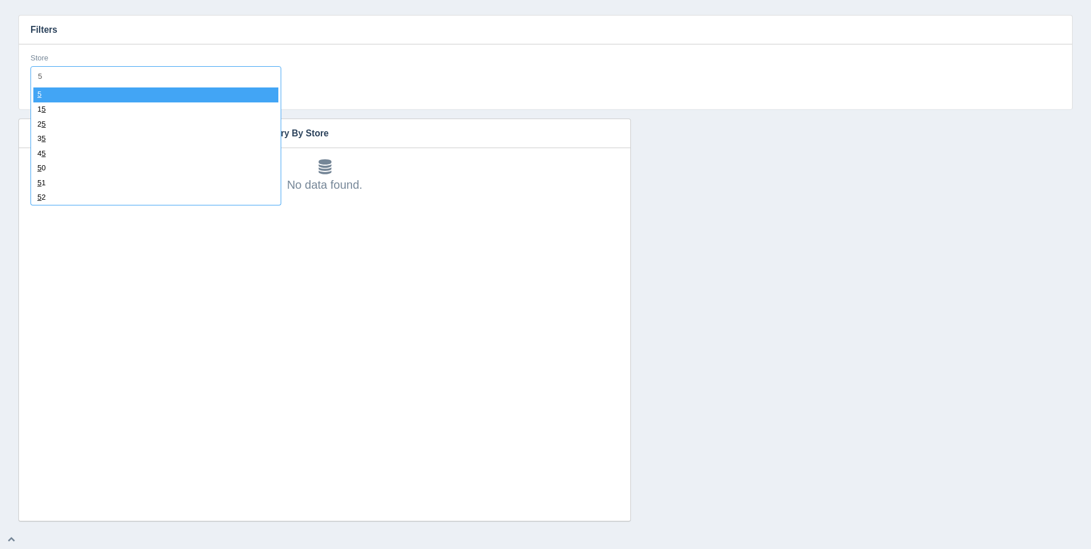
type input "56"
select select "56"
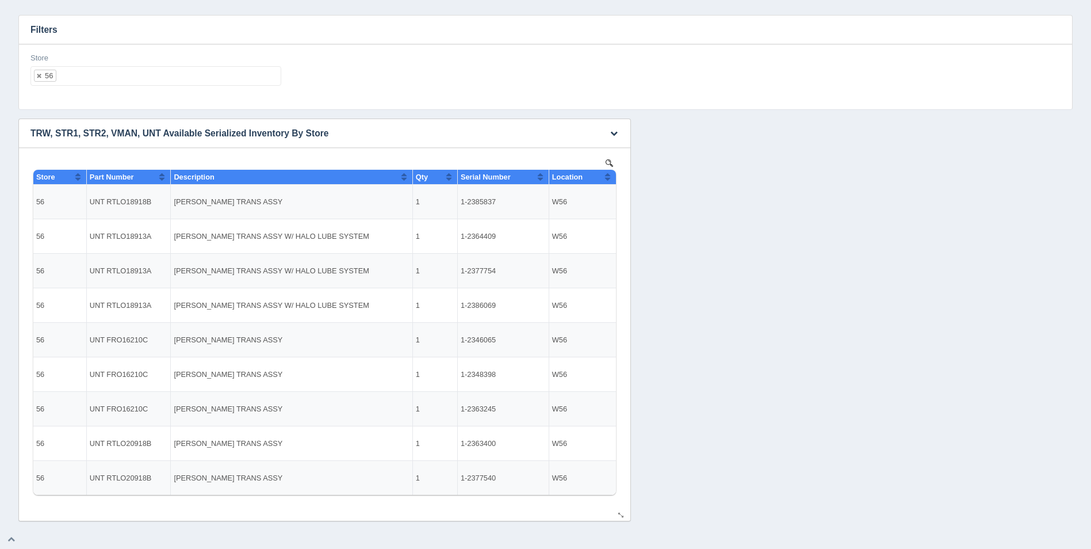
select select
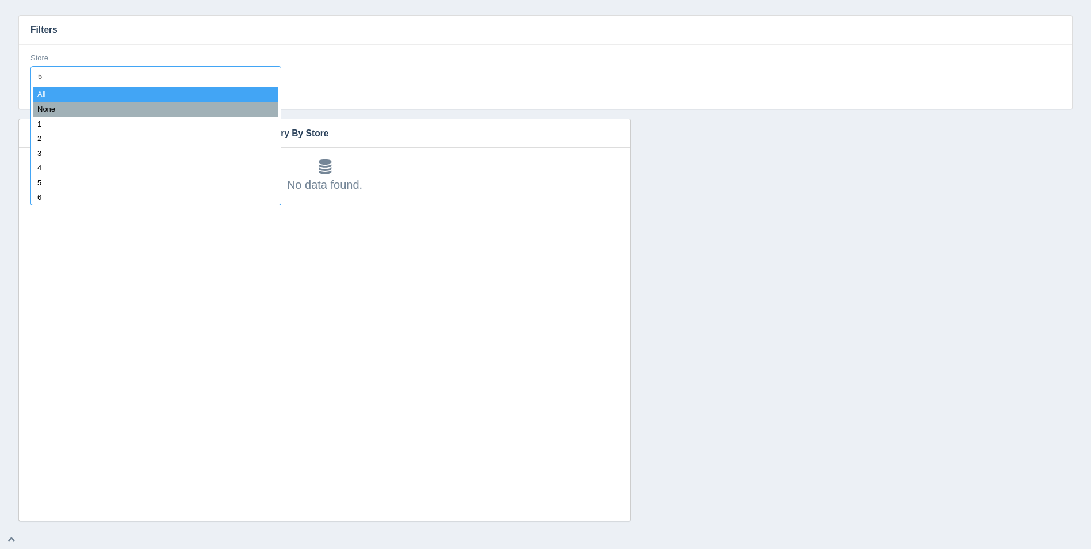
type input "57"
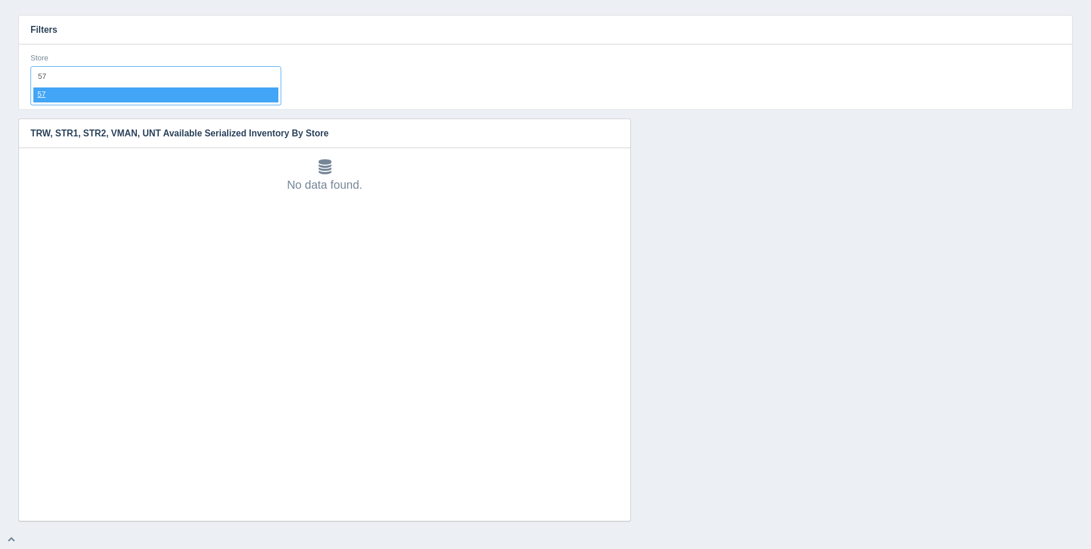
select select "57"
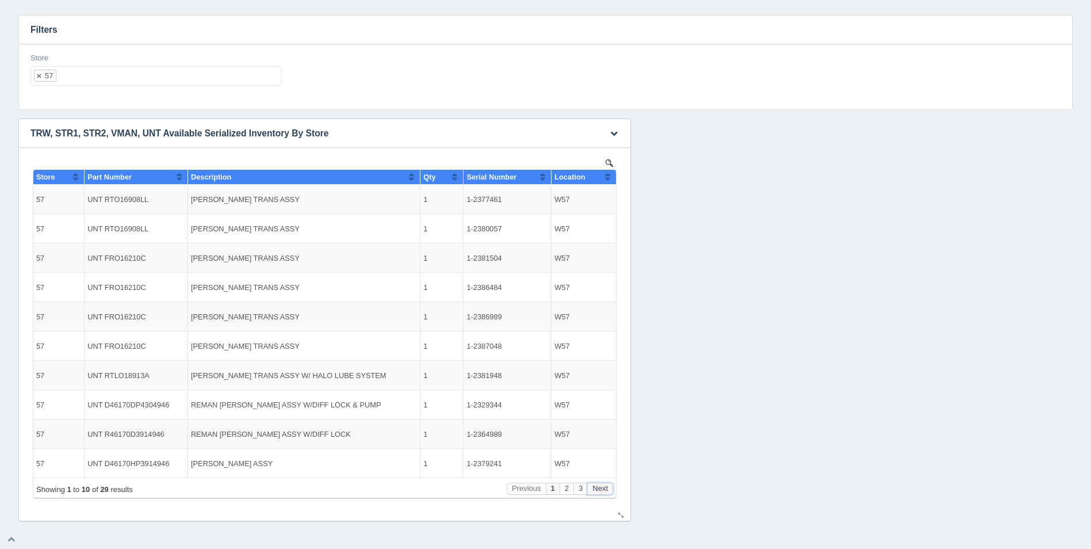
click at [603, 484] on button "Next" at bounding box center [600, 489] width 26 height 12
click at [603, 486] on button "Next" at bounding box center [600, 489] width 26 height 12
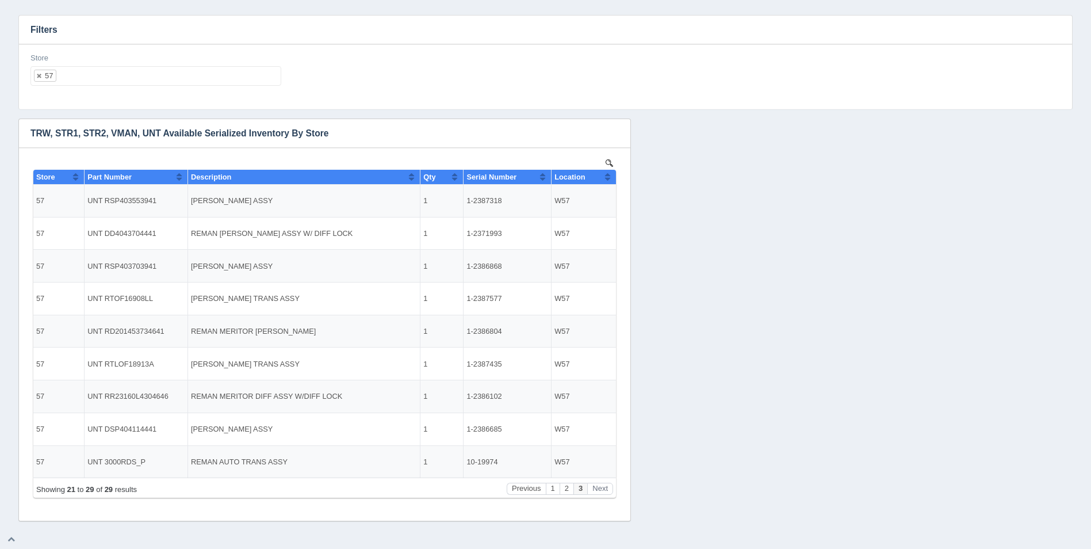
click at [125, 74] on ul "57" at bounding box center [155, 76] width 251 height 20
select select
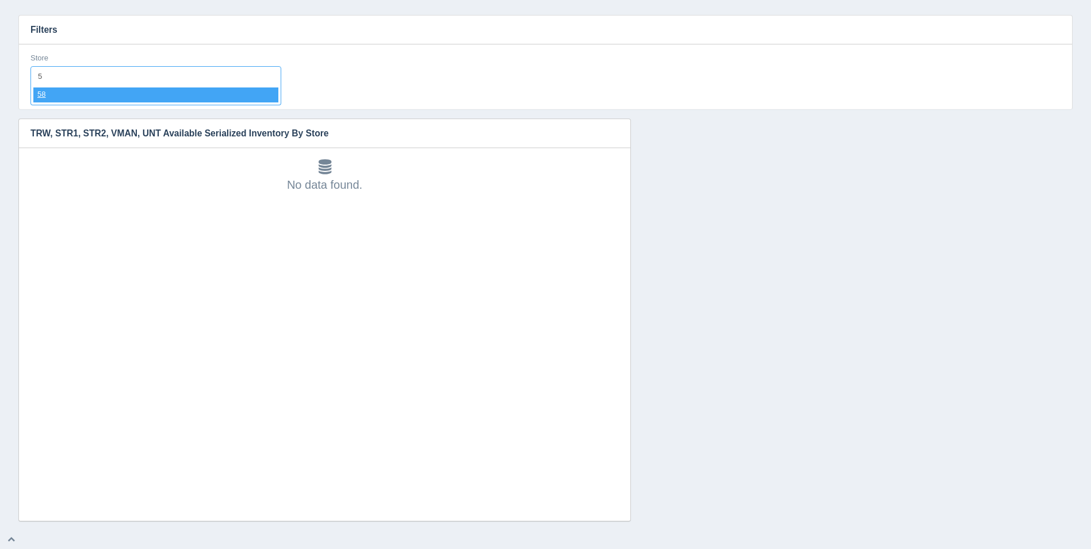
type input "58"
select select "58"
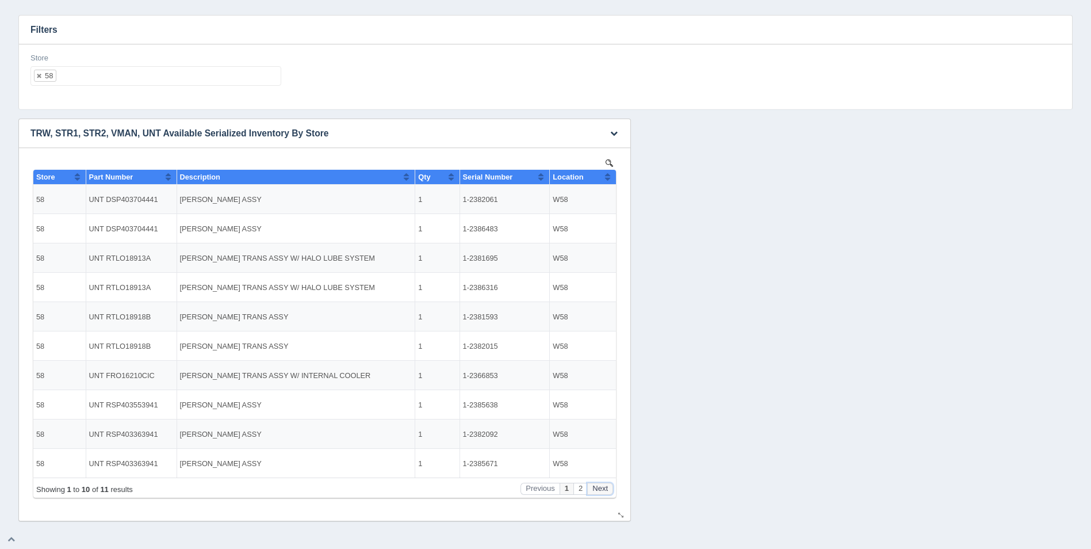
click at [605, 490] on button "Next" at bounding box center [600, 489] width 26 height 12
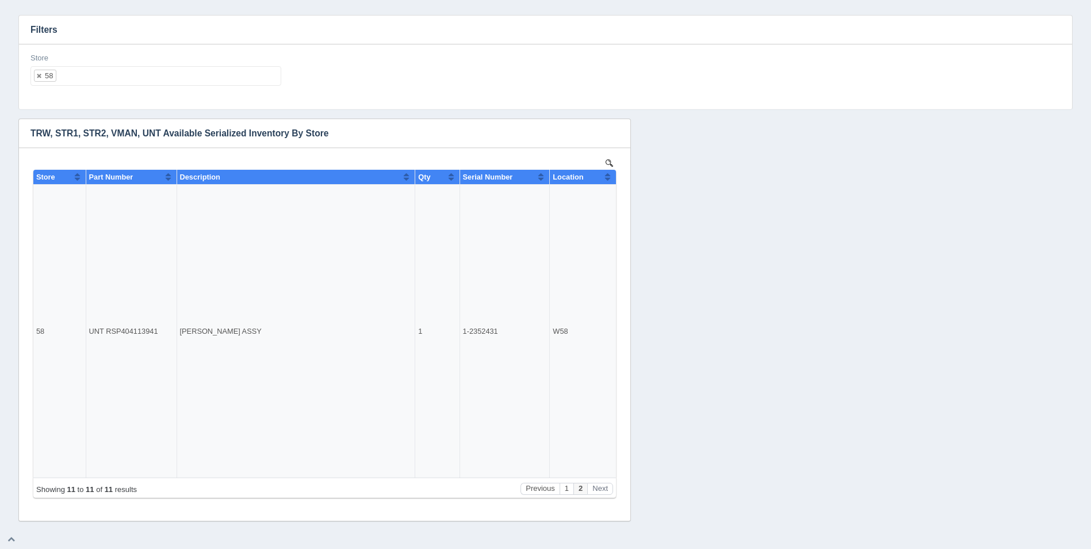
click at [134, 76] on ul "58" at bounding box center [155, 76] width 251 height 20
select select
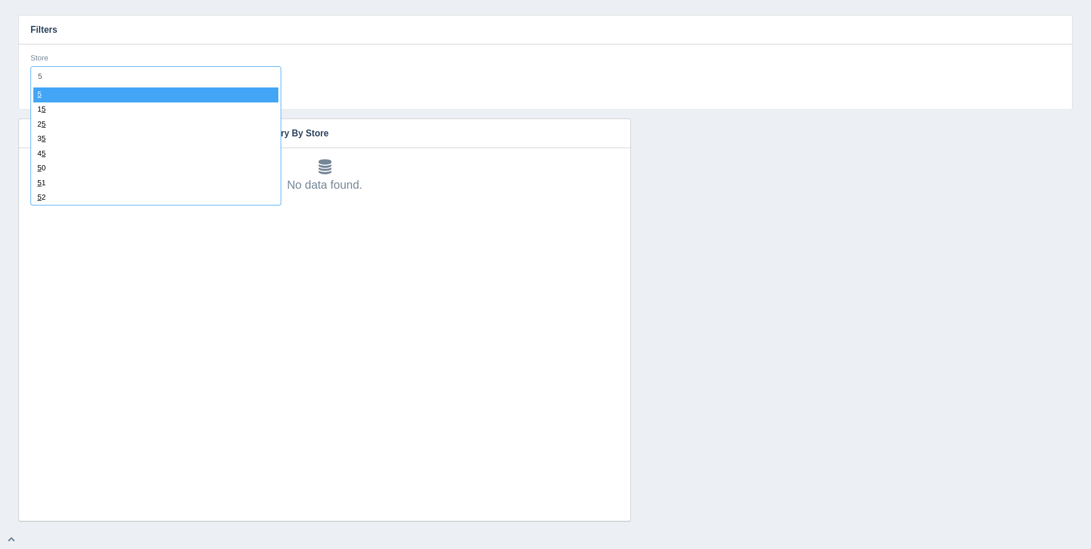
type input "59"
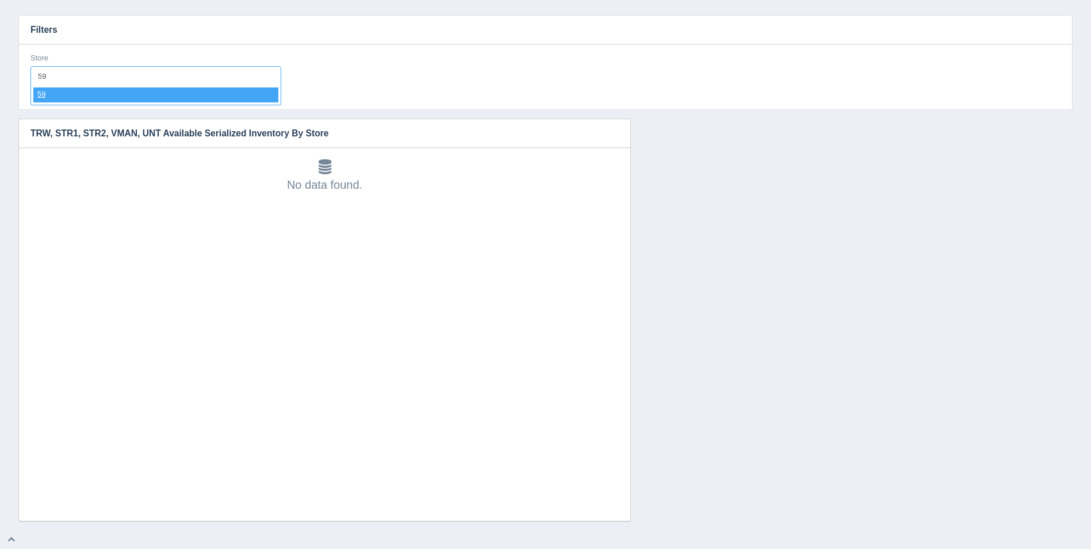
select select "59"
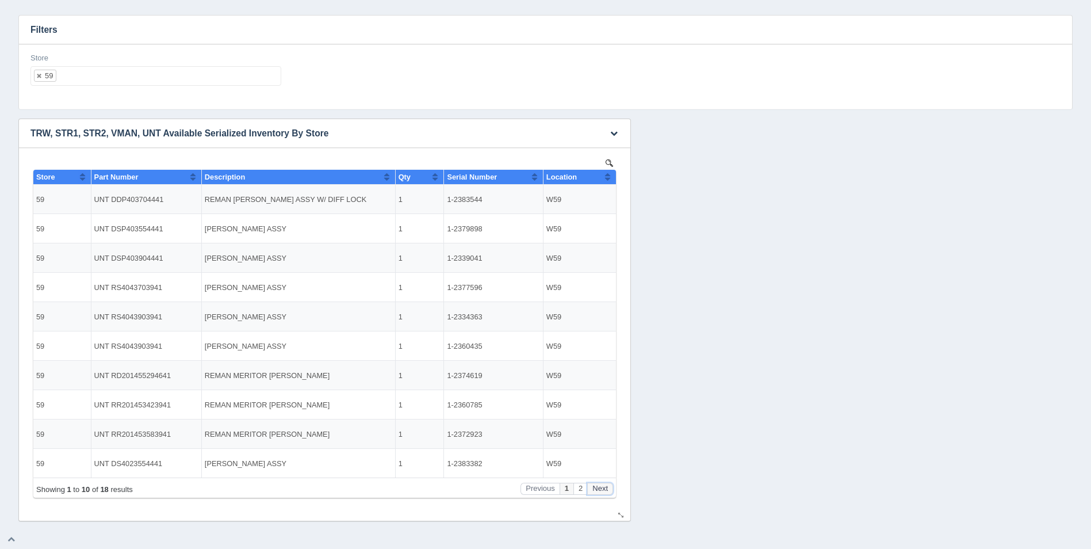
click at [606, 490] on button "Next" at bounding box center [600, 489] width 26 height 12
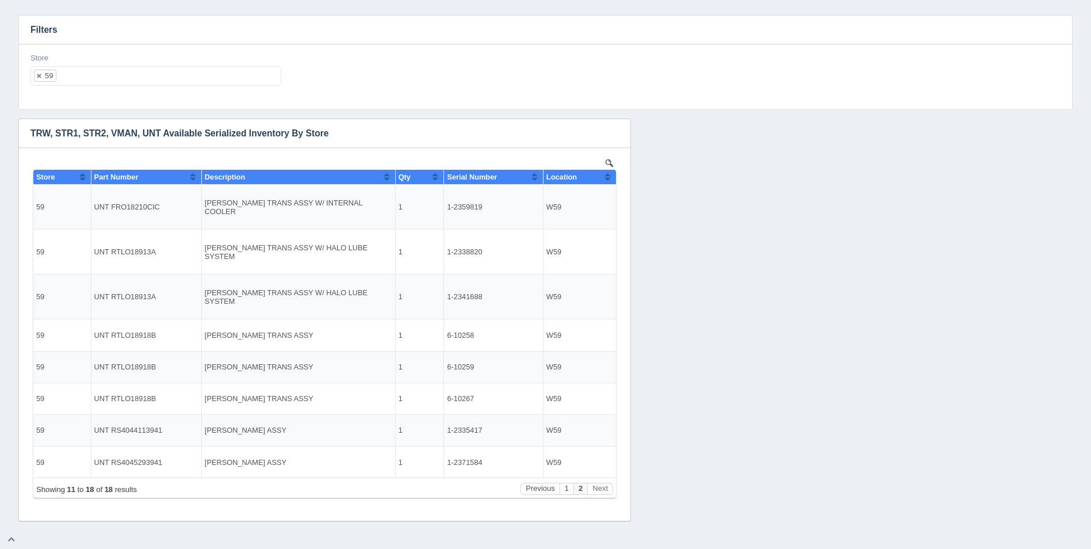
click at [129, 70] on ul "59" at bounding box center [155, 76] width 251 height 20
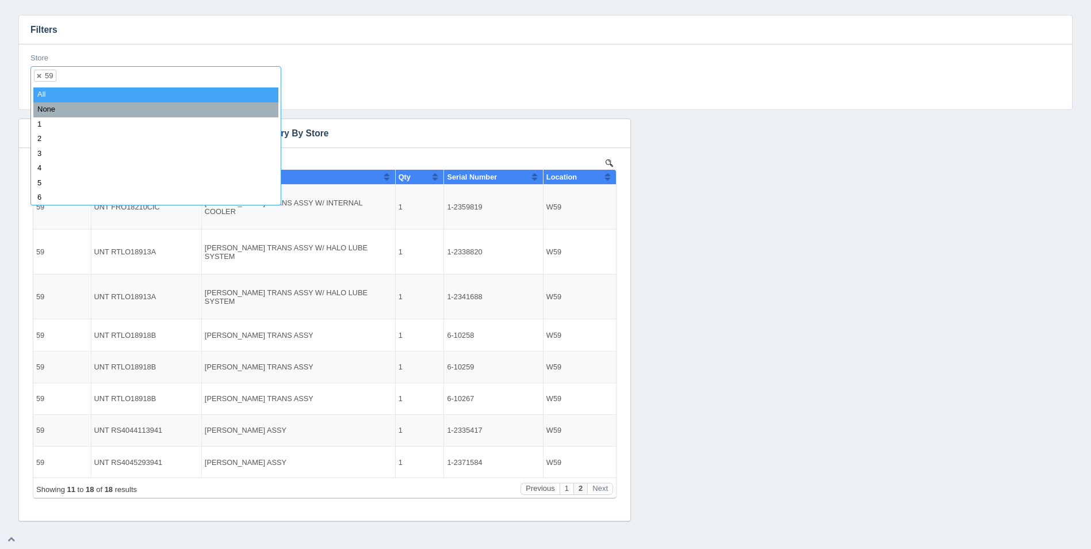
select select
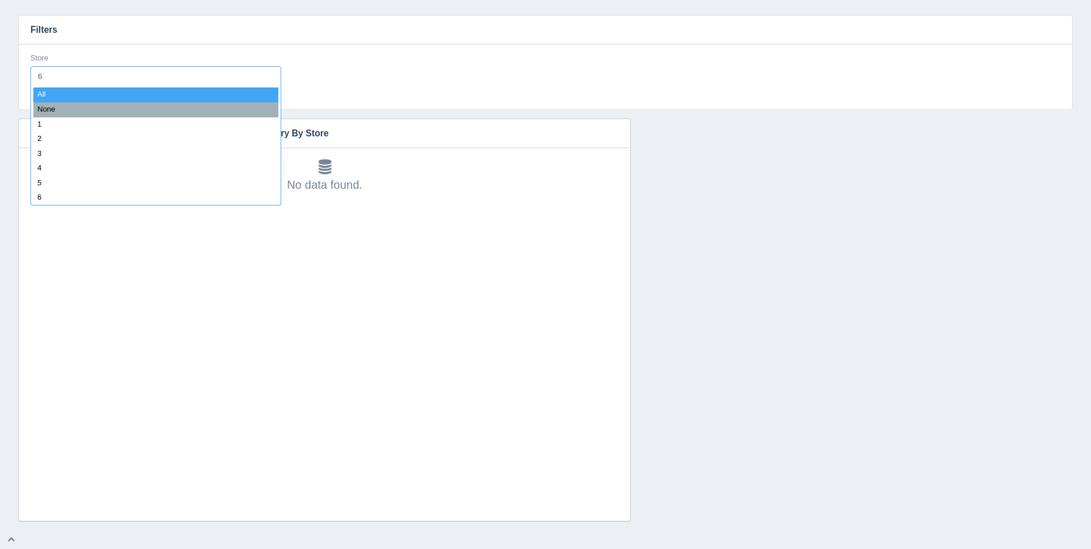
type input "60"
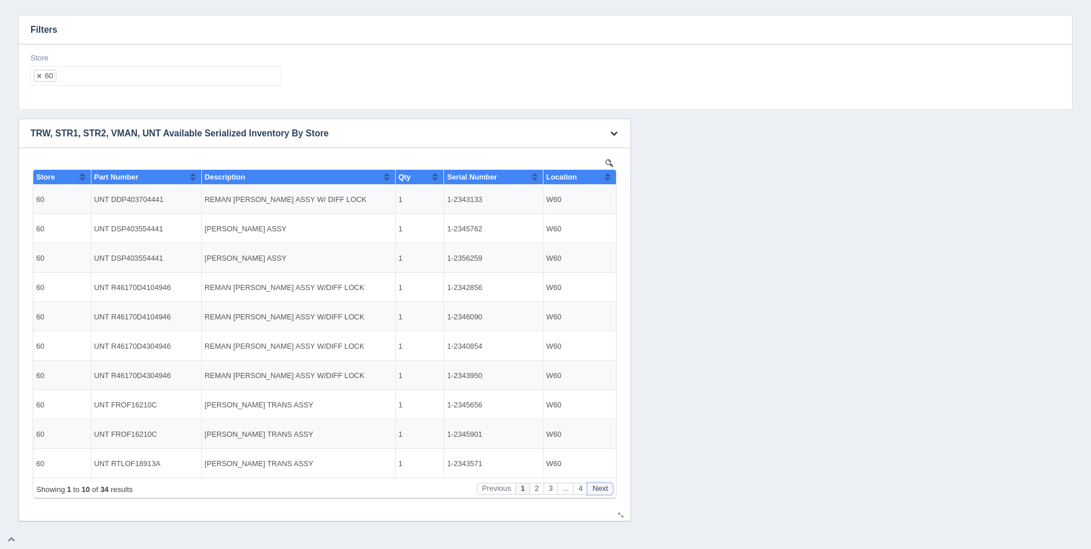
click at [606, 486] on button "Next" at bounding box center [600, 489] width 26 height 12
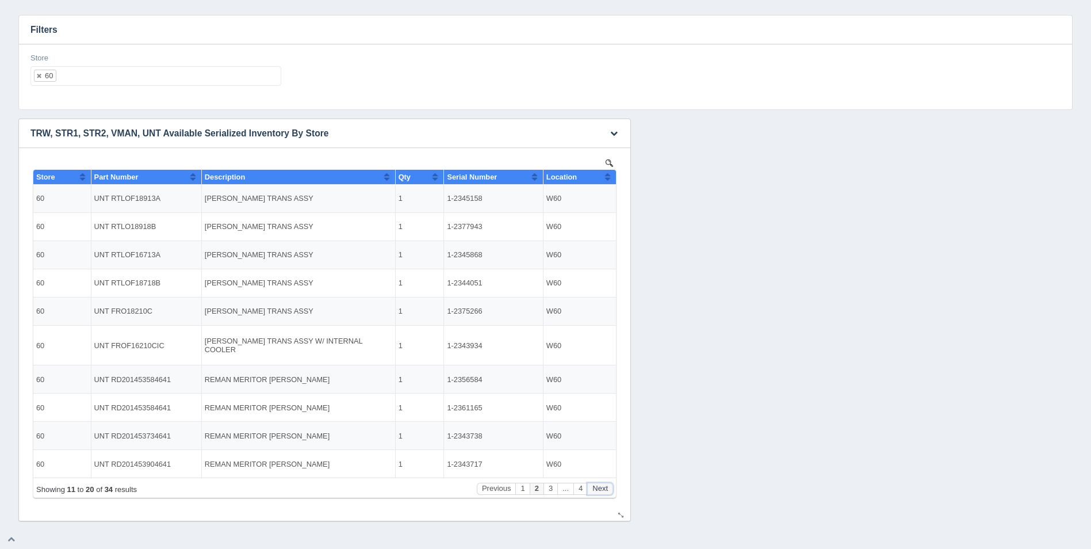
click at [606, 486] on button "Next" at bounding box center [600, 489] width 26 height 12
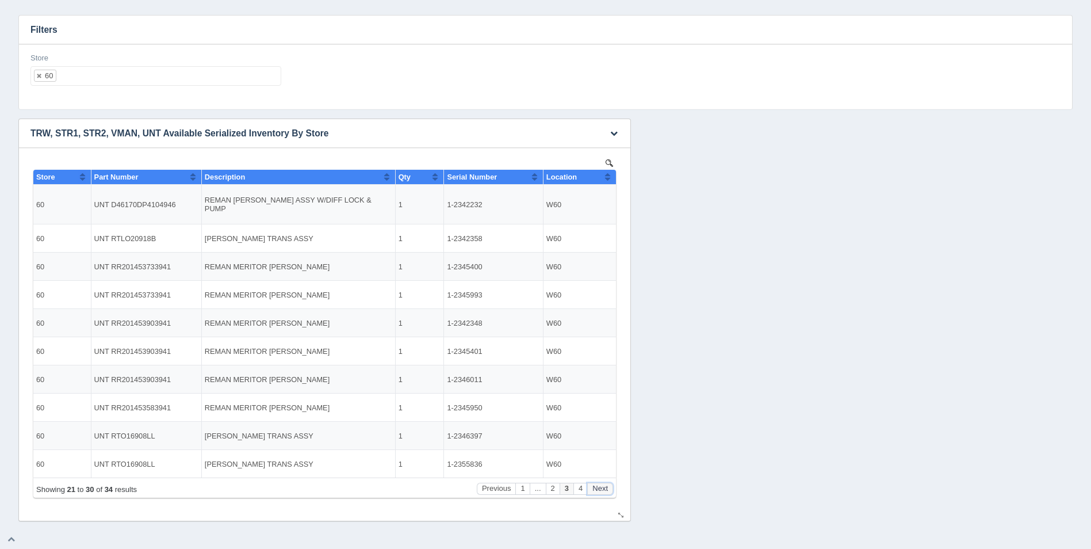
click at [606, 486] on button "Next" at bounding box center [600, 489] width 26 height 12
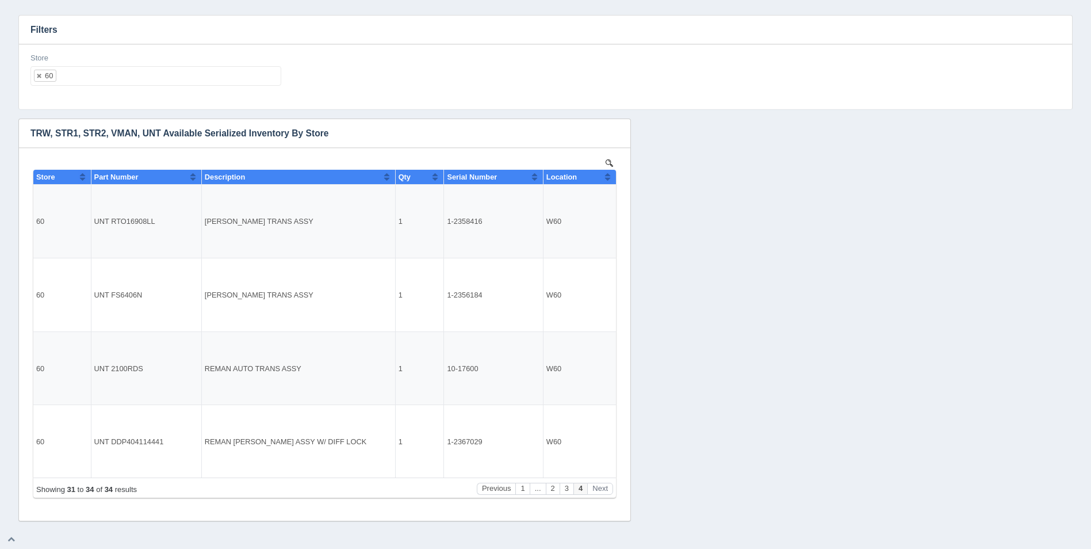
click at [108, 78] on ul "60" at bounding box center [155, 76] width 251 height 20
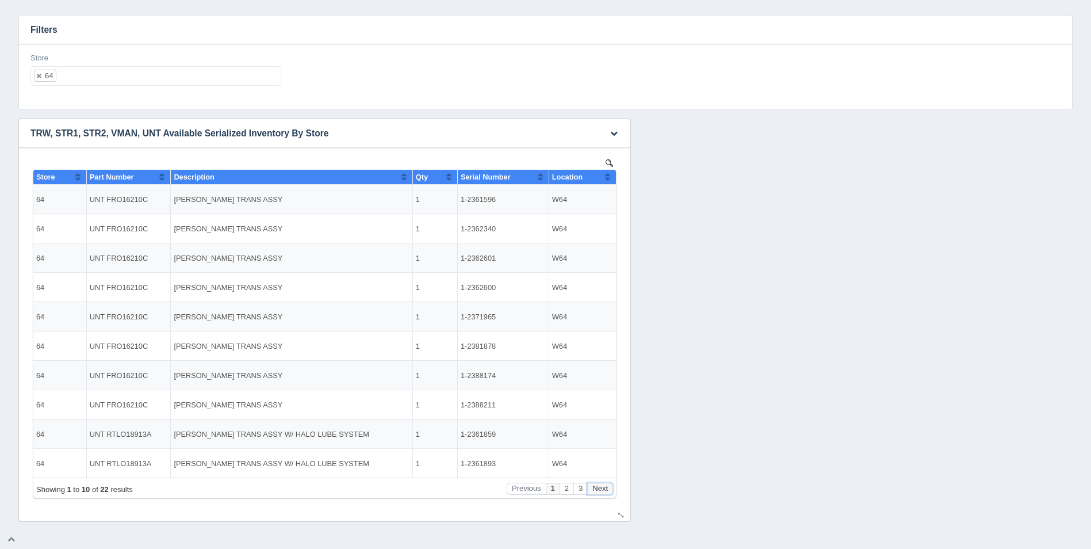
click at [599, 486] on button "Next" at bounding box center [600, 489] width 26 height 12
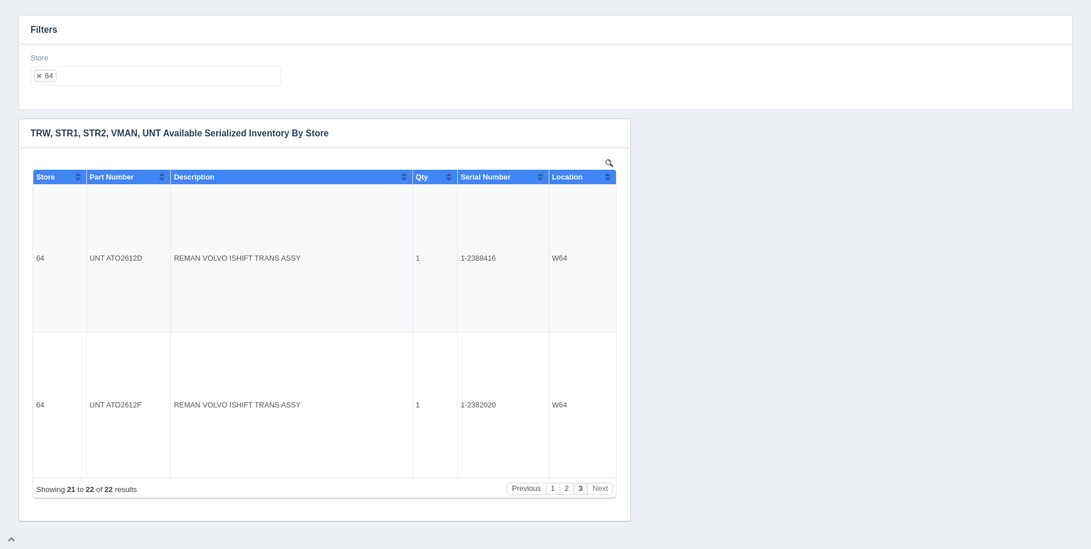
click at [170, 77] on ul "64" at bounding box center [155, 76] width 251 height 20
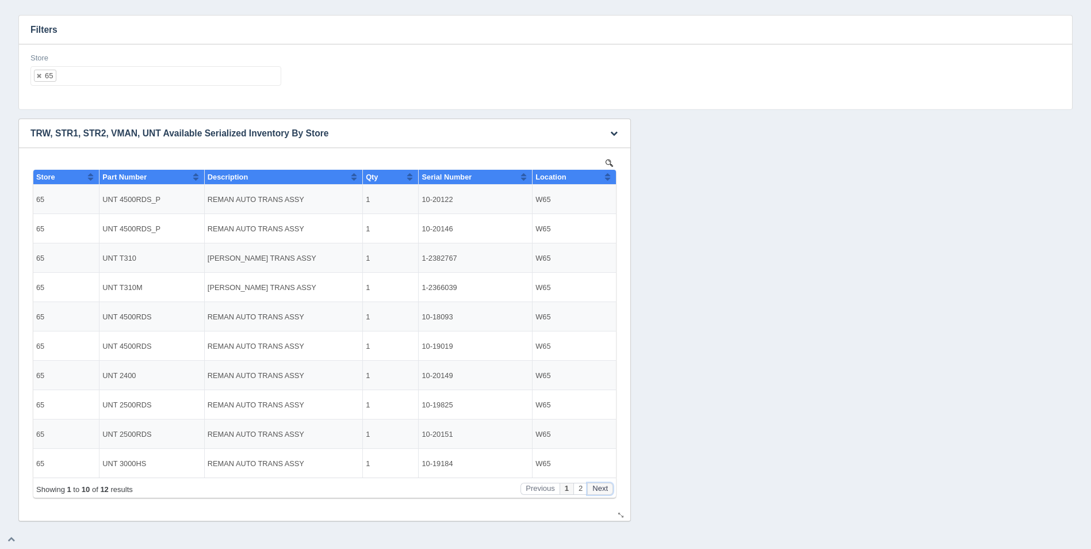
click at [606, 488] on button "Next" at bounding box center [600, 489] width 26 height 12
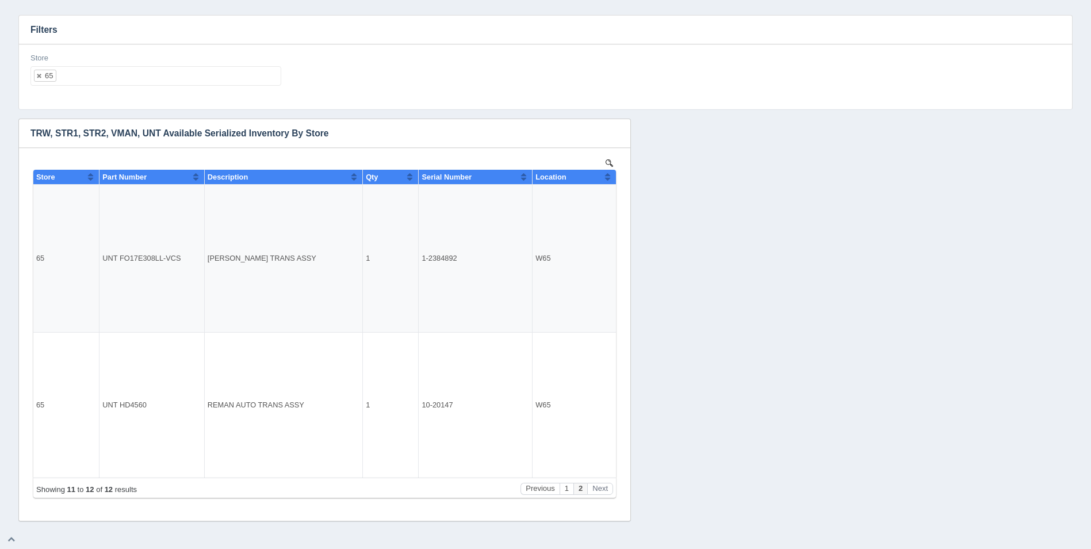
click at [163, 77] on ul "65" at bounding box center [155, 76] width 251 height 20
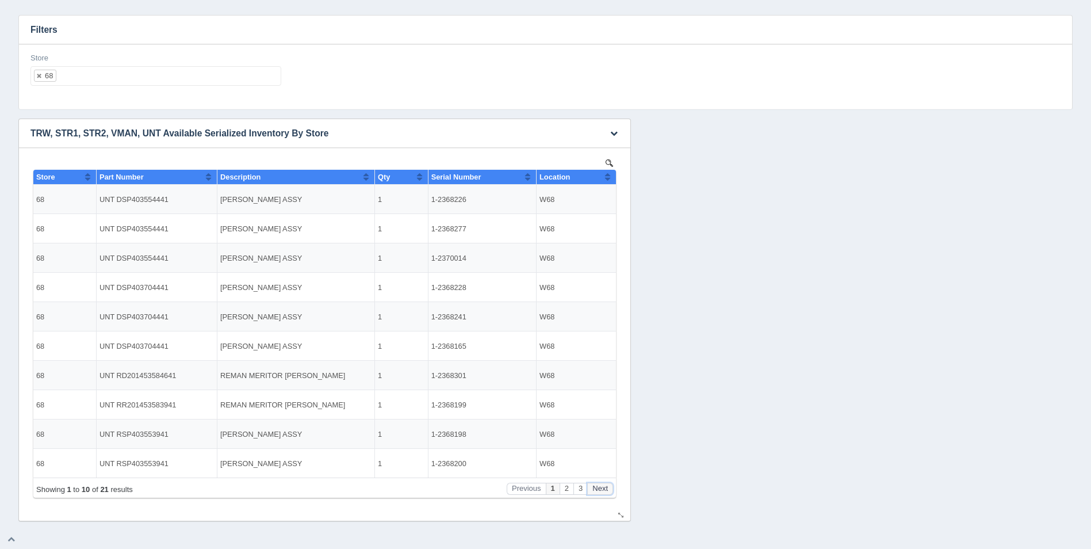
click at [609, 491] on button "Next" at bounding box center [600, 489] width 26 height 12
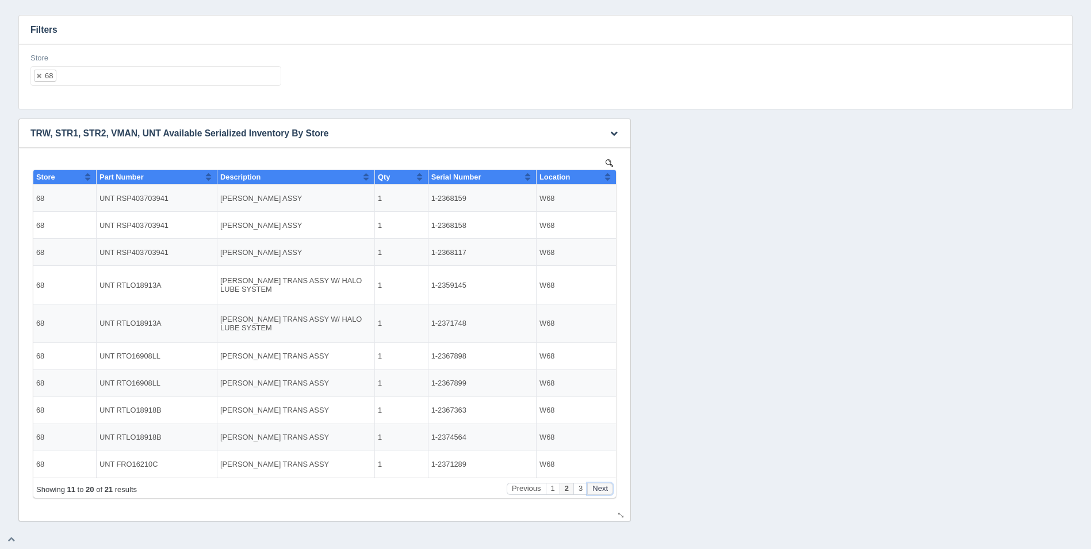
click at [609, 491] on button "Next" at bounding box center [600, 489] width 26 height 12
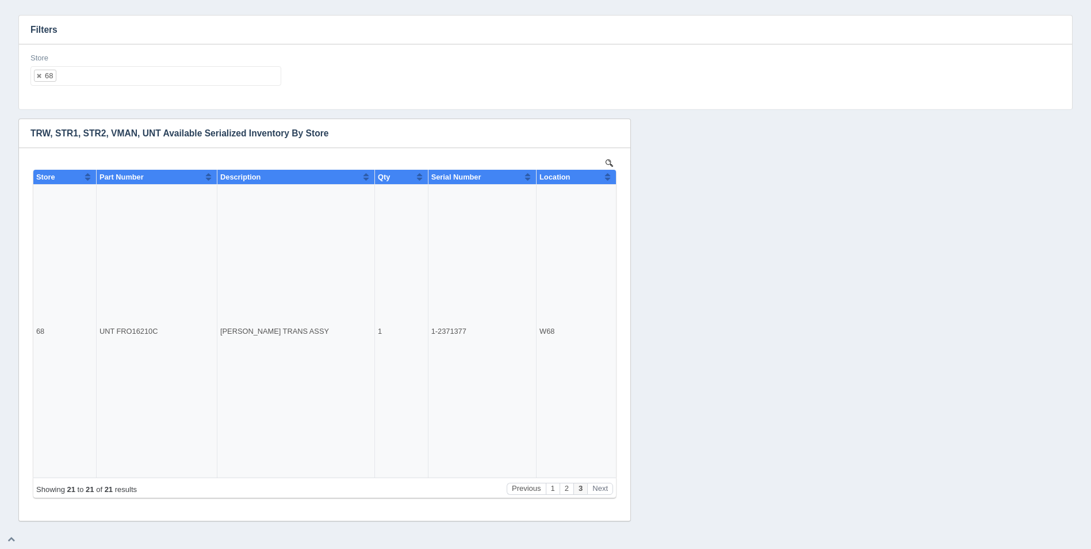
click at [150, 70] on ul "68" at bounding box center [155, 76] width 251 height 20
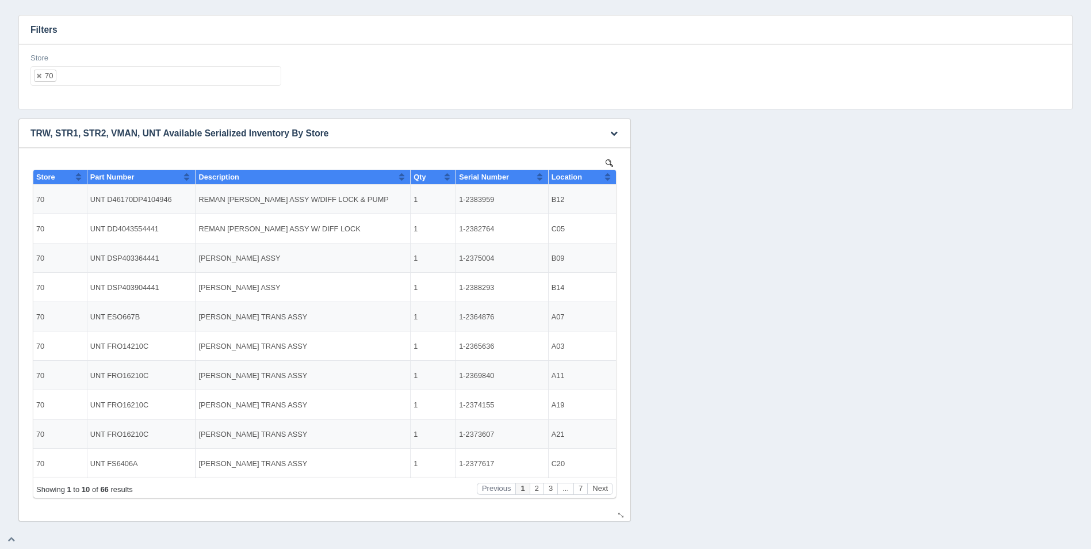
click at [607, 178] on button "Sort column ascending" at bounding box center [607, 177] width 7 height 14
click at [605, 490] on button "Next" at bounding box center [600, 489] width 26 height 12
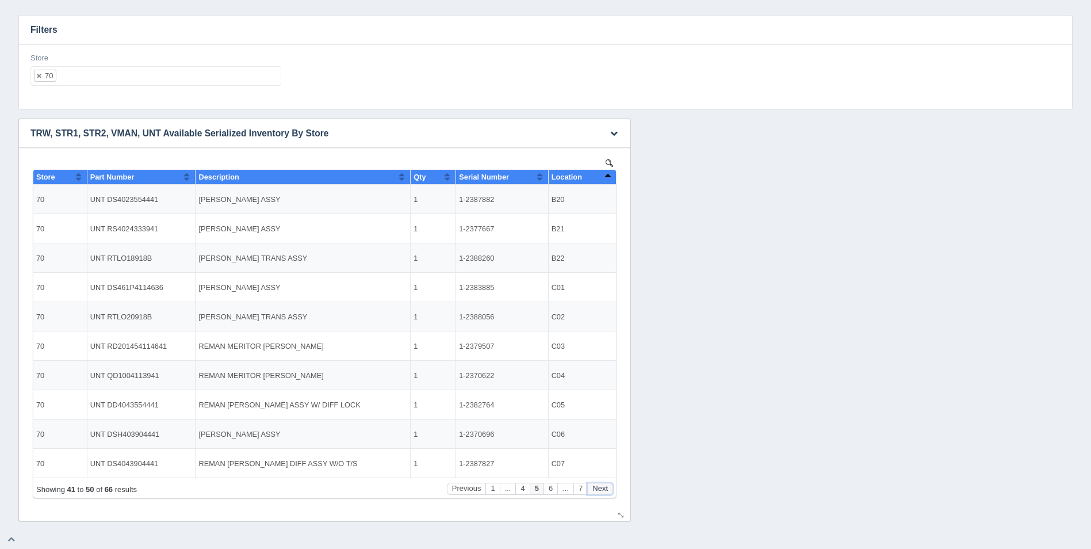
click at [605, 490] on button "Next" at bounding box center [600, 489] width 26 height 12
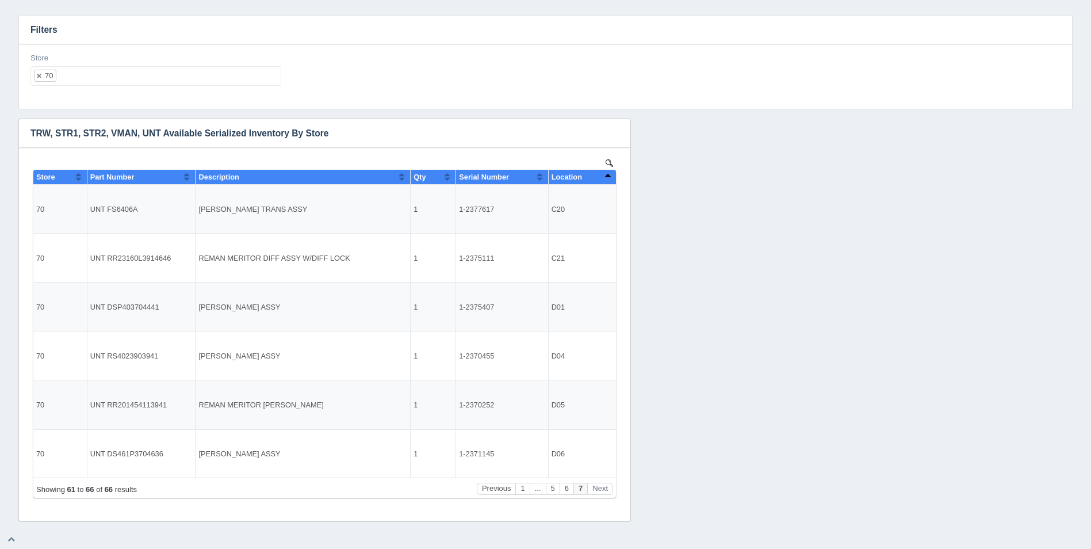
click at [155, 75] on ul "70" at bounding box center [155, 76] width 251 height 20
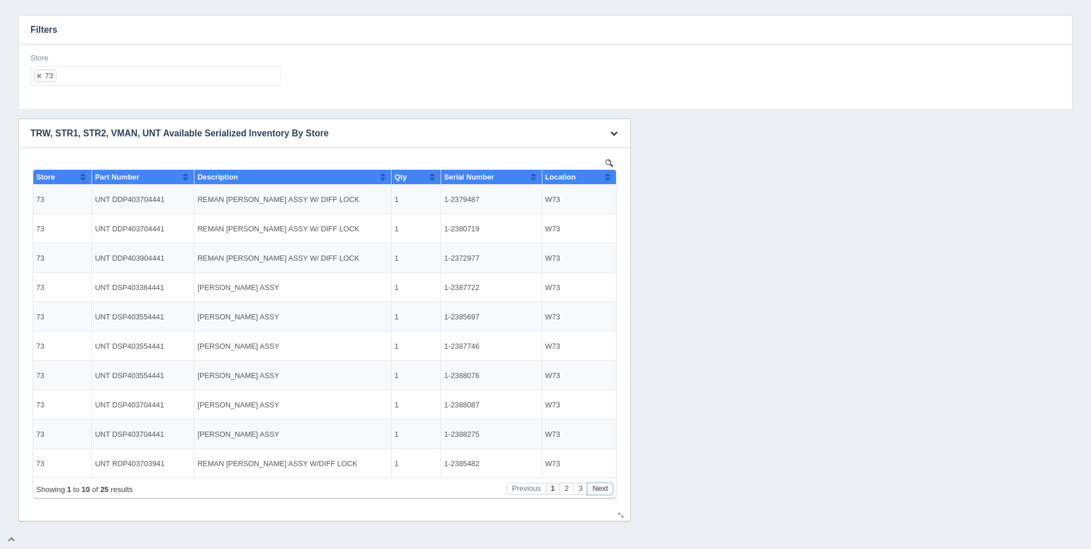
click at [601, 489] on button "Next" at bounding box center [600, 489] width 26 height 12
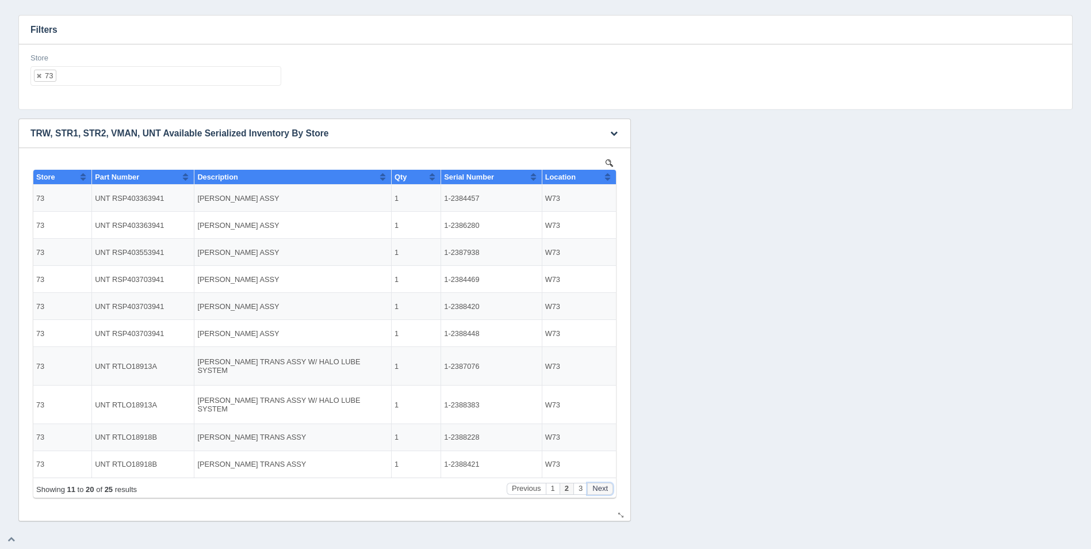
click at [601, 489] on button "Next" at bounding box center [600, 489] width 26 height 12
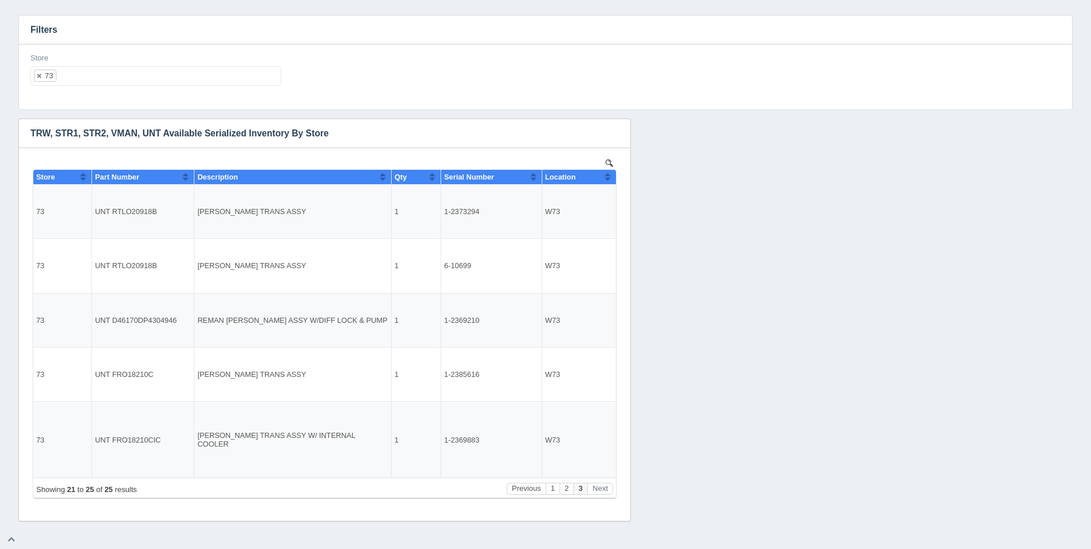
click at [177, 74] on ul "73" at bounding box center [155, 76] width 251 height 20
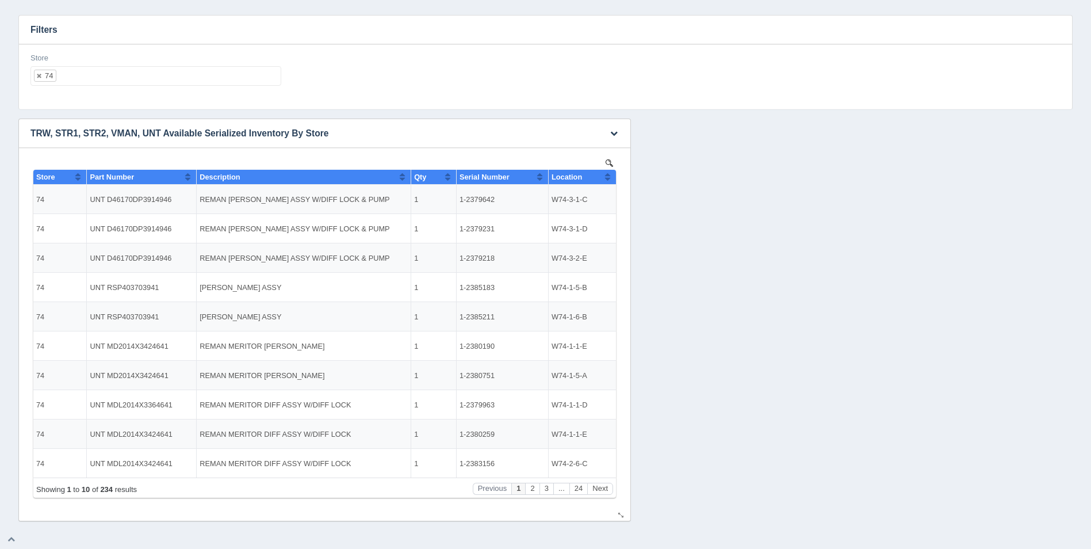
click at [615, 176] on th "Location" at bounding box center [582, 177] width 68 height 15
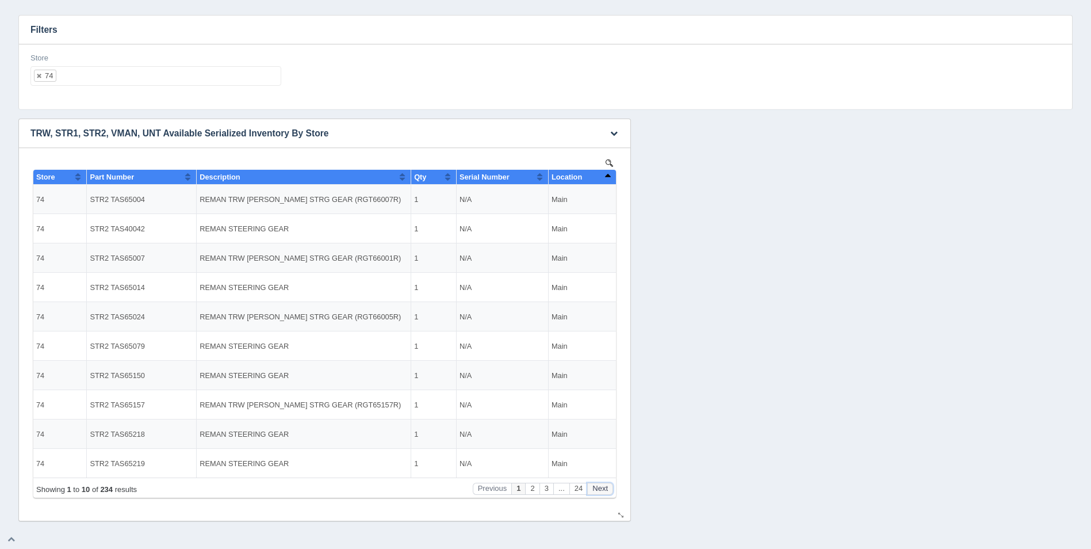
click at [603, 483] on button "Next" at bounding box center [600, 489] width 26 height 12
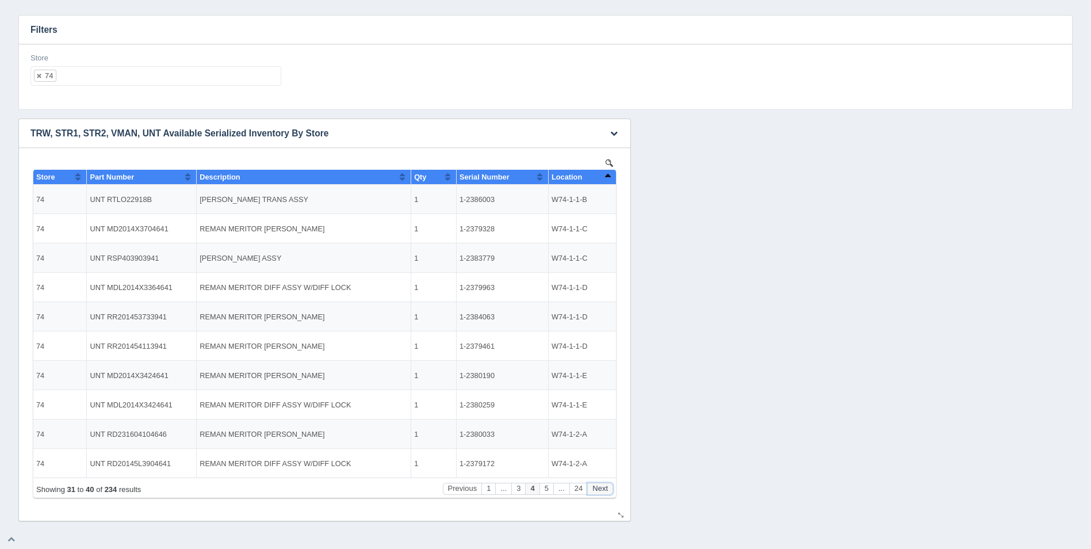
click at [603, 483] on button "Next" at bounding box center [600, 489] width 26 height 12
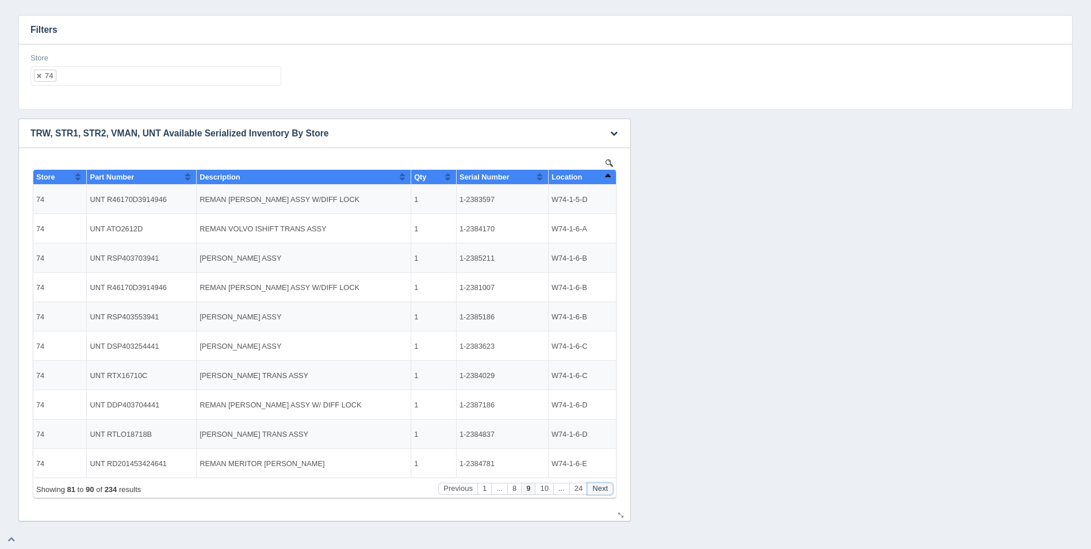
click at [603, 483] on button "Next" at bounding box center [600, 489] width 26 height 12
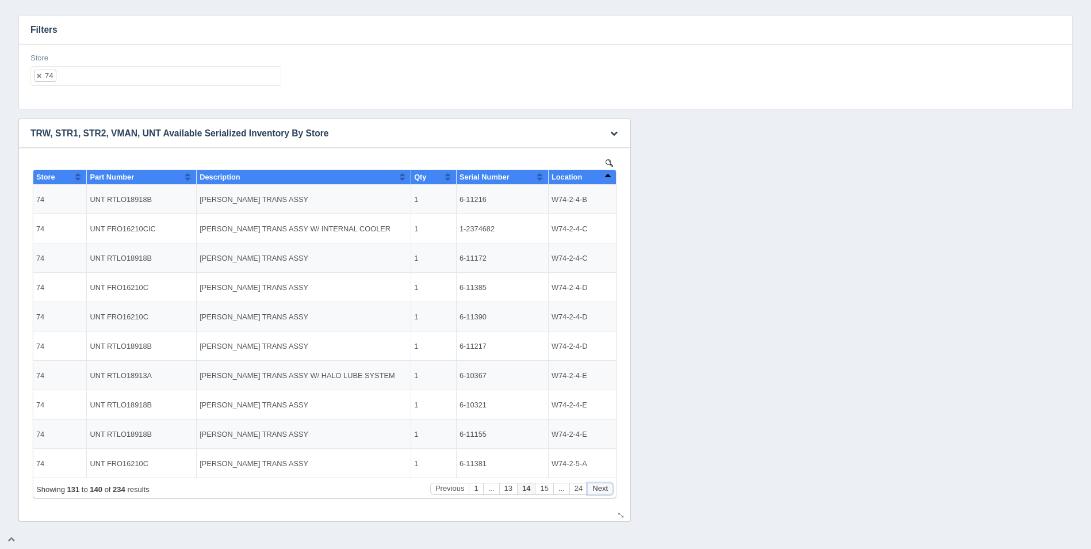
click at [603, 483] on button "Next" at bounding box center [600, 489] width 26 height 12
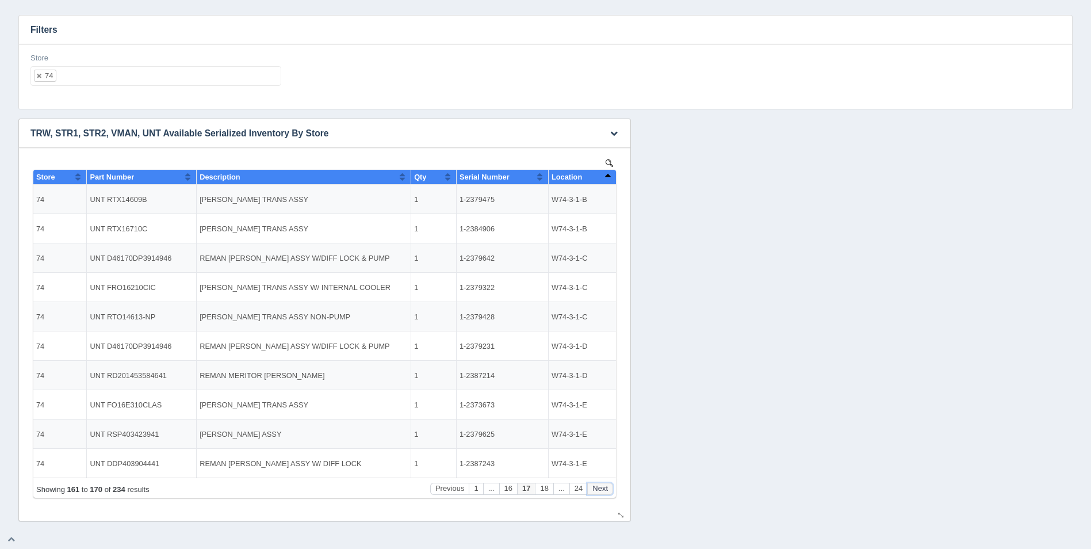
click at [603, 483] on button "Next" at bounding box center [600, 489] width 26 height 12
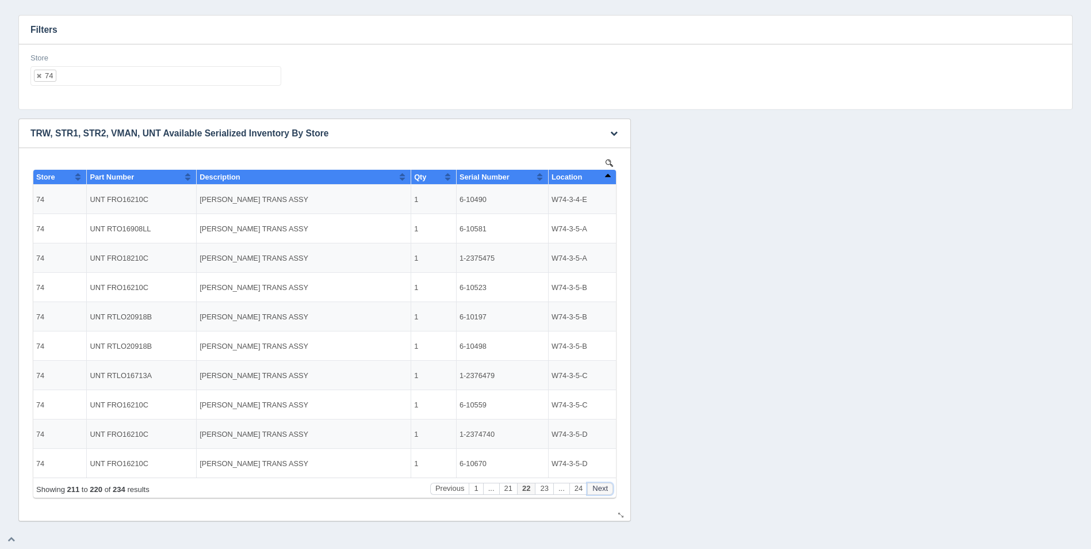
click at [603, 483] on button "Next" at bounding box center [600, 489] width 26 height 12
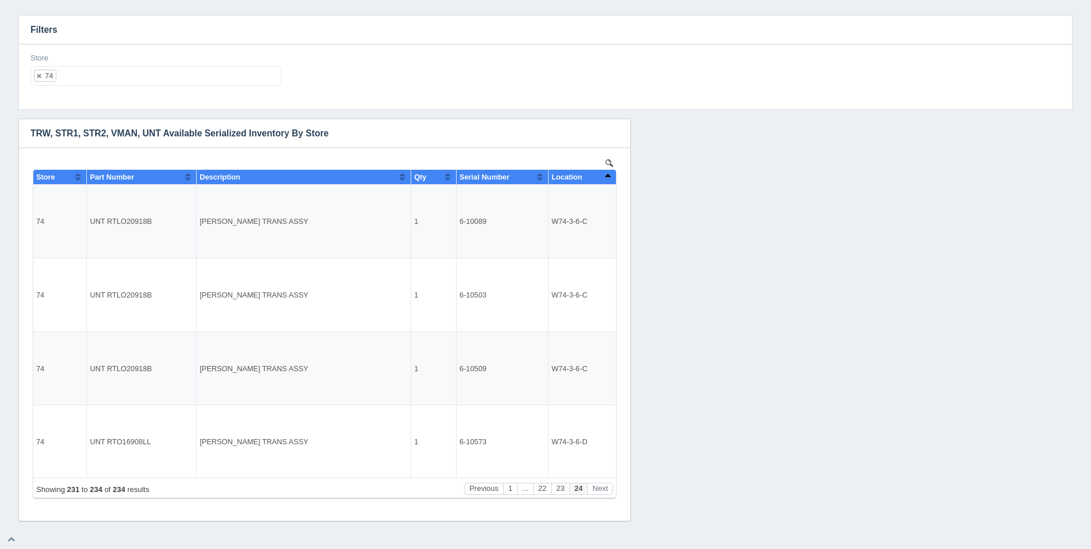
click at [110, 79] on ul "74" at bounding box center [155, 76] width 251 height 20
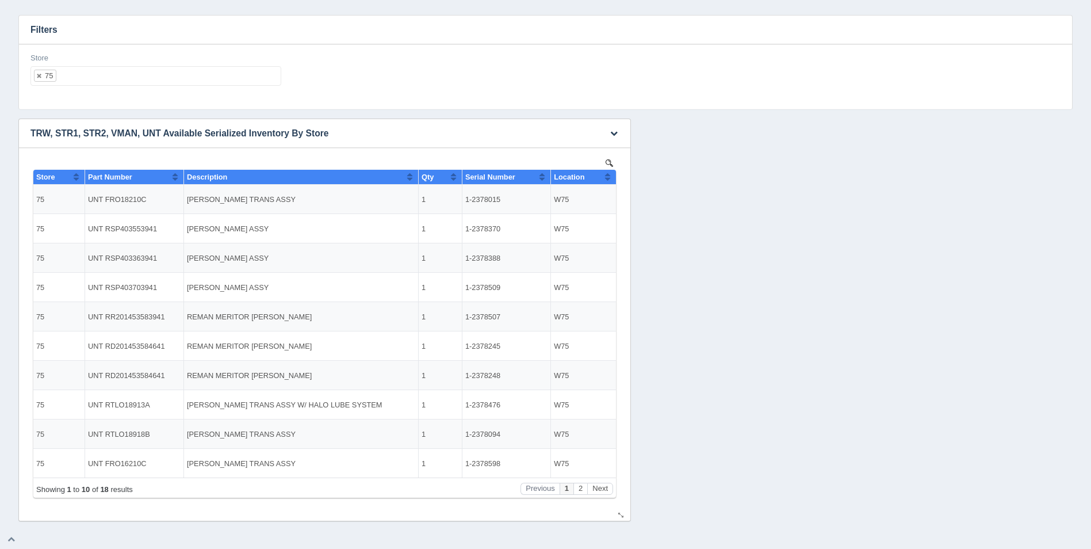
click at [608, 178] on button "Sort column ascending" at bounding box center [607, 177] width 7 height 14
click at [608, 178] on button "Sort column descending" at bounding box center [607, 177] width 7 height 14
click at [601, 488] on button "Next" at bounding box center [600, 489] width 26 height 12
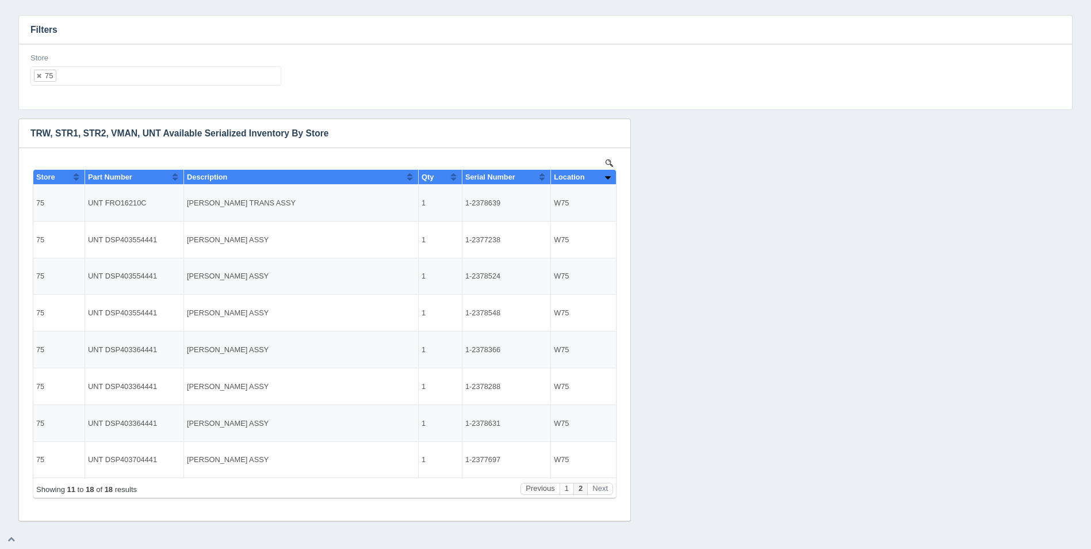
click at [205, 74] on ul "75" at bounding box center [155, 76] width 251 height 20
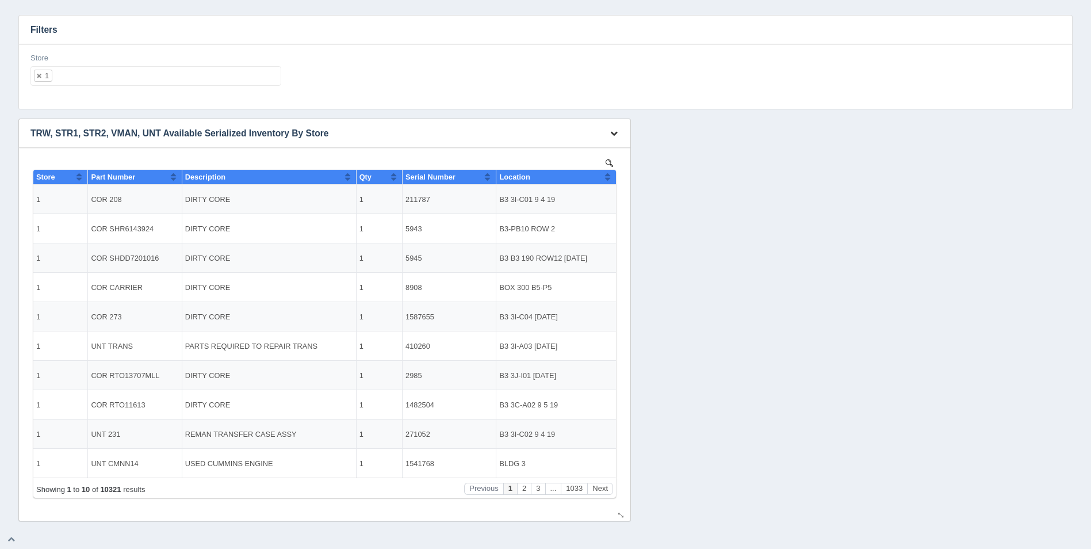
click at [613, 128] on button "button" at bounding box center [614, 134] width 16 height 18
click at [572, 146] on link "Download CSV" at bounding box center [576, 150] width 92 height 17
